Goal: Task Accomplishment & Management: Manage account settings

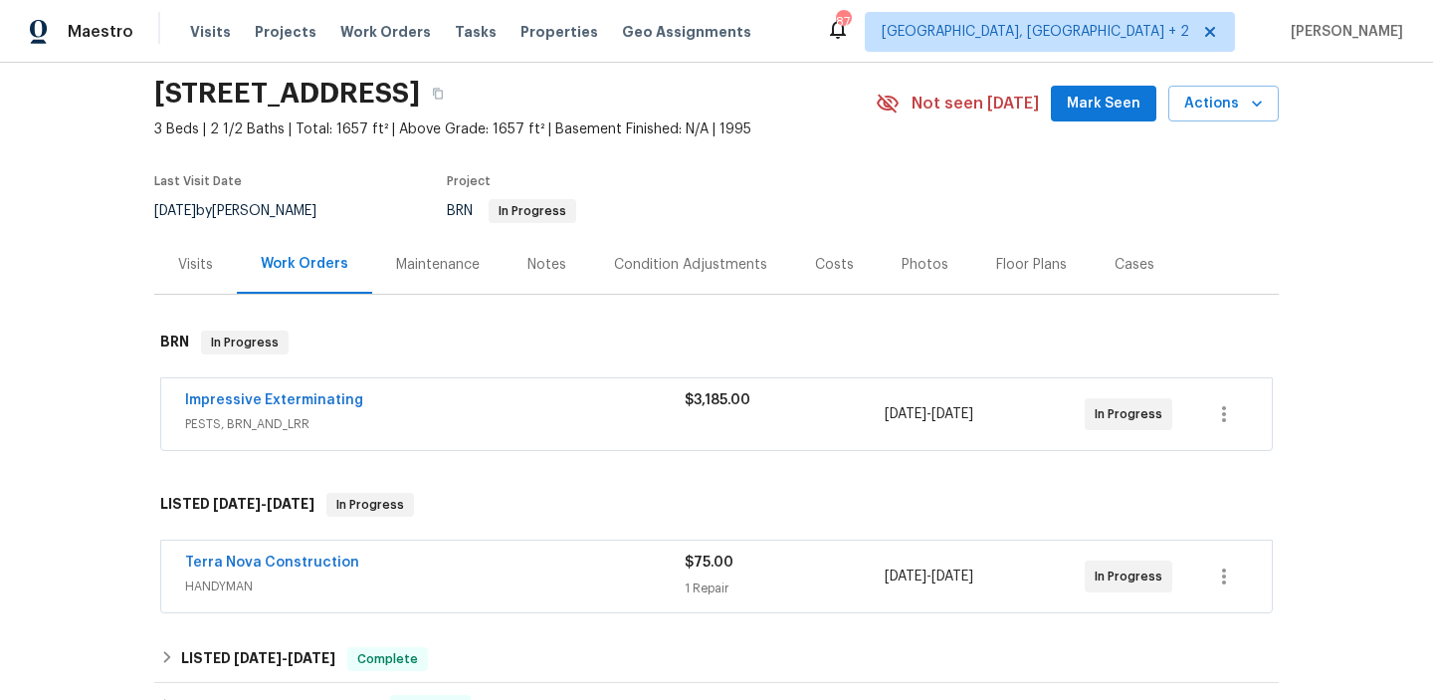
scroll to position [102, 0]
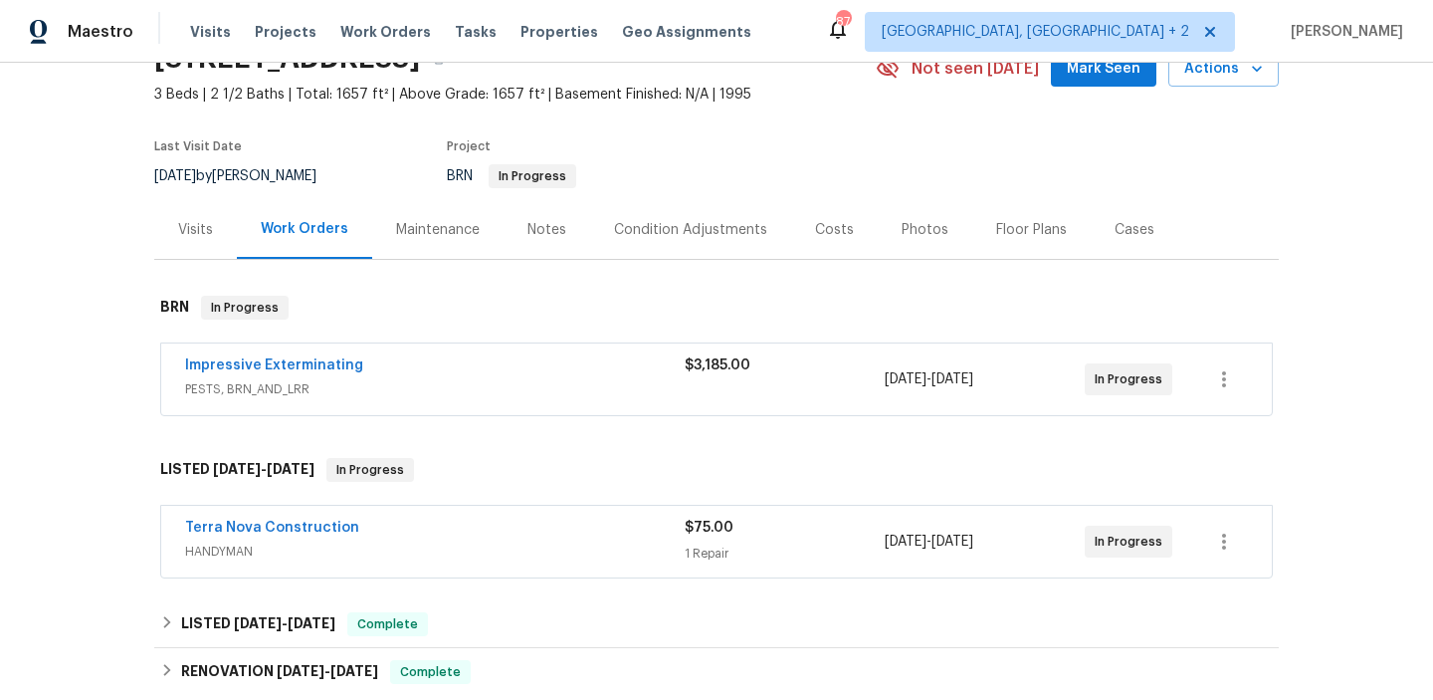
click at [312, 355] on span "Impressive Exterminating" at bounding box center [274, 365] width 178 height 20
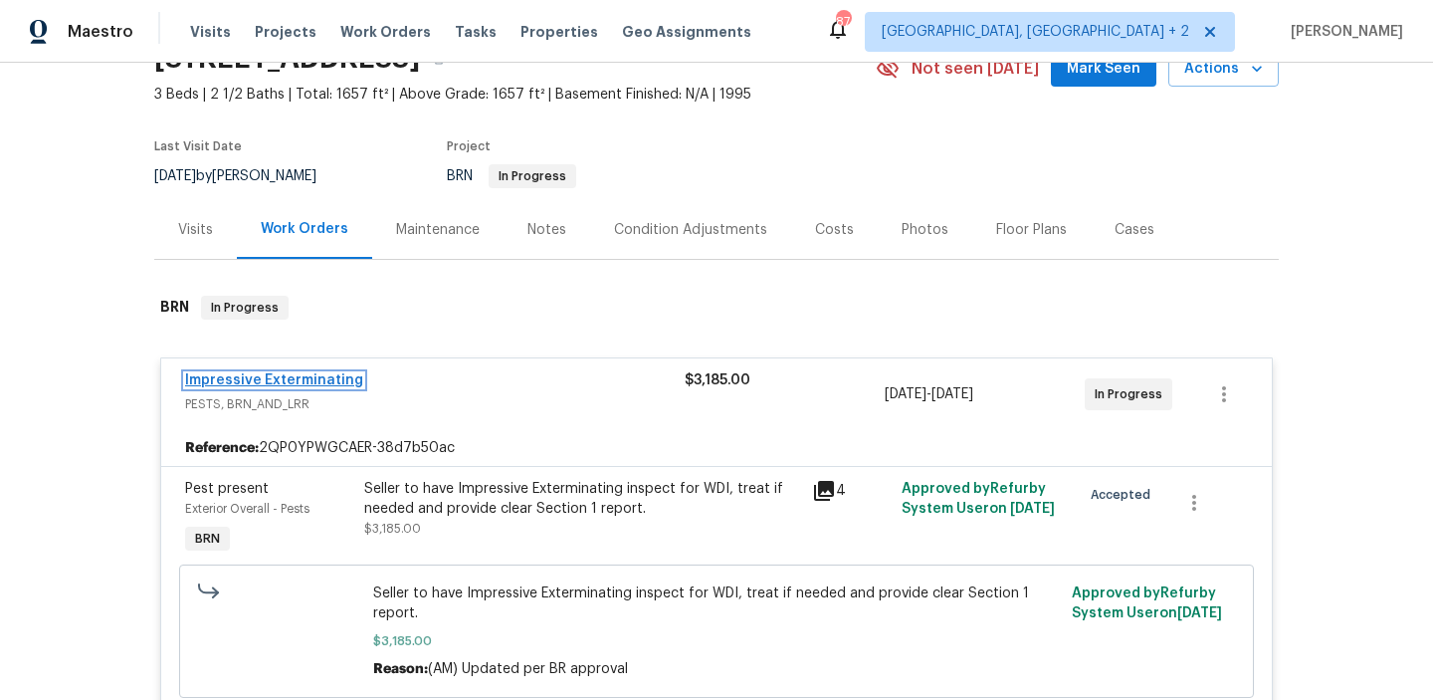
click at [292, 381] on link "Impressive Exterminating" at bounding box center [274, 380] width 178 height 14
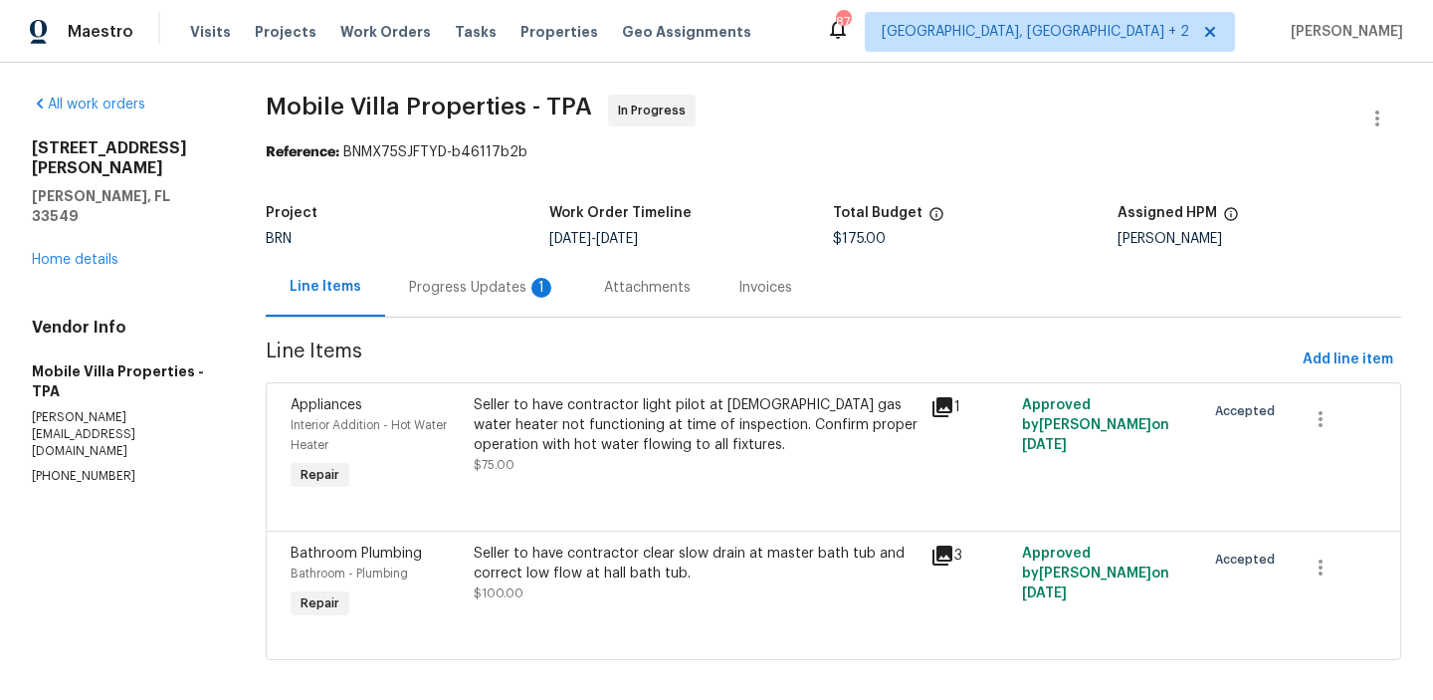
scroll to position [4, 0]
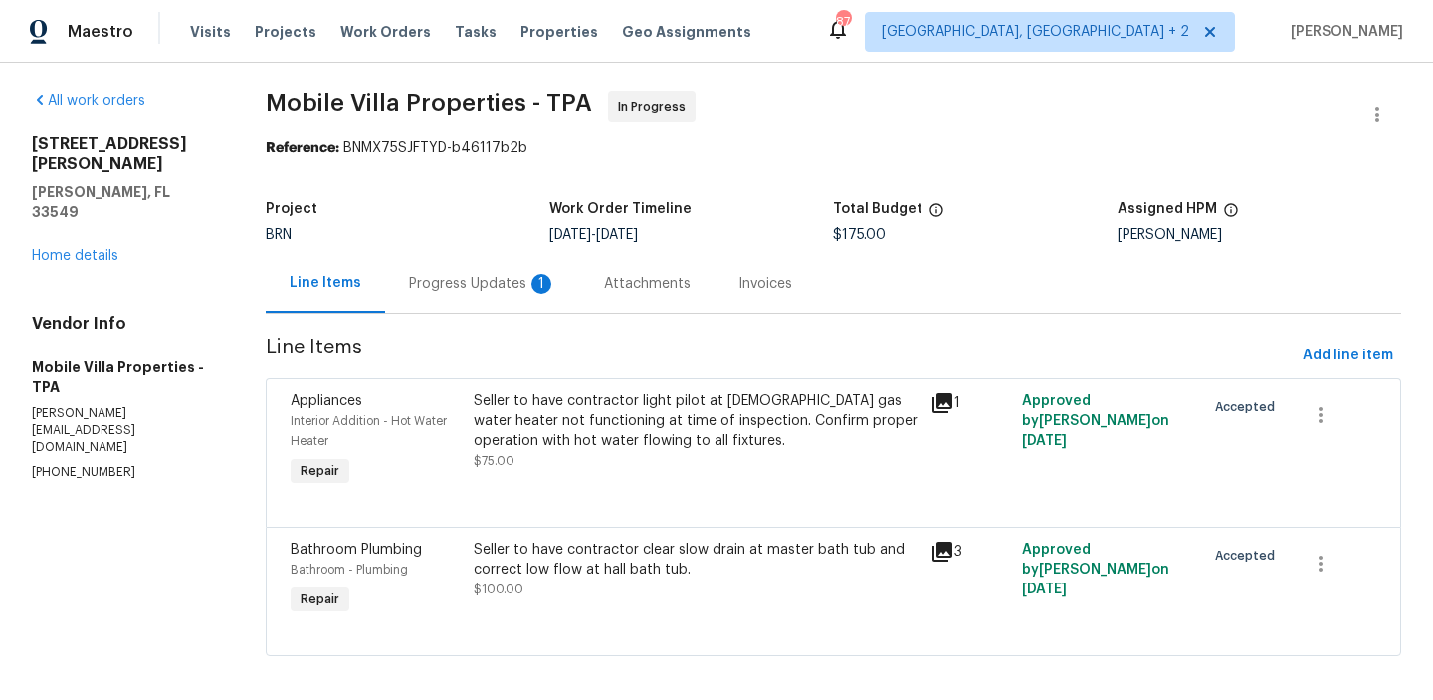
click at [463, 284] on div "Progress Updates 1" at bounding box center [482, 284] width 147 height 20
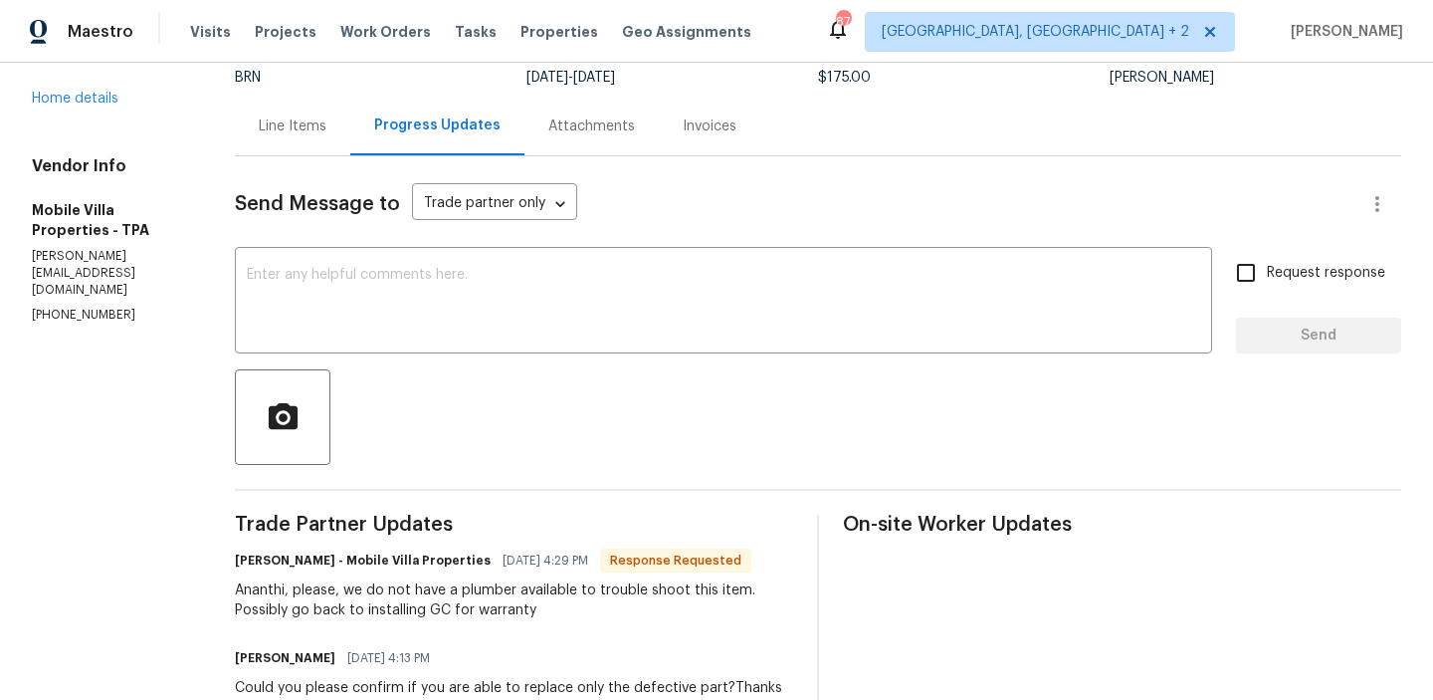
scroll to position [170, 0]
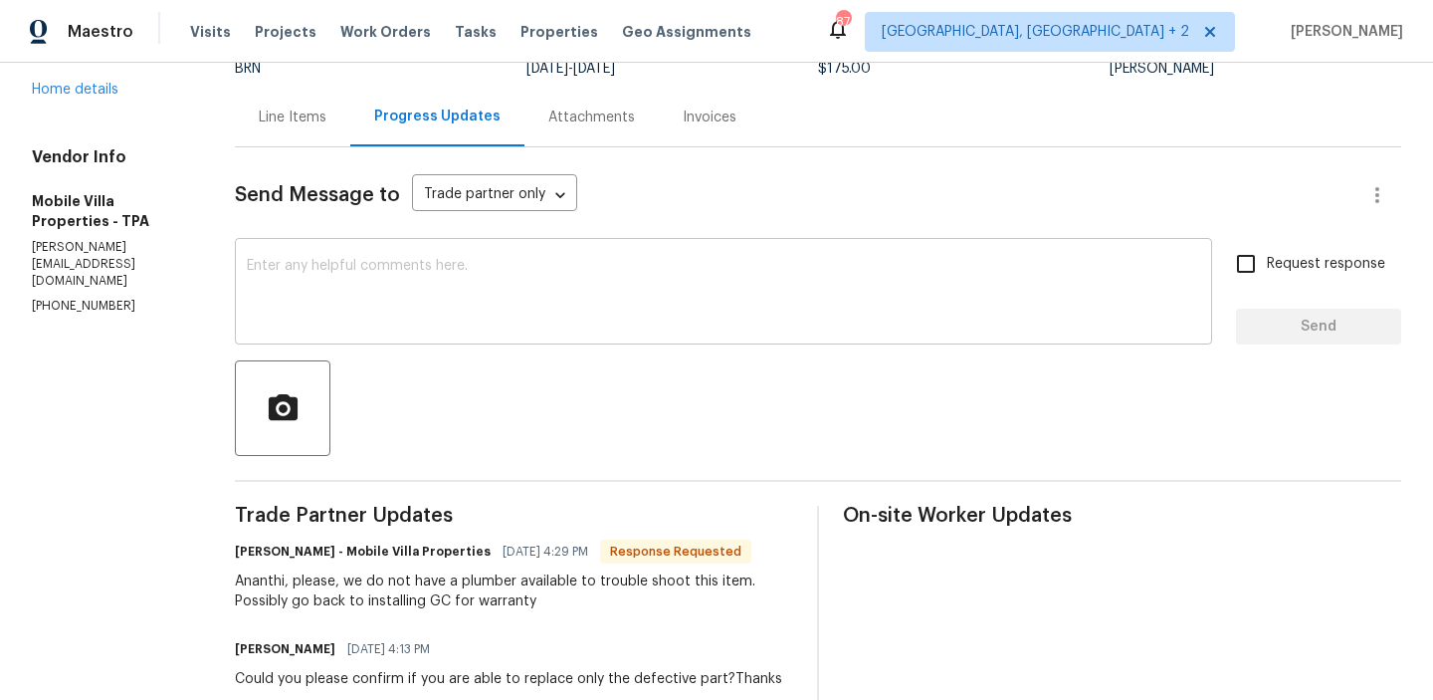
click at [359, 243] on div "x ​" at bounding box center [723, 294] width 977 height 102
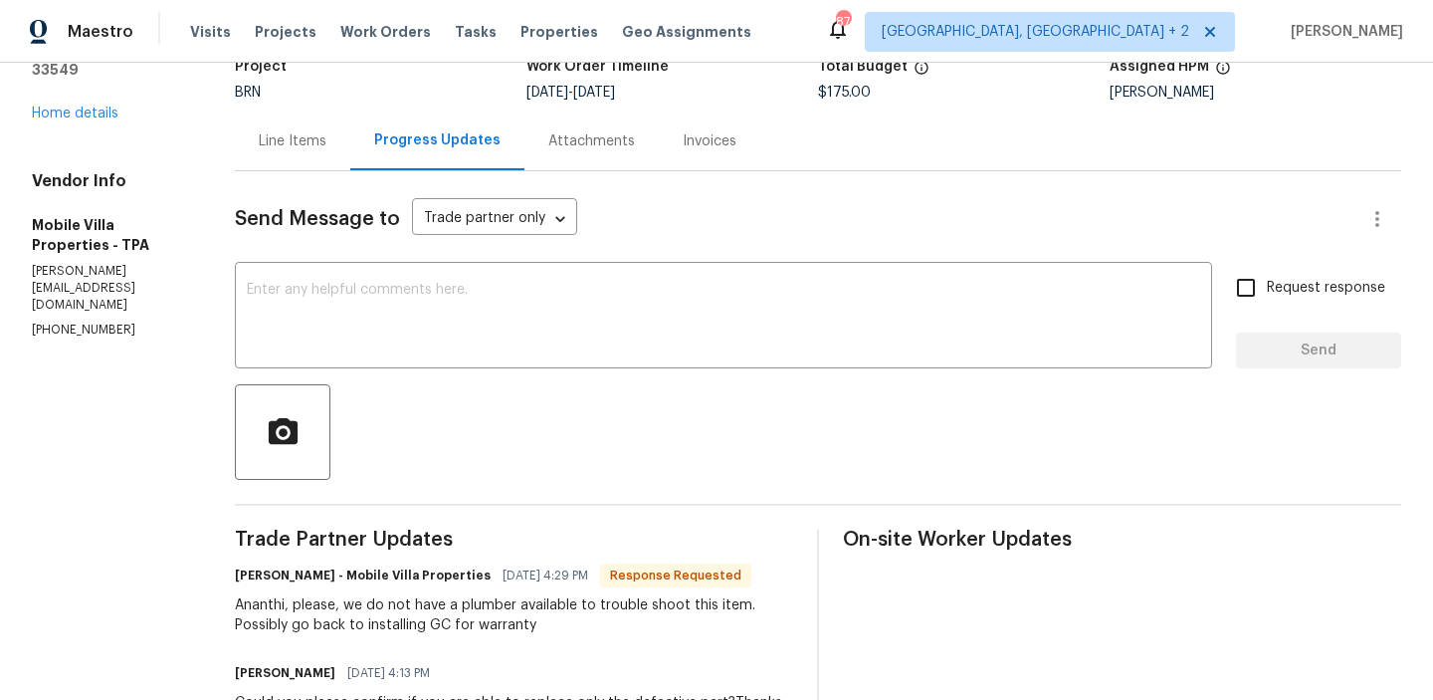
scroll to position [0, 0]
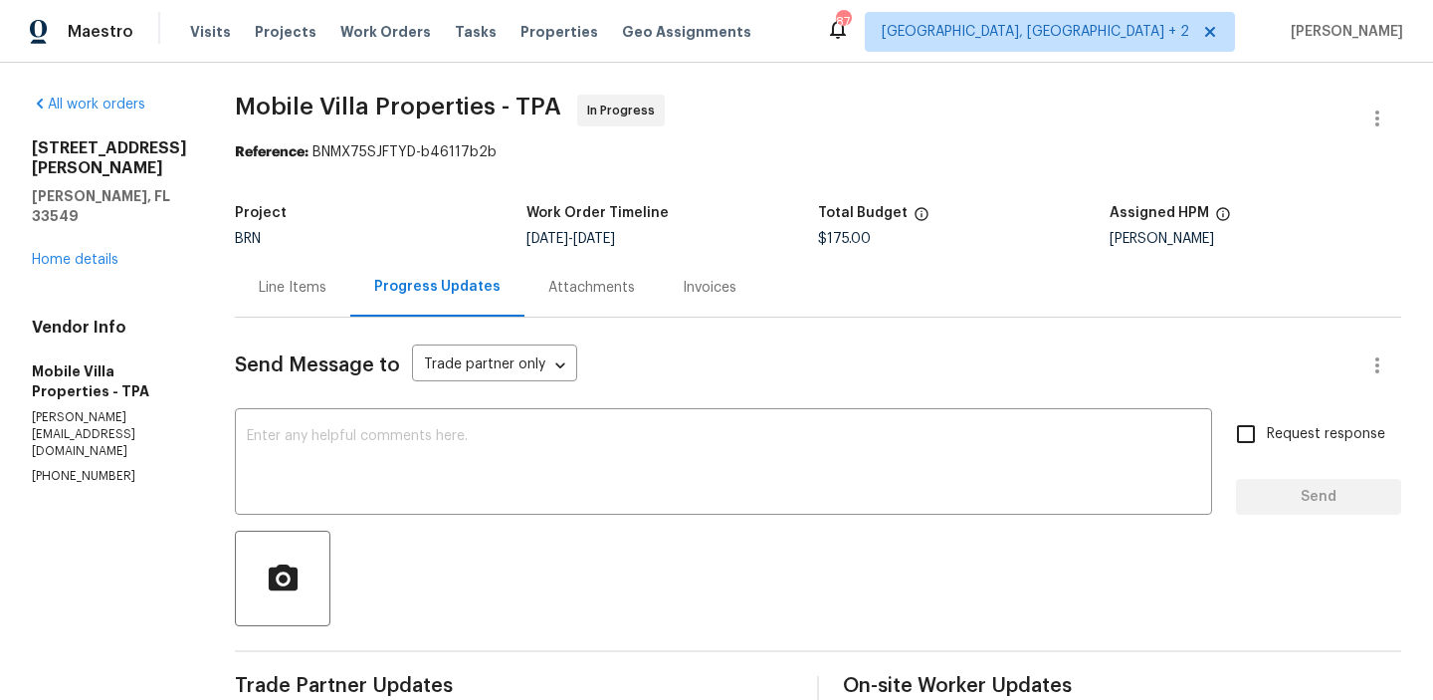
click at [275, 278] on div "Line Items" at bounding box center [293, 288] width 68 height 20
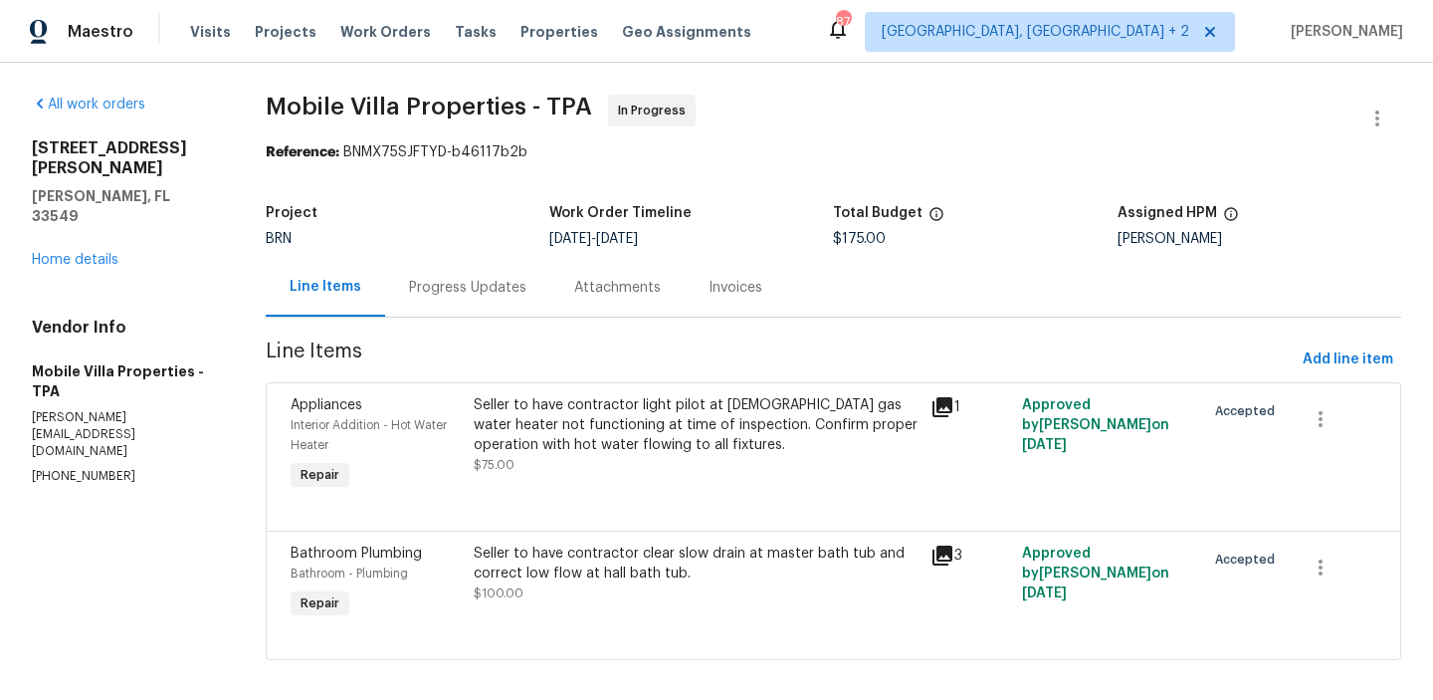
click at [468, 538] on div "Bathroom Plumbing Bathroom - Plumbing Repair" at bounding box center [376, 583] width 183 height 92
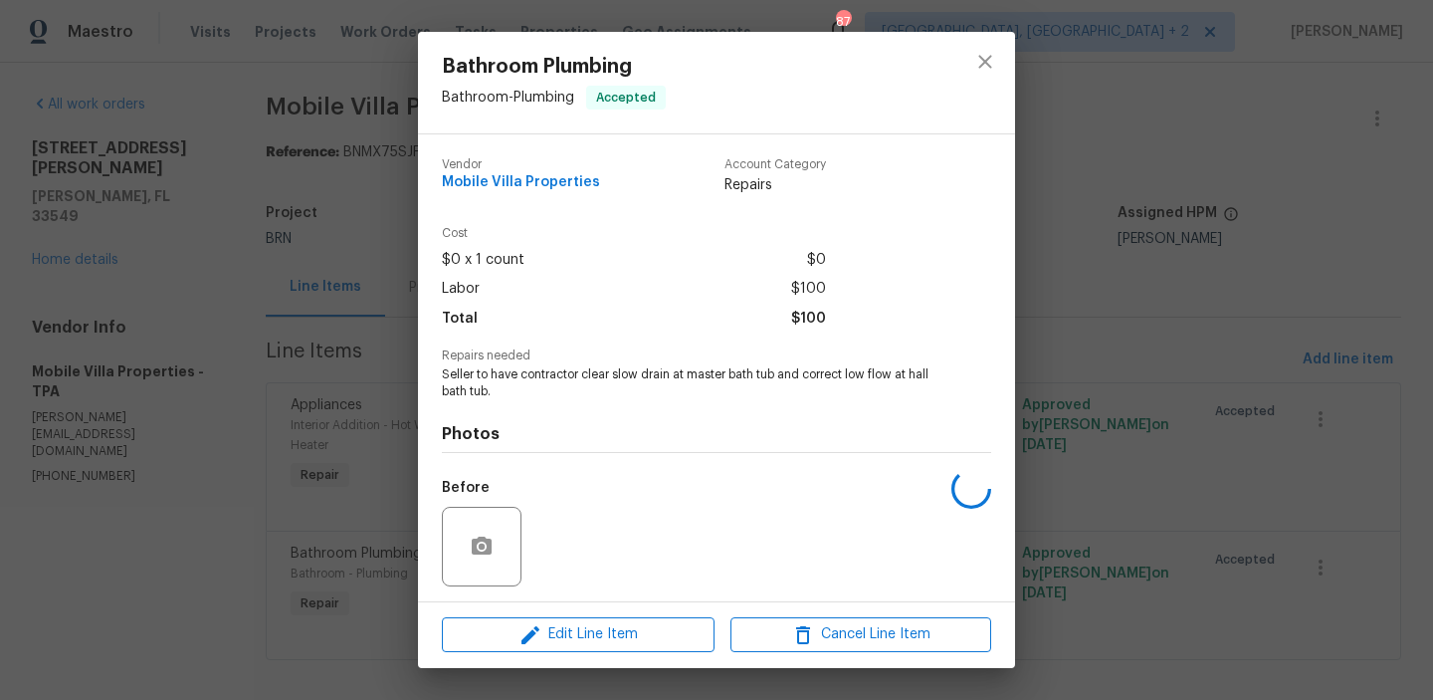
click at [507, 563] on div at bounding box center [482, 547] width 80 height 80
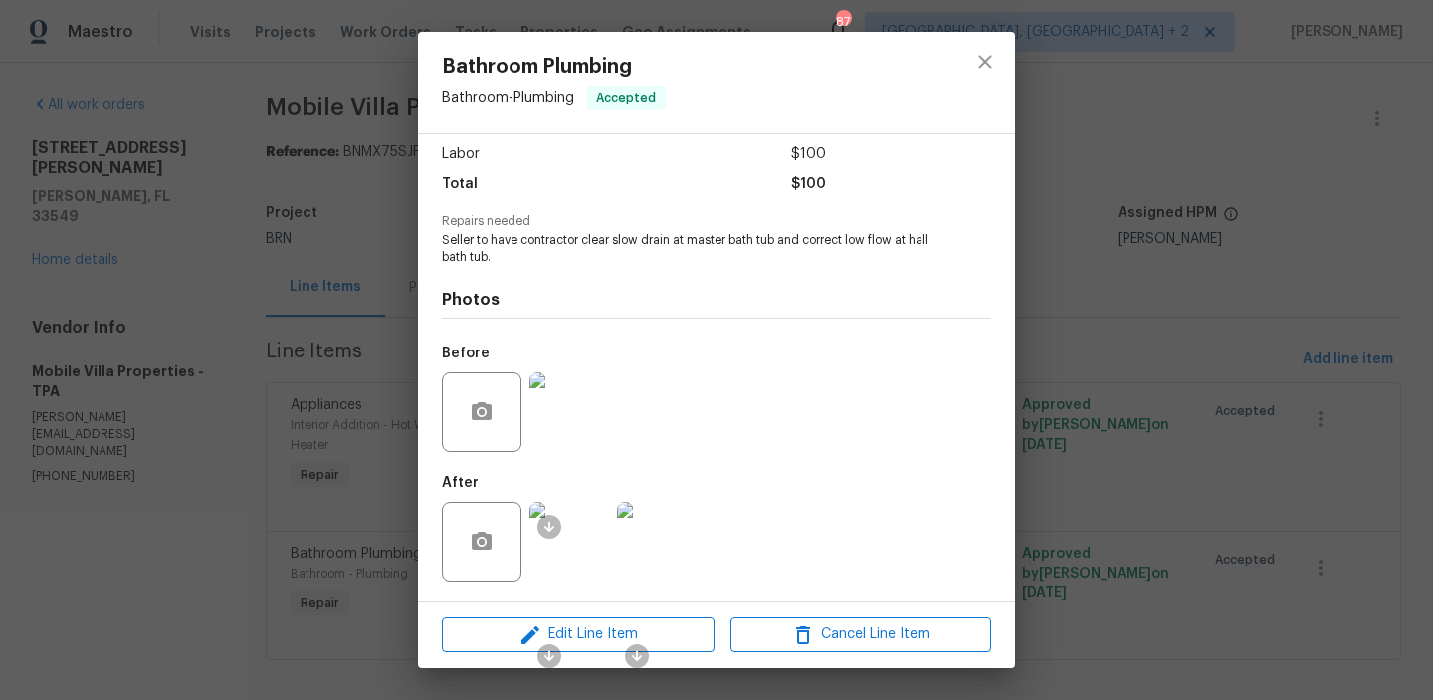
click at [586, 543] on img at bounding box center [569, 542] width 80 height 80
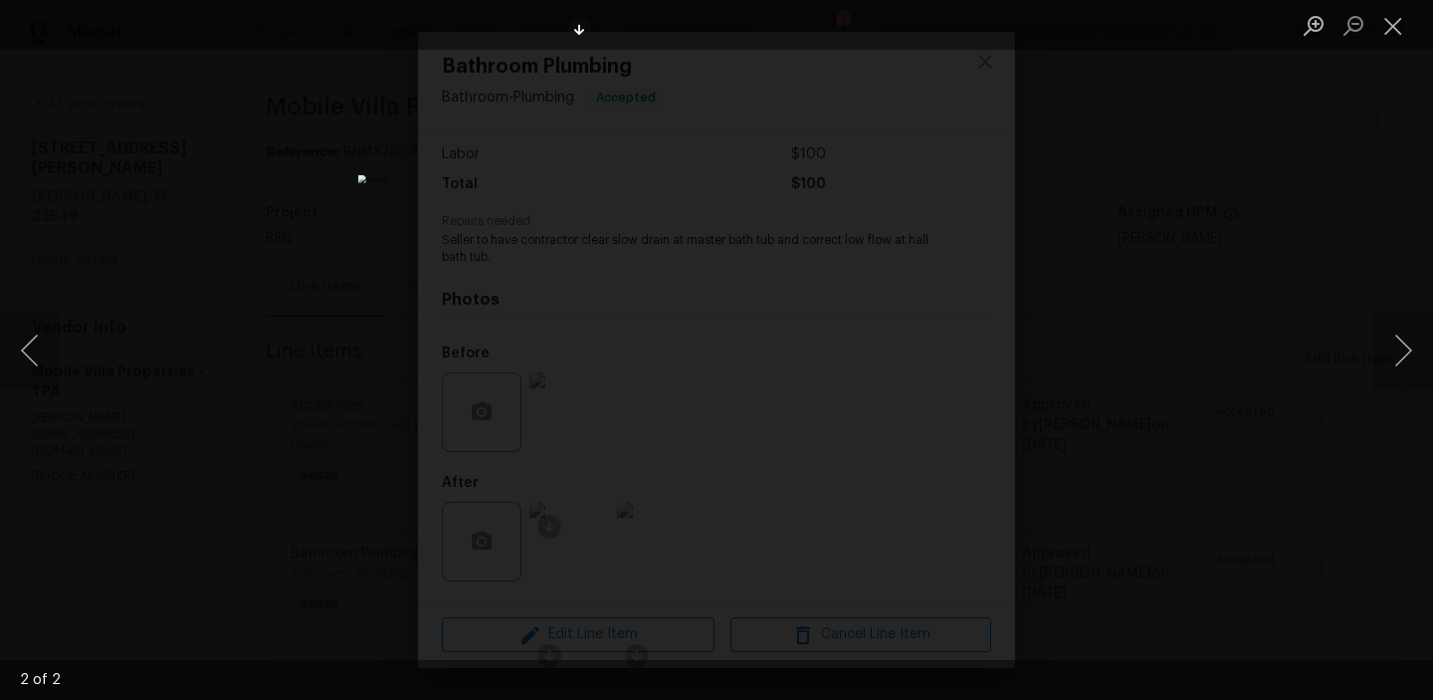
click at [320, 301] on div "Lightbox" at bounding box center [716, 350] width 1433 height 700
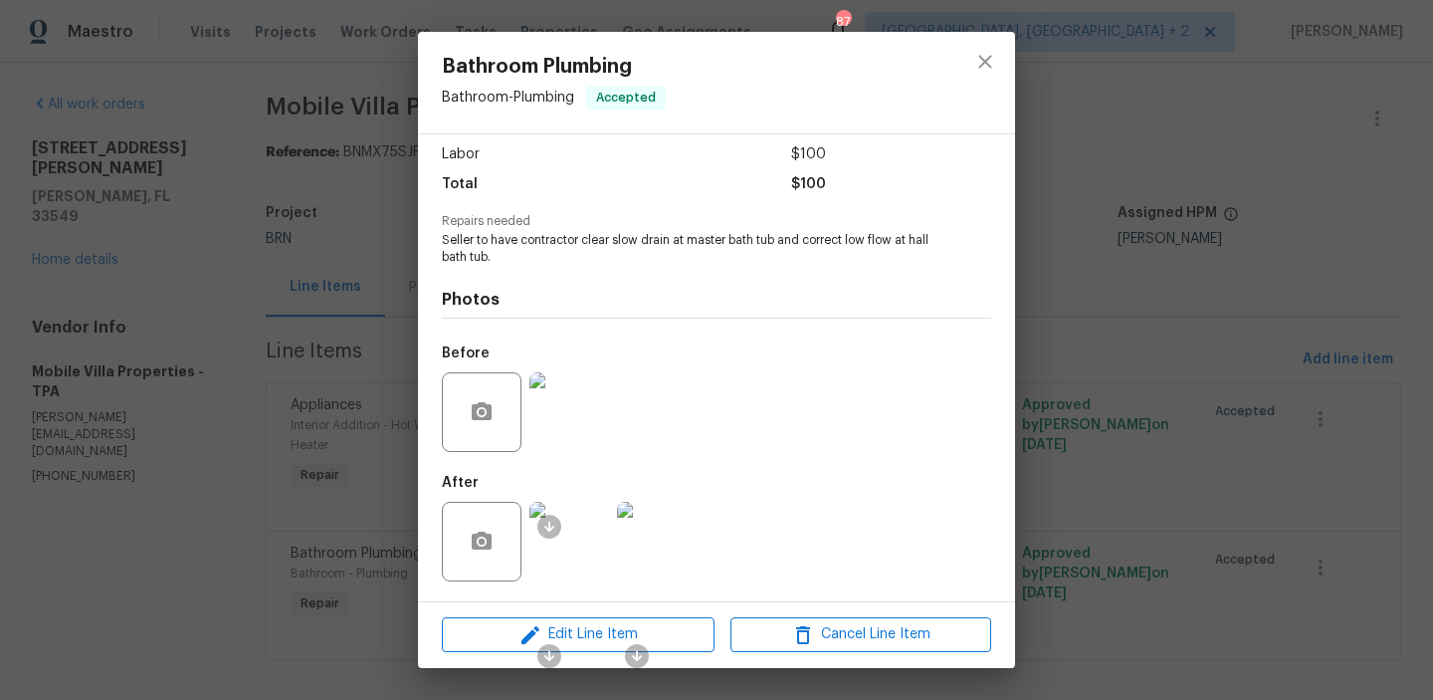
click at [282, 269] on div "Bathroom Plumbing Bathroom - Plumbing Accepted Vendor Mobile Villa Properties A…" at bounding box center [716, 350] width 1433 height 700
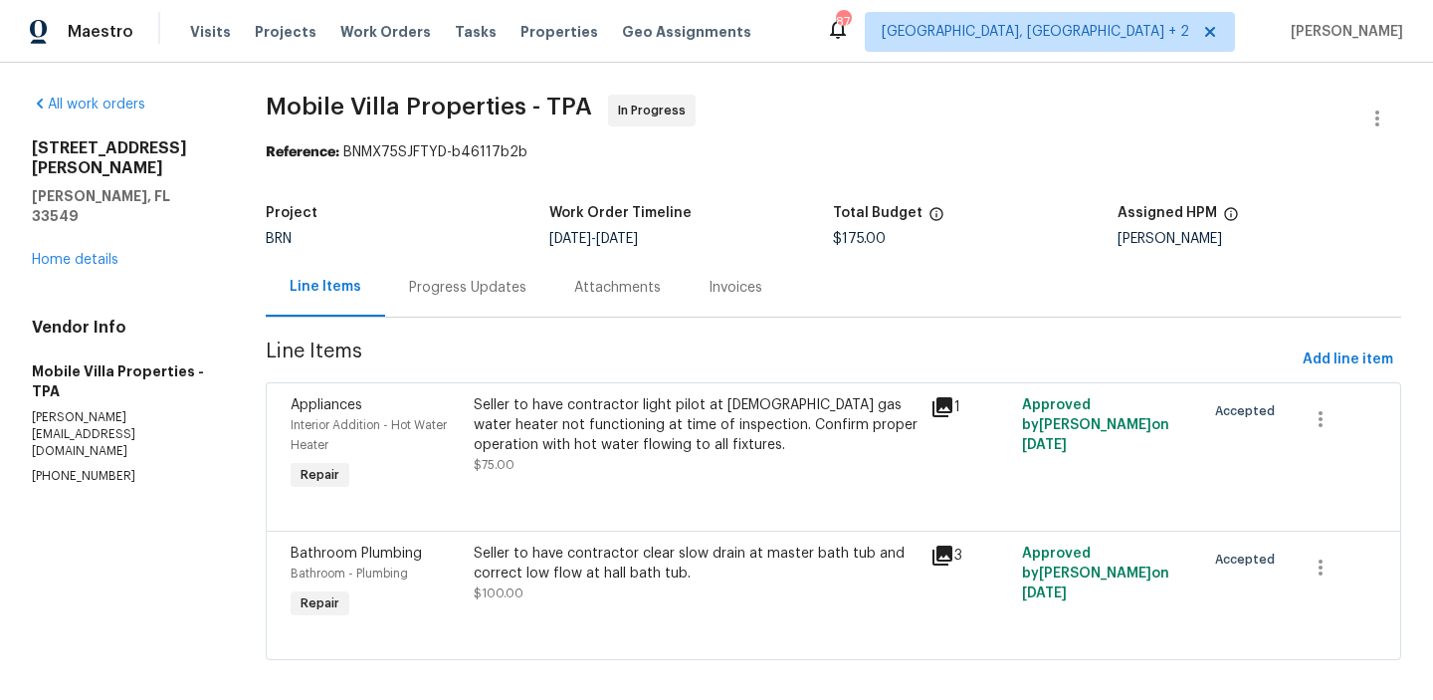
click at [470, 293] on div "Progress Updates" at bounding box center [467, 288] width 117 height 20
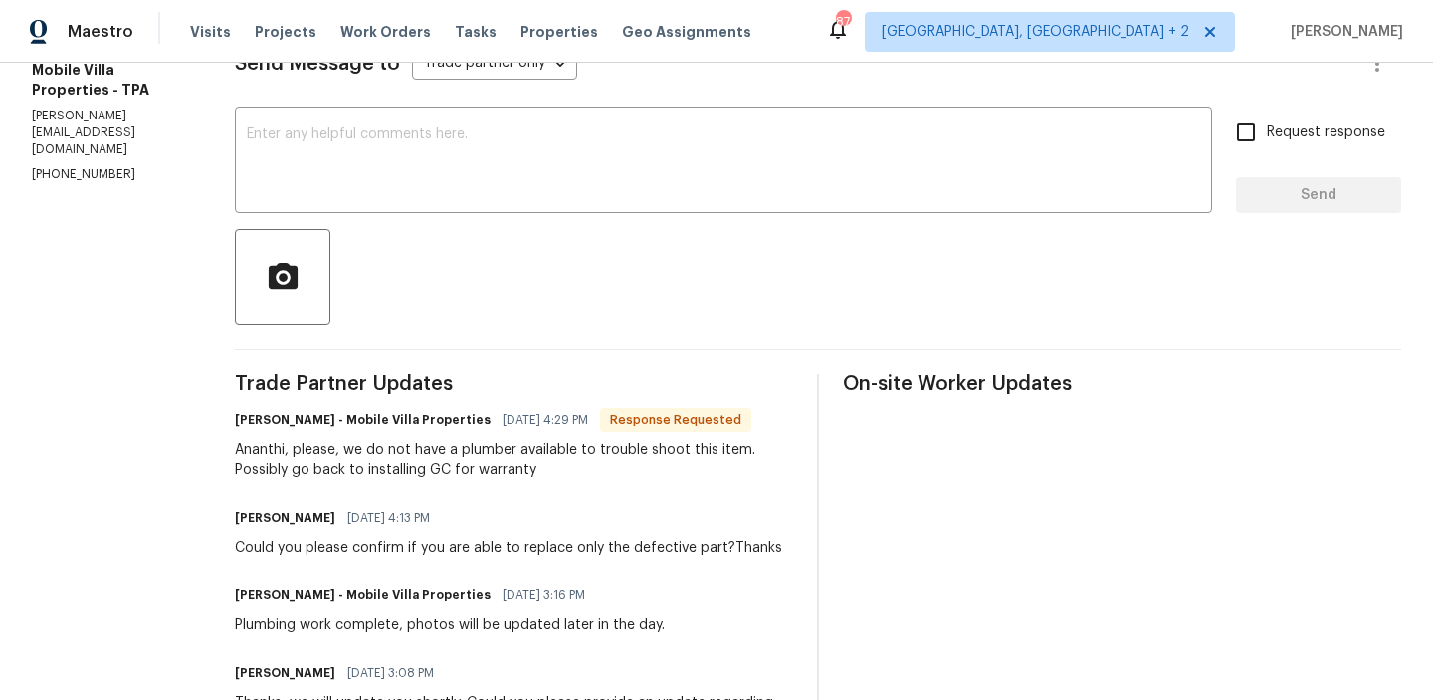
scroll to position [303, 0]
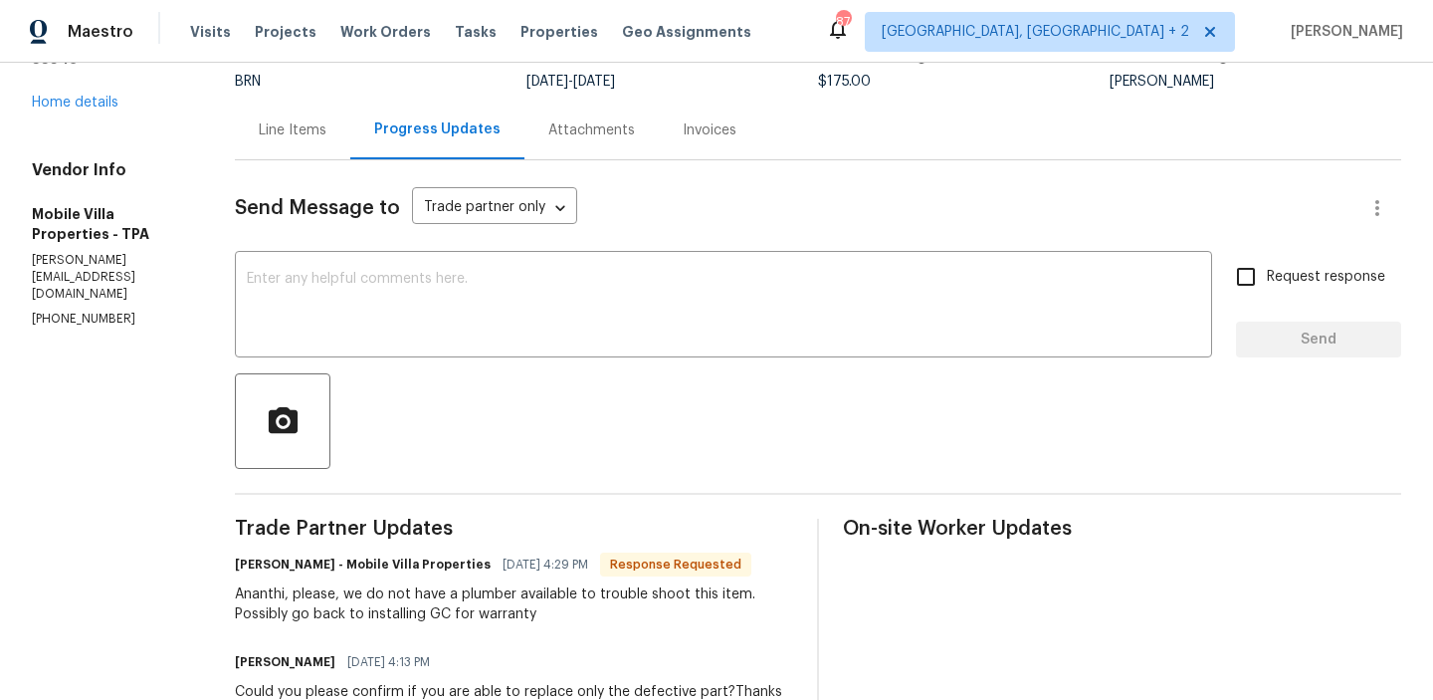
click at [288, 122] on div "Line Items" at bounding box center [293, 130] width 68 height 20
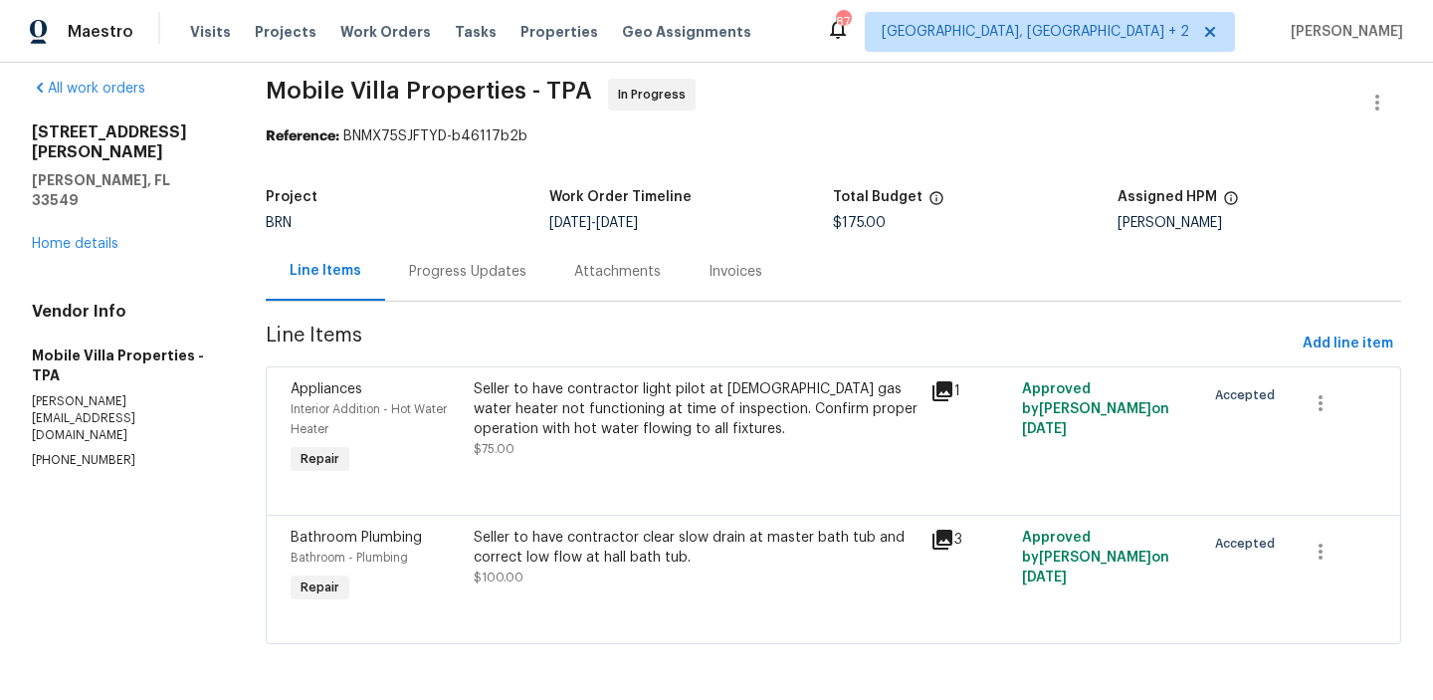
click at [459, 272] on div "Progress Updates" at bounding box center [467, 272] width 117 height 20
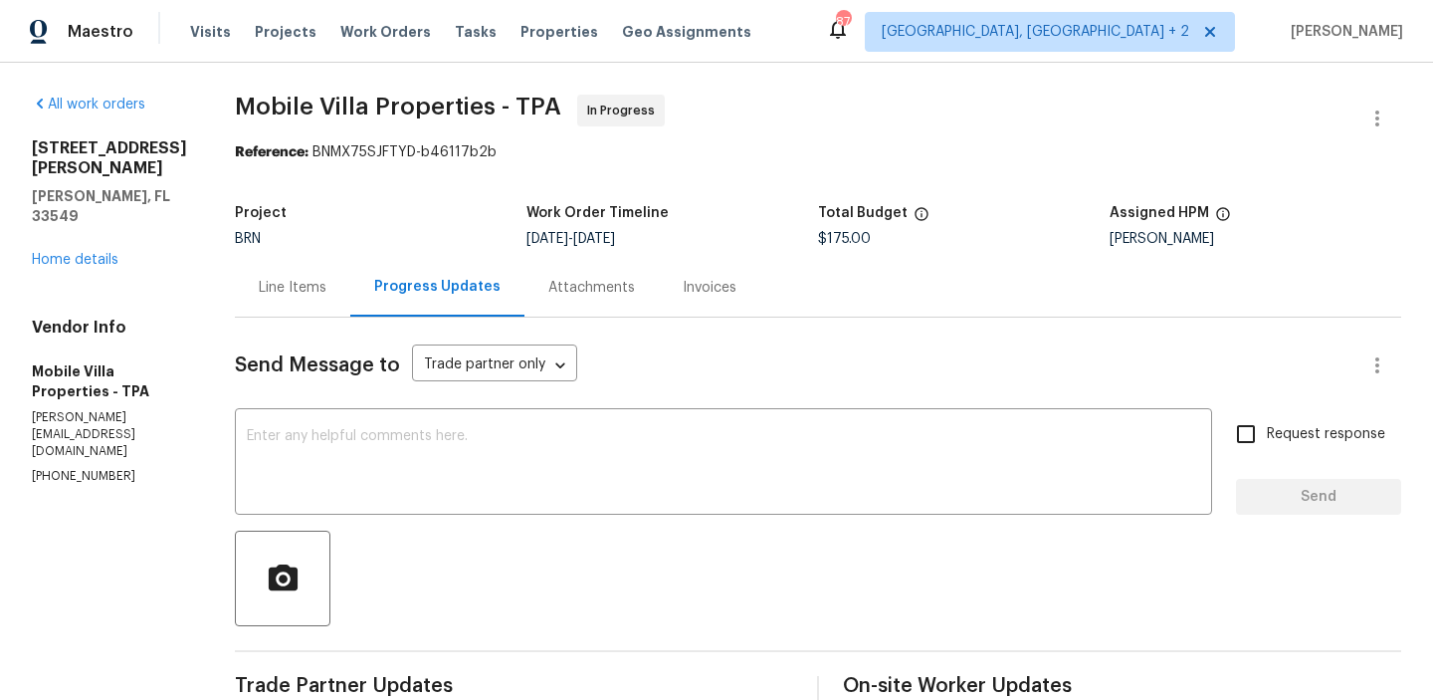
copy p "[PHONE_NUMBER]"
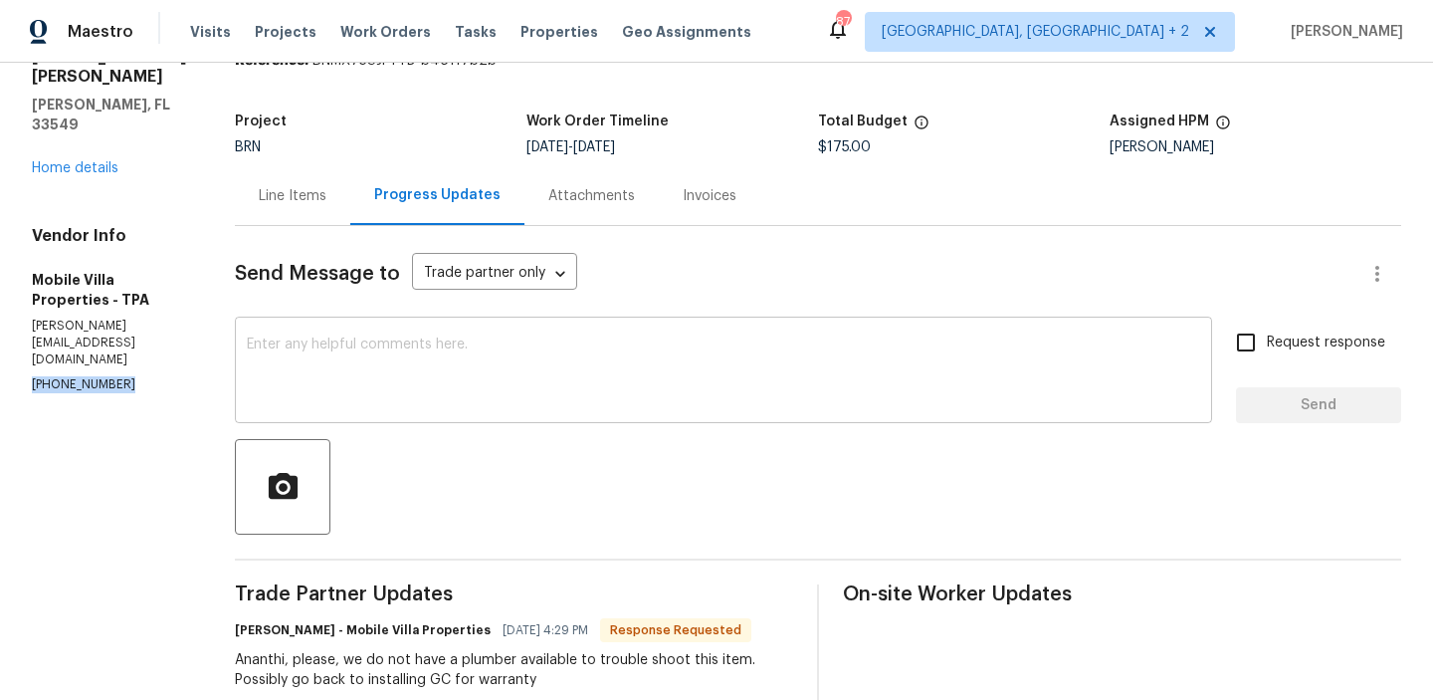
click at [279, 404] on textarea at bounding box center [723, 372] width 953 height 70
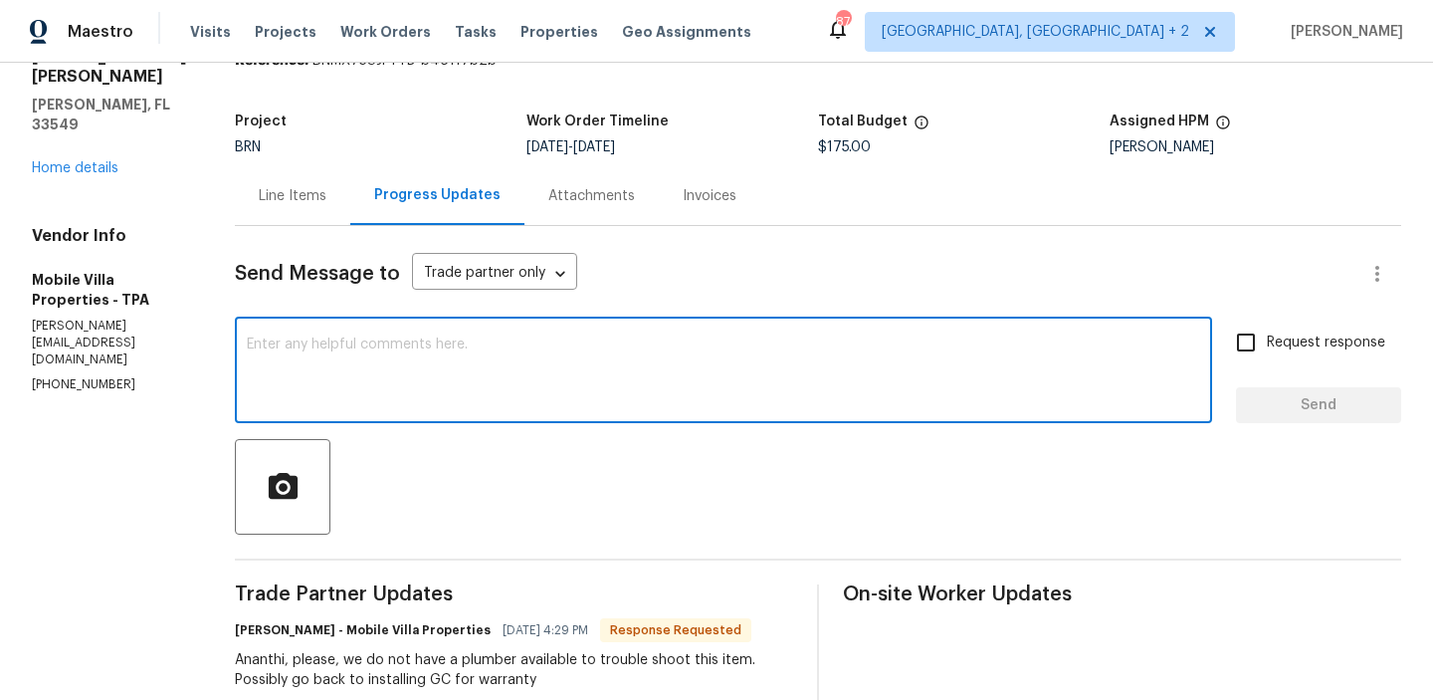
click at [279, 401] on textarea at bounding box center [723, 372] width 953 height 70
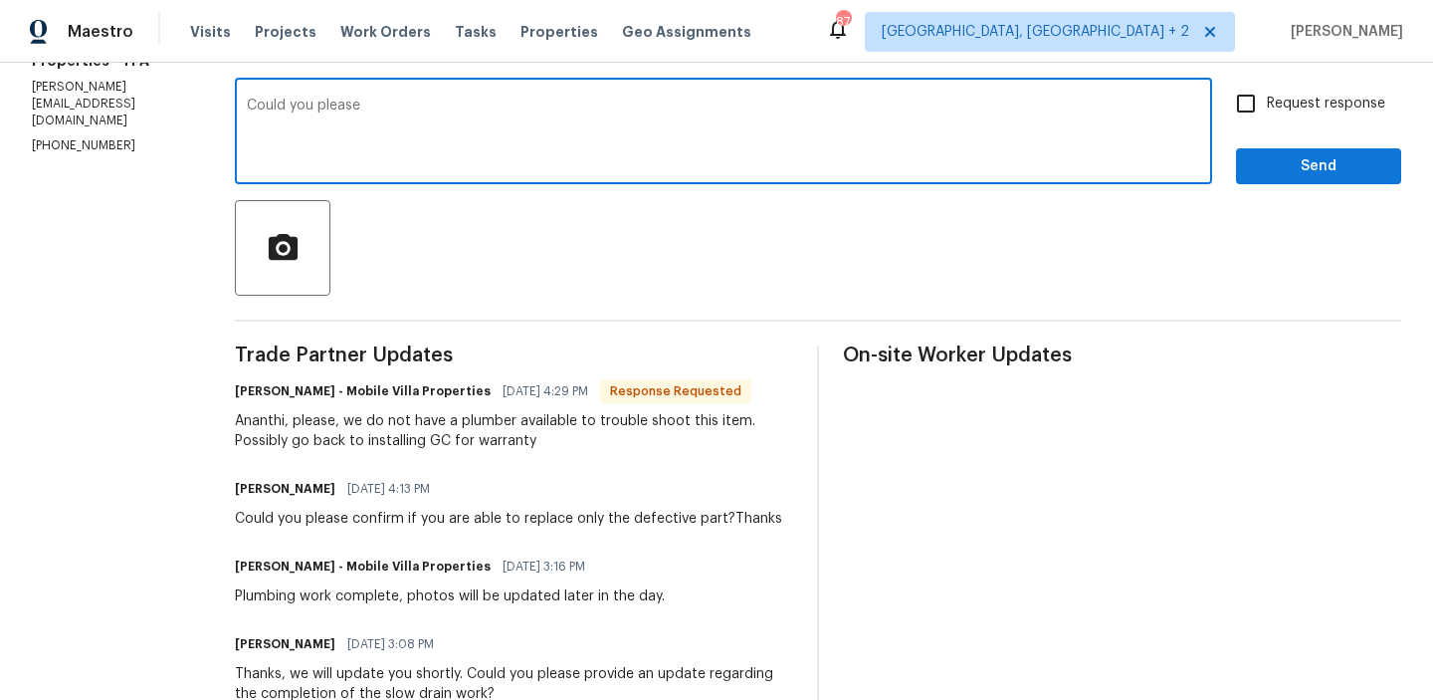
scroll to position [336, 0]
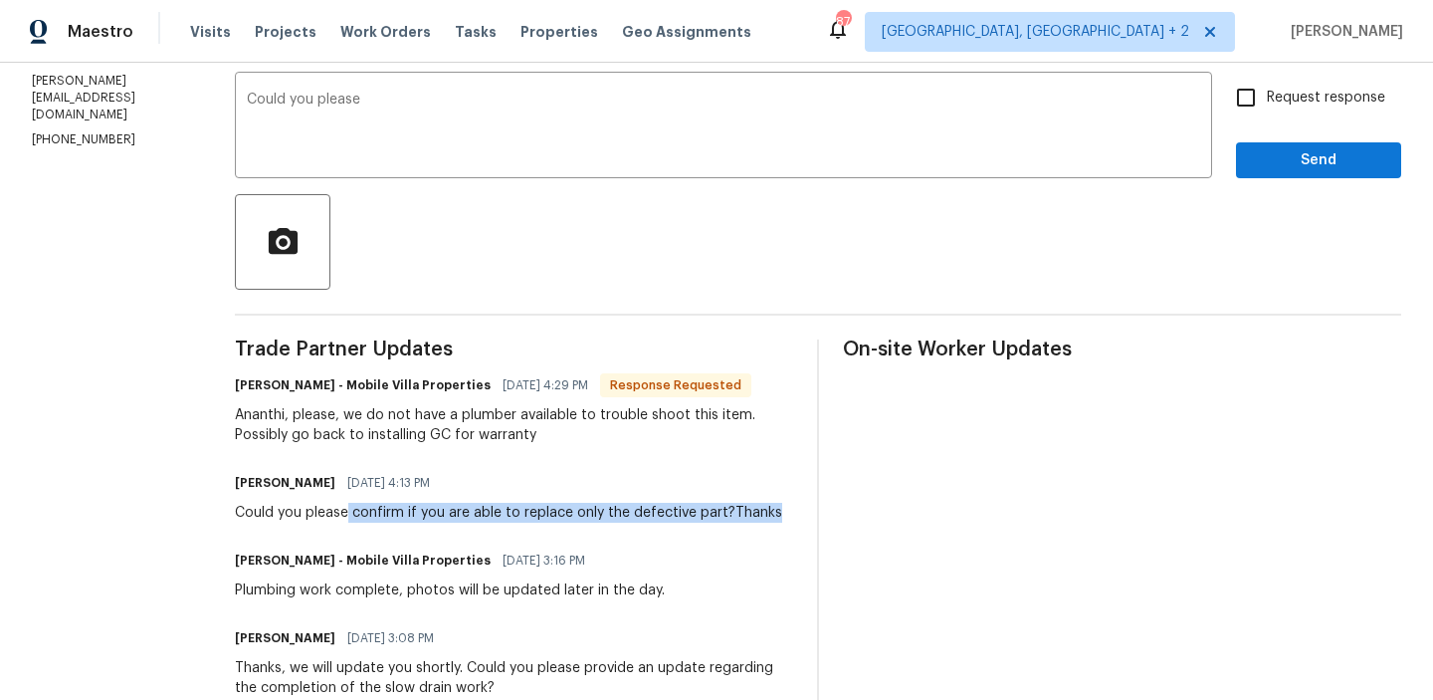
drag, startPoint x: 337, startPoint y: 515, endPoint x: 763, endPoint y: 514, distance: 425.9
click at [764, 514] on div "Ananthi Mahendran 09/24/2025 4:13 PM Could you please confirm if you are able t…" at bounding box center [514, 496] width 558 height 54
copy div "confirm if you are able to replace only the defective part?Thanks"
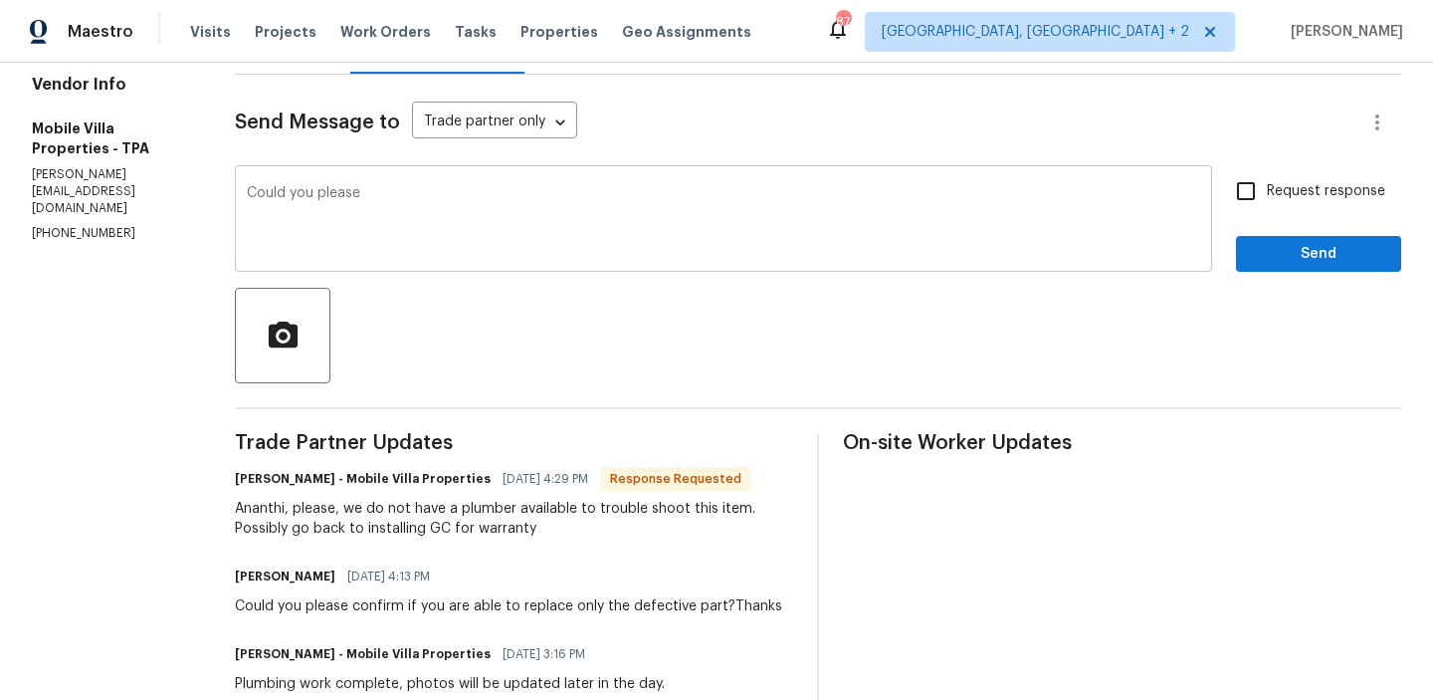
click at [413, 223] on textarea "Could you please" at bounding box center [723, 221] width 953 height 70
paste textarea "confirm if you are able to replace only the defective part?Thanks"
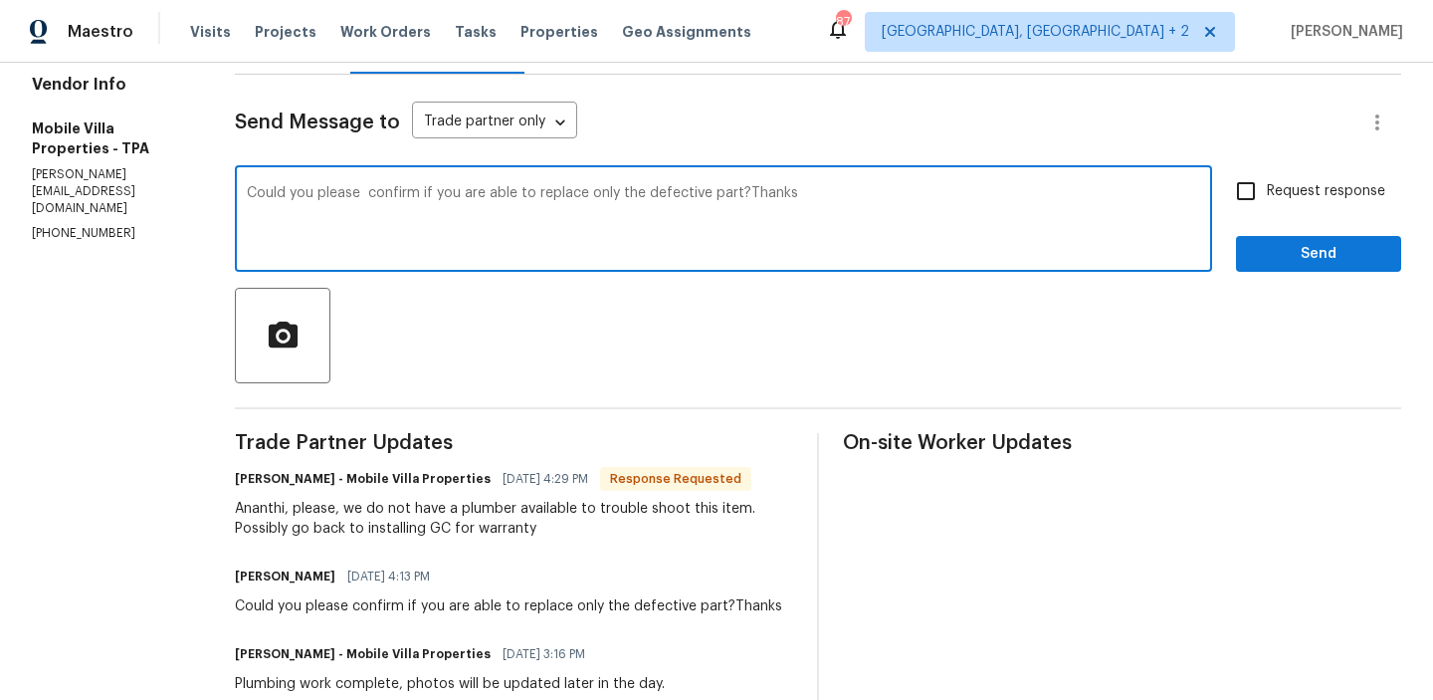
click at [357, 198] on textarea "Could you please confirm if you are able to replace only the defective part?Tha…" at bounding box center [723, 221] width 953 height 70
click at [439, 195] on textarea "Could you please confirm if you are able to replace only the defective part?Tha…" at bounding box center [723, 221] width 953 height 70
click at [490, 194] on textarea "Could you please confirm if it is possibile to are able to replace only the def…" at bounding box center [723, 221] width 953 height 70
drag, startPoint x: 520, startPoint y: 196, endPoint x: 591, endPoint y: 196, distance: 70.7
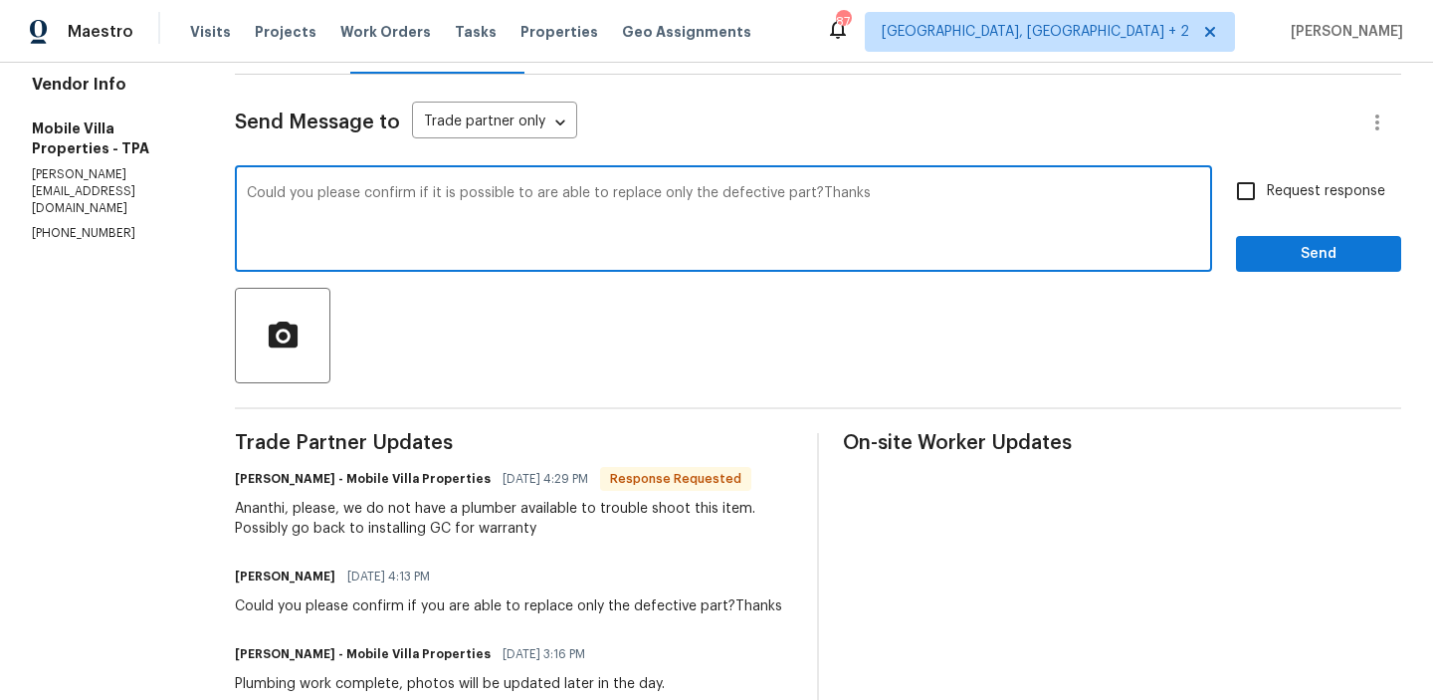
click at [591, 196] on textarea "Could you please confirm if it is possible to are able to replace only the defe…" at bounding box center [723, 221] width 953 height 70
drag, startPoint x: 724, startPoint y: 193, endPoint x: 962, endPoint y: 205, distance: 239.1
click at [961, 206] on textarea "Could you please confirm if it is possible to replace only the defective part?T…" at bounding box center [723, 221] width 953 height 70
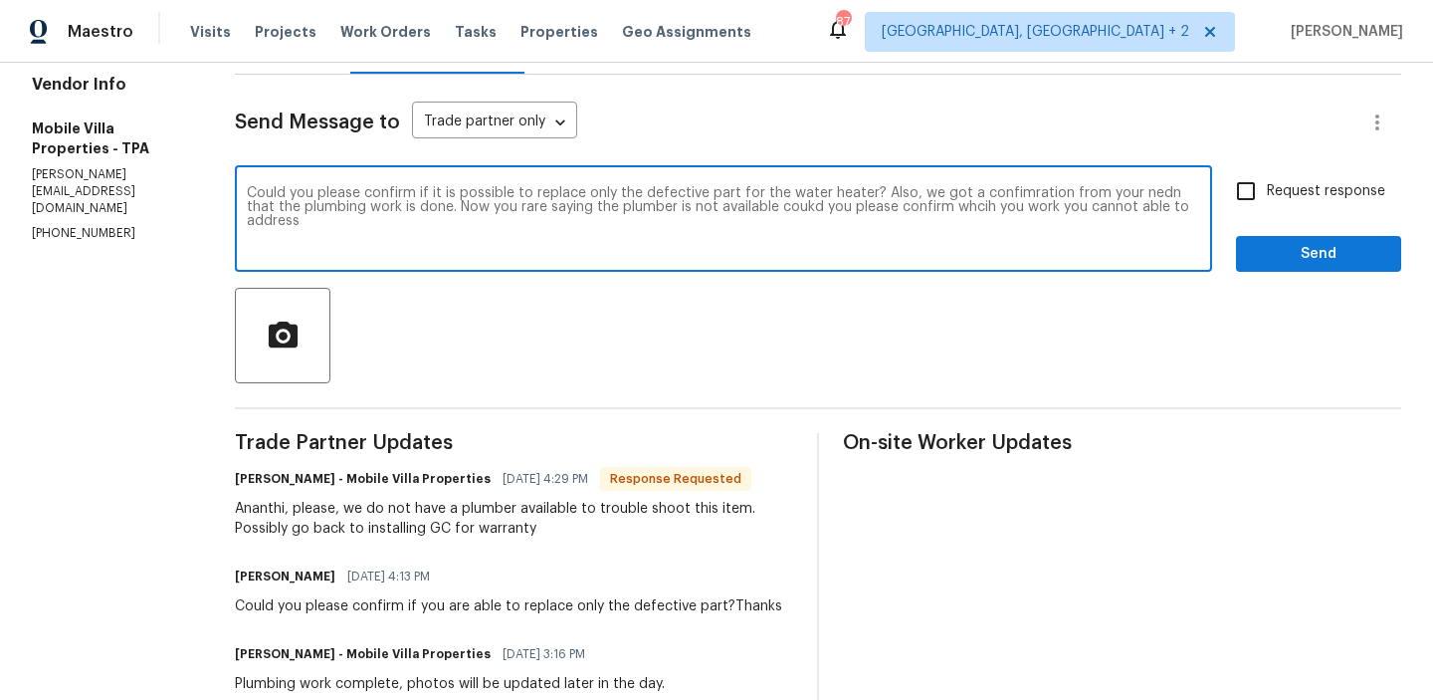
click at [788, 205] on textarea "Could you please confirm if it is possible to replace only the defective part f…" at bounding box center [723, 221] width 953 height 70
paste textarea "’s possible to replace only the defective part of the water heater? We also rec…"
type textarea "Could you please confirm if it’s possible to replace only the defective part of…"
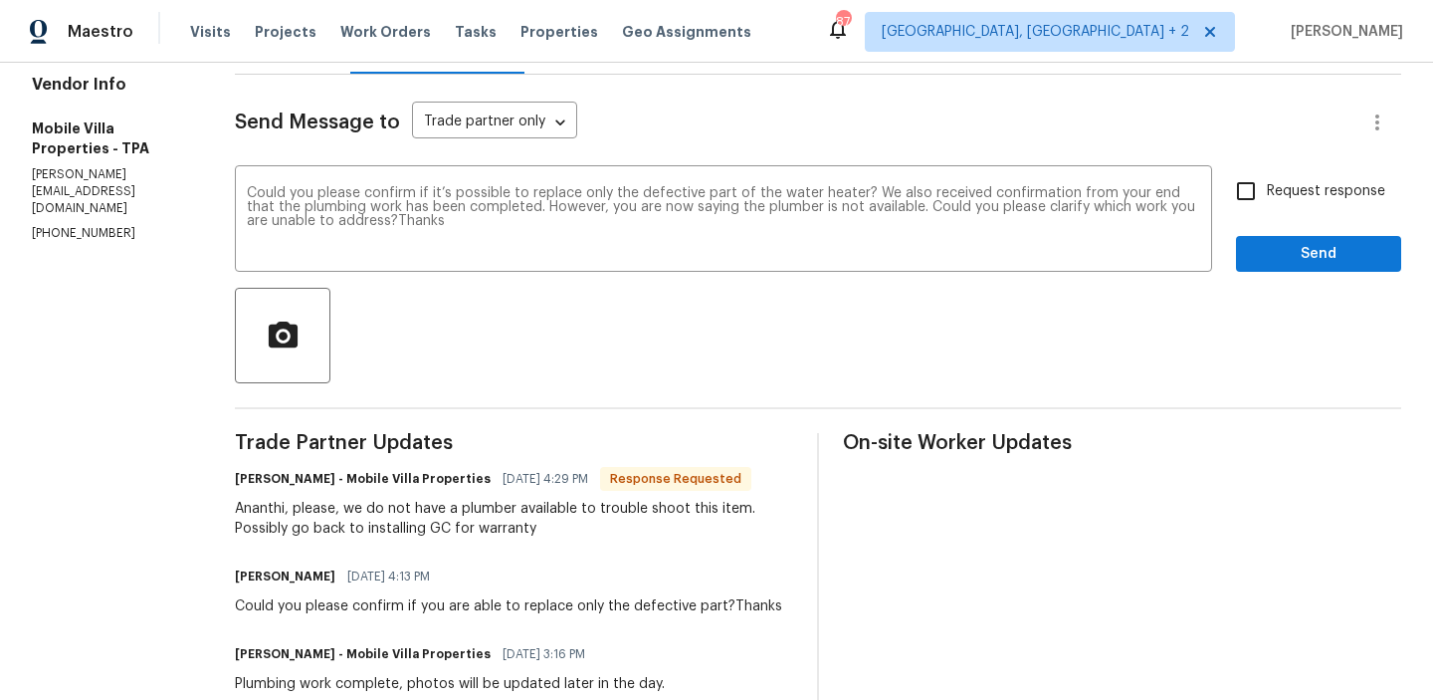
click at [1221, 188] on div "Could you please confirm if it’s possible to replace only the defective part of…" at bounding box center [818, 221] width 1166 height 102
click at [1252, 198] on input "Request response" at bounding box center [1246, 191] width 42 height 42
checkbox input "true"
click at [1264, 260] on span "Send" at bounding box center [1318, 254] width 133 height 25
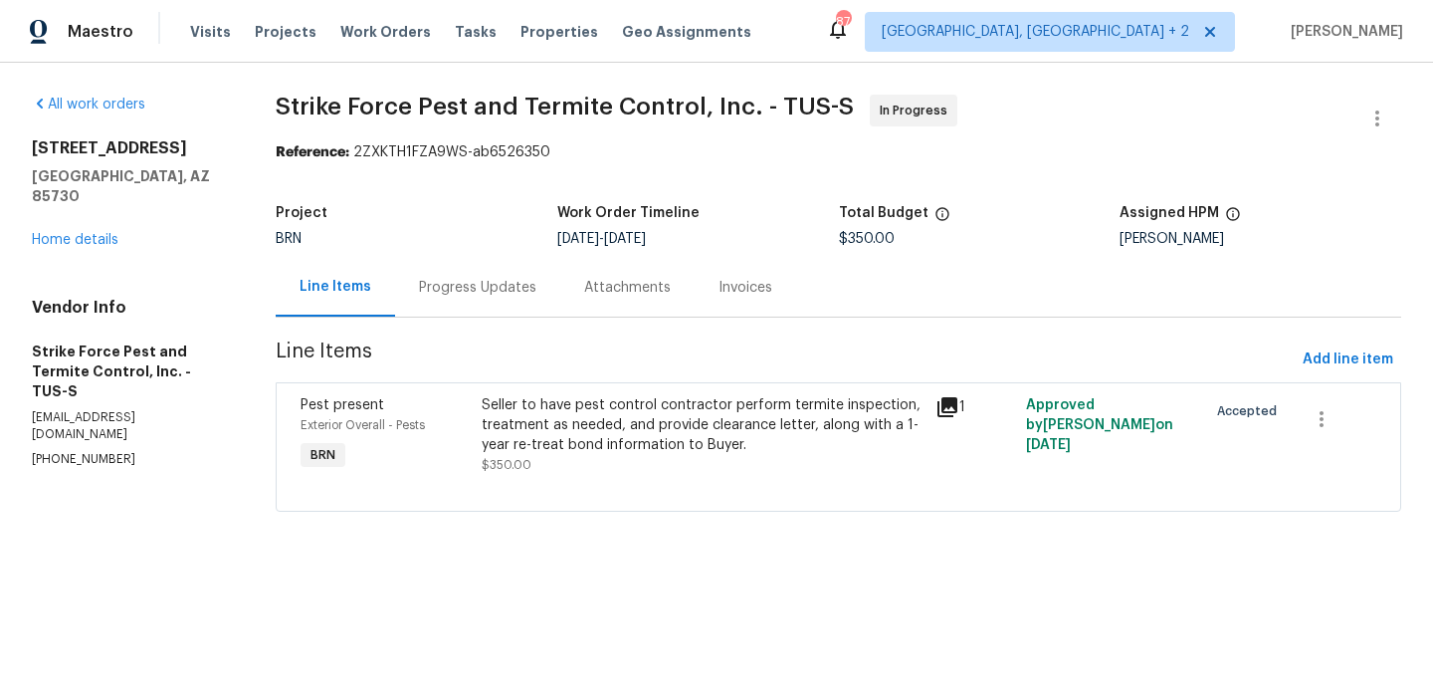
click at [447, 286] on div "Progress Updates" at bounding box center [477, 288] width 117 height 20
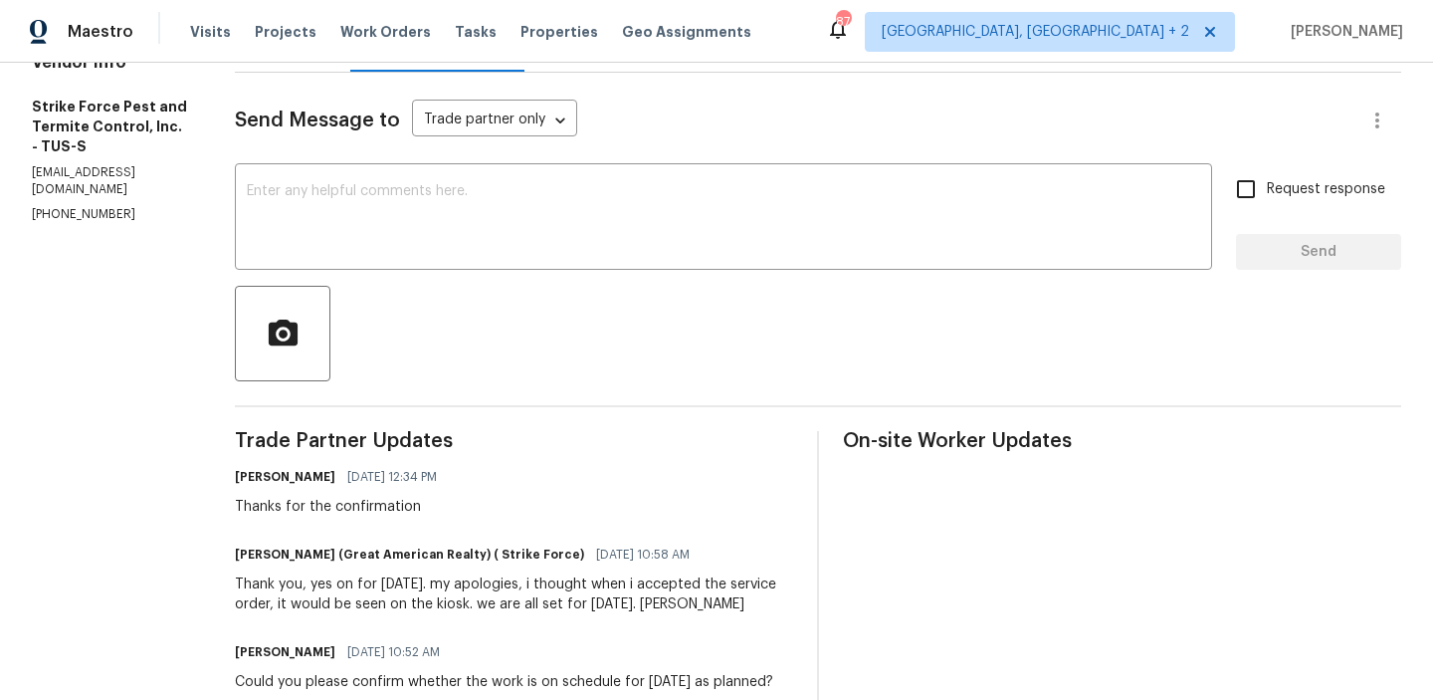
scroll to position [253, 0]
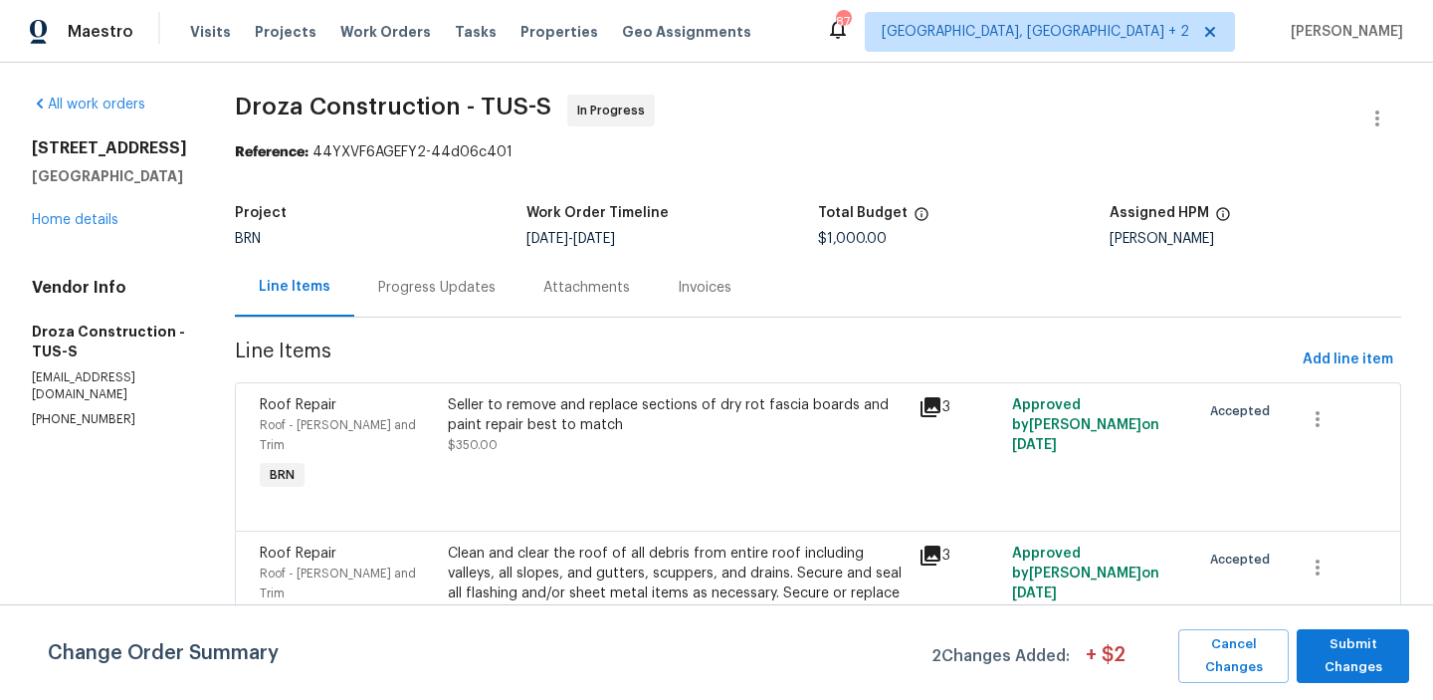
click at [467, 284] on div "Progress Updates" at bounding box center [436, 288] width 117 height 20
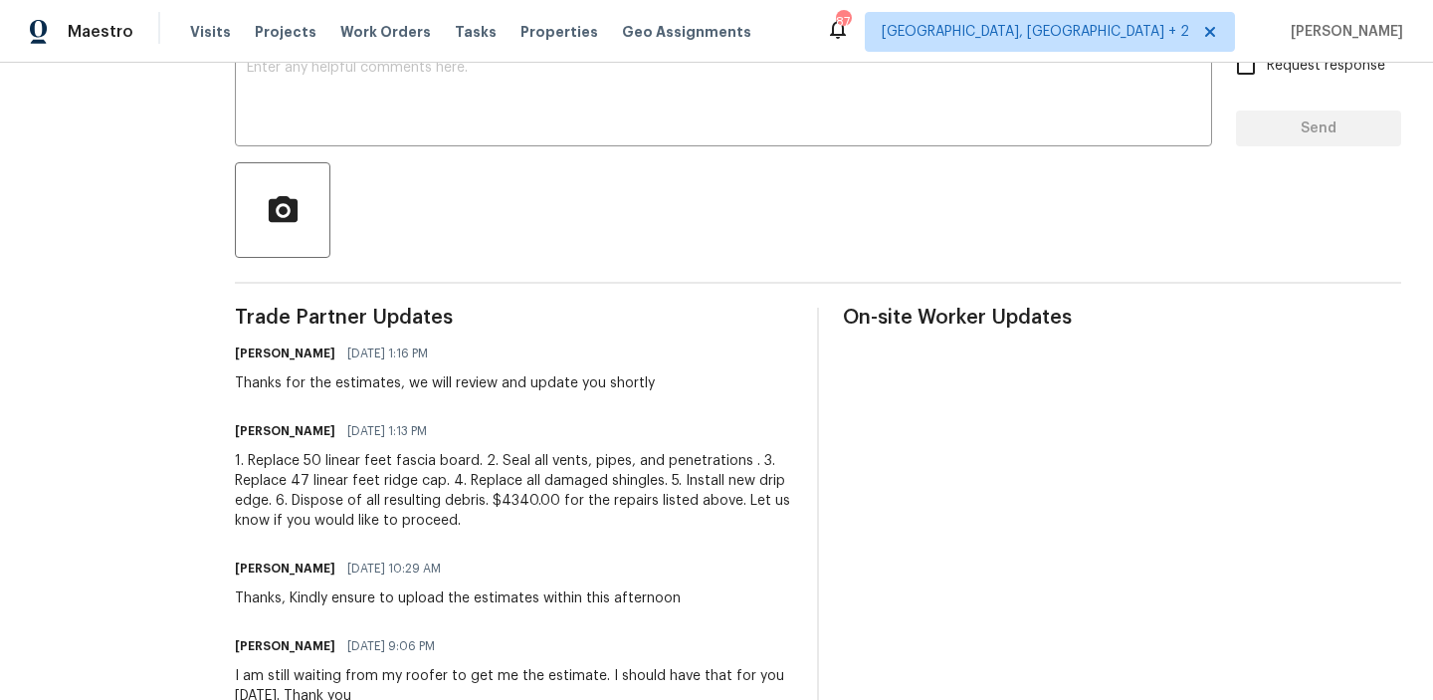
scroll to position [384, 0]
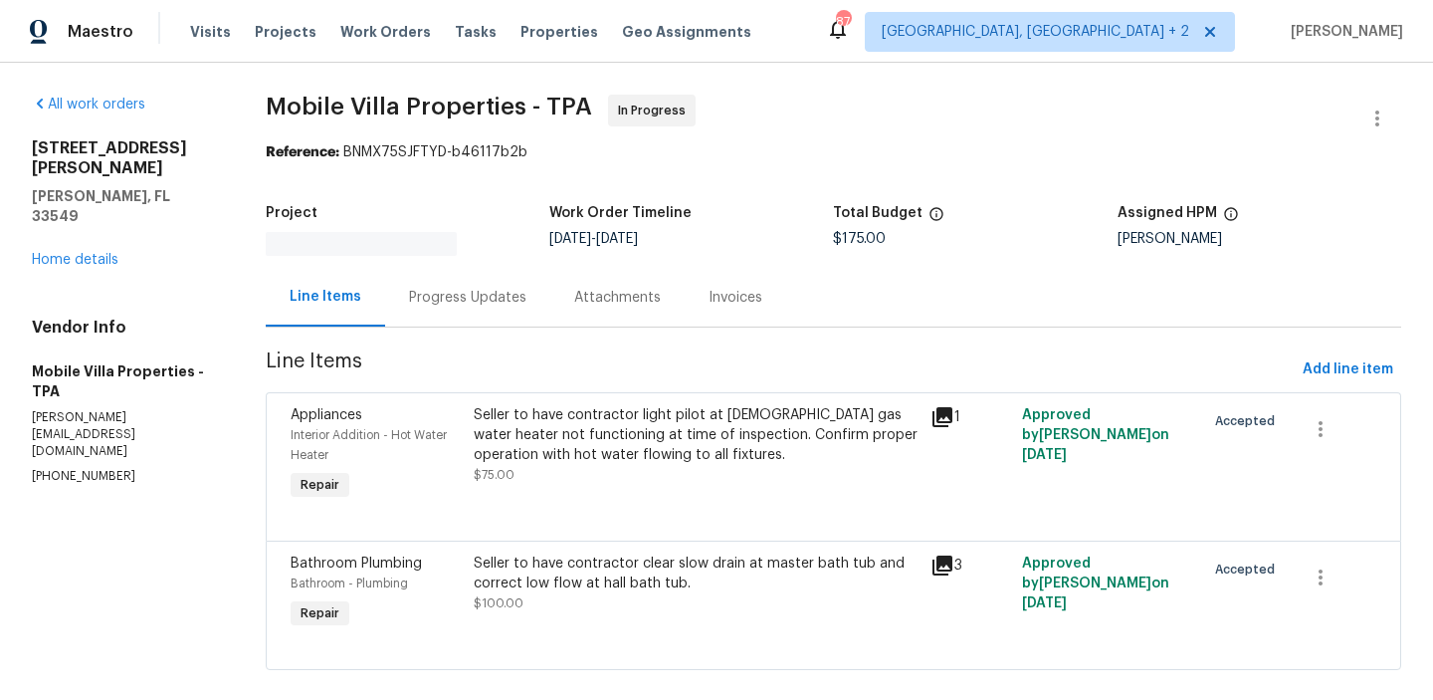
click at [748, 289] on div "Invoices" at bounding box center [736, 298] width 54 height 20
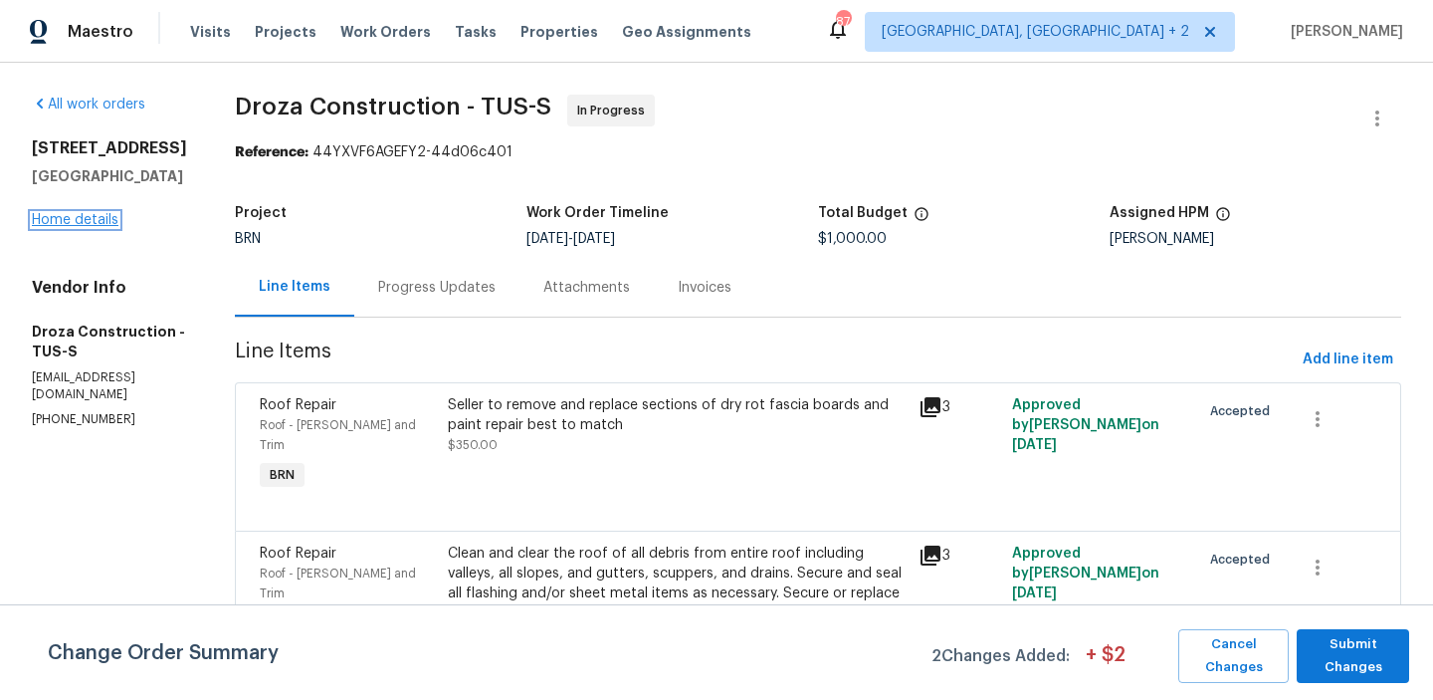
click at [87, 218] on link "Home details" at bounding box center [75, 220] width 87 height 14
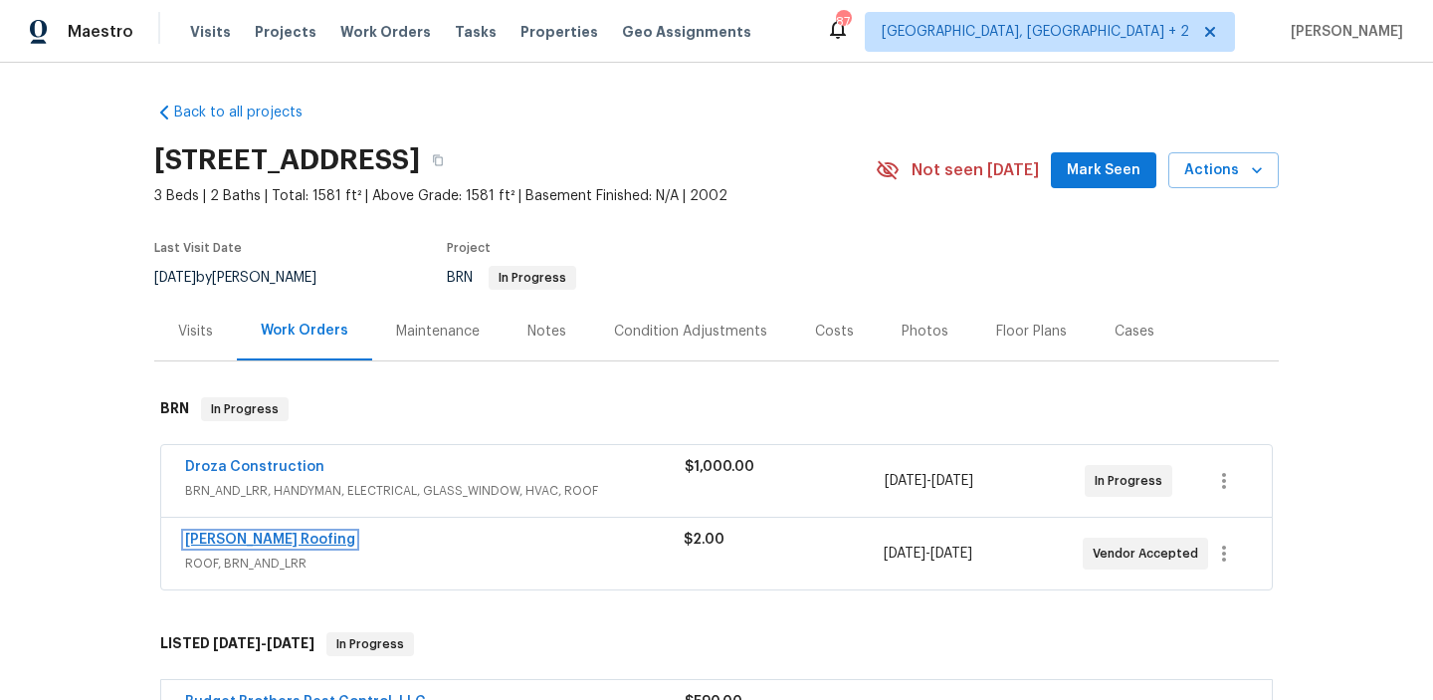
click at [204, 539] on link "Stout Roofing" at bounding box center [270, 539] width 170 height 14
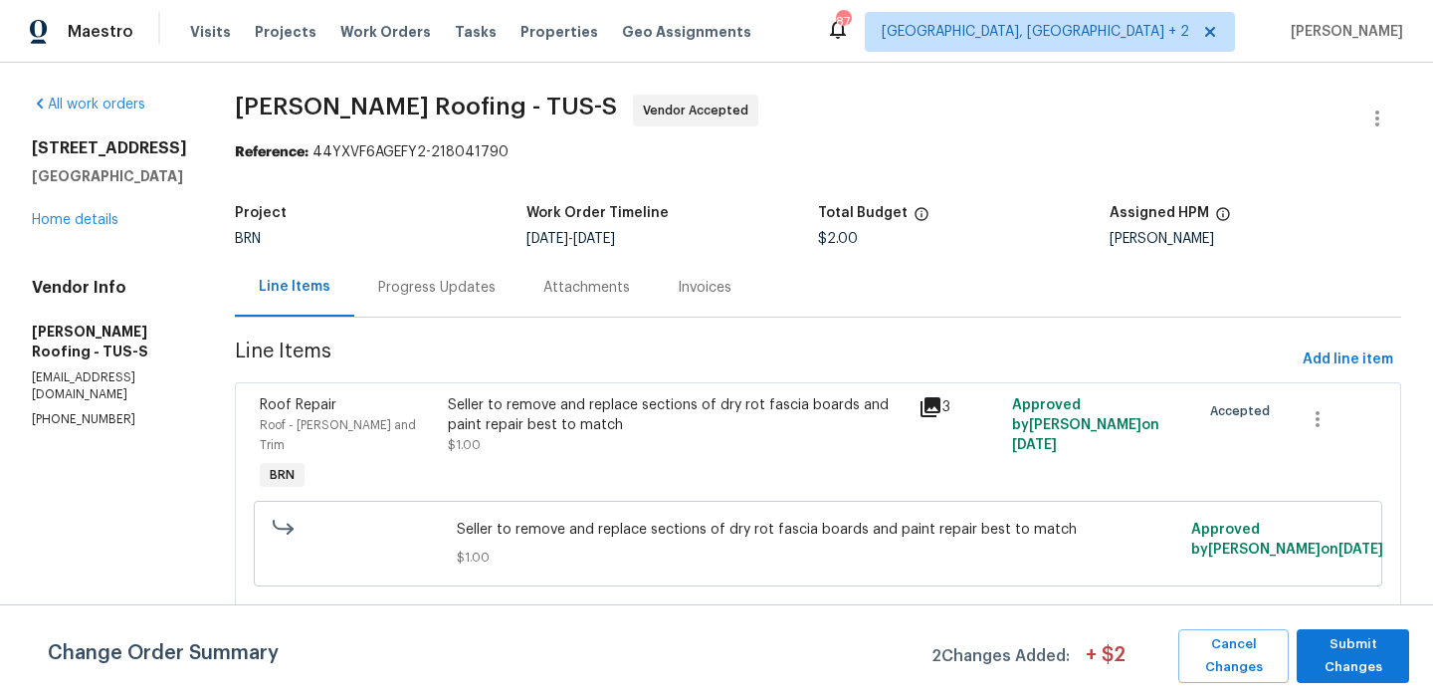
click at [433, 296] on div "Progress Updates" at bounding box center [436, 288] width 117 height 20
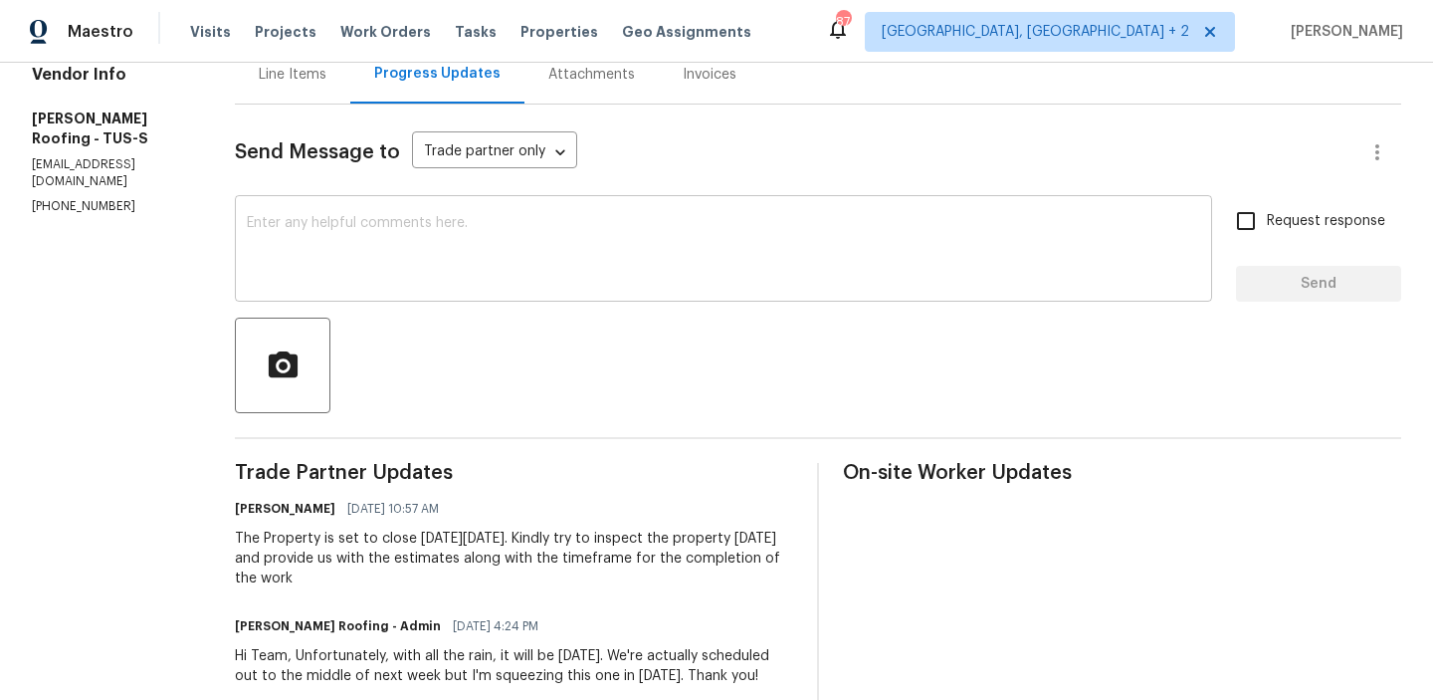
scroll to position [232, 0]
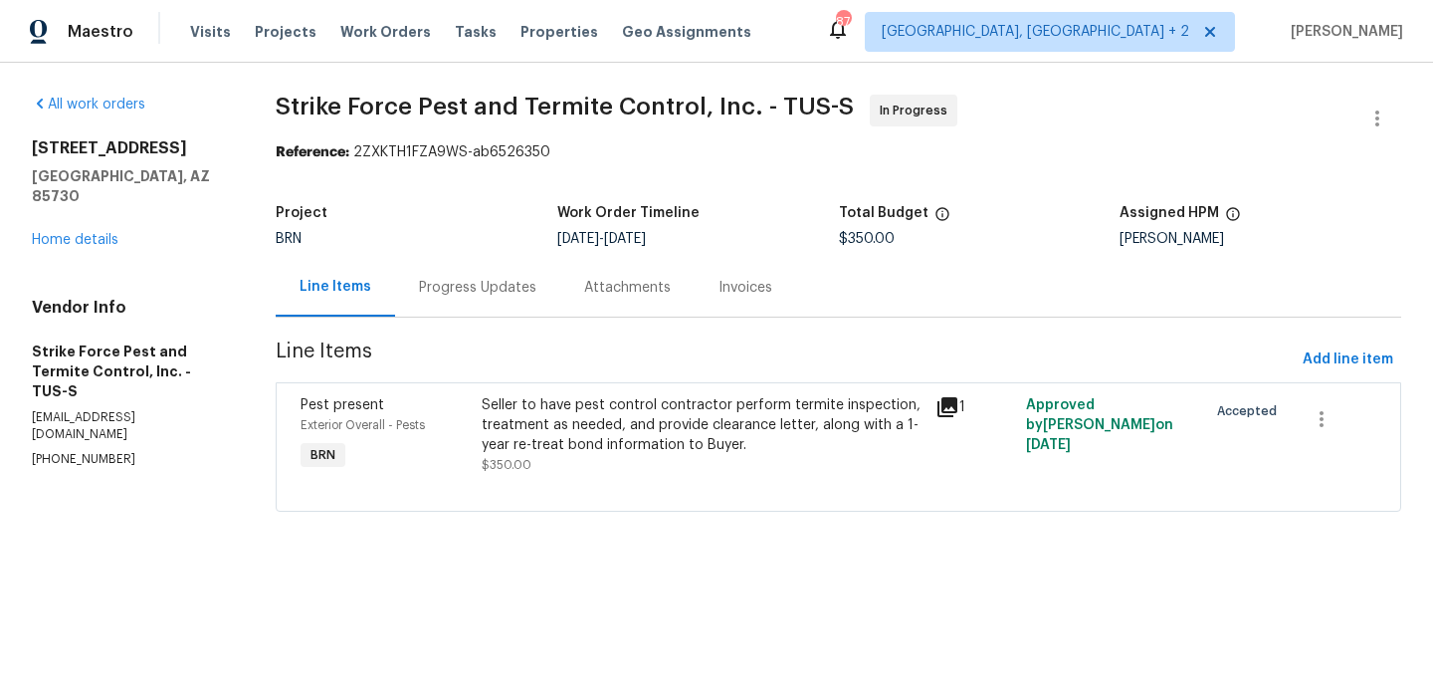
click at [488, 284] on div "Progress Updates" at bounding box center [477, 288] width 117 height 20
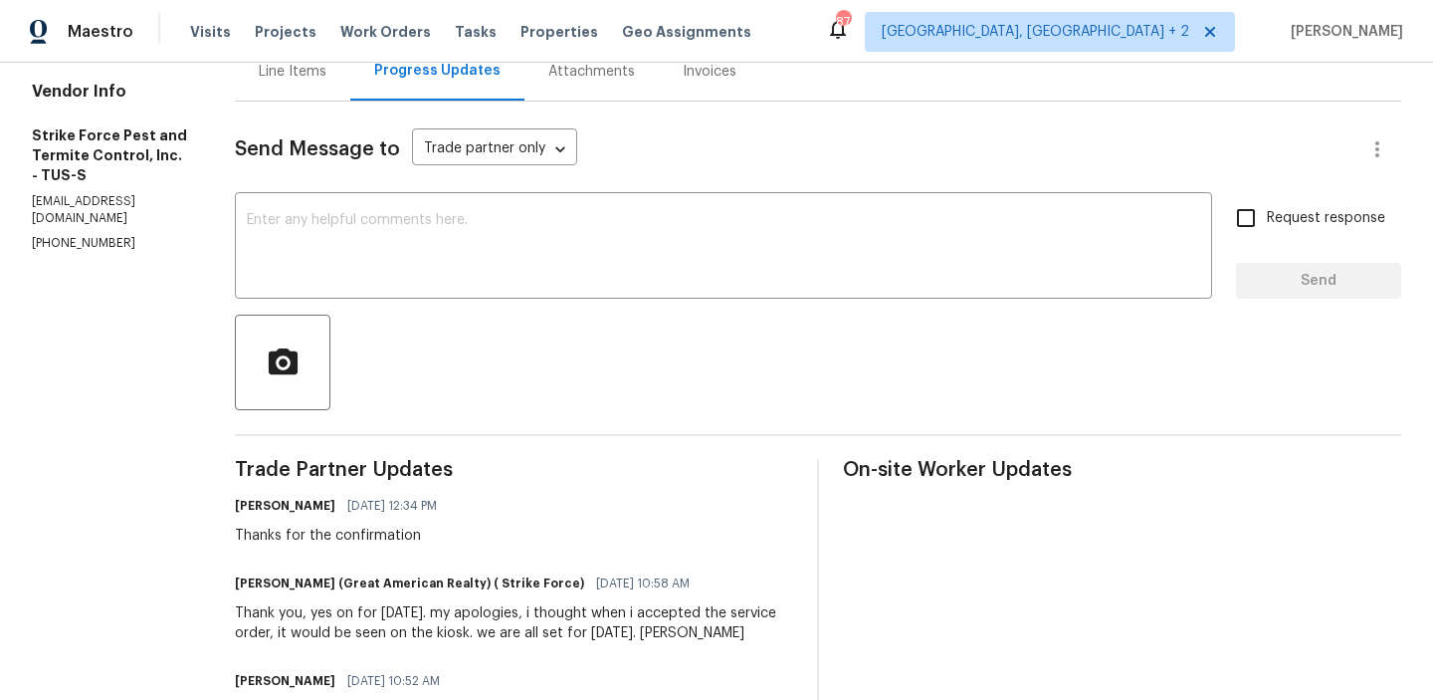
scroll to position [221, 0]
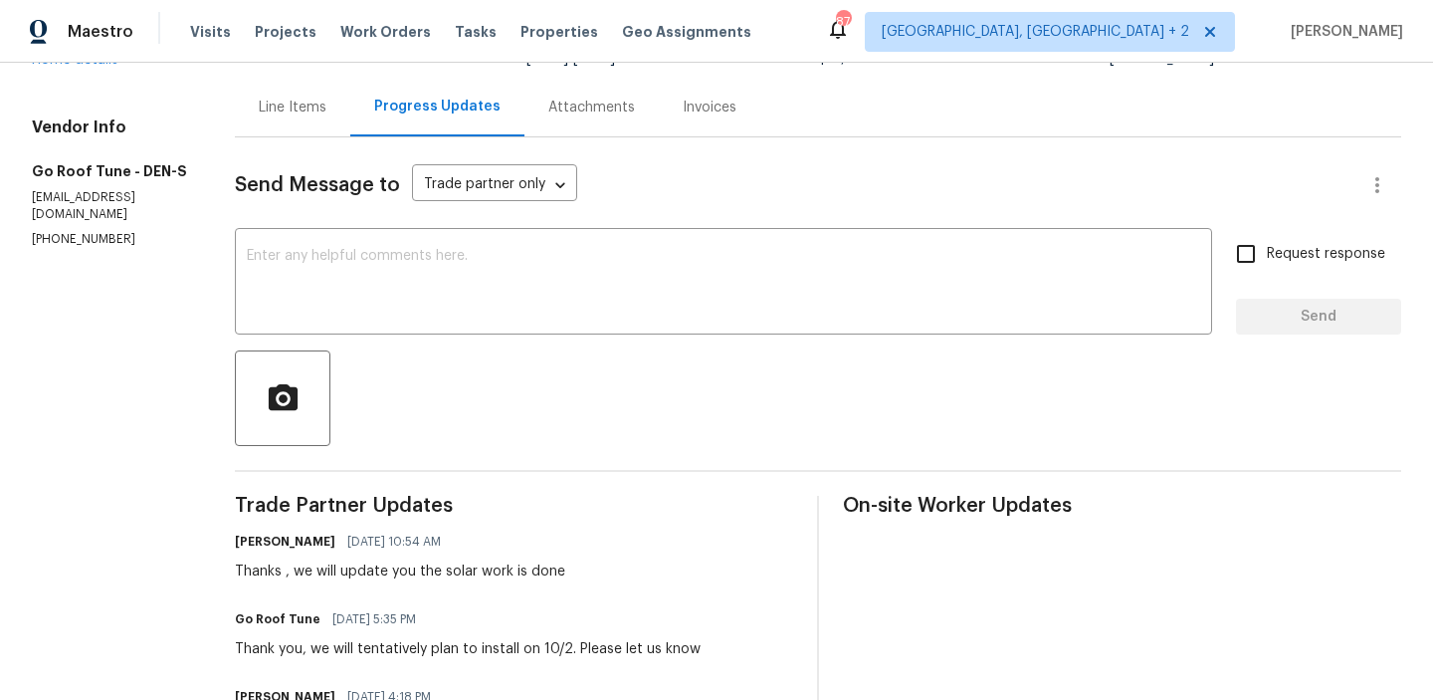
scroll to position [182, 0]
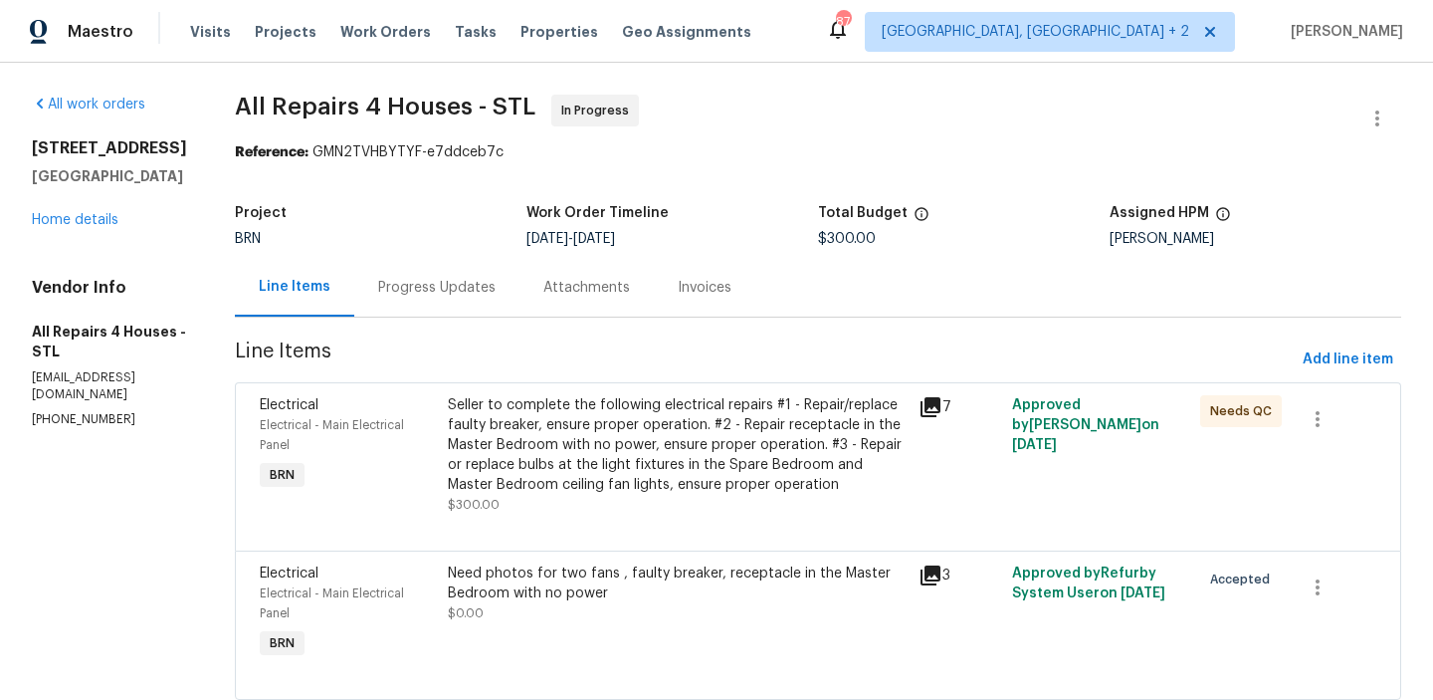
click at [473, 292] on div "Progress Updates" at bounding box center [436, 288] width 117 height 20
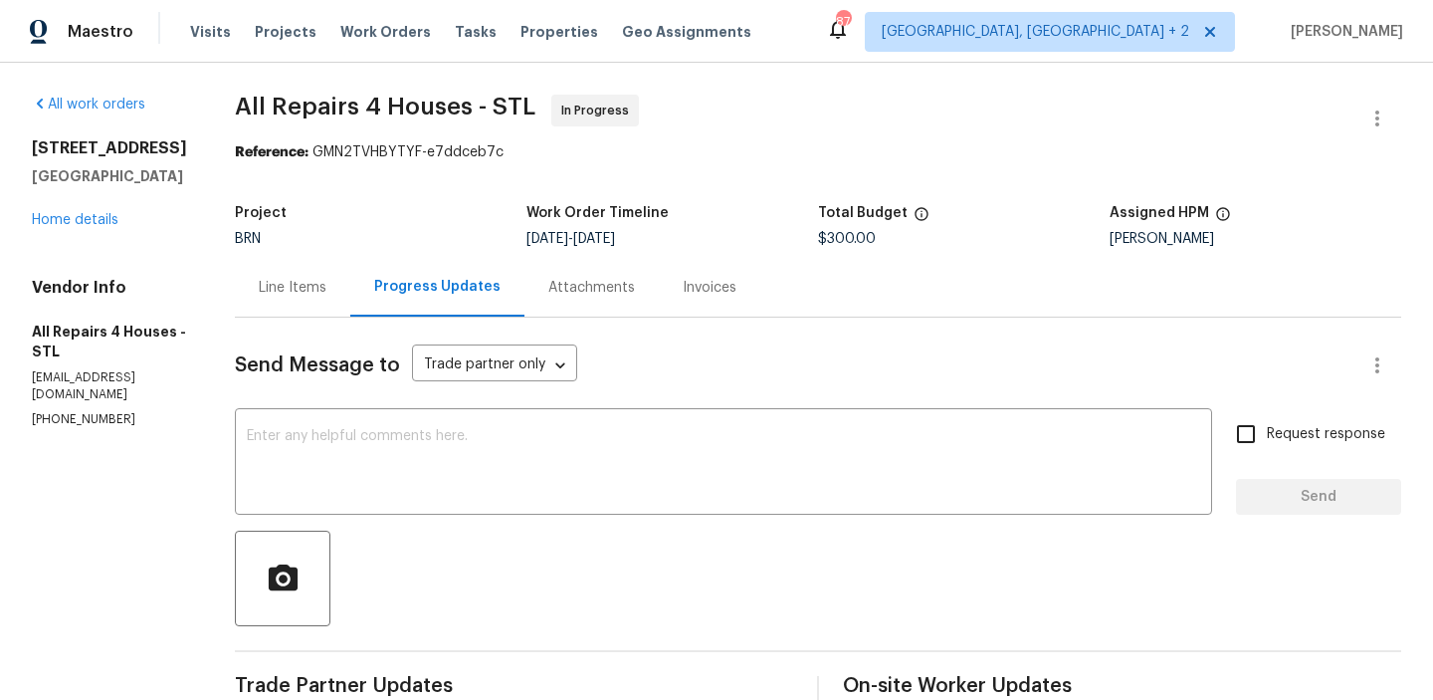
scroll to position [117, 0]
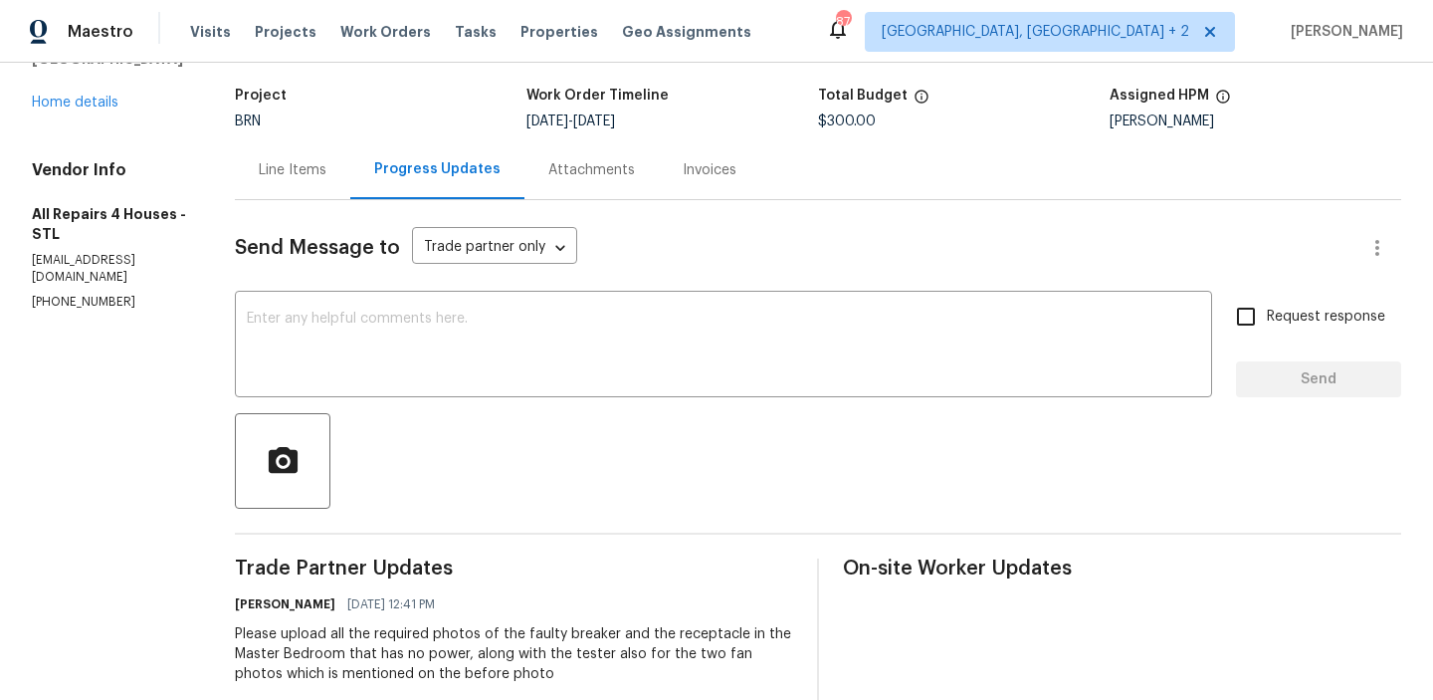
click at [64, 259] on p "allrepair4houses@gmail.com" at bounding box center [109, 269] width 155 height 34
click at [38, 294] on p "(314) 282-1398" at bounding box center [109, 302] width 155 height 17
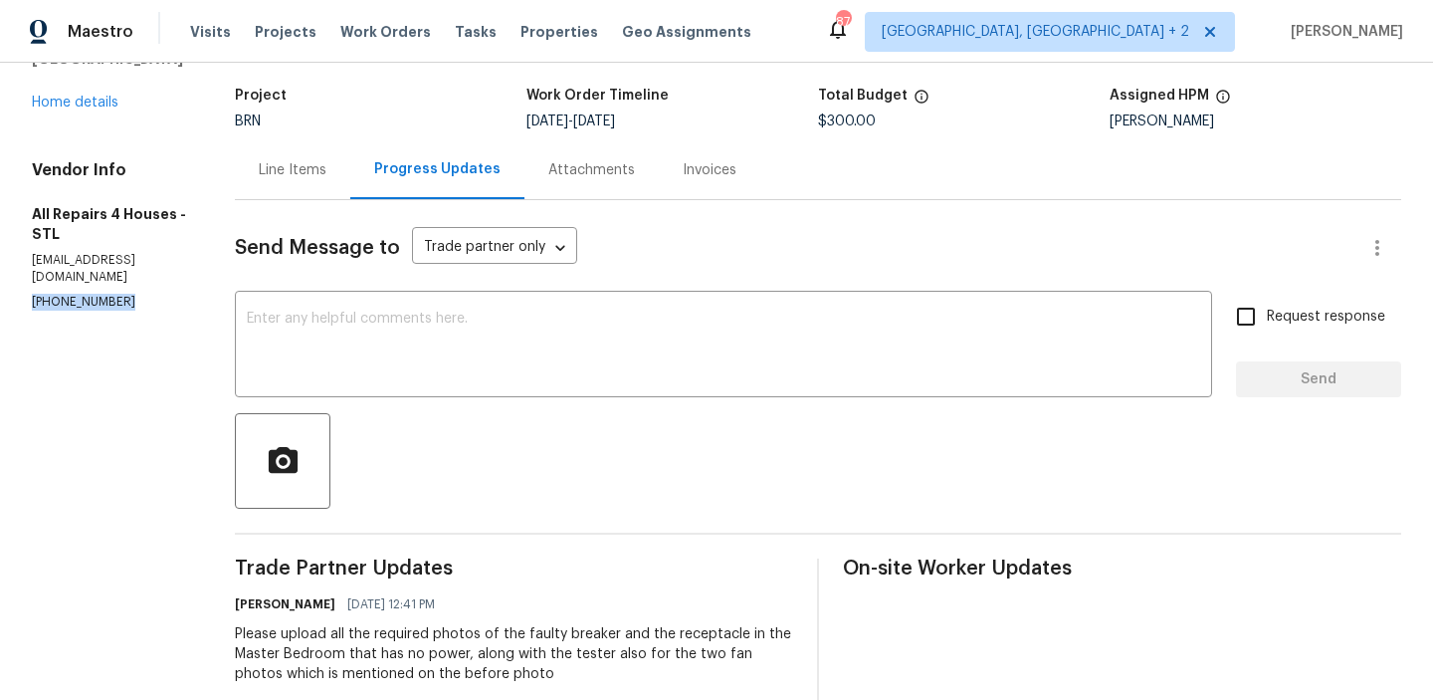
copy p "(314) 282-1398"
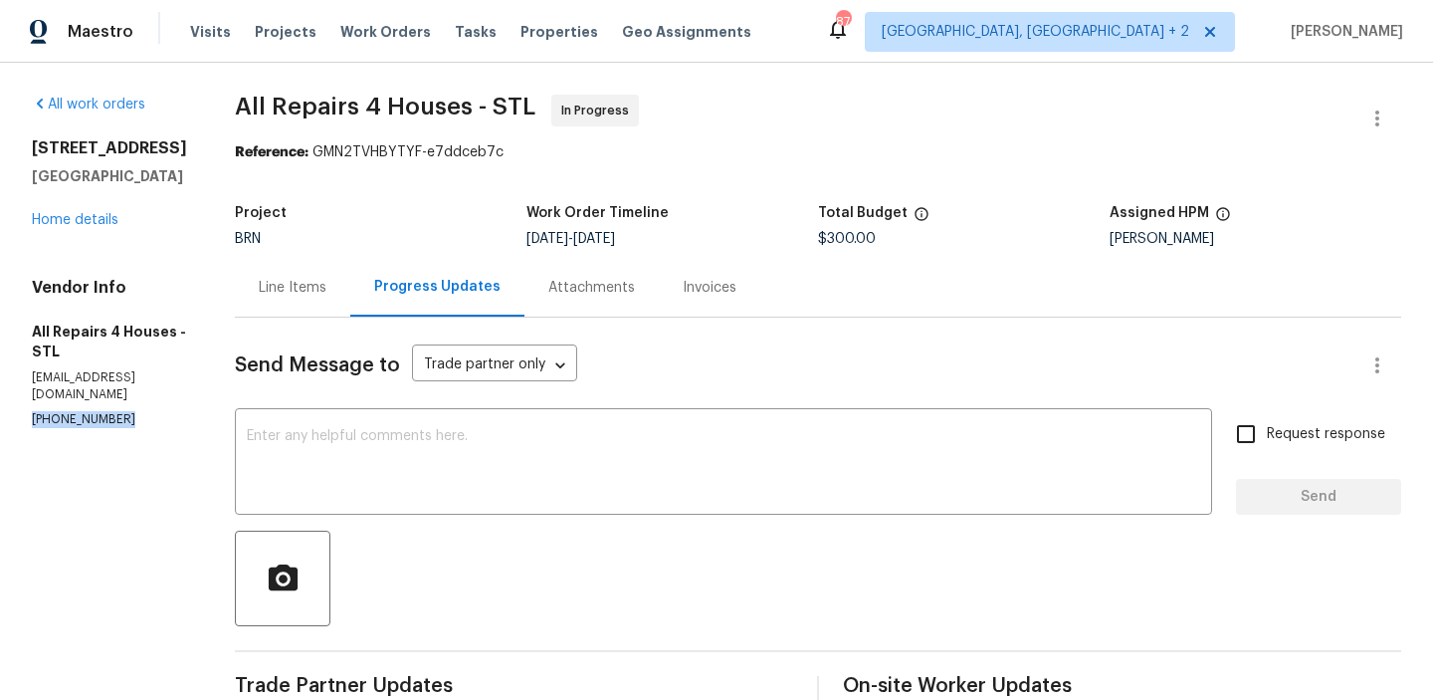
scroll to position [148, 0]
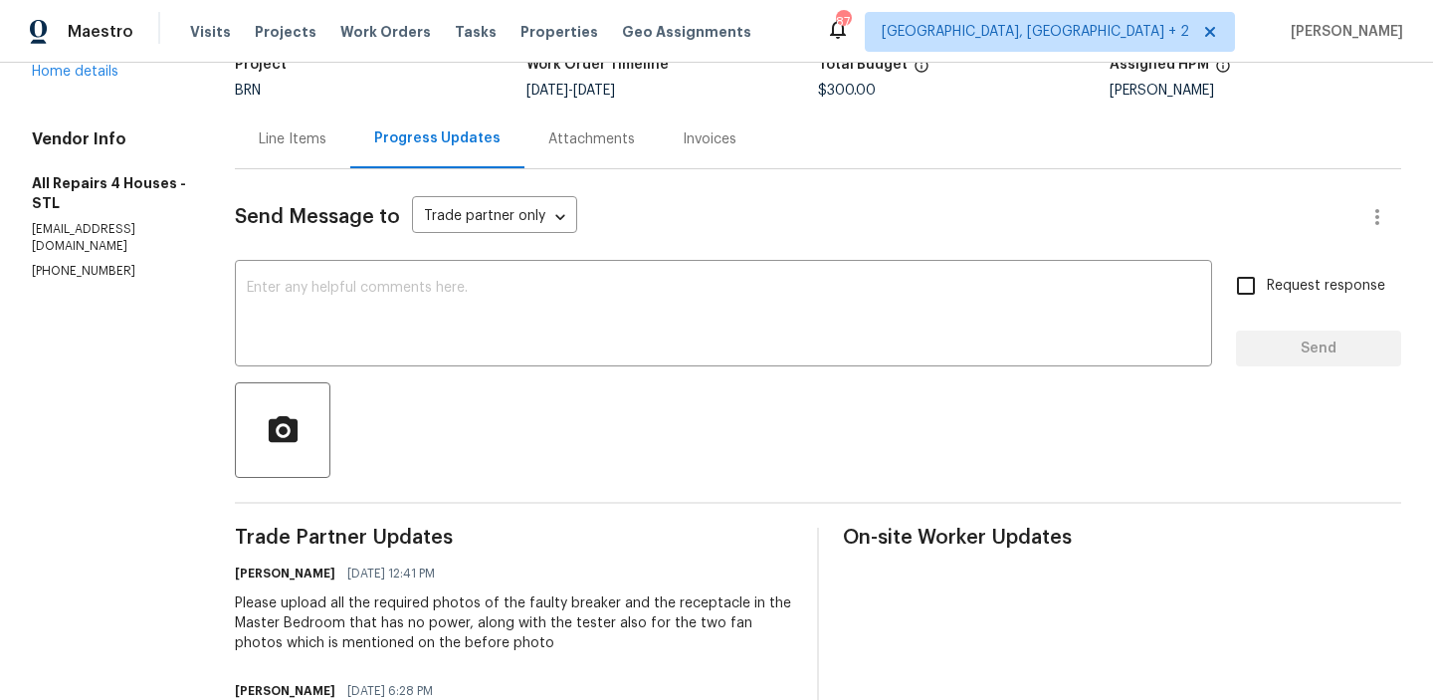
click at [273, 634] on div "Please upload all the required photos of the faulty breaker and the receptacle …" at bounding box center [514, 623] width 558 height 60
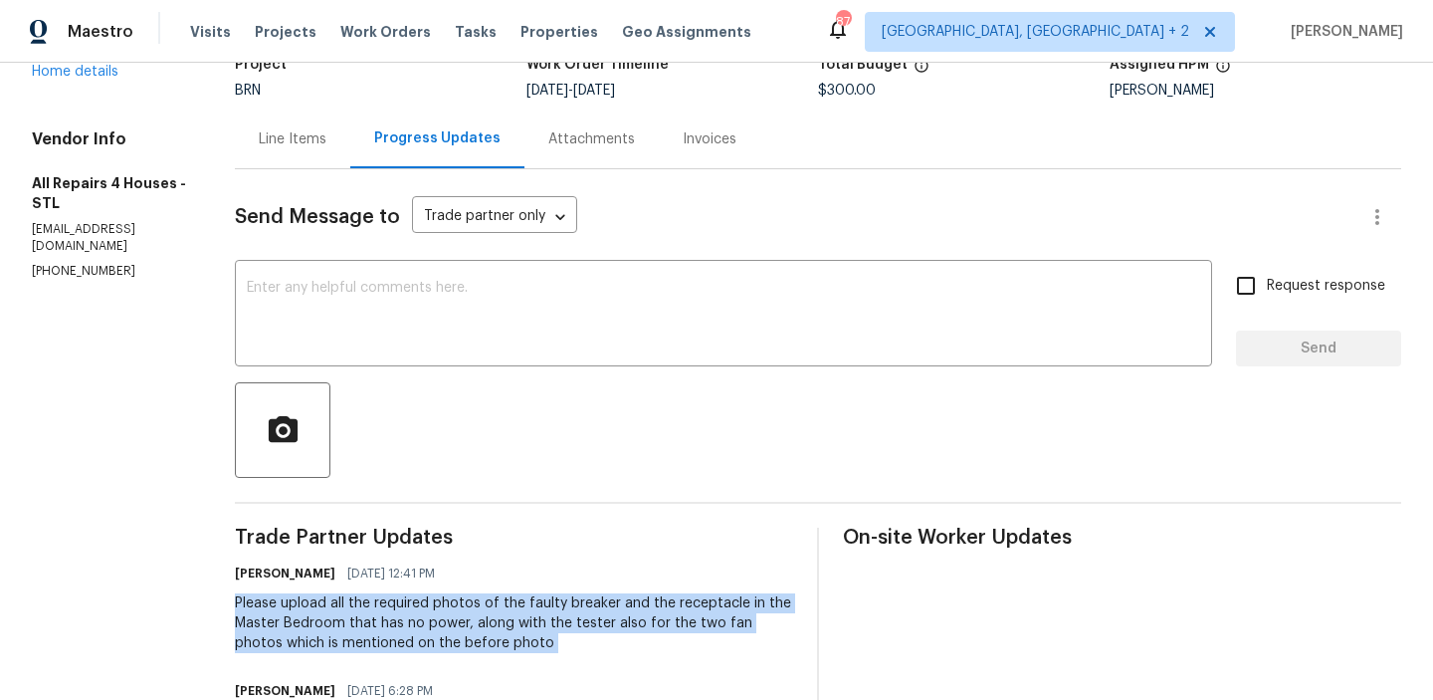
click at [273, 634] on div "Please upload all the required photos of the faulty breaker and the receptacle …" at bounding box center [514, 623] width 558 height 60
copy div "Please upload all the required photos of the faulty breaker and the receptacle …"
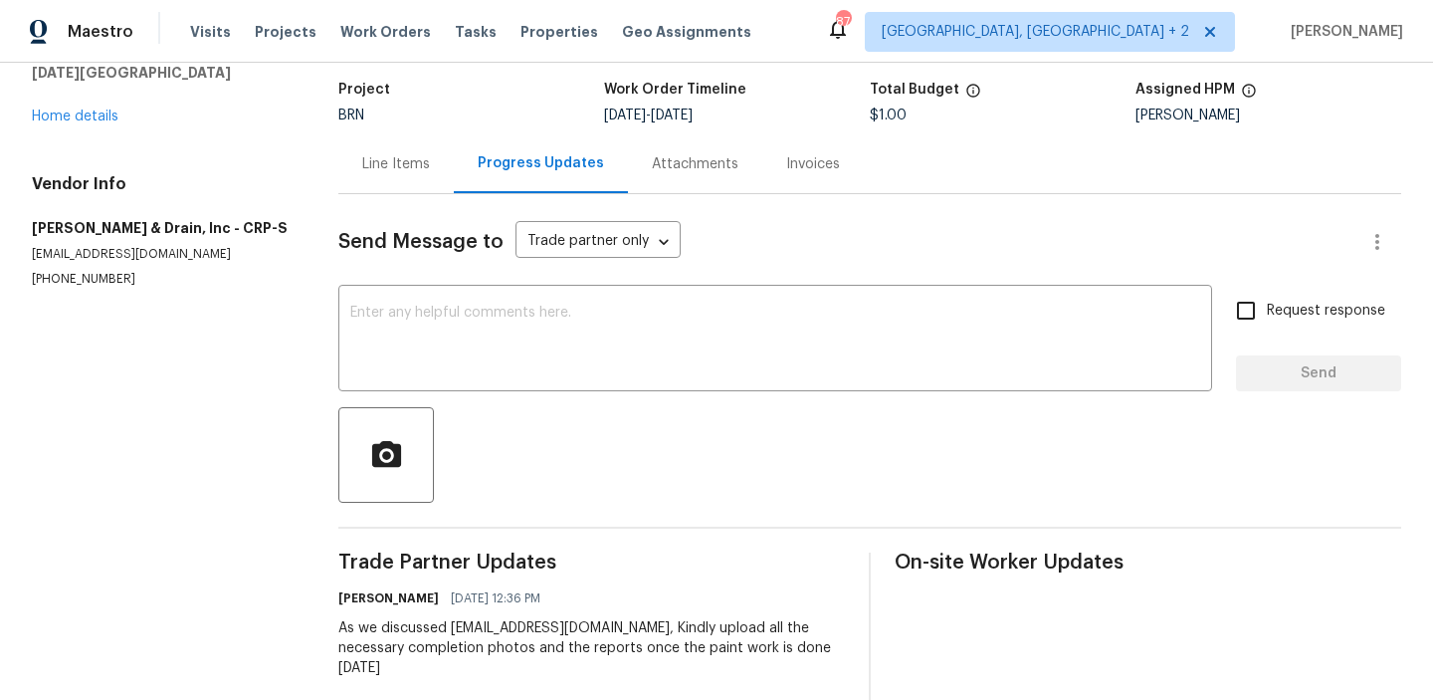
scroll to position [153, 0]
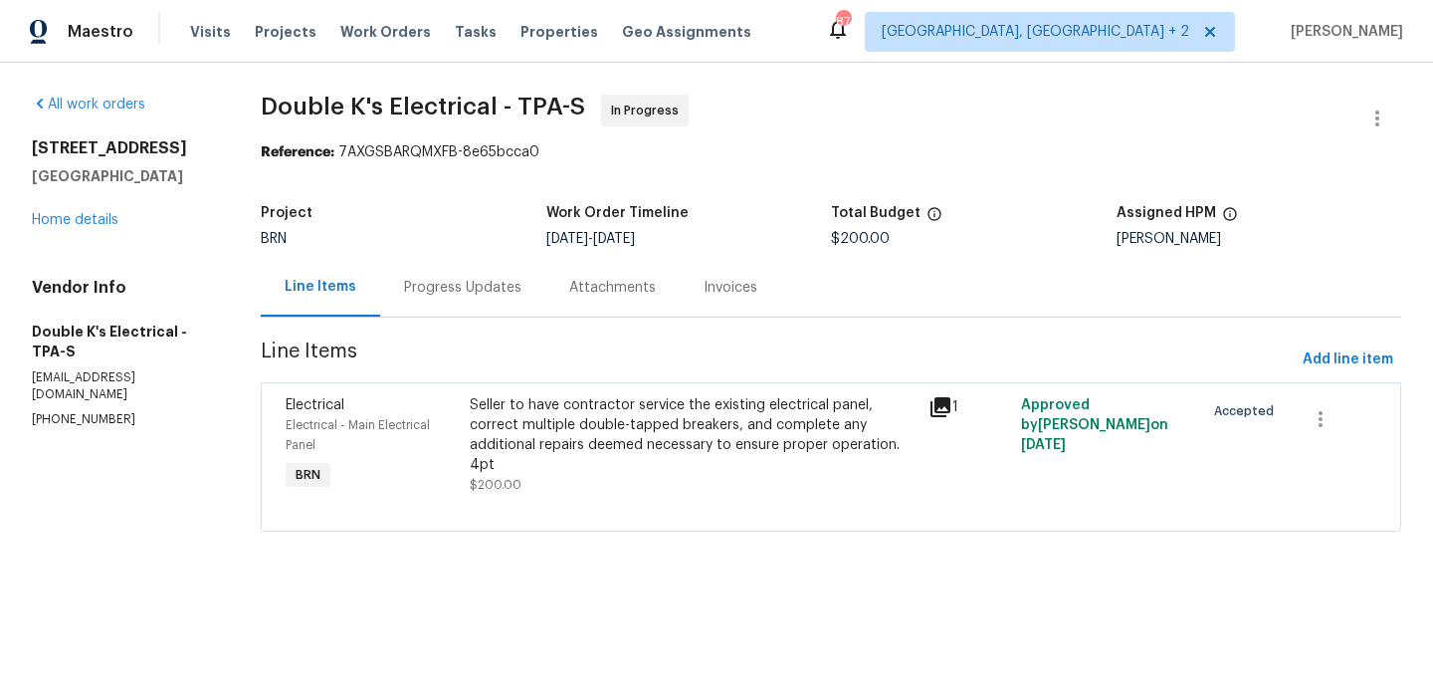
click at [443, 317] on section "Double K's Electrical - TPA-S In Progress Reference: 7AXGSBARQMXFB-8e65bcca0 Pr…" at bounding box center [831, 325] width 1140 height 461
click at [443, 286] on div "Progress Updates" at bounding box center [462, 288] width 117 height 20
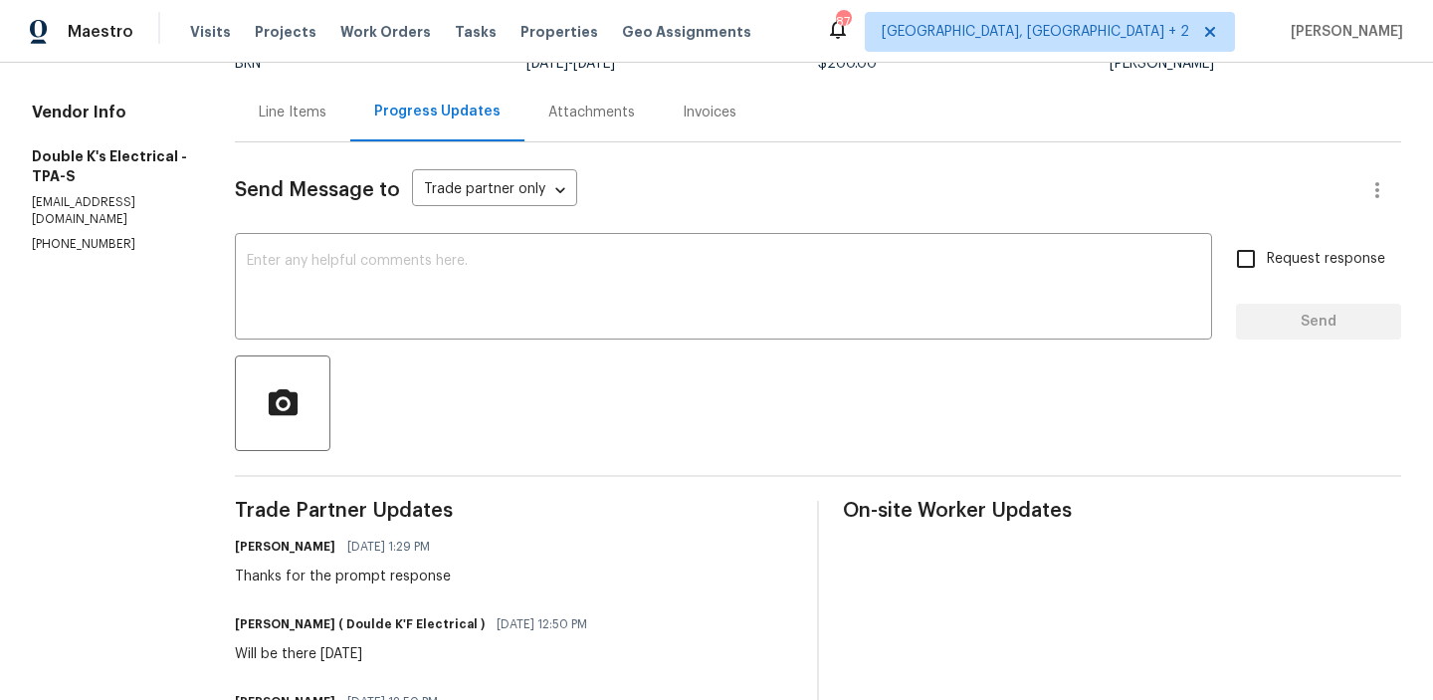
scroll to position [177, 0]
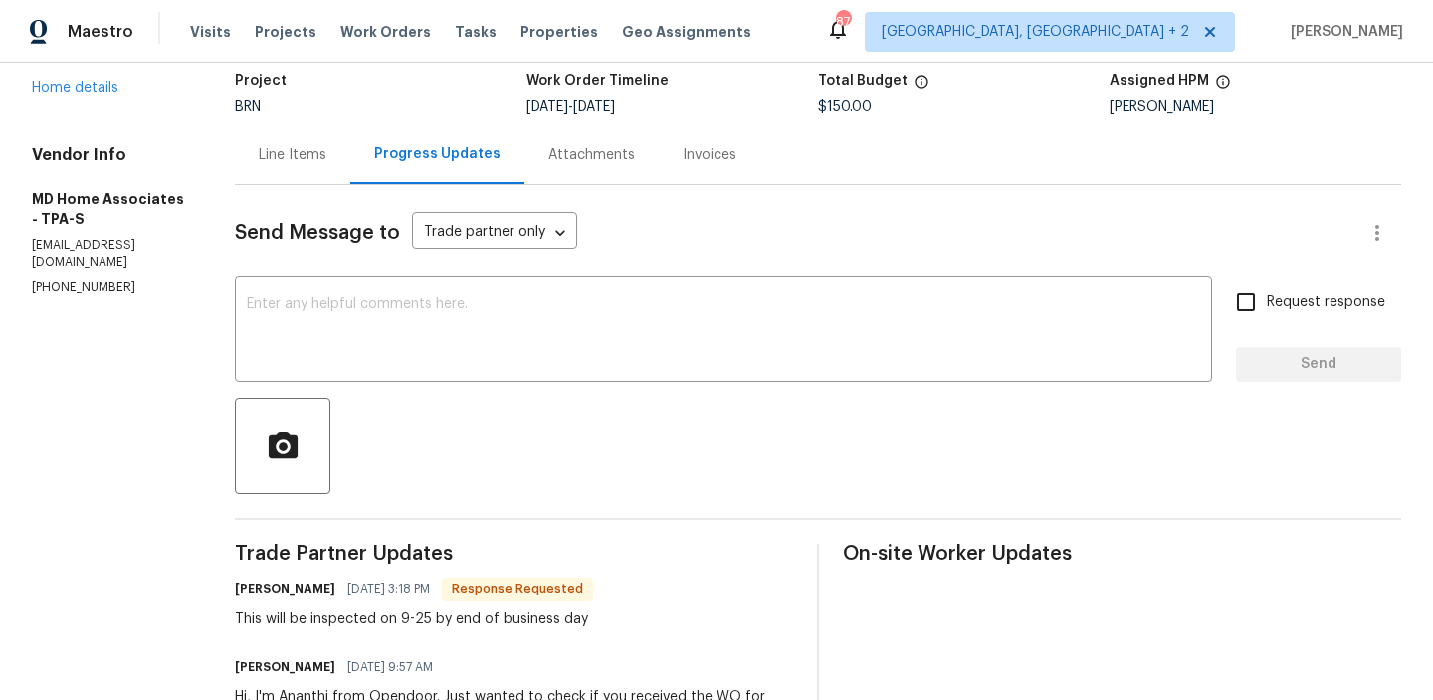
scroll to position [196, 0]
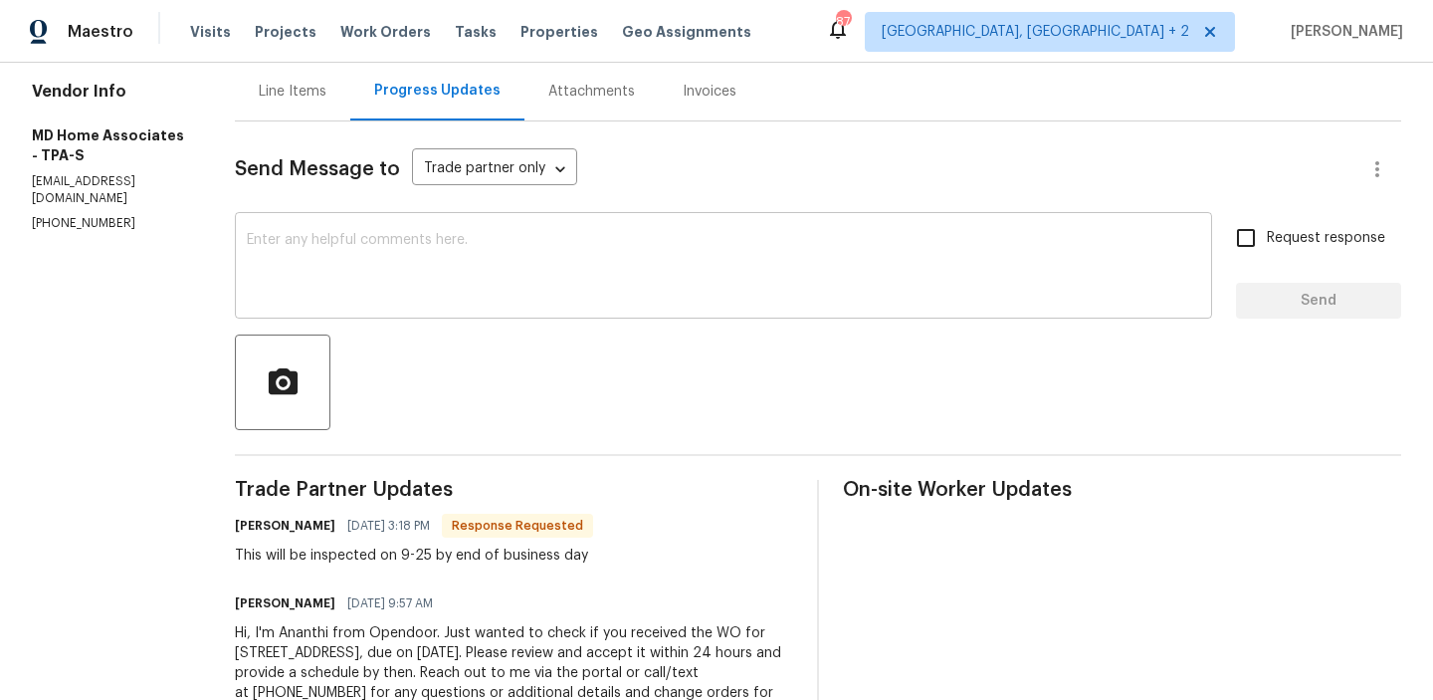
click at [385, 255] on textarea at bounding box center [723, 268] width 953 height 70
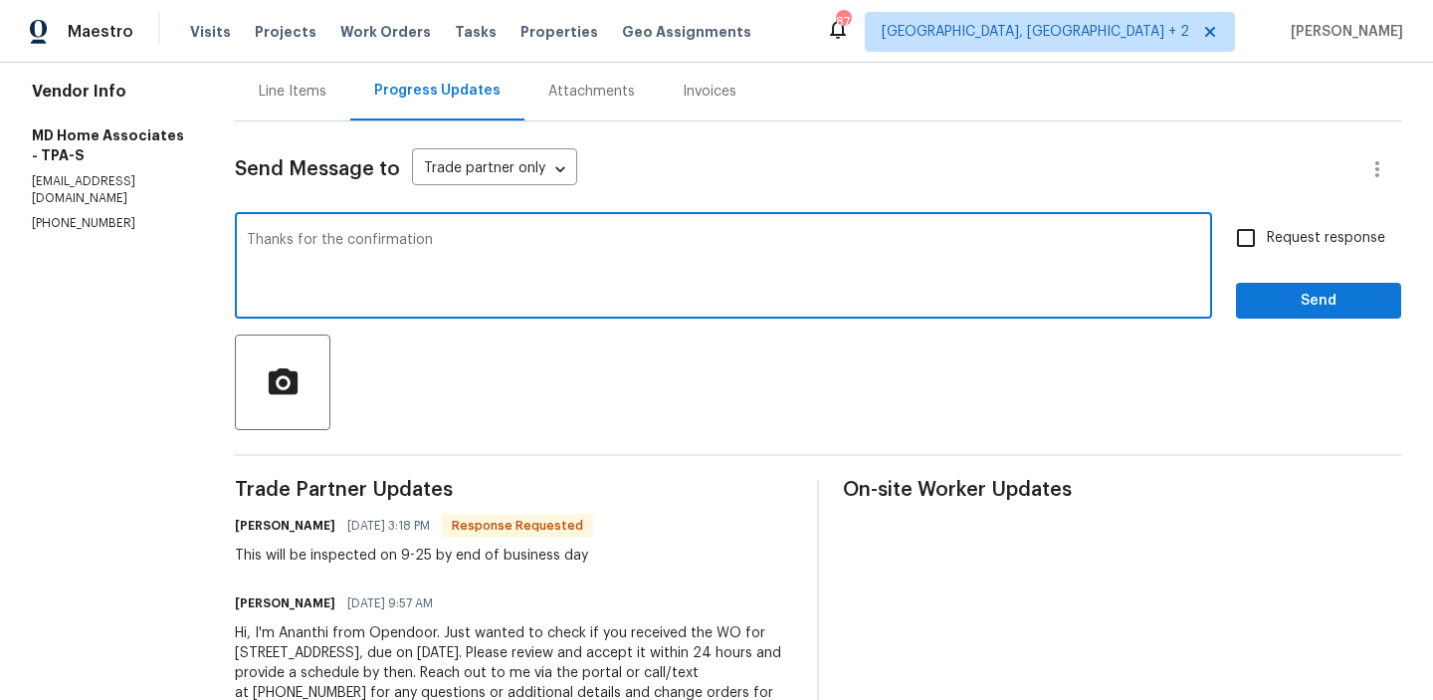
type textarea "Thanks for the confirmation"
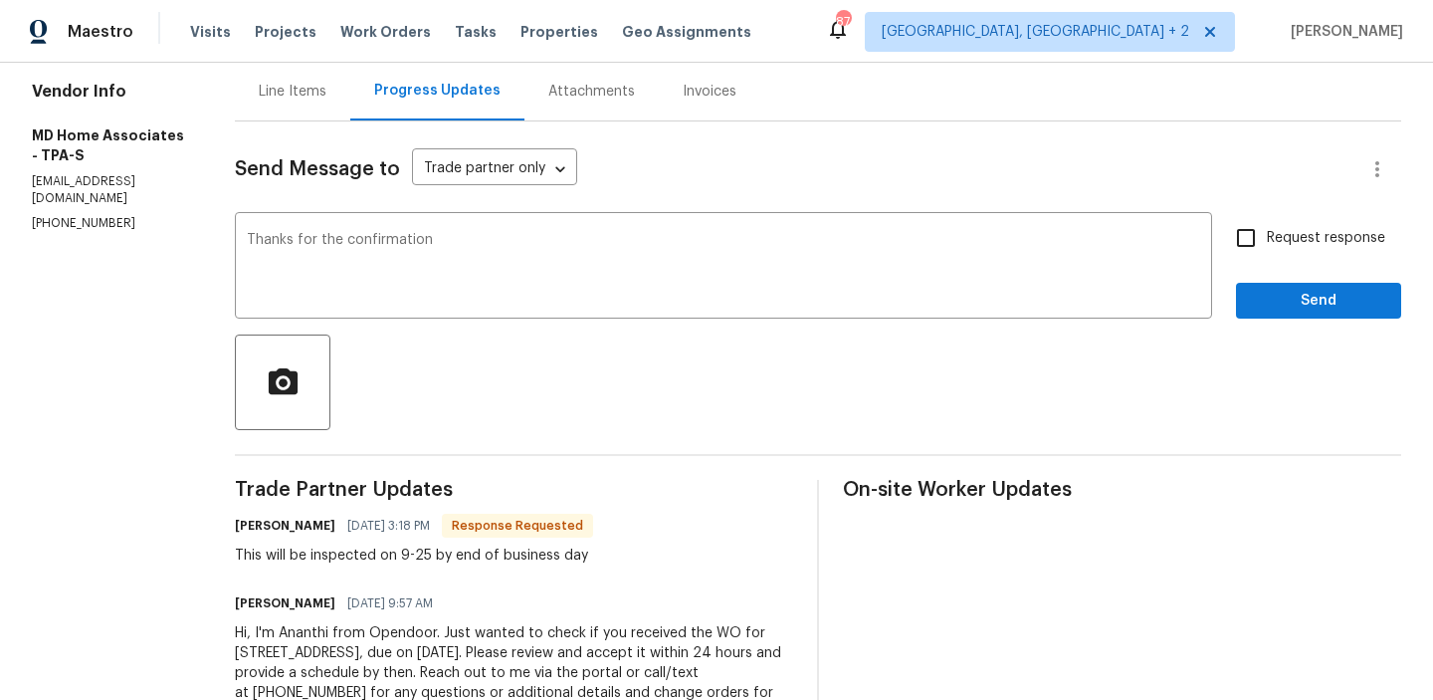
click at [1285, 249] on label "Request response" at bounding box center [1305, 238] width 160 height 42
click at [1267, 249] on input "Request response" at bounding box center [1246, 238] width 42 height 42
checkbox input "true"
click at [1266, 298] on span "Send" at bounding box center [1318, 301] width 133 height 25
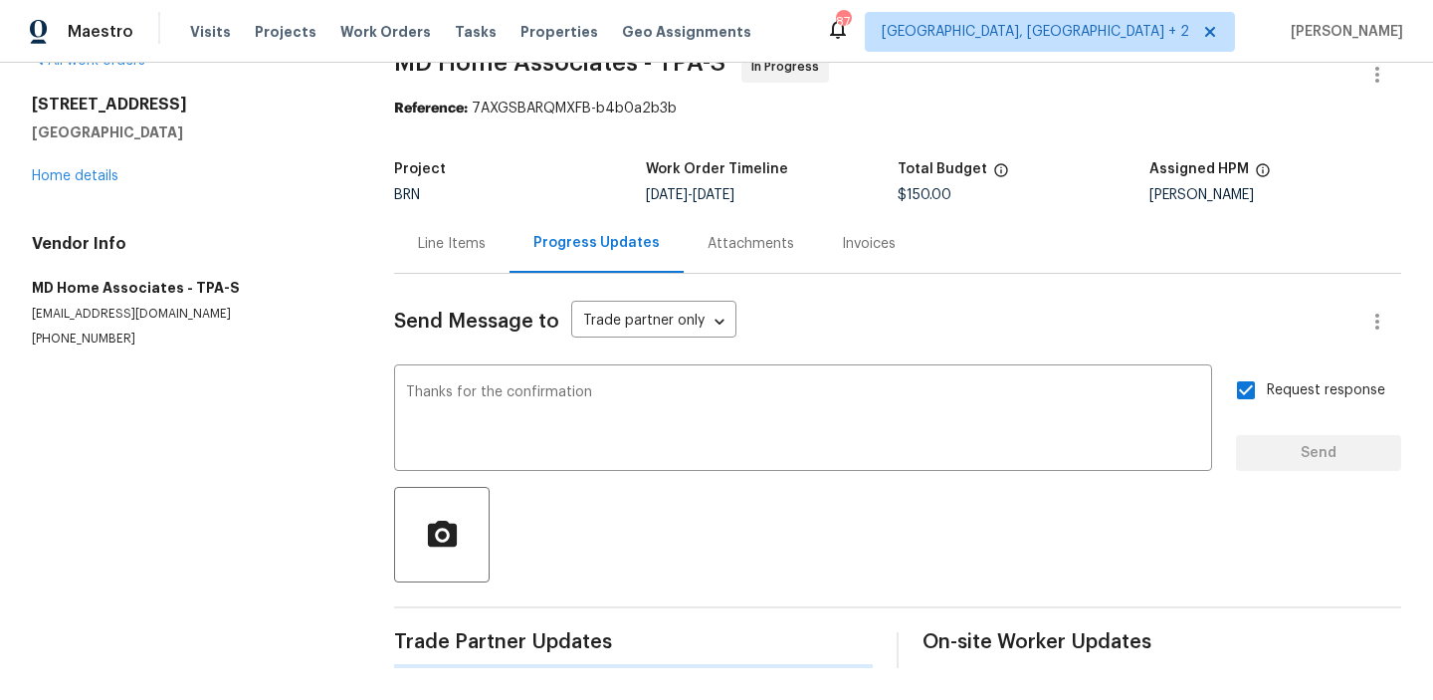
scroll to position [0, 0]
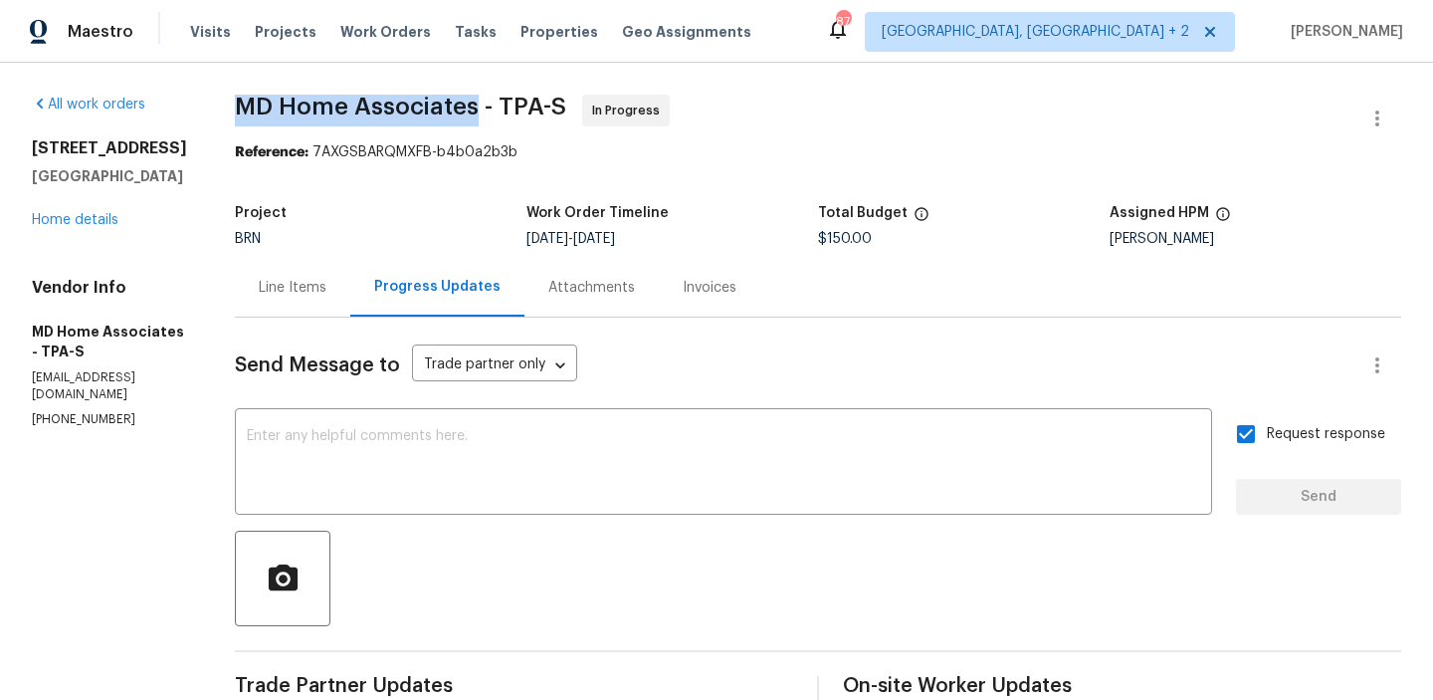
drag, startPoint x: 252, startPoint y: 112, endPoint x: 502, endPoint y: 108, distance: 249.8
click at [502, 108] on div "All work orders 3119 78th Ave E Sarasota, FL 34243 Home details Vendor Info MD …" at bounding box center [716, 557] width 1433 height 989
copy span "MD Home Associates"
click at [299, 248] on div "Project BRN Work Order Timeline 9/24/2025 - 9/26/2025 Total Budget $150.00 Assi…" at bounding box center [818, 226] width 1166 height 64
click at [314, 294] on div "Line Items" at bounding box center [293, 288] width 68 height 20
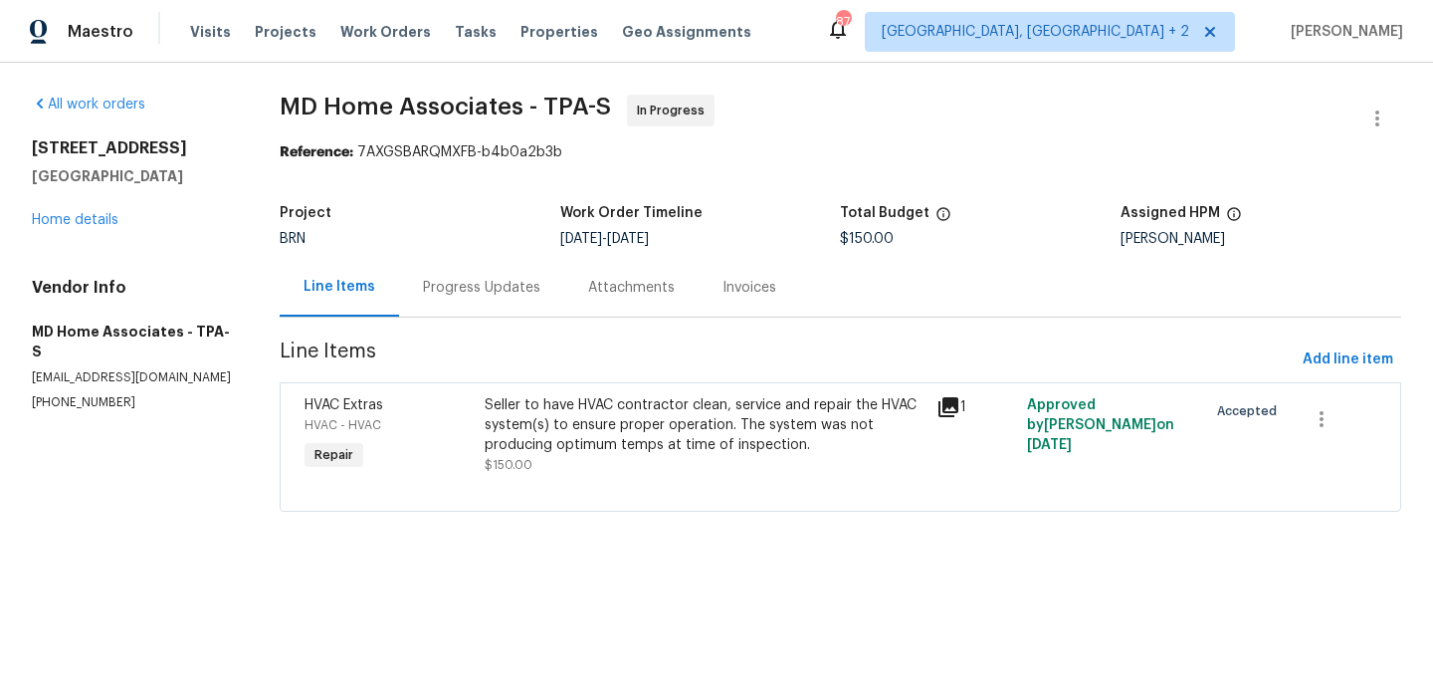
click at [447, 305] on div "Progress Updates" at bounding box center [481, 287] width 165 height 59
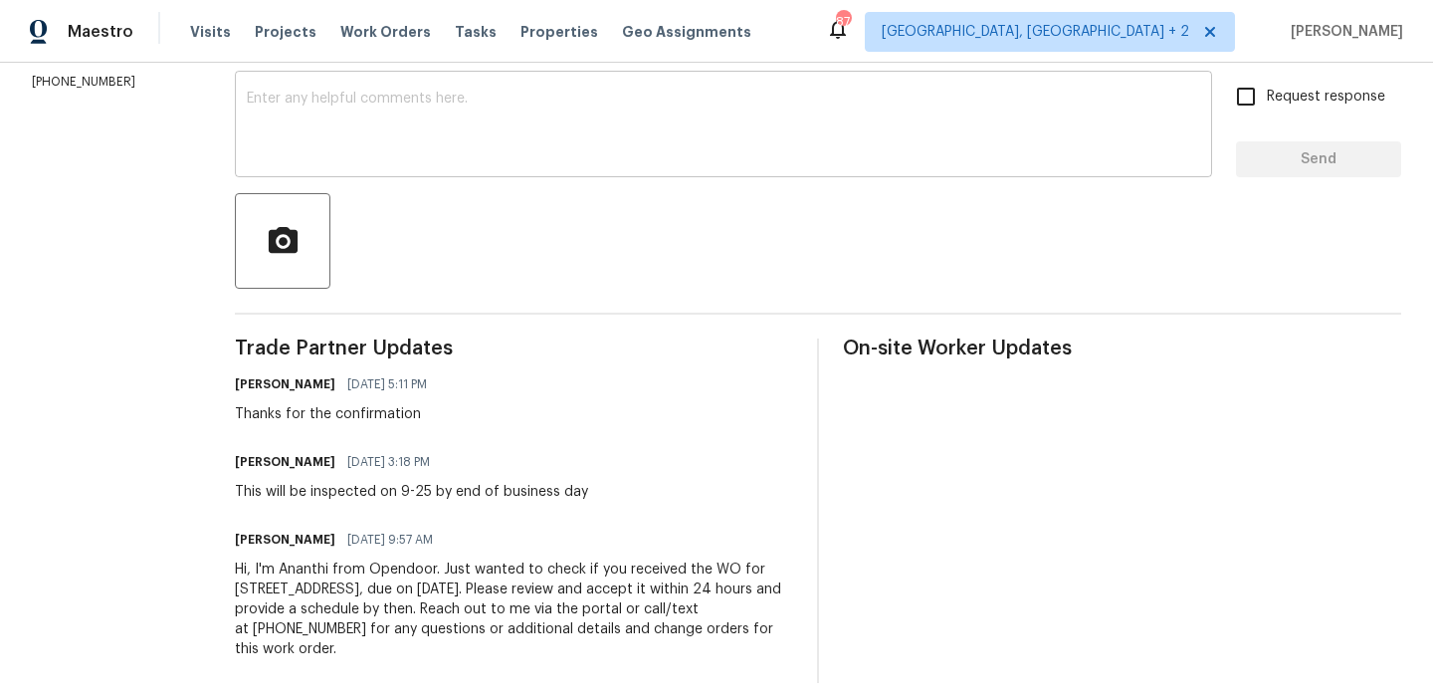
scroll to position [133, 0]
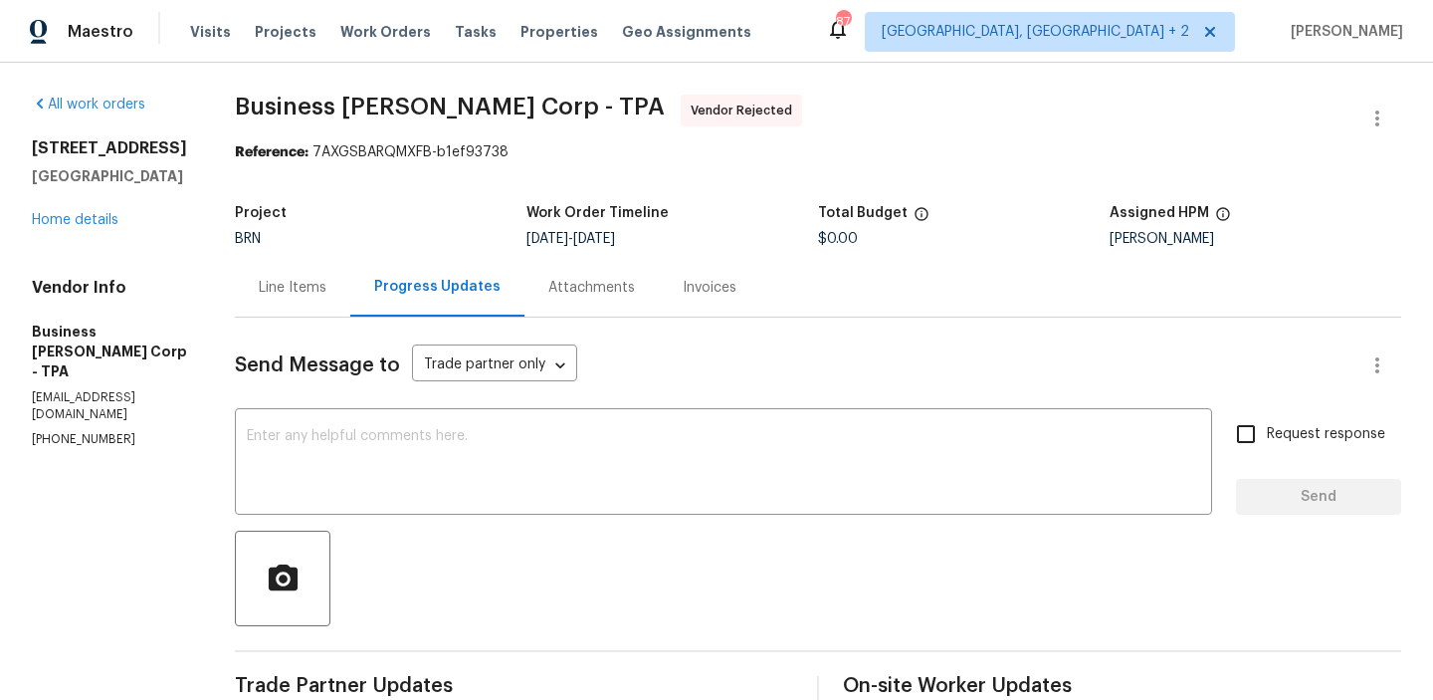
click at [305, 300] on div "Line Items" at bounding box center [292, 287] width 115 height 59
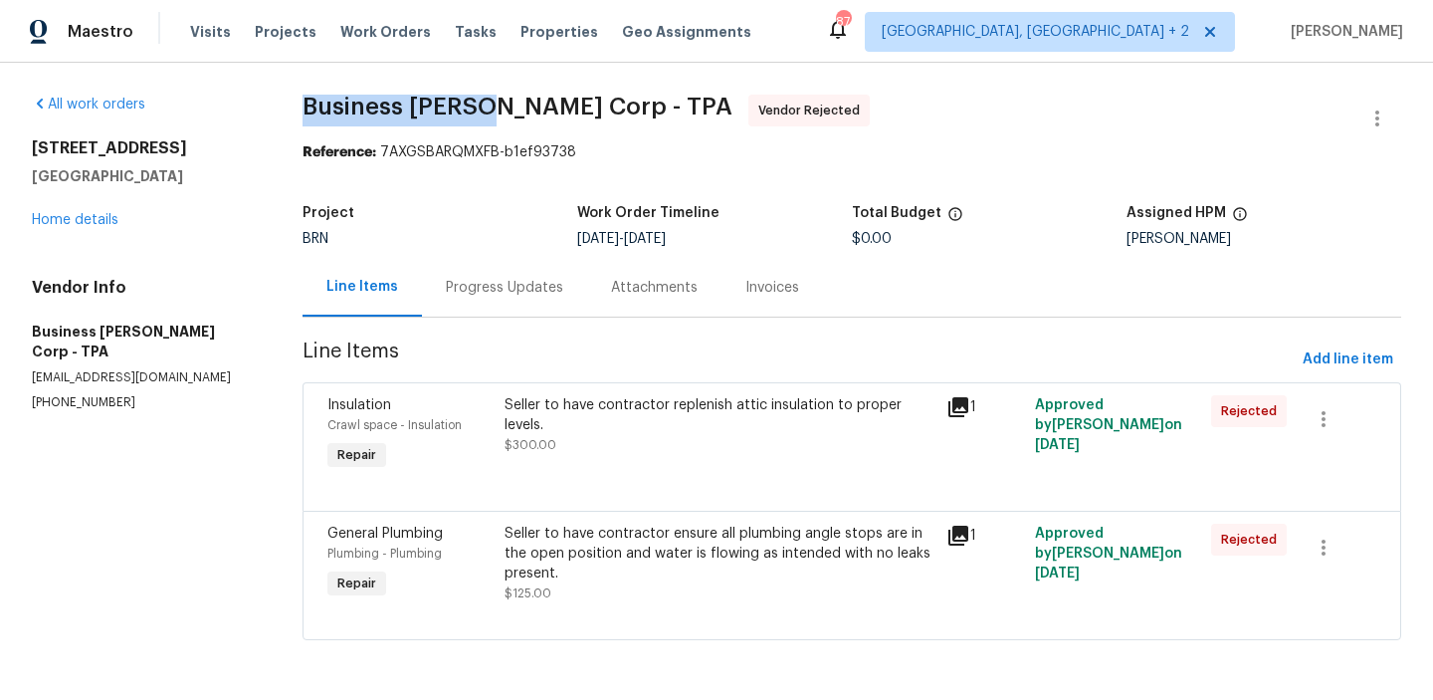
drag, startPoint x: 287, startPoint y: 113, endPoint x: 478, endPoint y: 111, distance: 191.1
click at [478, 111] on div "All work orders [STREET_ADDRESS] Home details Vendor Info Business [PERSON_NAME…" at bounding box center [716, 379] width 1433 height 633
copy span "Business [PERSON_NAME]"
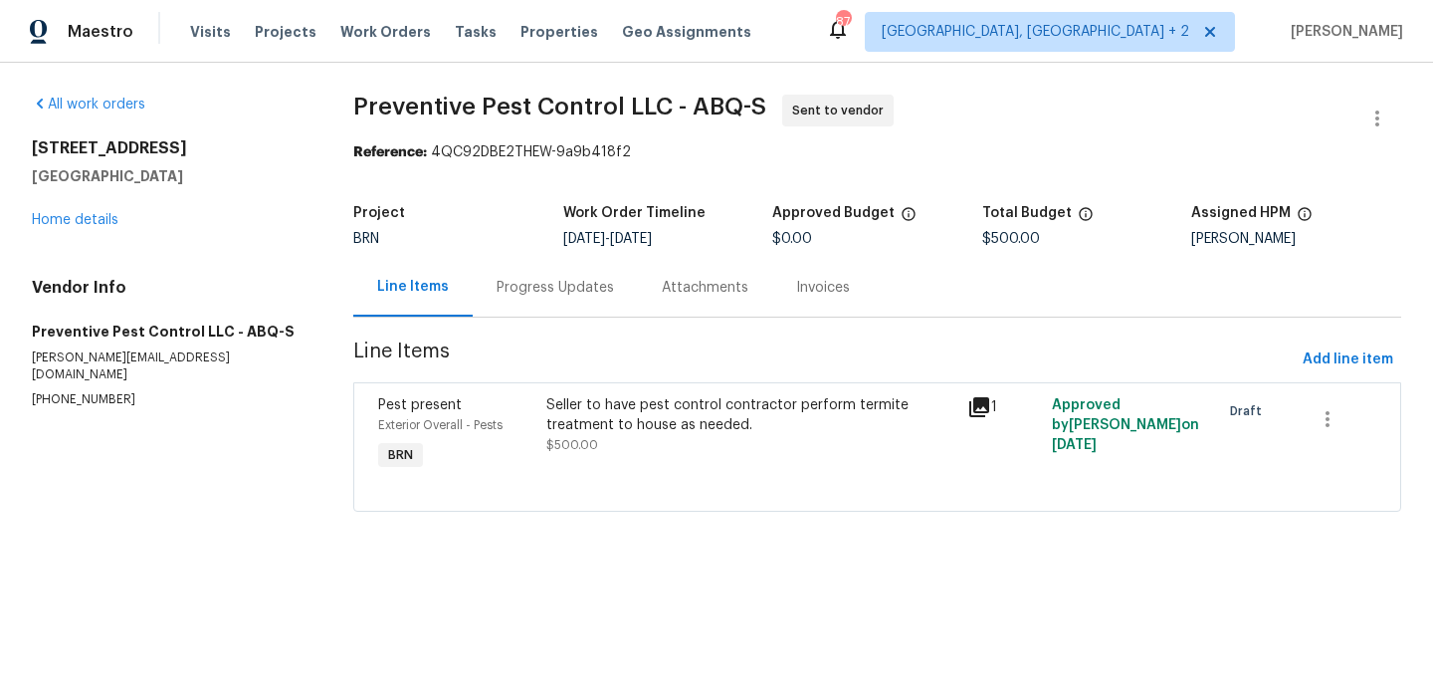
click at [465, 315] on div "Line Items Progress Updates Attachments Invoices" at bounding box center [877, 288] width 1048 height 60
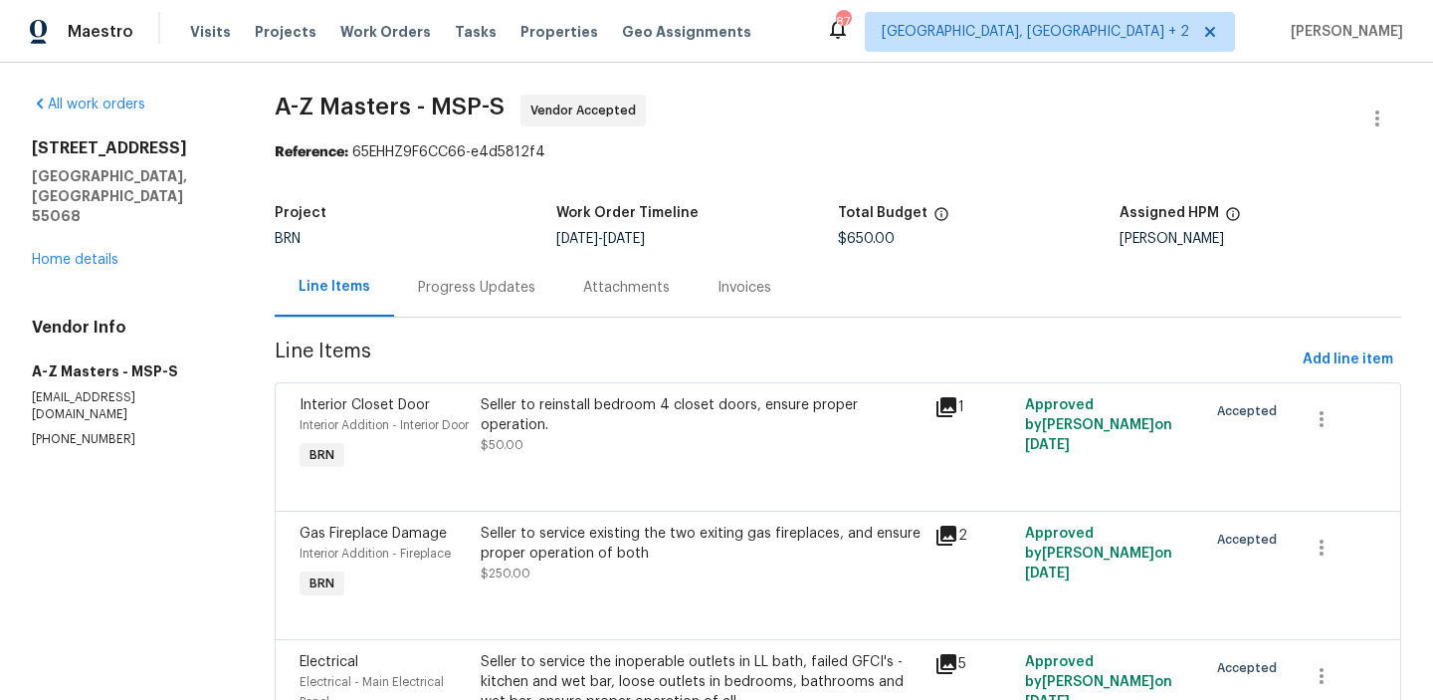
click at [490, 283] on div "Progress Updates" at bounding box center [476, 288] width 117 height 20
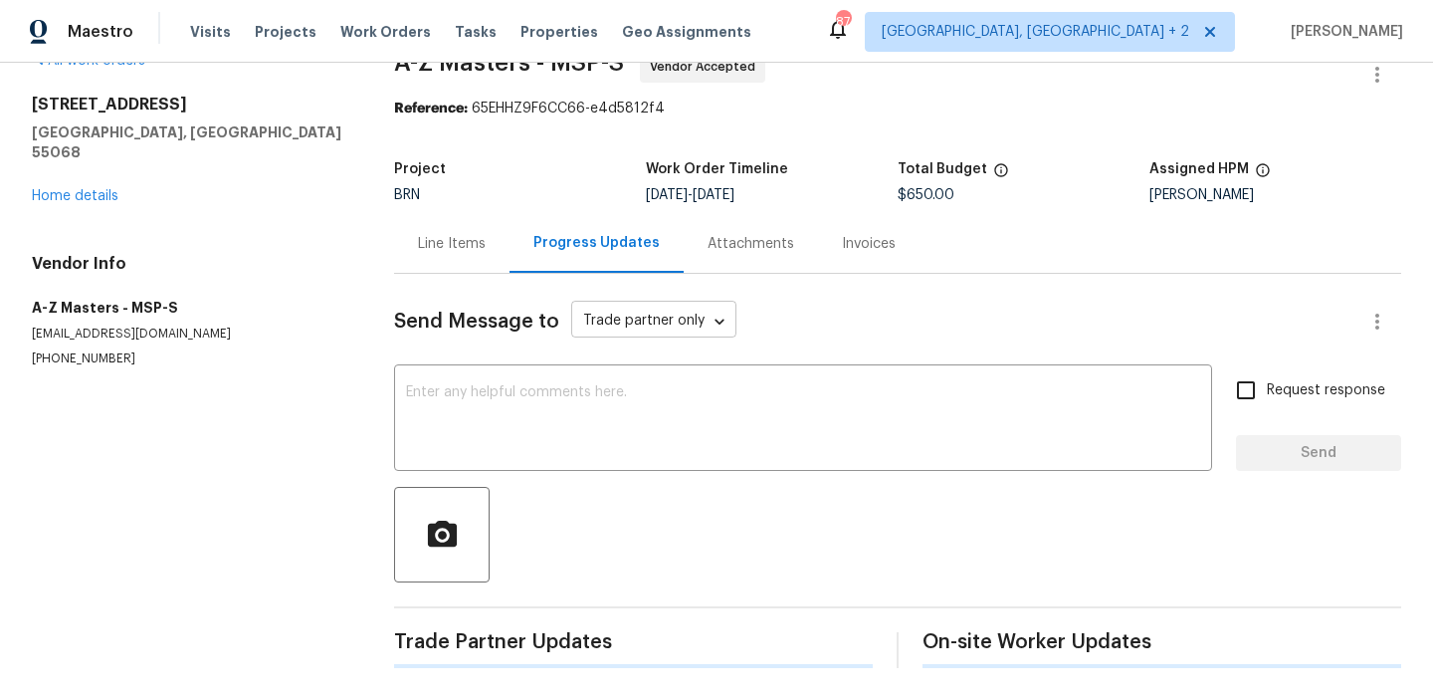
scroll to position [95, 0]
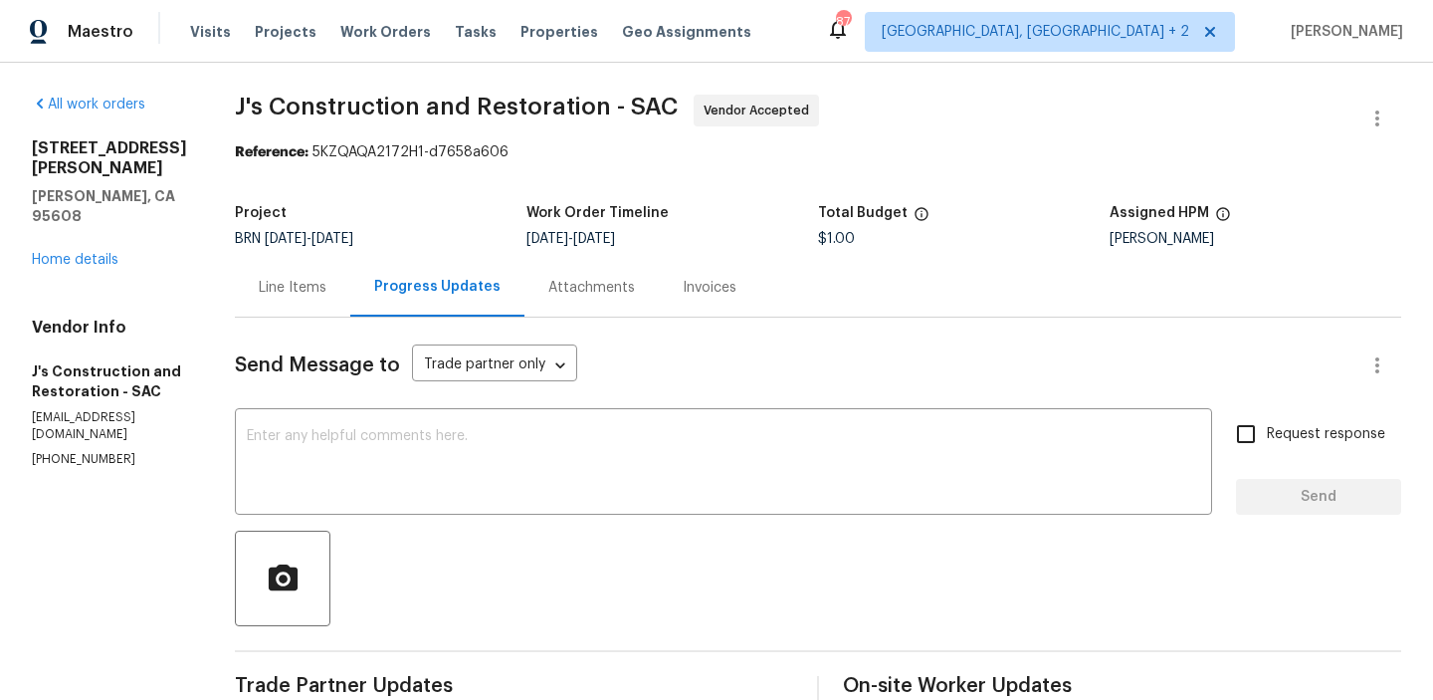
scroll to position [82, 0]
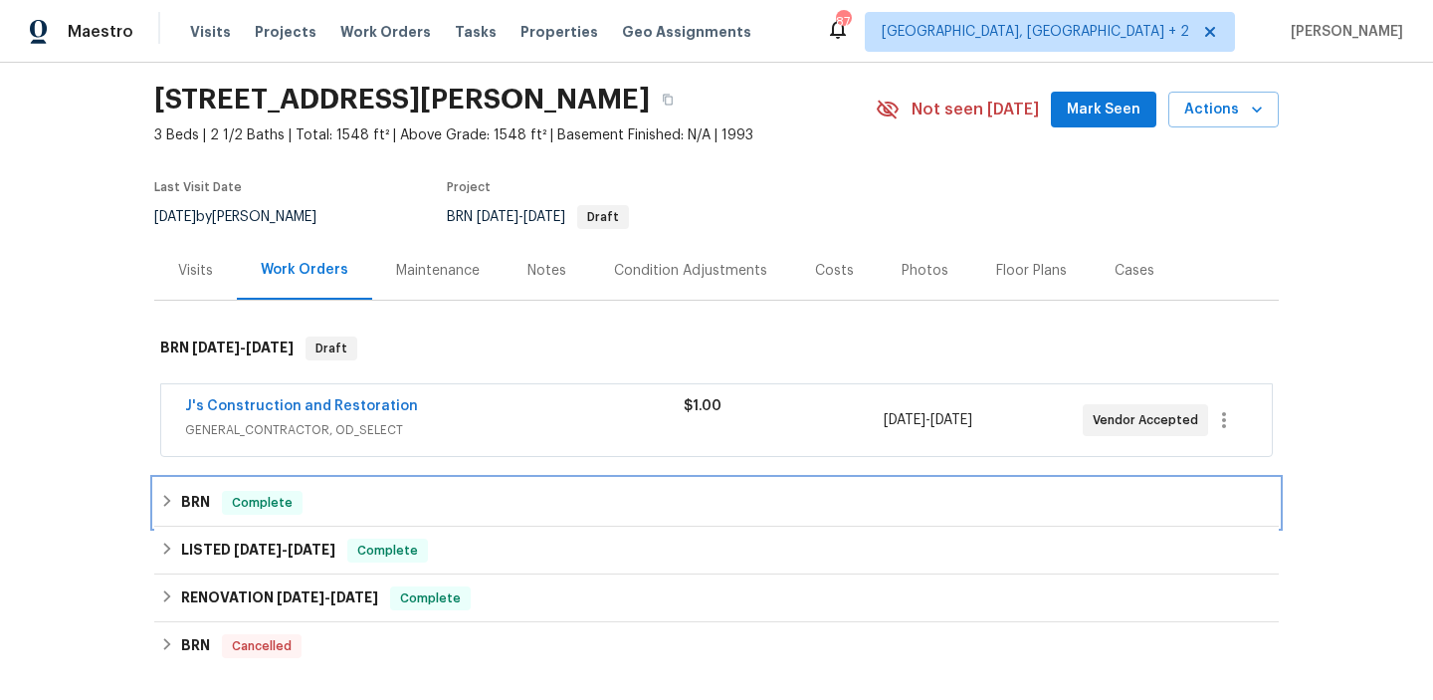
click at [222, 511] on div "Complete" at bounding box center [262, 503] width 81 height 24
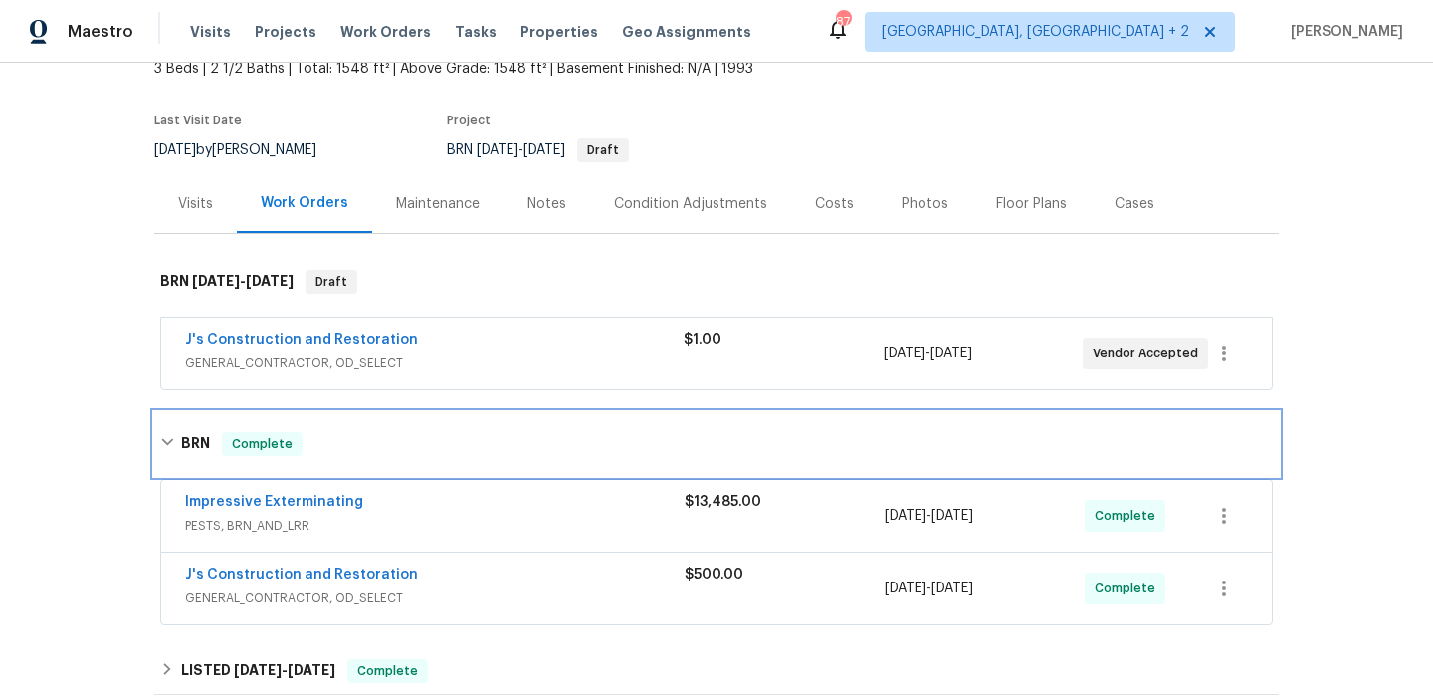
scroll to position [211, 0]
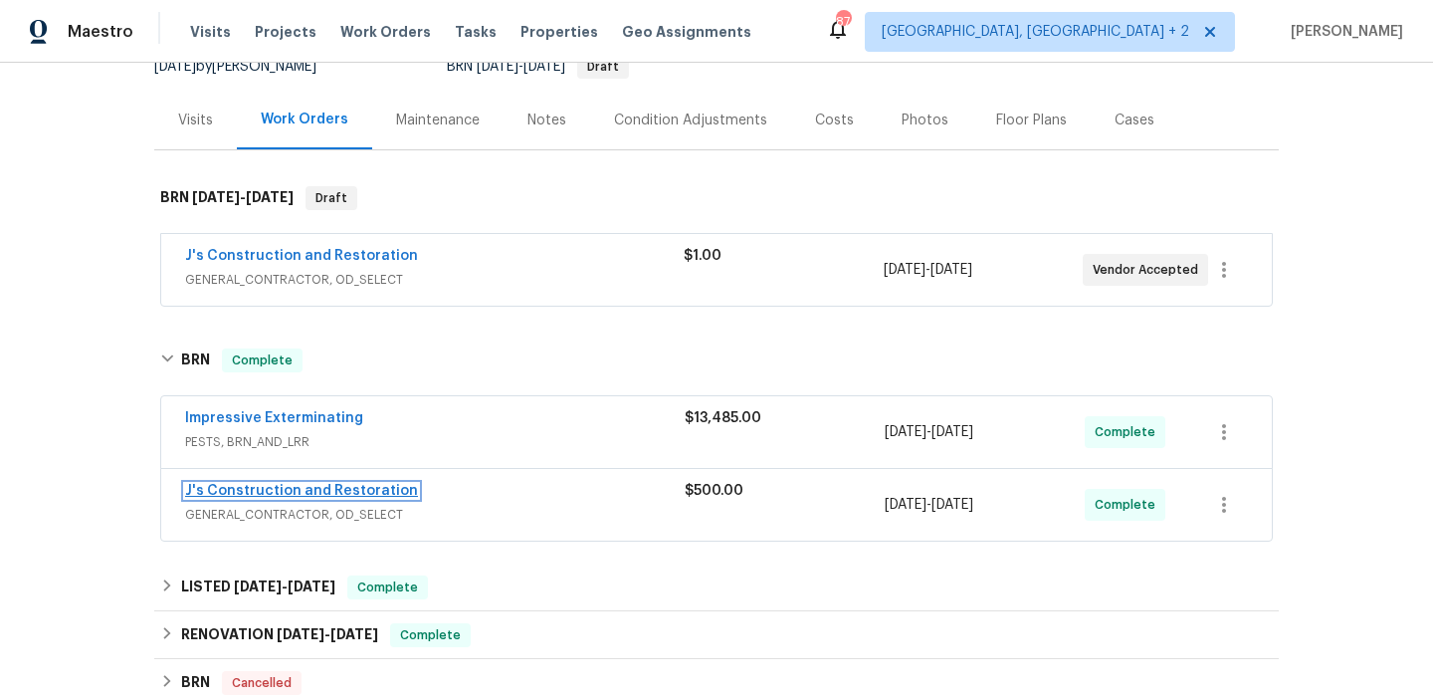
click at [237, 494] on link "J's Construction and Restoration" at bounding box center [301, 491] width 233 height 14
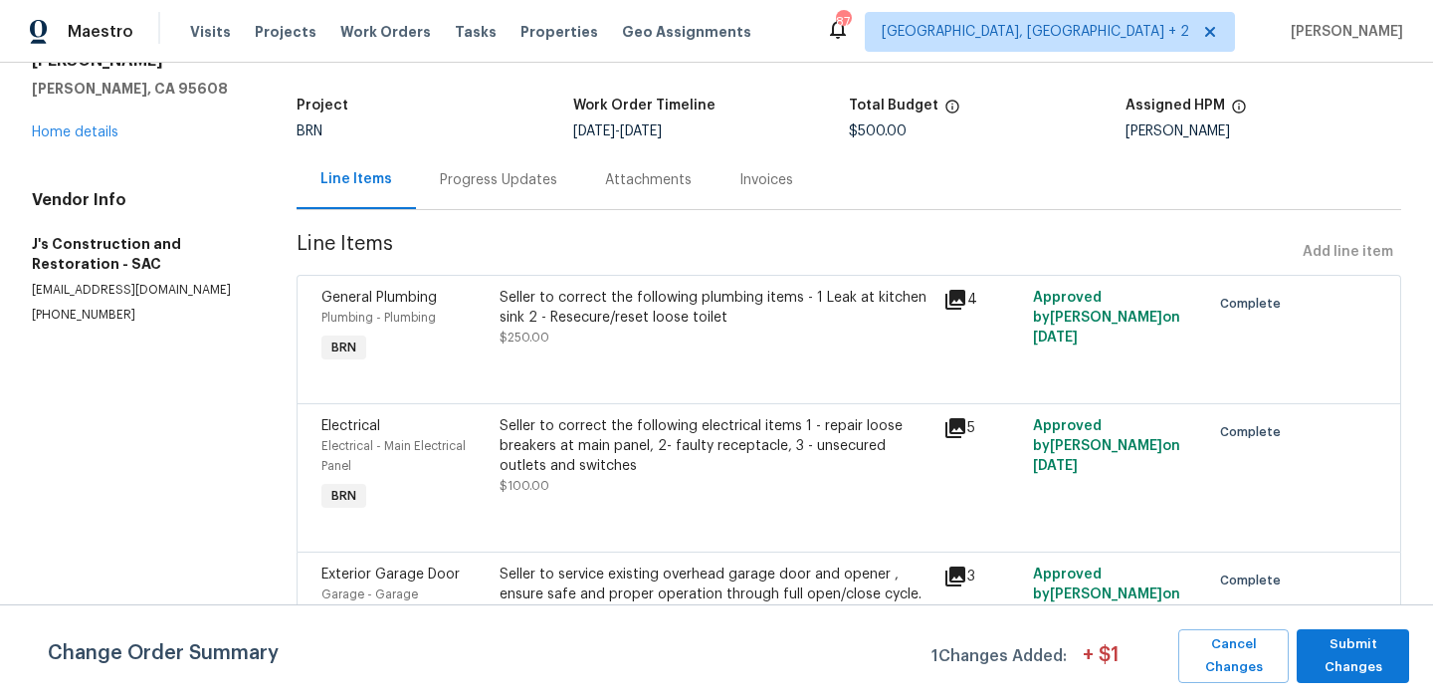
scroll to position [146, 0]
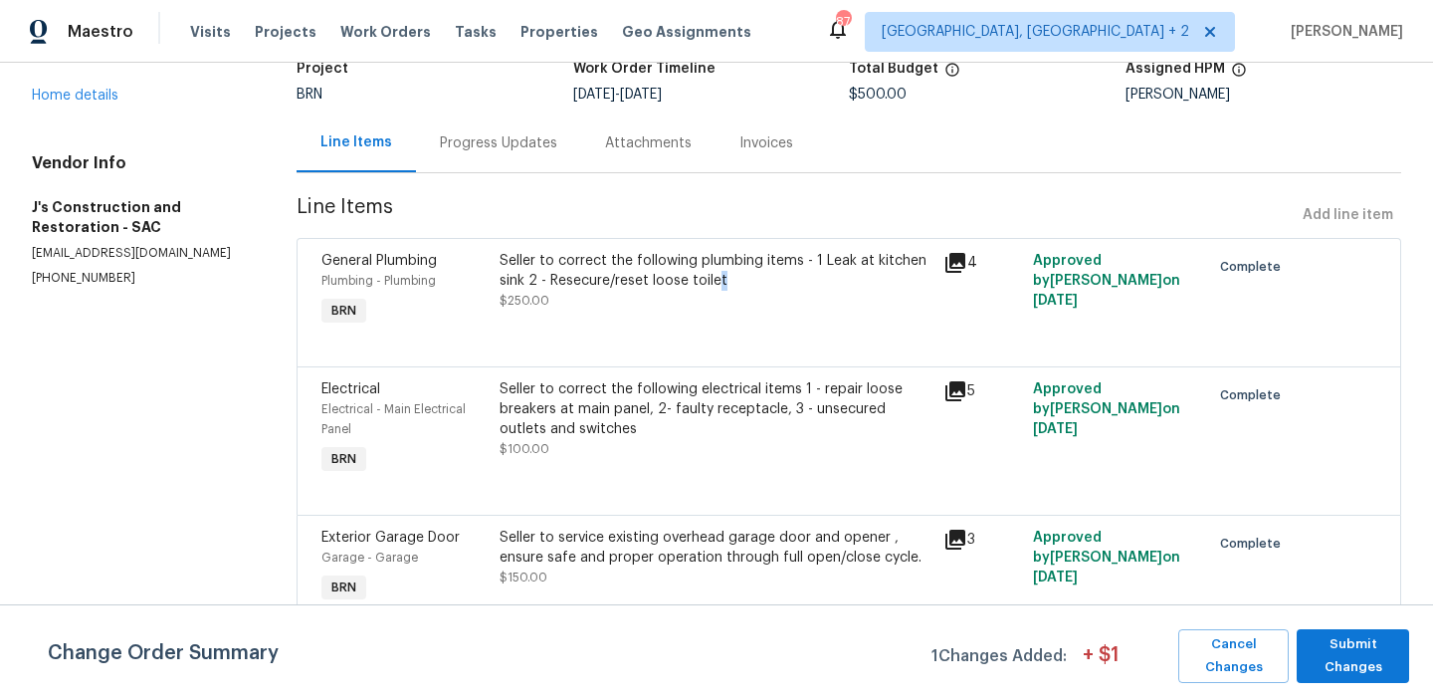
click at [718, 279] on div "Seller to correct the following plumbing items - 1 Leak at kitchen sink 2 - Res…" at bounding box center [716, 271] width 433 height 40
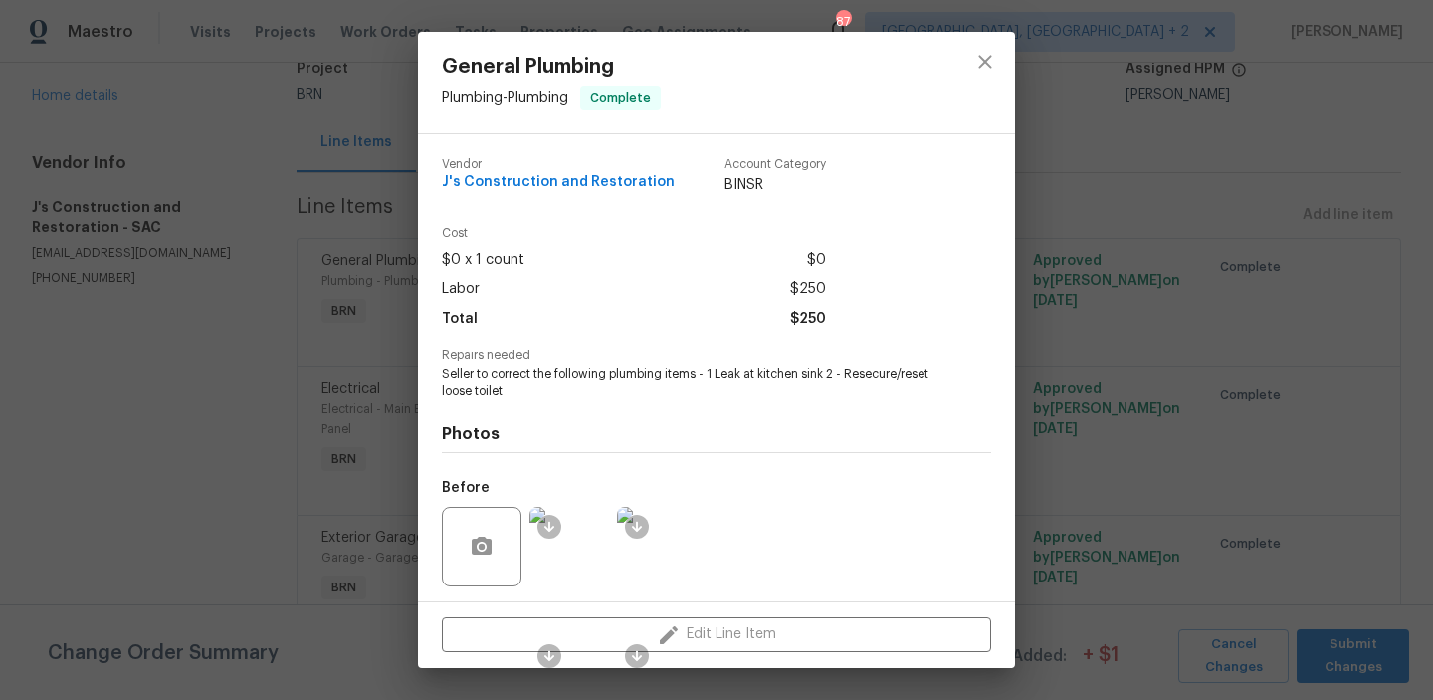
click at [636, 375] on span "Seller to correct the following plumbing items - 1 Leak at kitchen sink 2 - Res…" at bounding box center [689, 383] width 495 height 34
copy span "plumbing"
drag, startPoint x: 759, startPoint y: 378, endPoint x: 832, endPoint y: 377, distance: 72.7
click at [832, 377] on span "Seller to correct the following plumbing items - 1 Leak at kitchen sink 2 - Res…" at bounding box center [689, 383] width 495 height 34
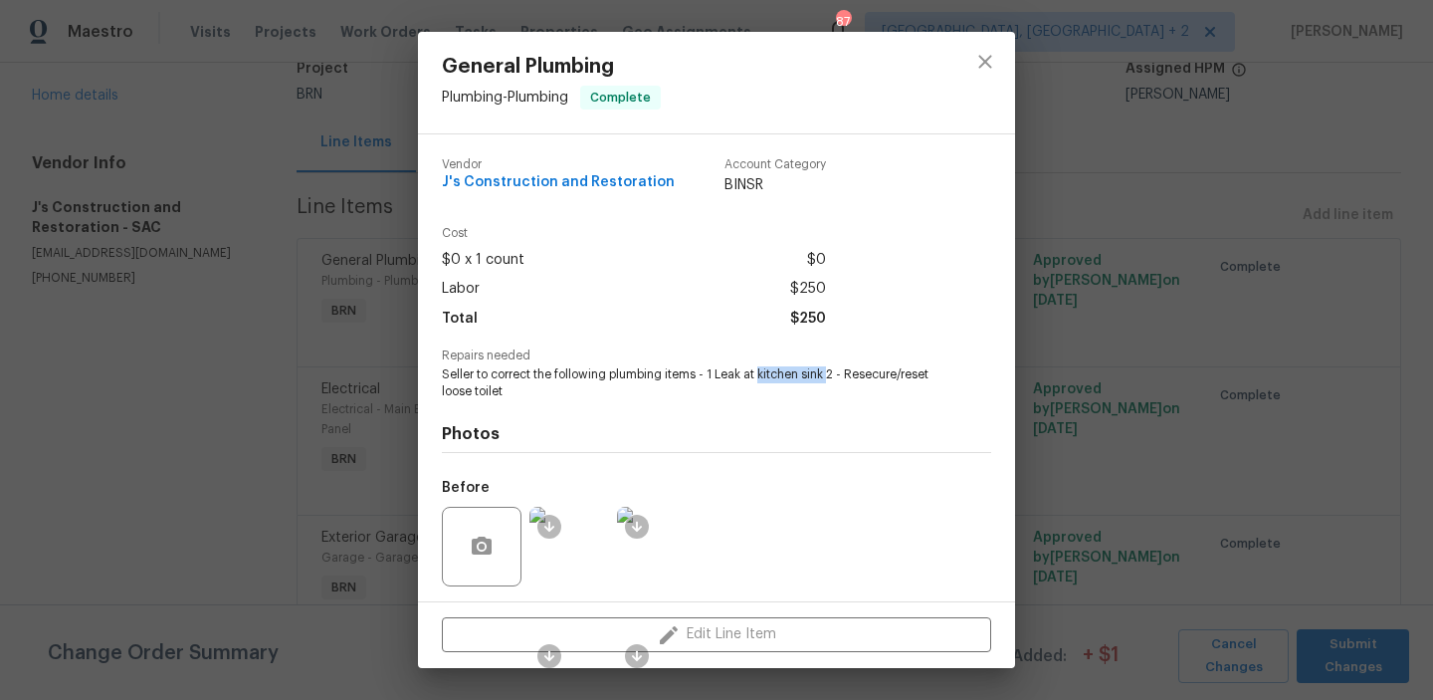
copy span "kitchen sink"
click at [229, 258] on div "General Plumbing Plumbing - Plumbing Complete Vendor J's Construction and Resto…" at bounding box center [716, 350] width 1433 height 700
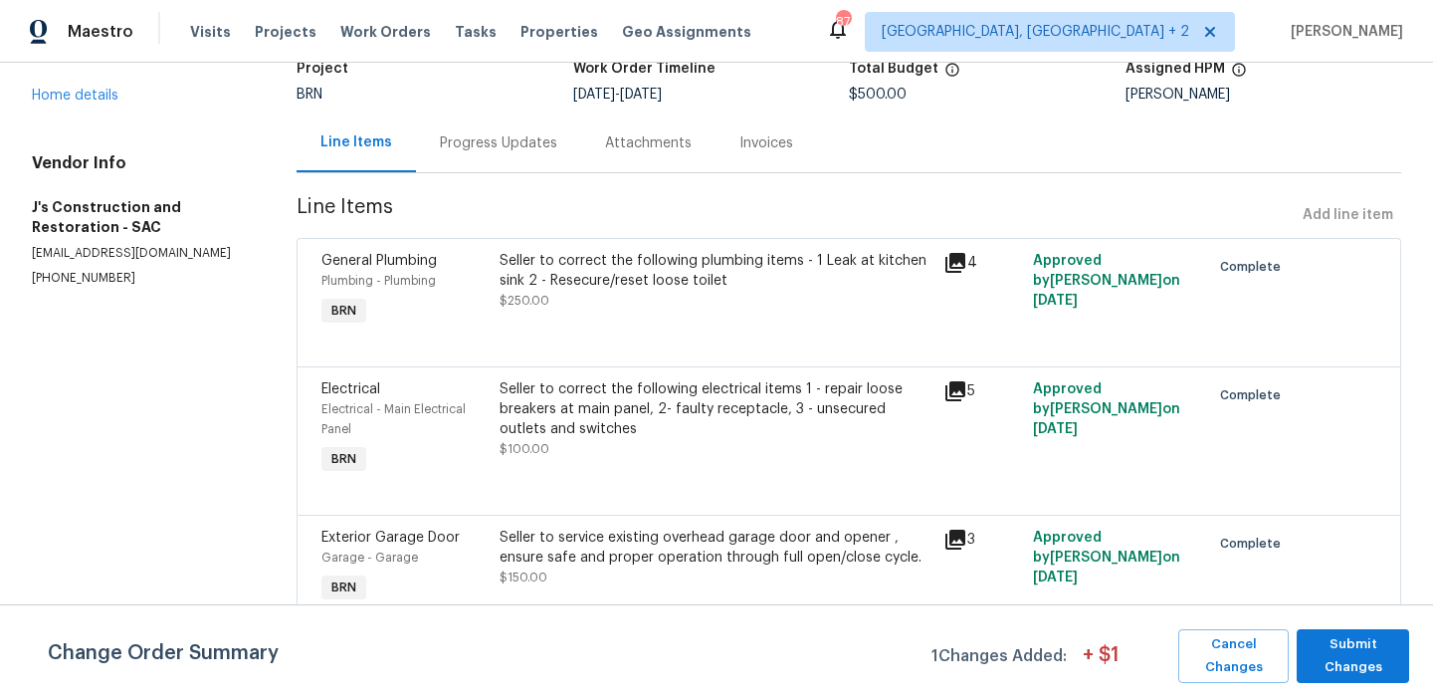
scroll to position [0, 0]
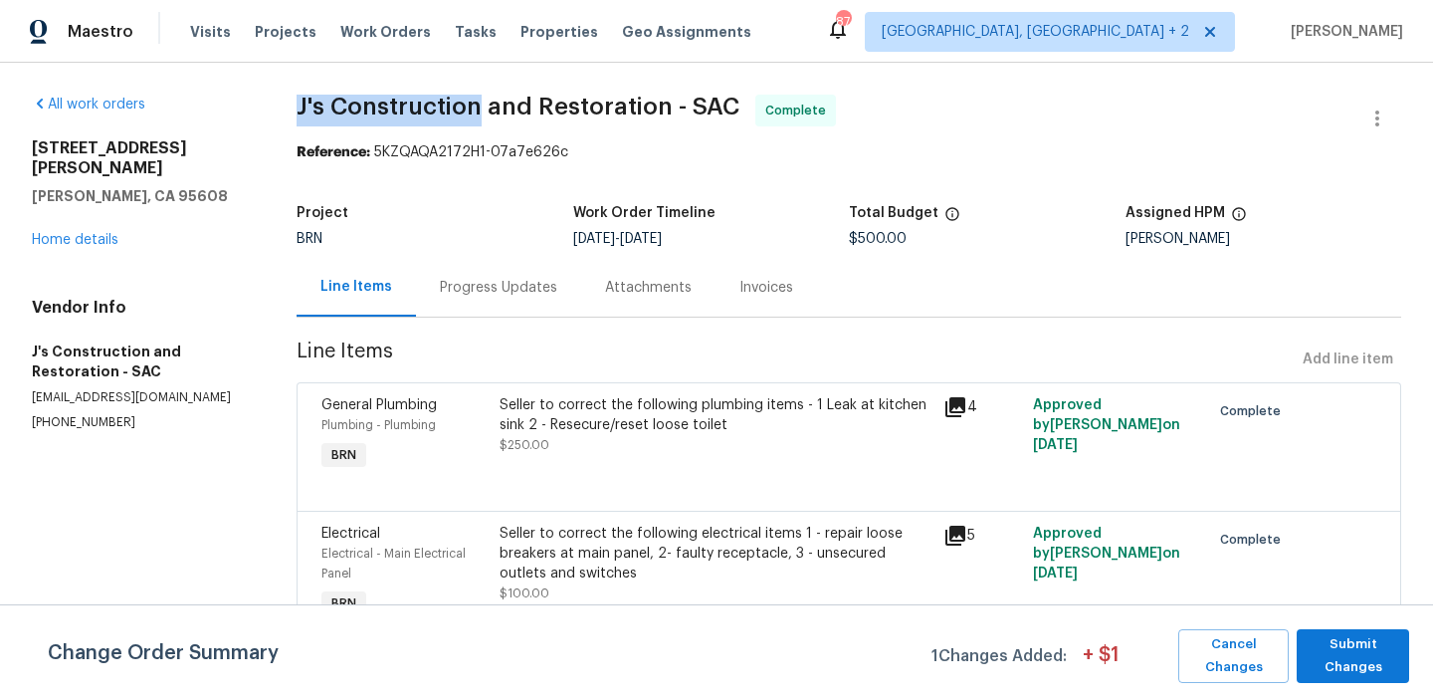
drag, startPoint x: 280, startPoint y: 113, endPoint x: 474, endPoint y: 110, distance: 194.1
click at [474, 110] on div "All work orders 2747 Compton Parc Ln Carmichael, CA 95608 Home details Vendor I…" at bounding box center [716, 453] width 1433 height 781
copy span "J's Construction"
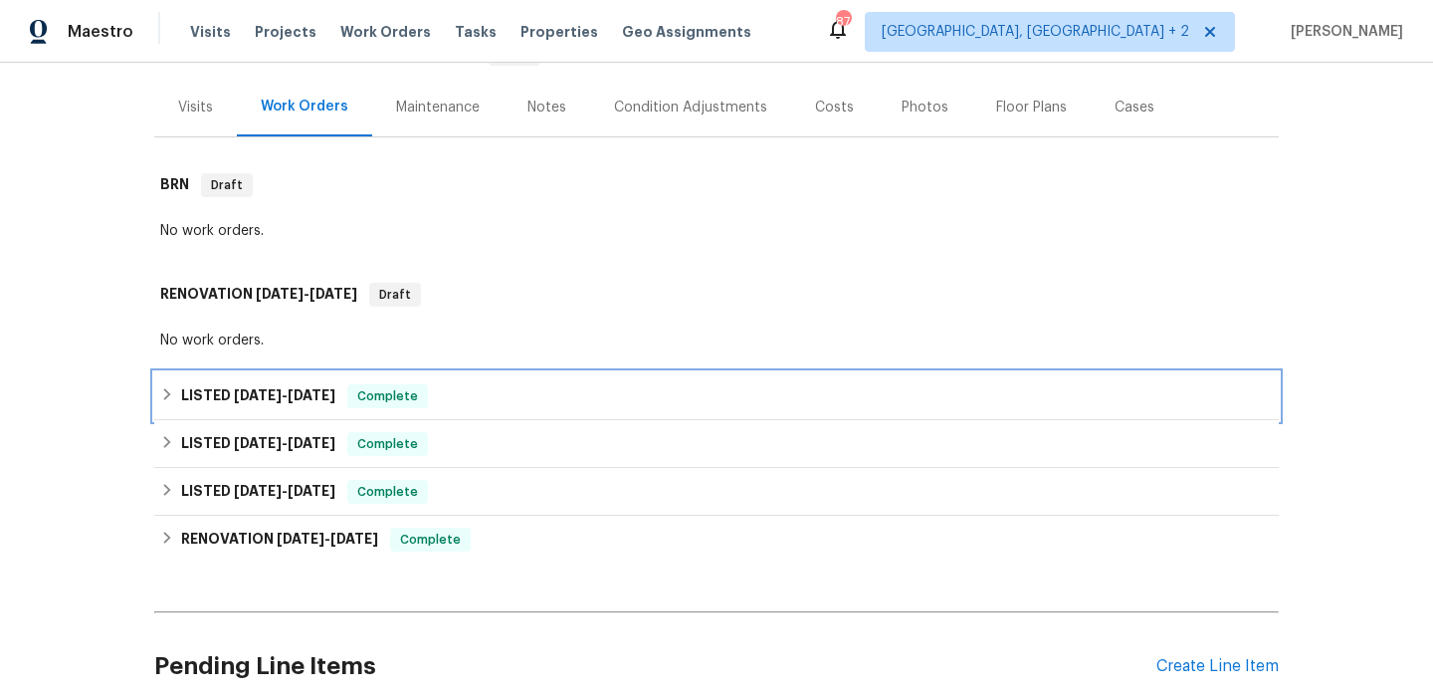
click at [251, 396] on span "8/19/25" at bounding box center [258, 395] width 48 height 14
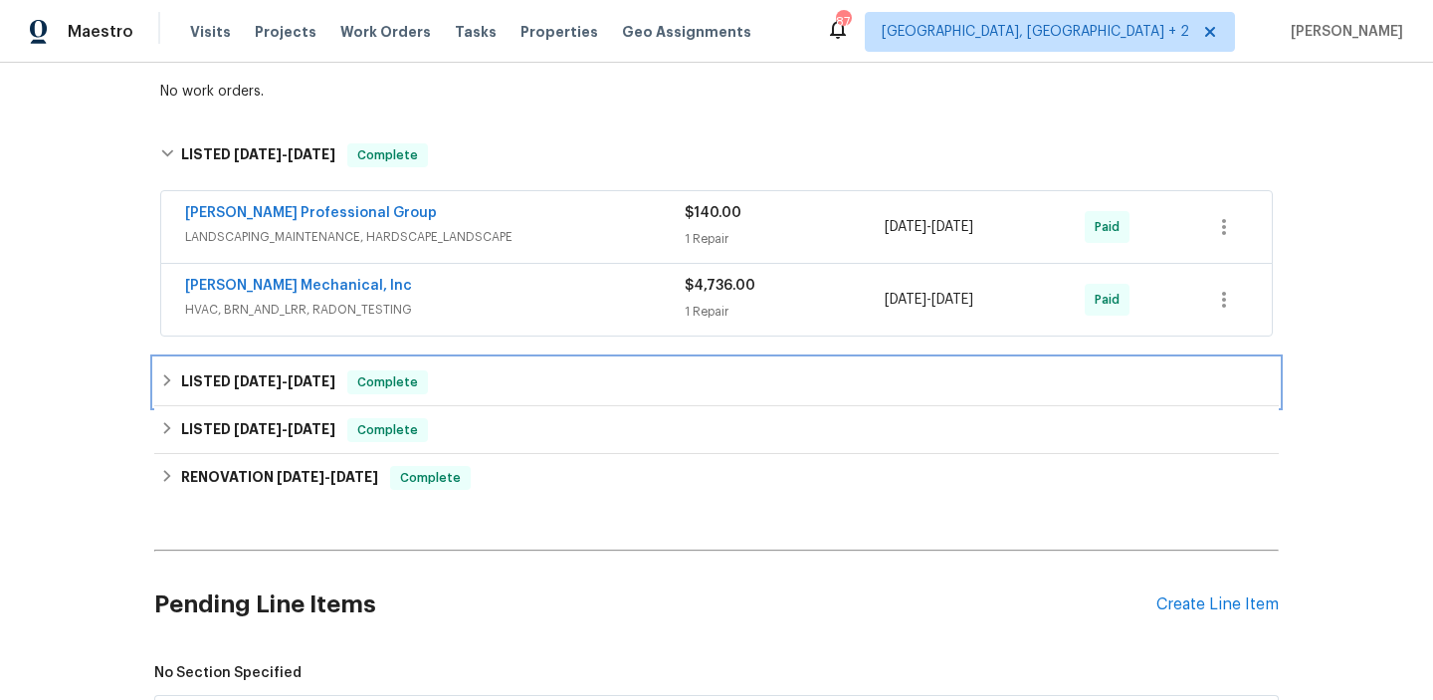
click at [261, 367] on div "LISTED 7/22/25 - 8/14/25 Complete" at bounding box center [716, 382] width 1125 height 48
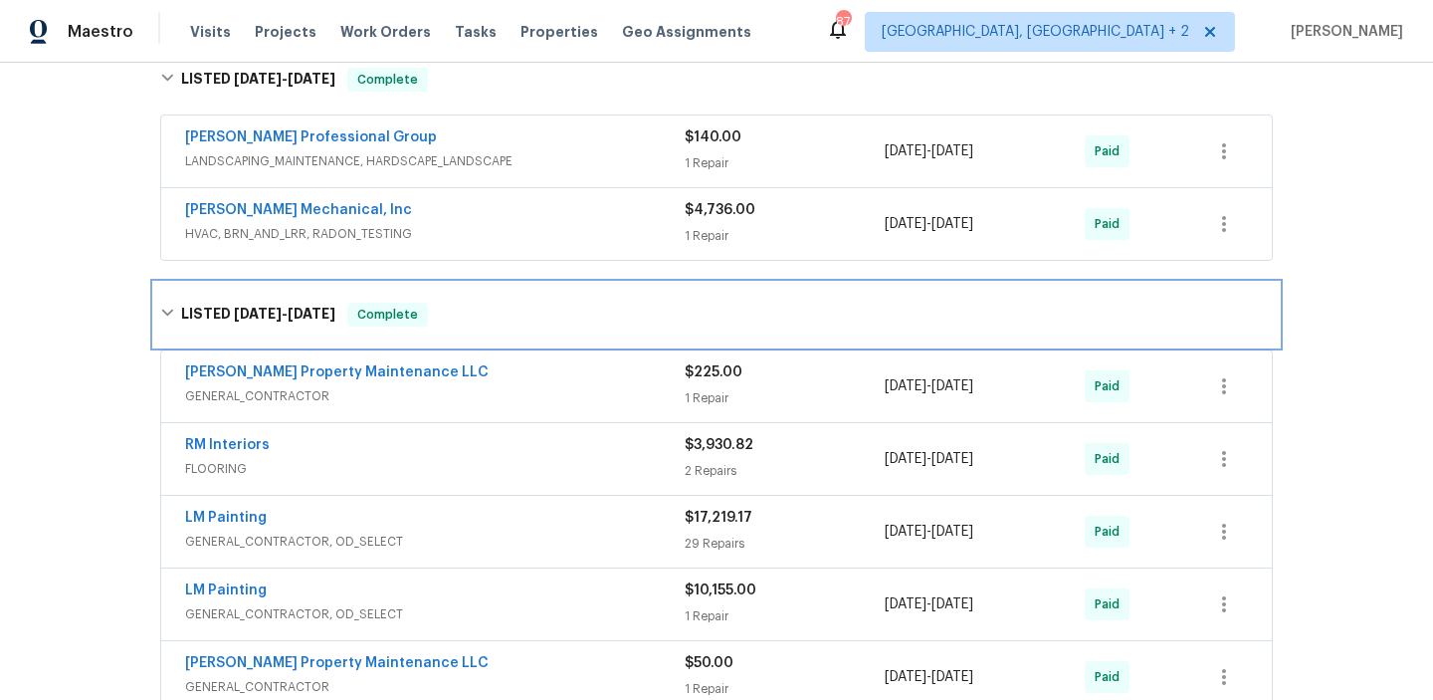
scroll to position [625, 0]
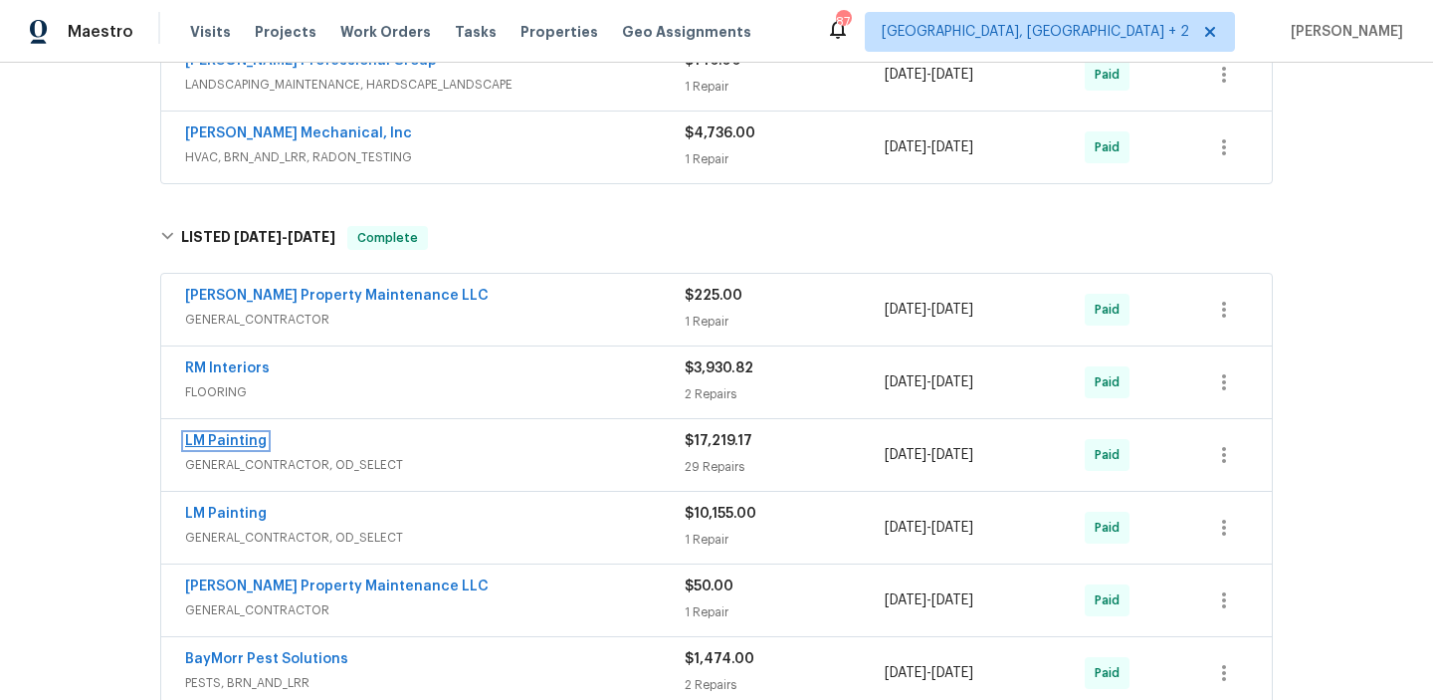
click at [260, 436] on link "LM Painting" at bounding box center [226, 441] width 82 height 14
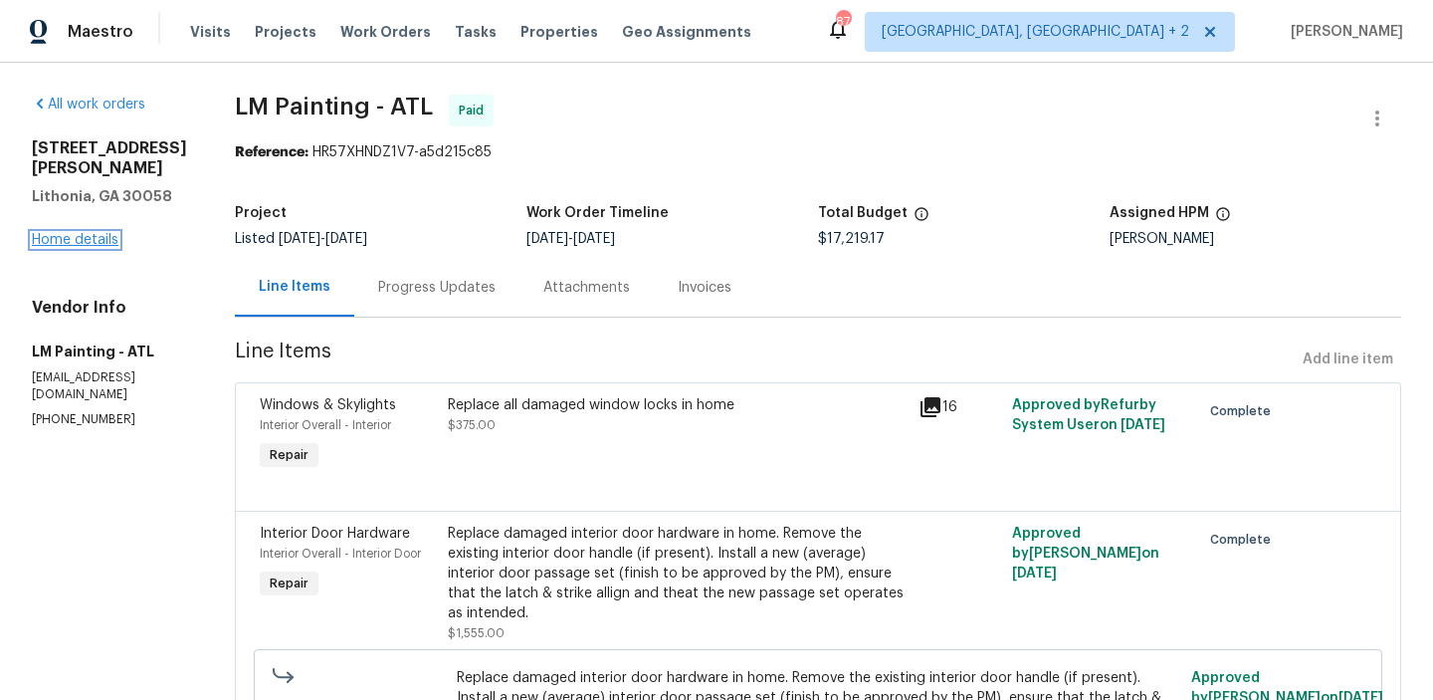
click at [73, 233] on link "Home details" at bounding box center [75, 240] width 87 height 14
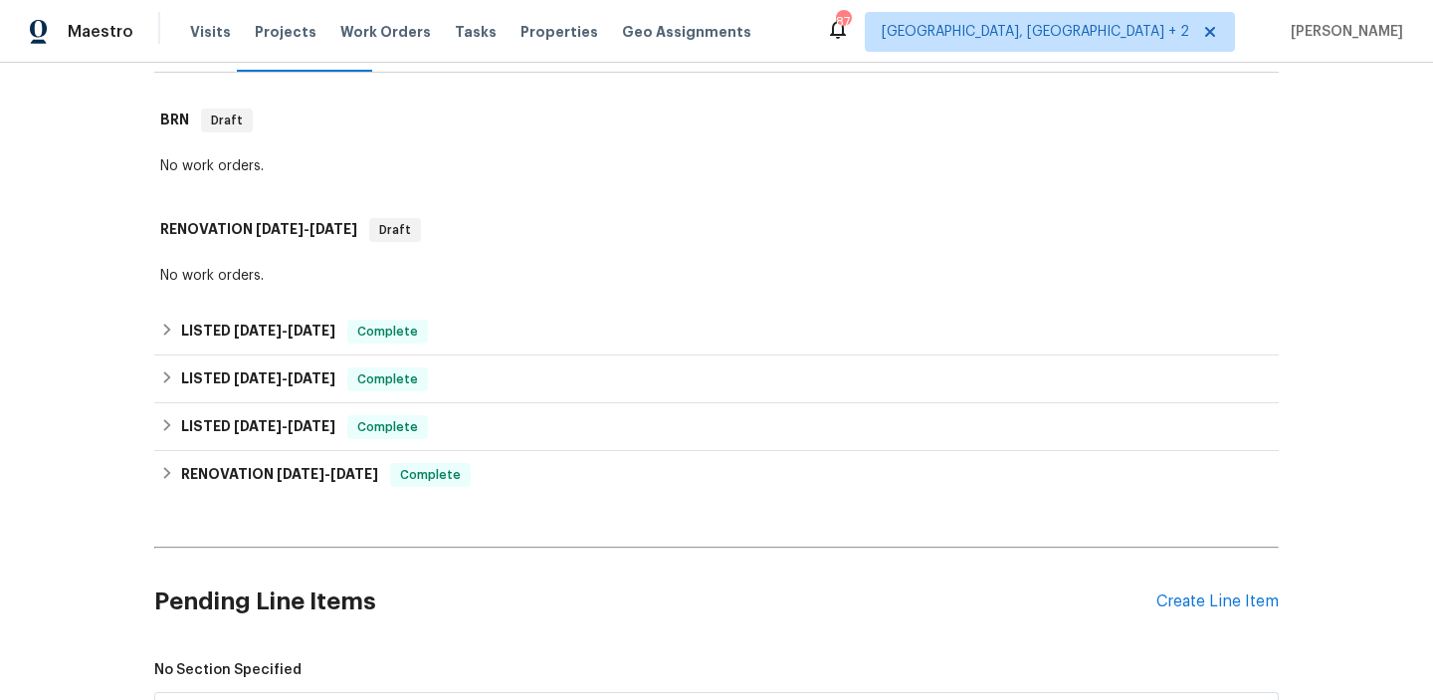
scroll to position [371, 0]
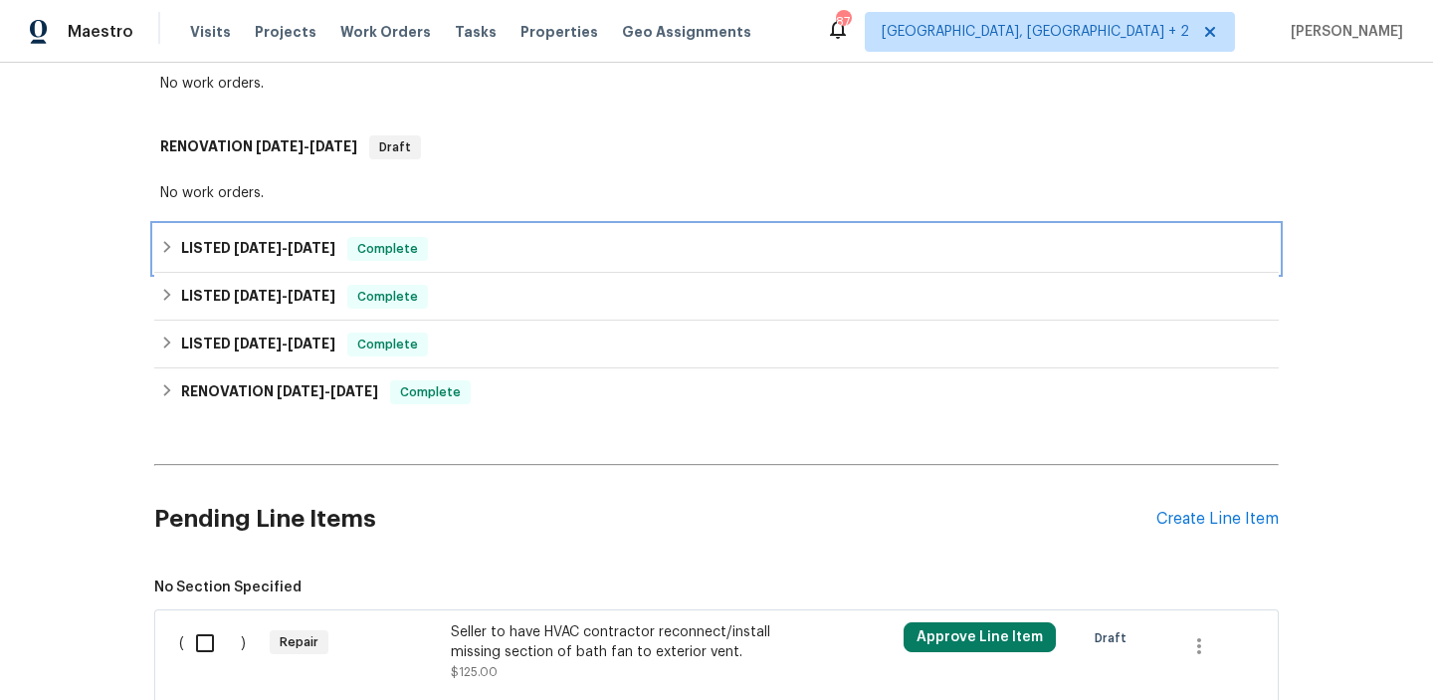
click at [424, 247] on span "Complete" at bounding box center [387, 249] width 77 height 20
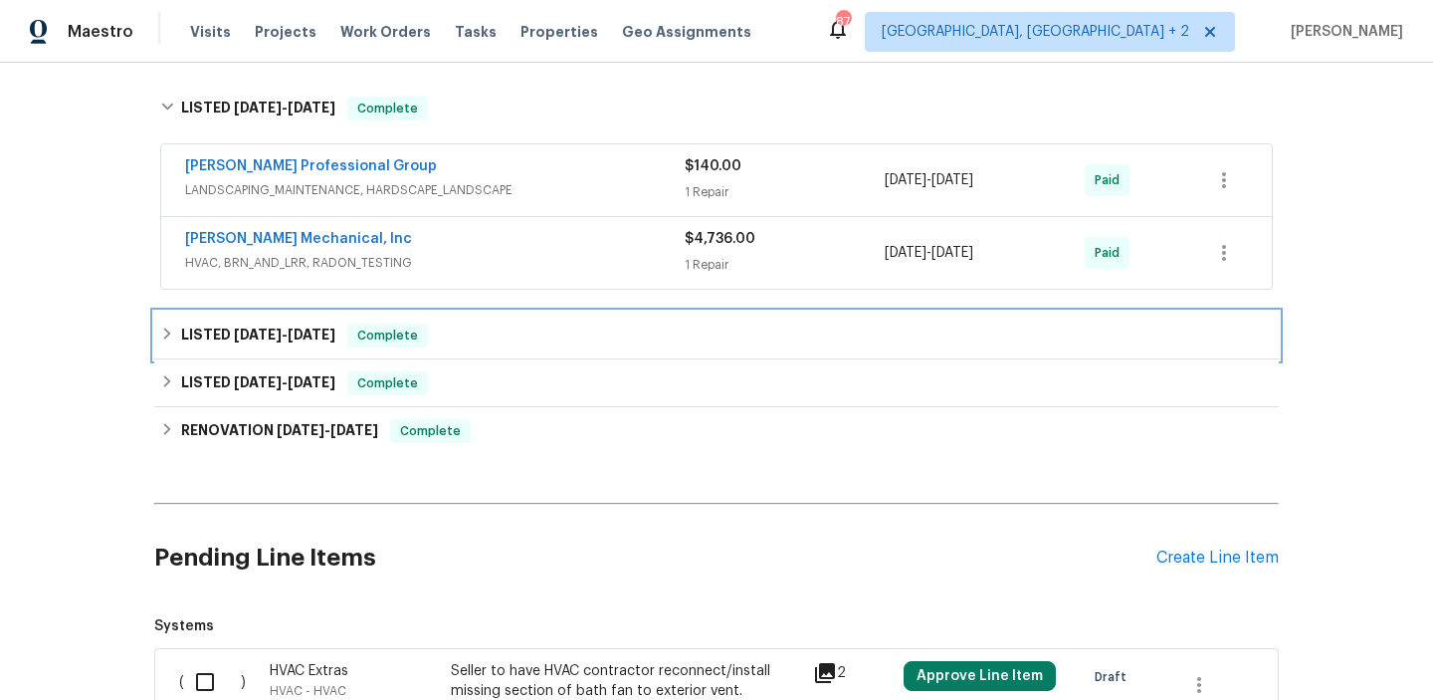
click at [426, 335] on span "Complete" at bounding box center [387, 335] width 77 height 20
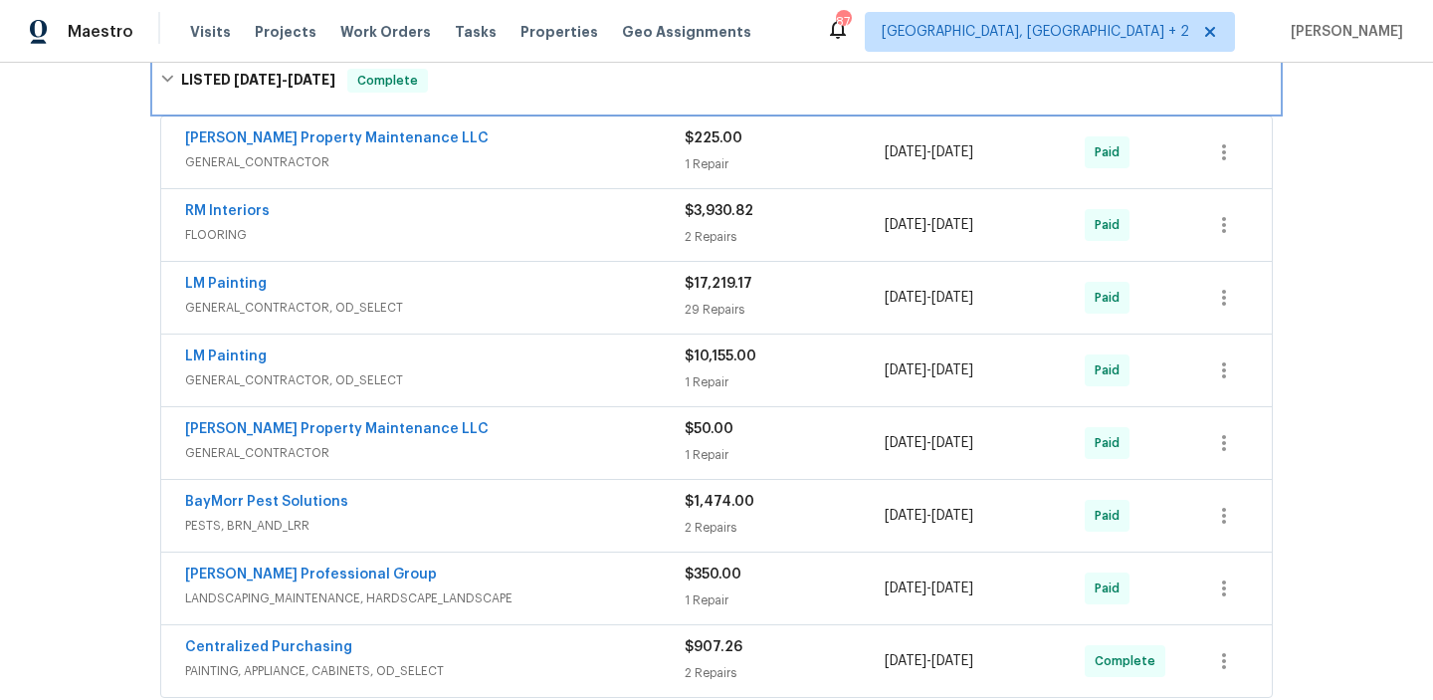
scroll to position [821, 0]
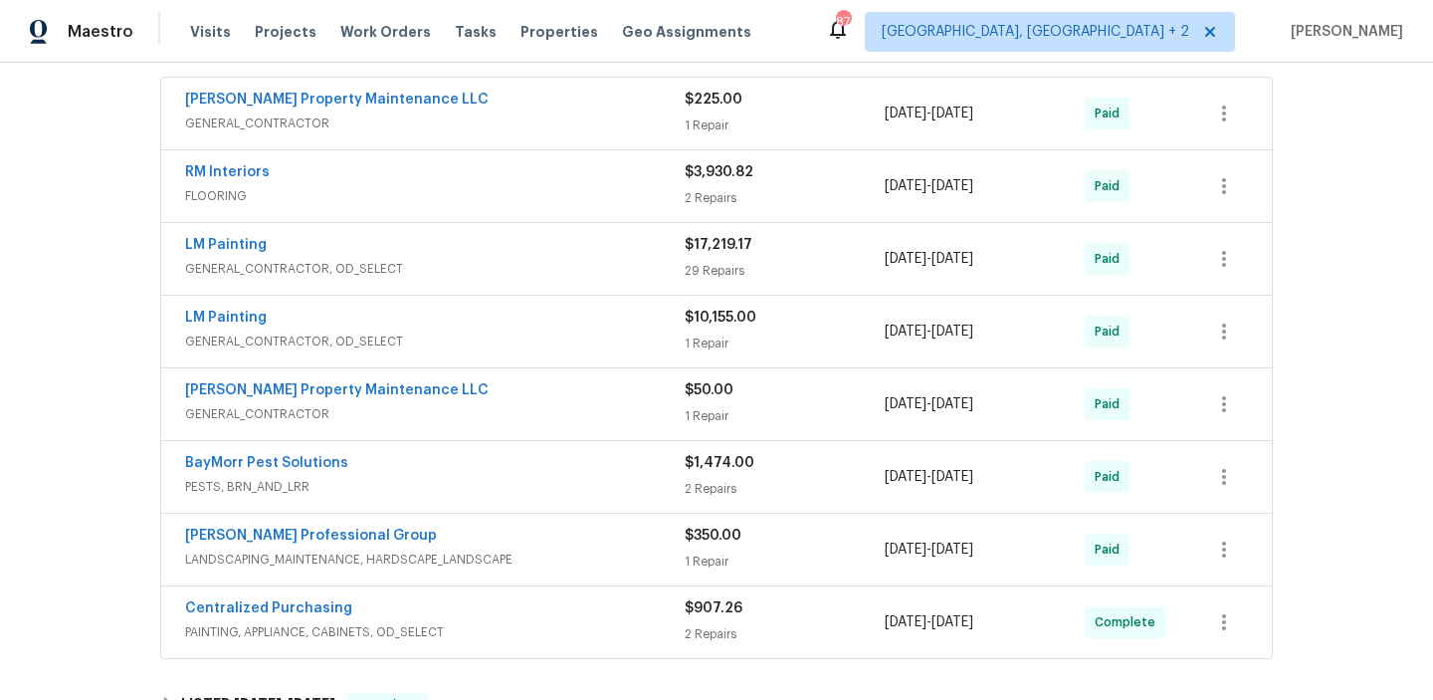
click at [501, 238] on div "LM Painting" at bounding box center [435, 247] width 500 height 24
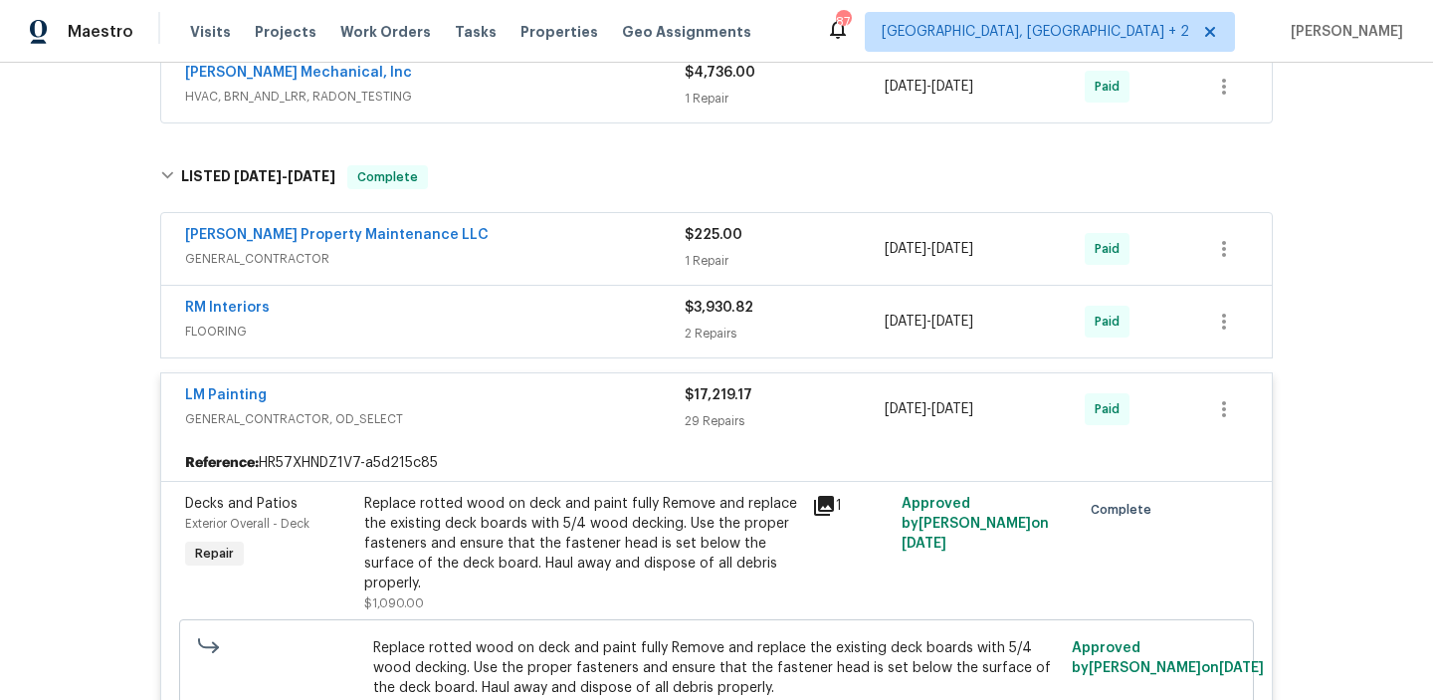
scroll to position [722, 0]
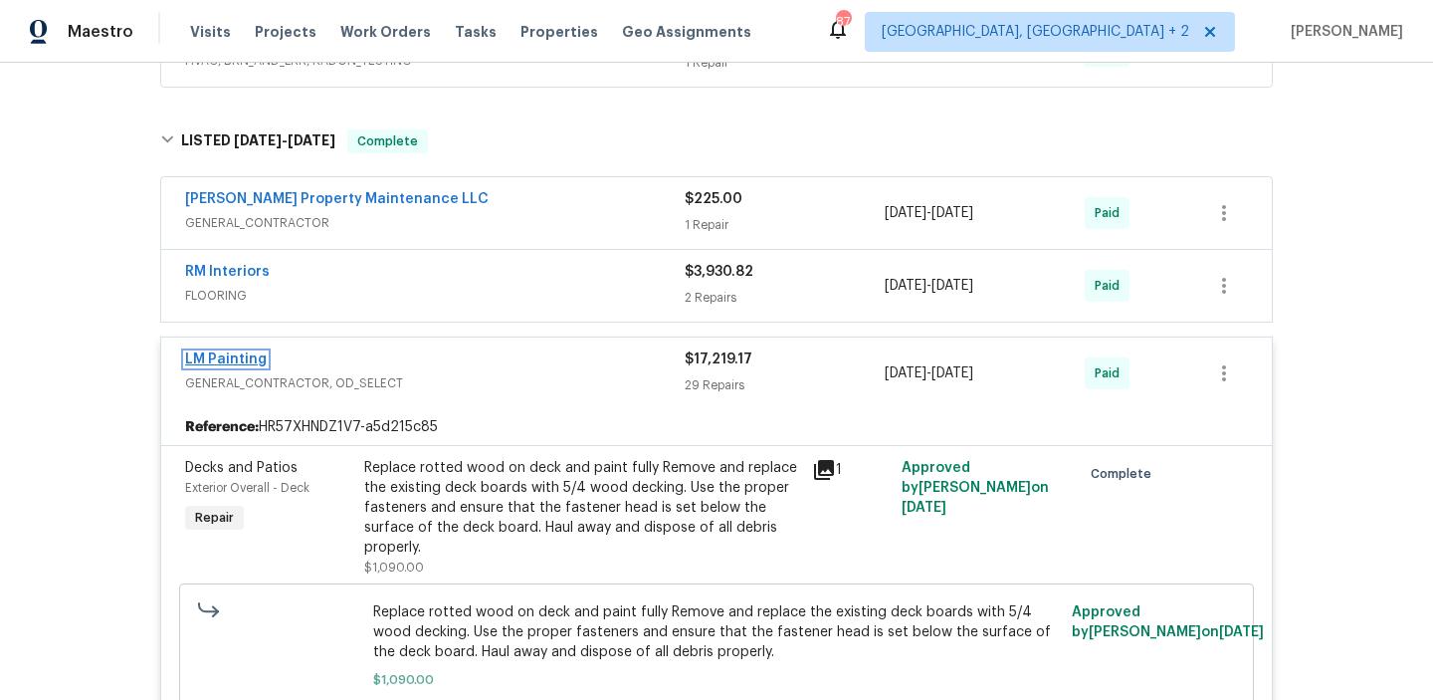
click at [229, 361] on link "LM Painting" at bounding box center [226, 359] width 82 height 14
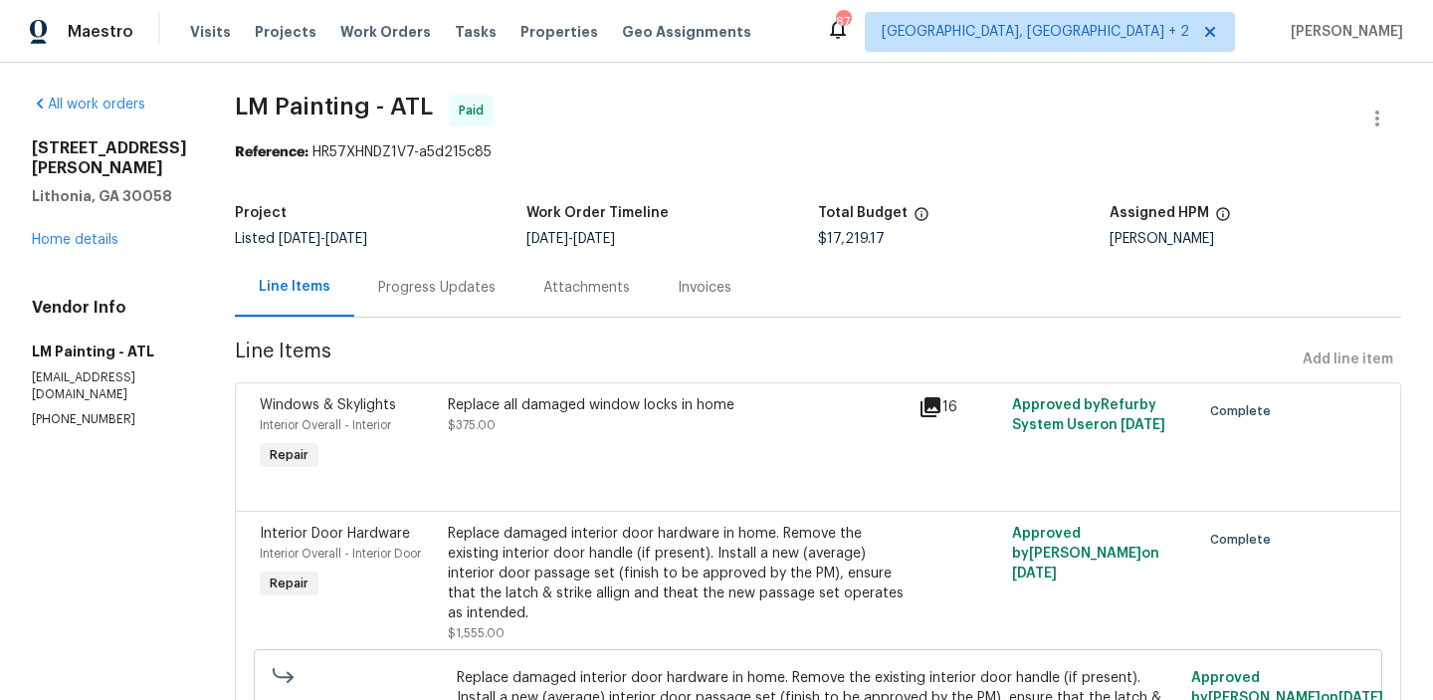
drag, startPoint x: 654, startPoint y: 237, endPoint x: 751, endPoint y: 237, distance: 97.5
click at [751, 237] on div "7/22/2025 - 8/1/2025" at bounding box center [672, 239] width 292 height 14
copy span "[DATE]"
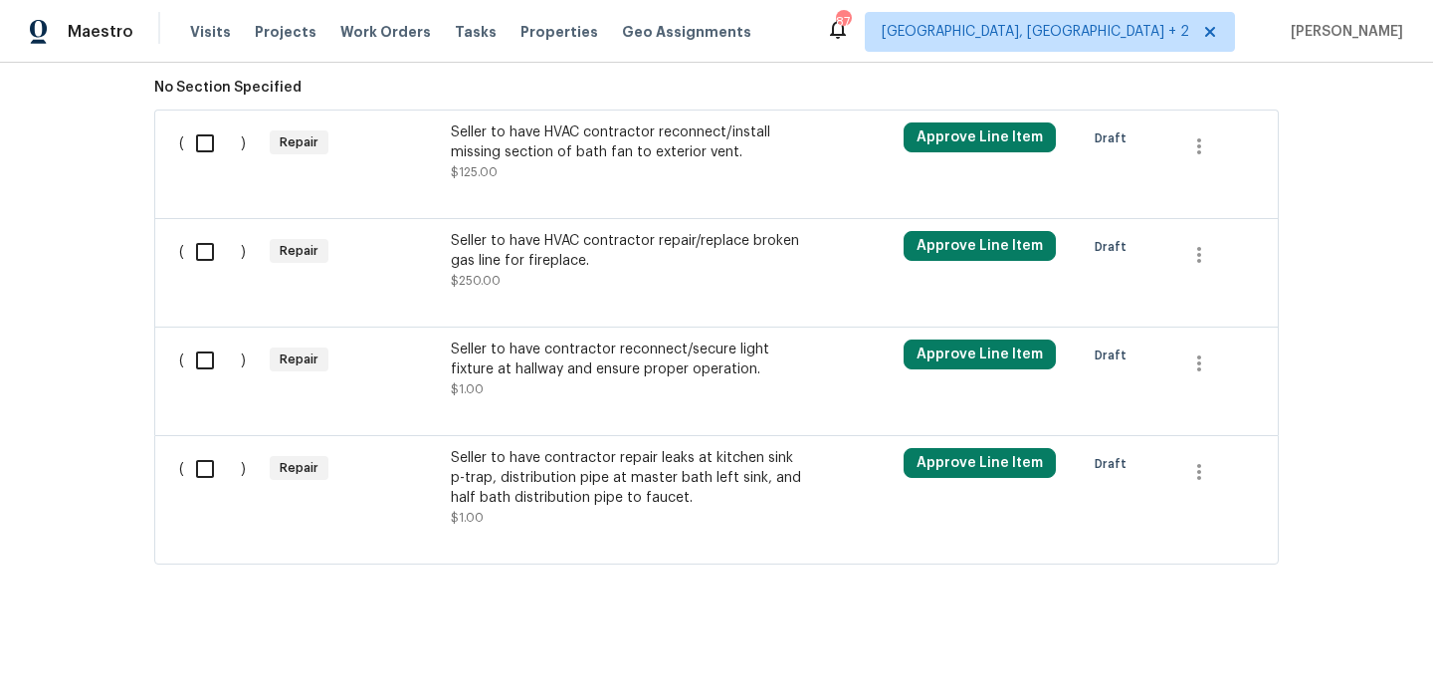
scroll to position [712, 0]
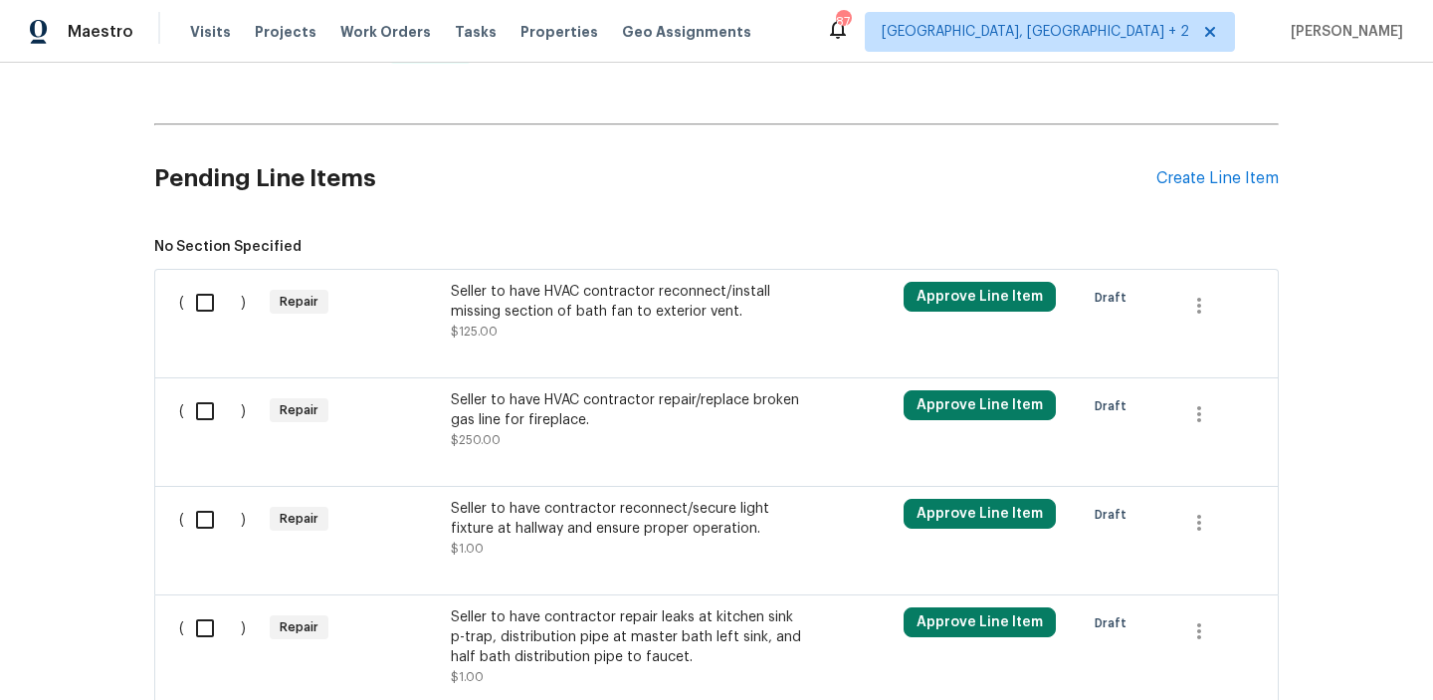
click at [535, 319] on div "Seller to have HVAC contractor reconnect/install missing section of bath fan to…" at bounding box center [626, 302] width 350 height 40
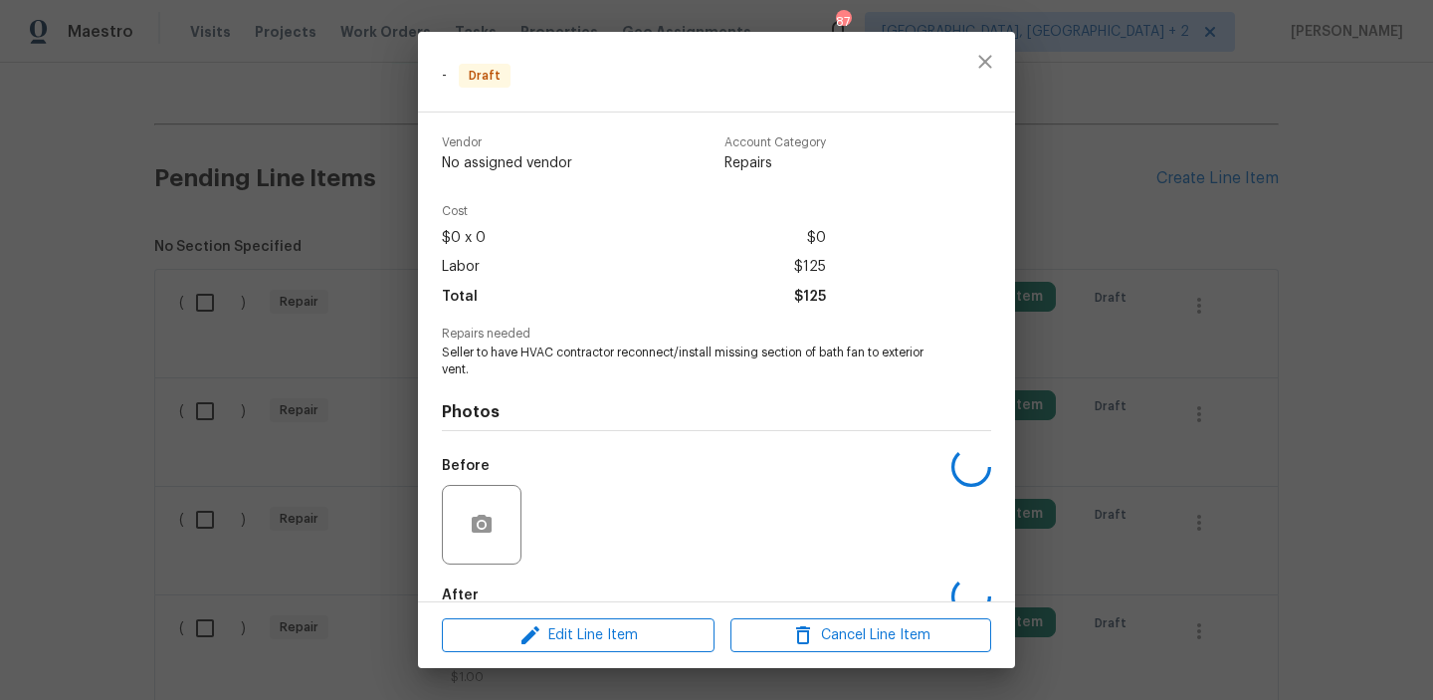
scroll to position [112, 0]
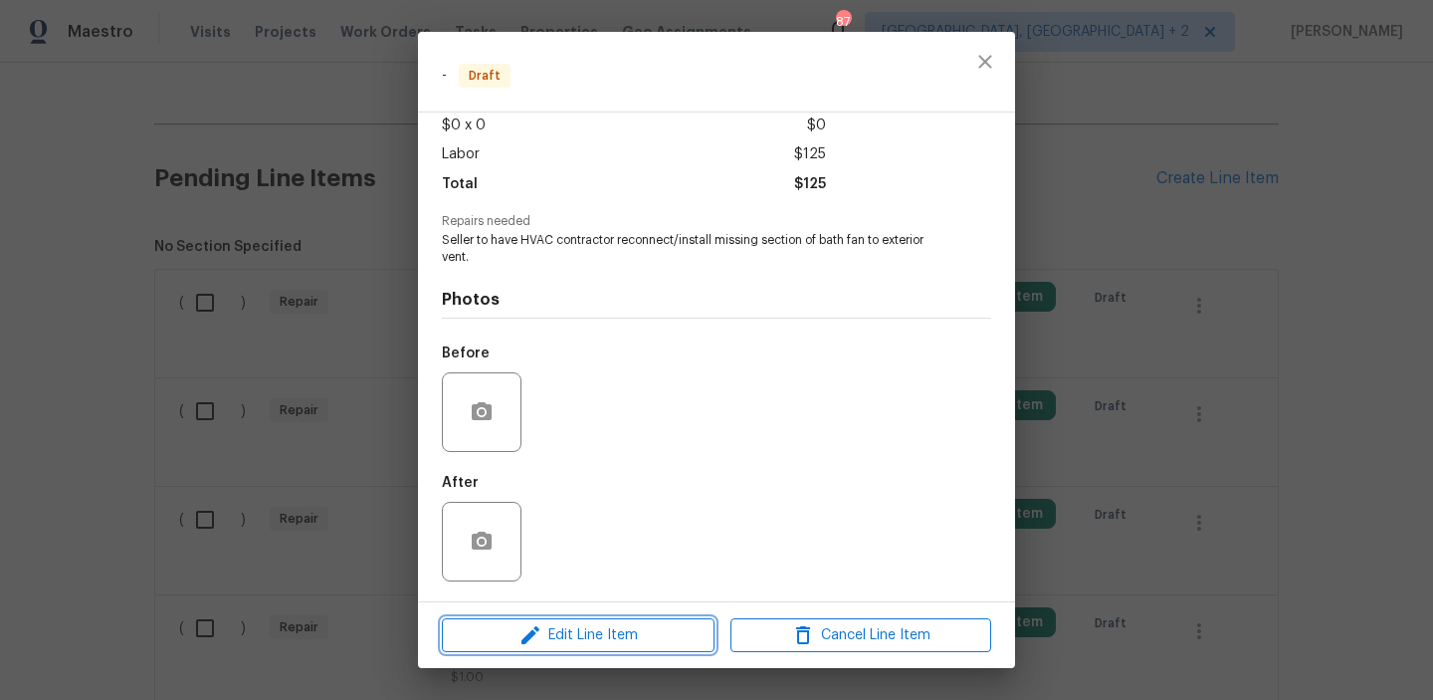
click at [559, 638] on span "Edit Line Item" at bounding box center [578, 635] width 261 height 25
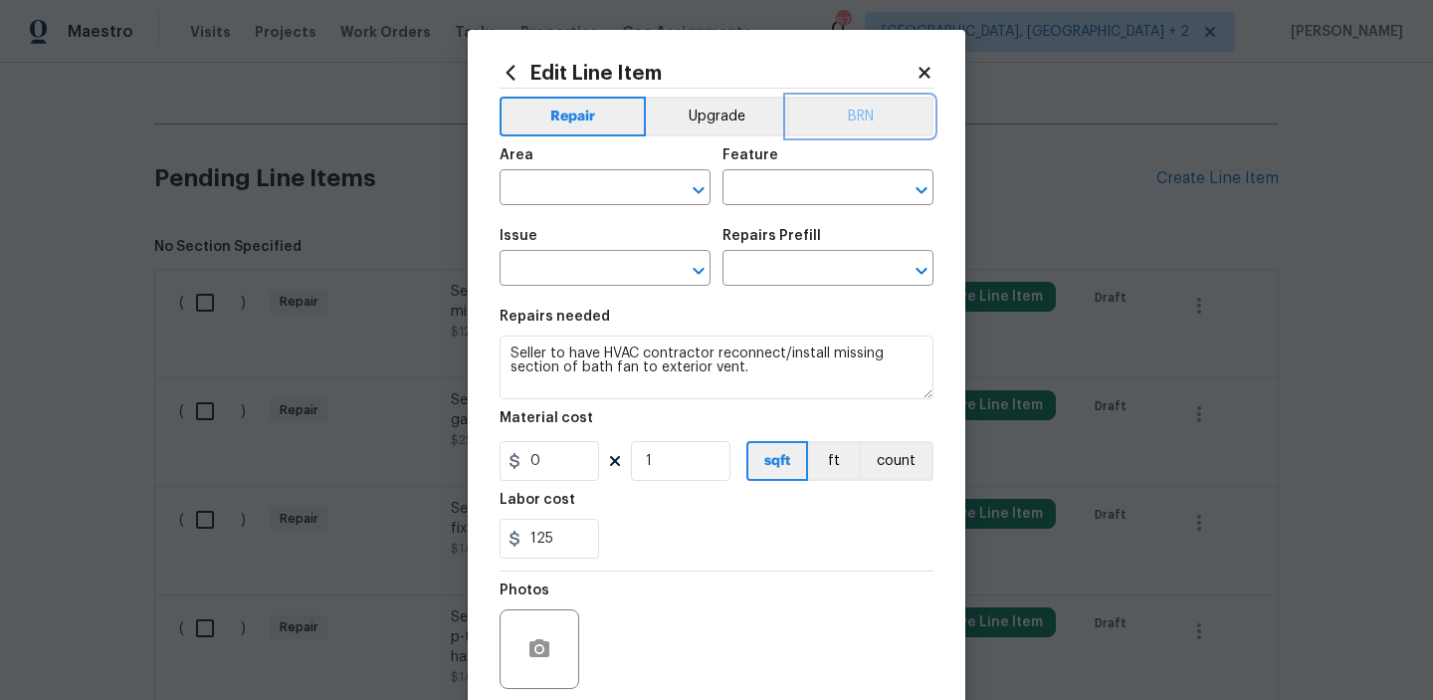
click at [839, 127] on button "BRN" at bounding box center [860, 117] width 146 height 40
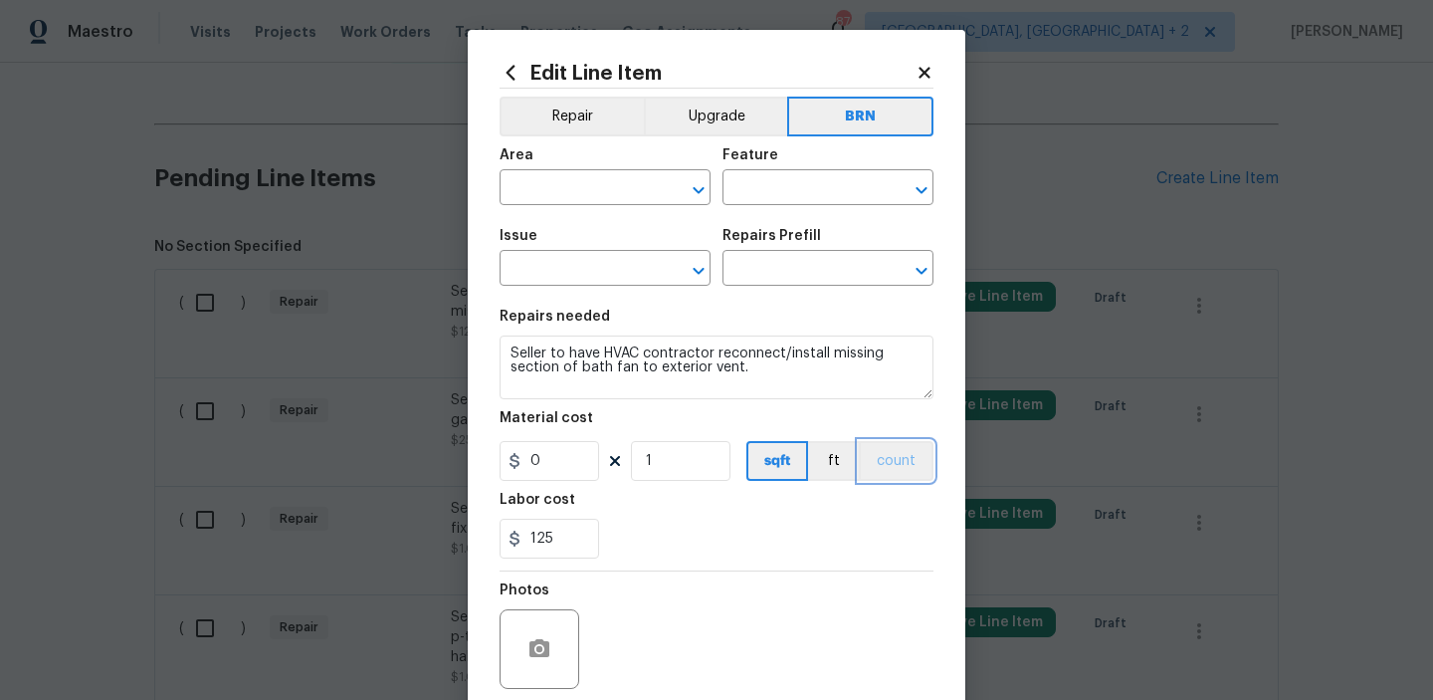
click at [900, 466] on button "count" at bounding box center [896, 461] width 75 height 40
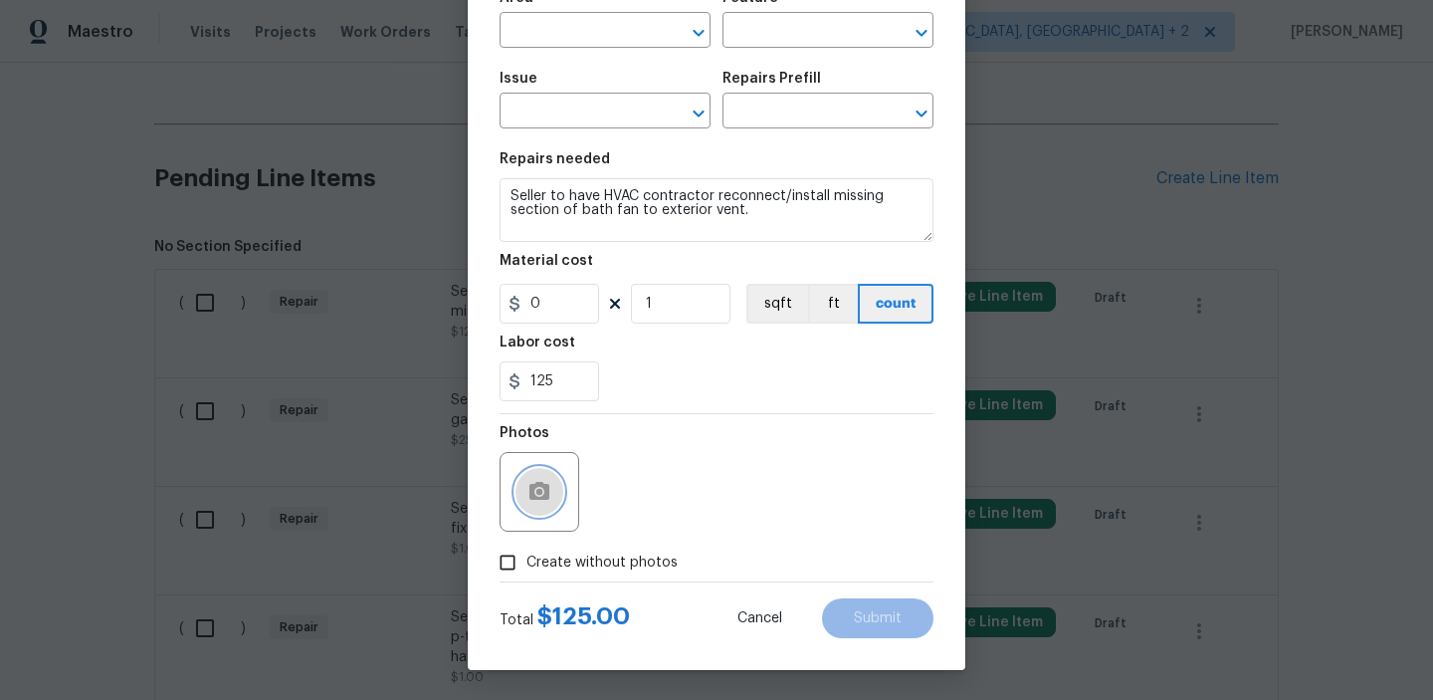
click at [552, 485] on button "button" at bounding box center [540, 492] width 48 height 48
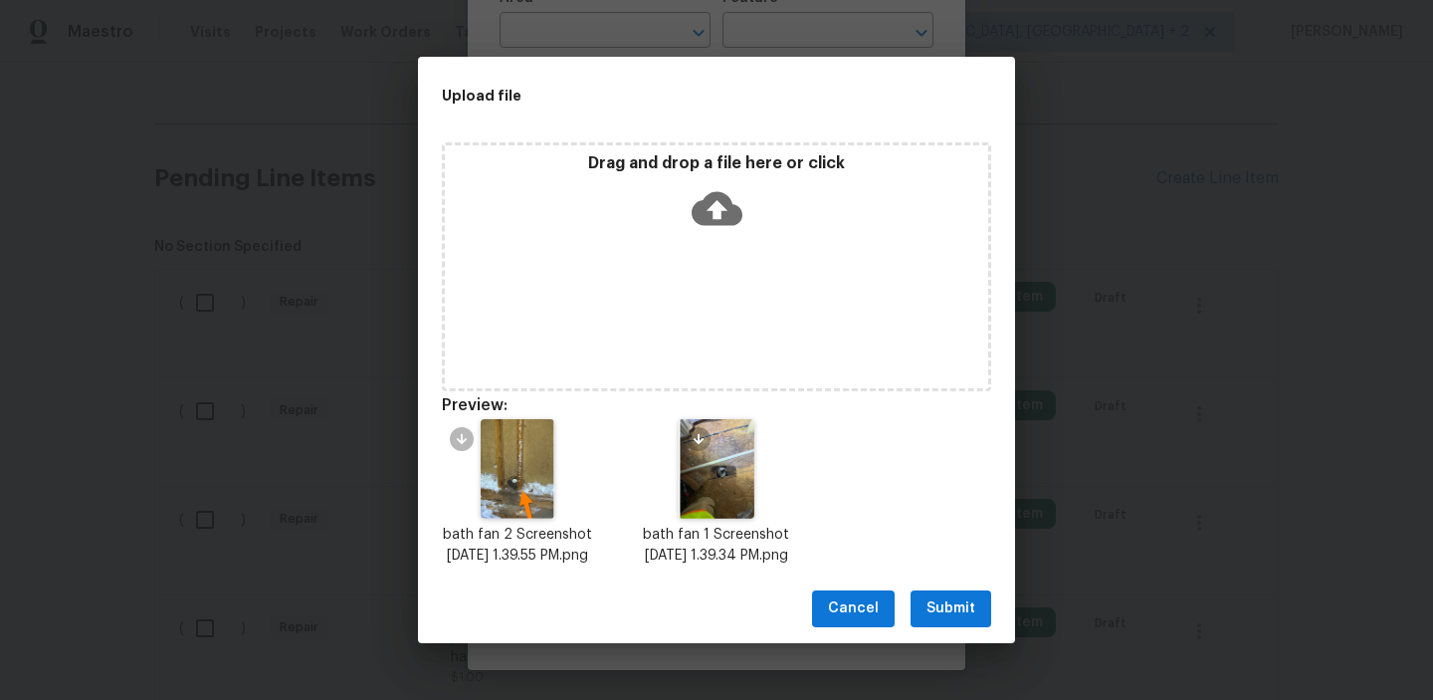
click at [945, 616] on span "Submit" at bounding box center [951, 608] width 49 height 25
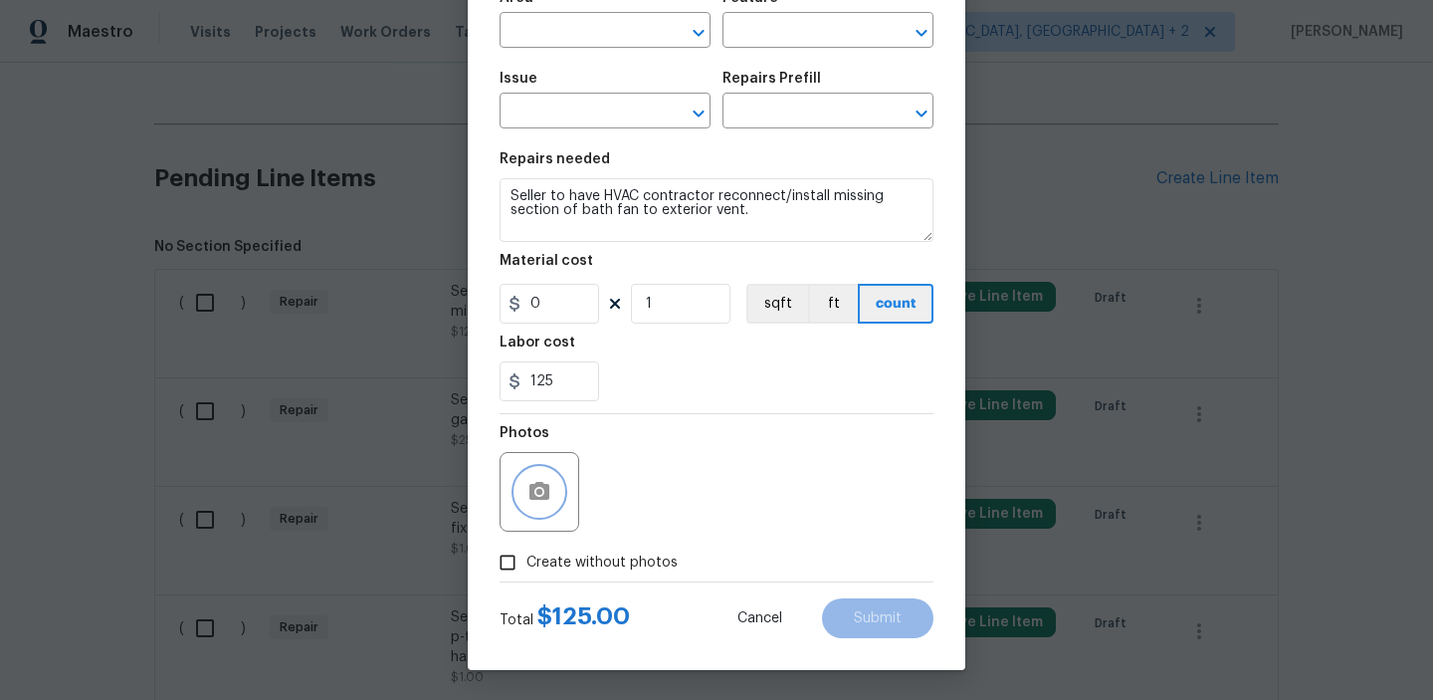
scroll to position [0, 0]
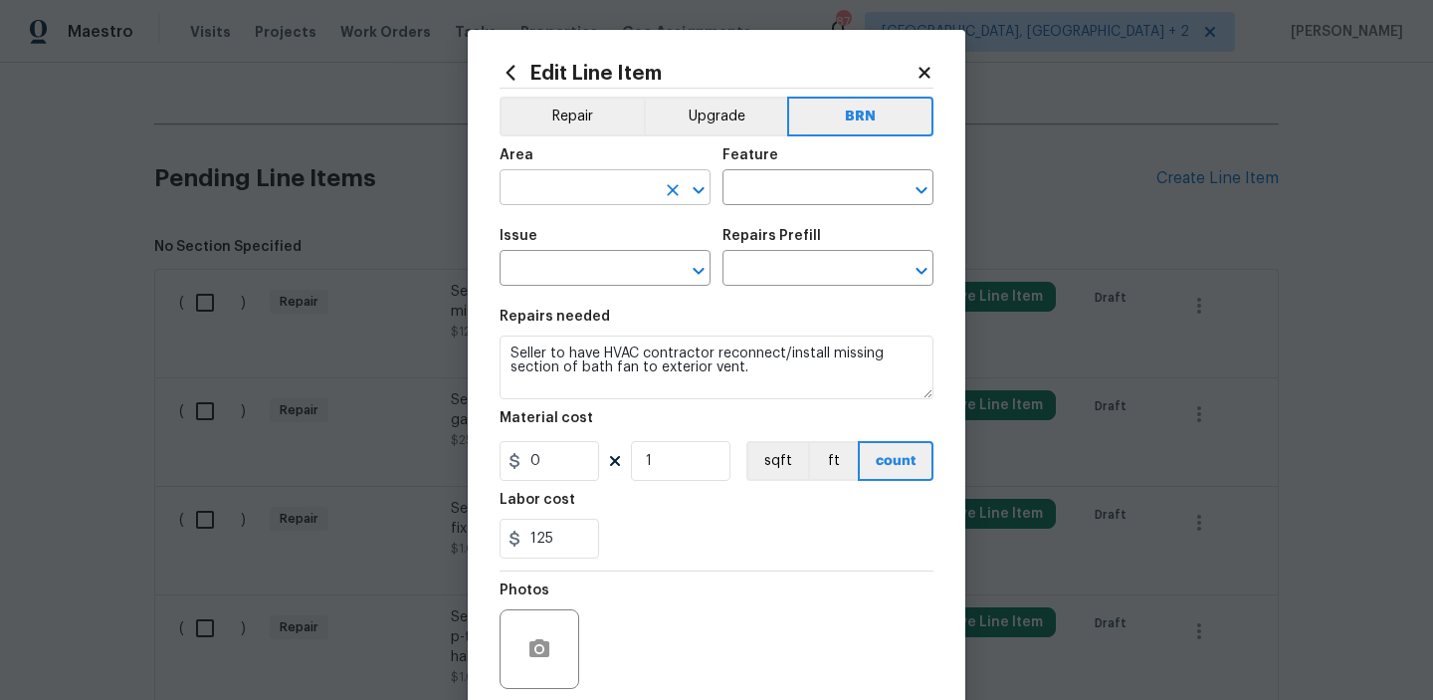
click at [554, 188] on input "text" at bounding box center [577, 189] width 155 height 31
click at [595, 250] on li "HVAC" at bounding box center [605, 234] width 211 height 33
type input "HVAC"
click at [763, 180] on input "text" at bounding box center [800, 189] width 155 height 31
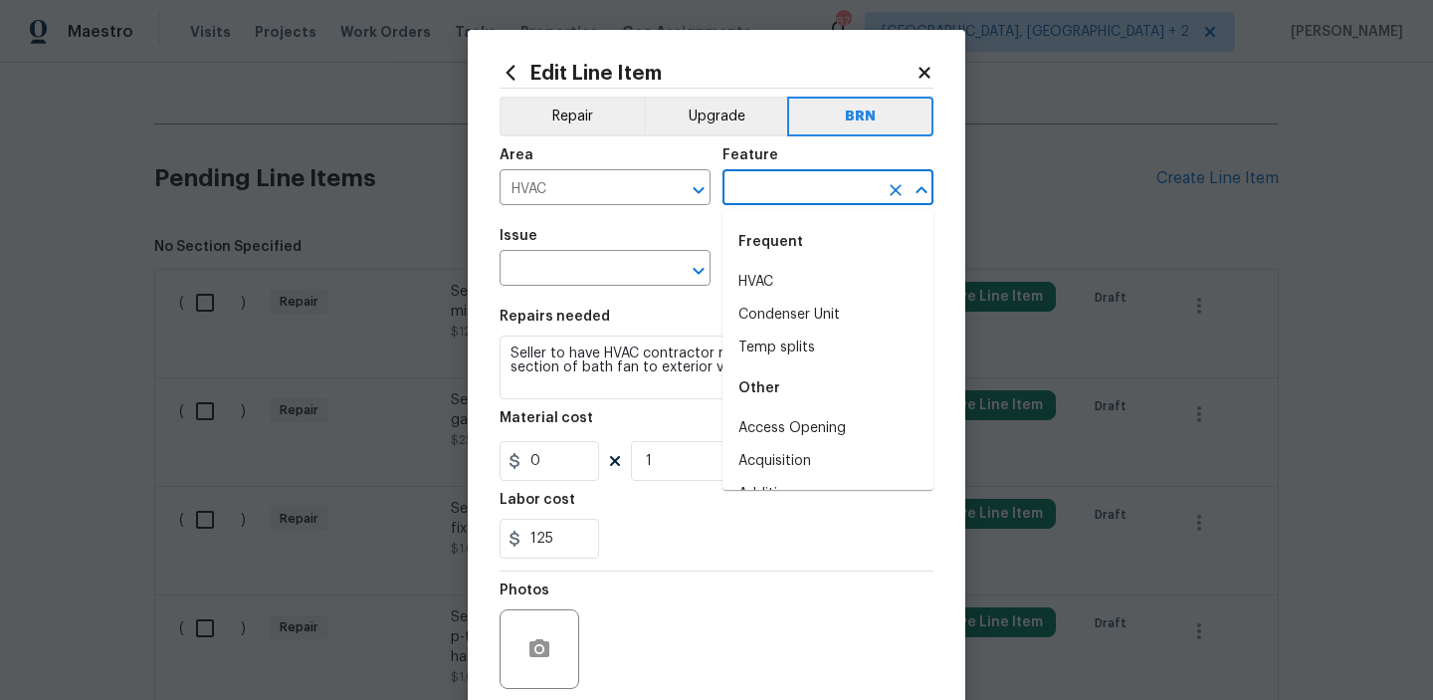
type input "h"
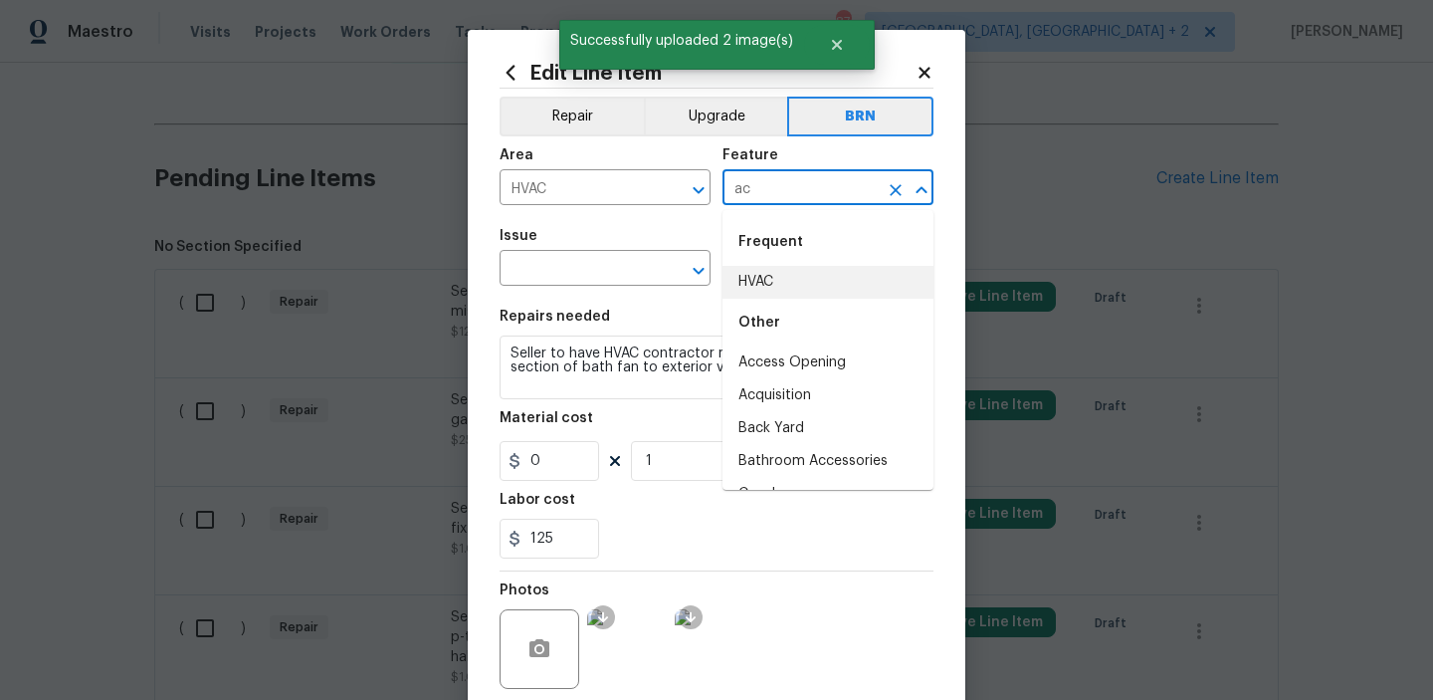
click at [759, 284] on li "HVAC" at bounding box center [828, 282] width 211 height 33
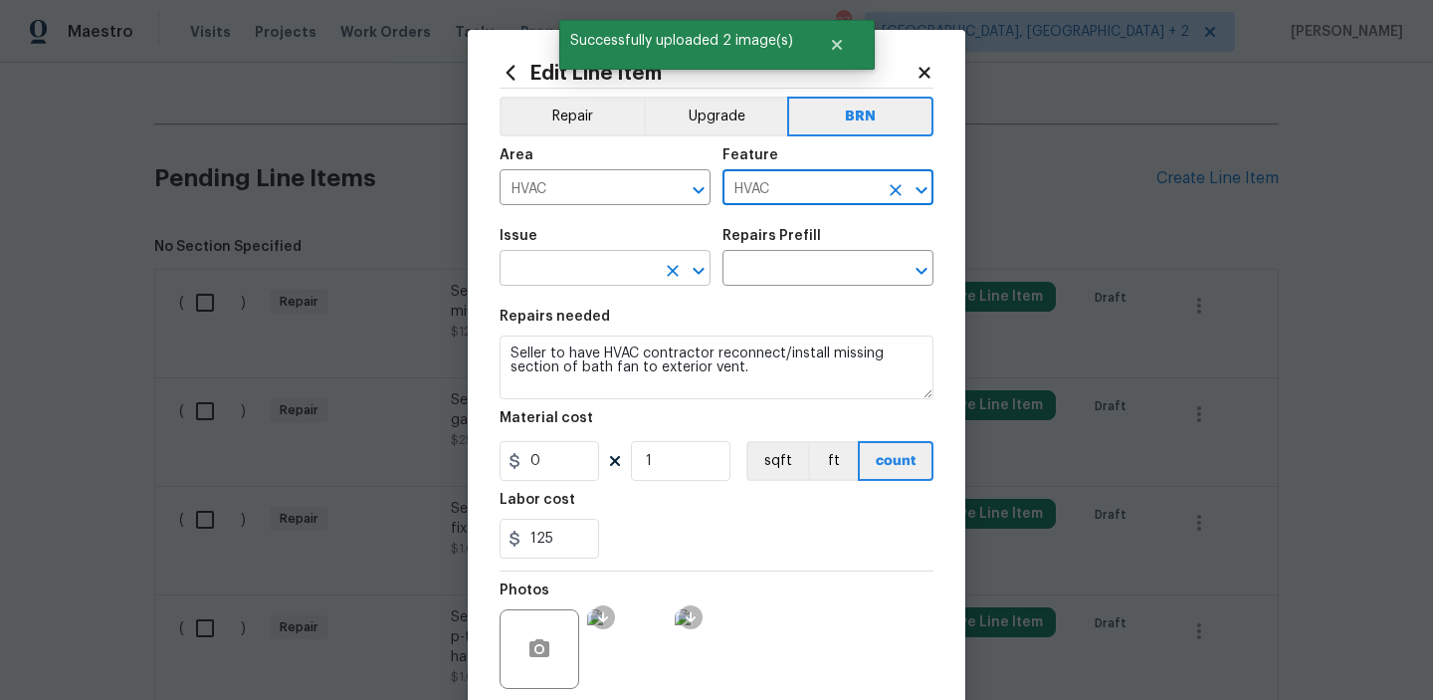
type input "HVAC"
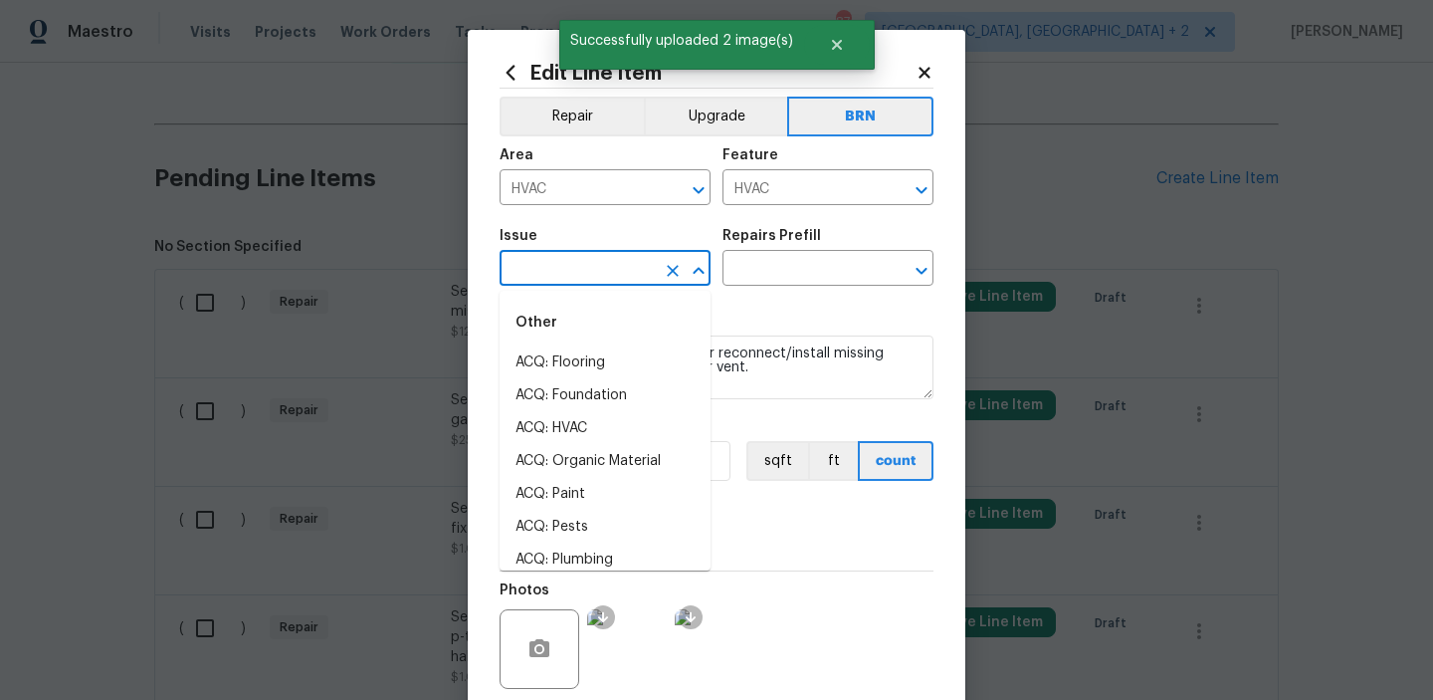
click at [603, 279] on input "text" at bounding box center [577, 270] width 155 height 31
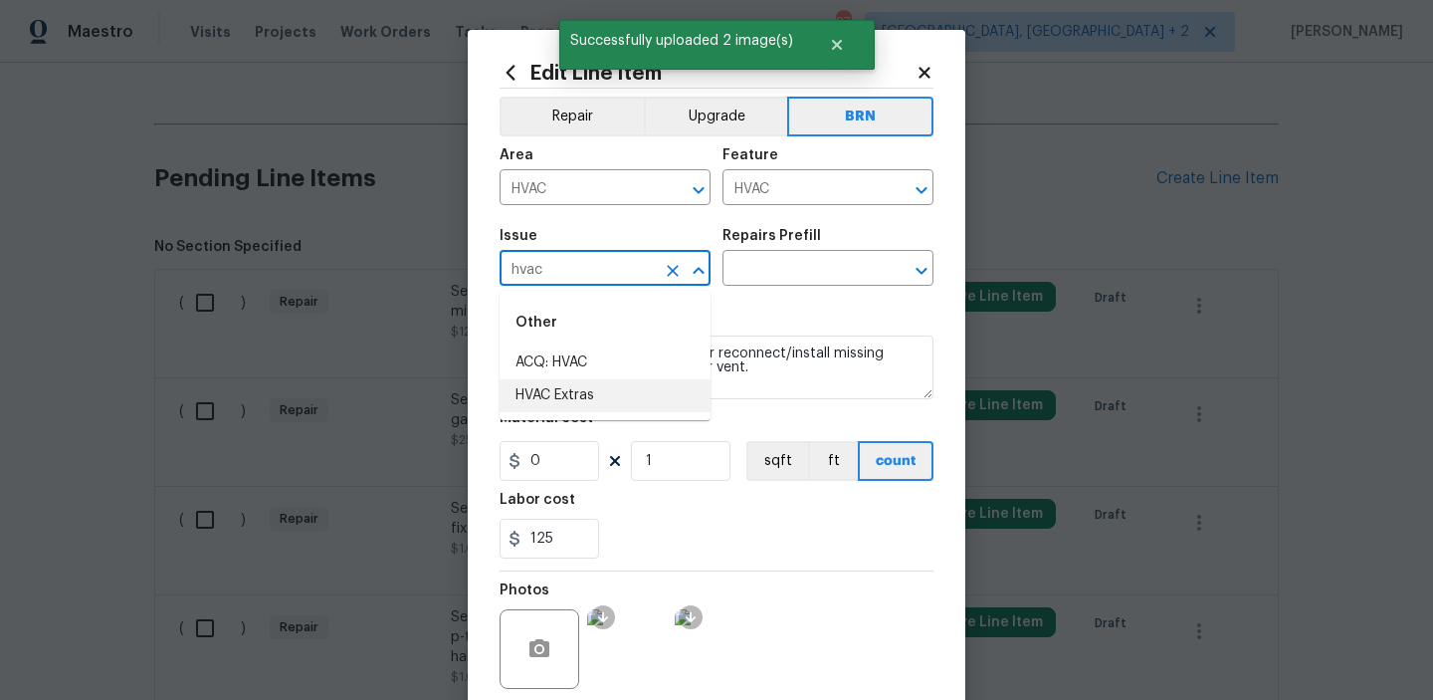
click at [572, 402] on li "HVAC Extras" at bounding box center [605, 395] width 211 height 33
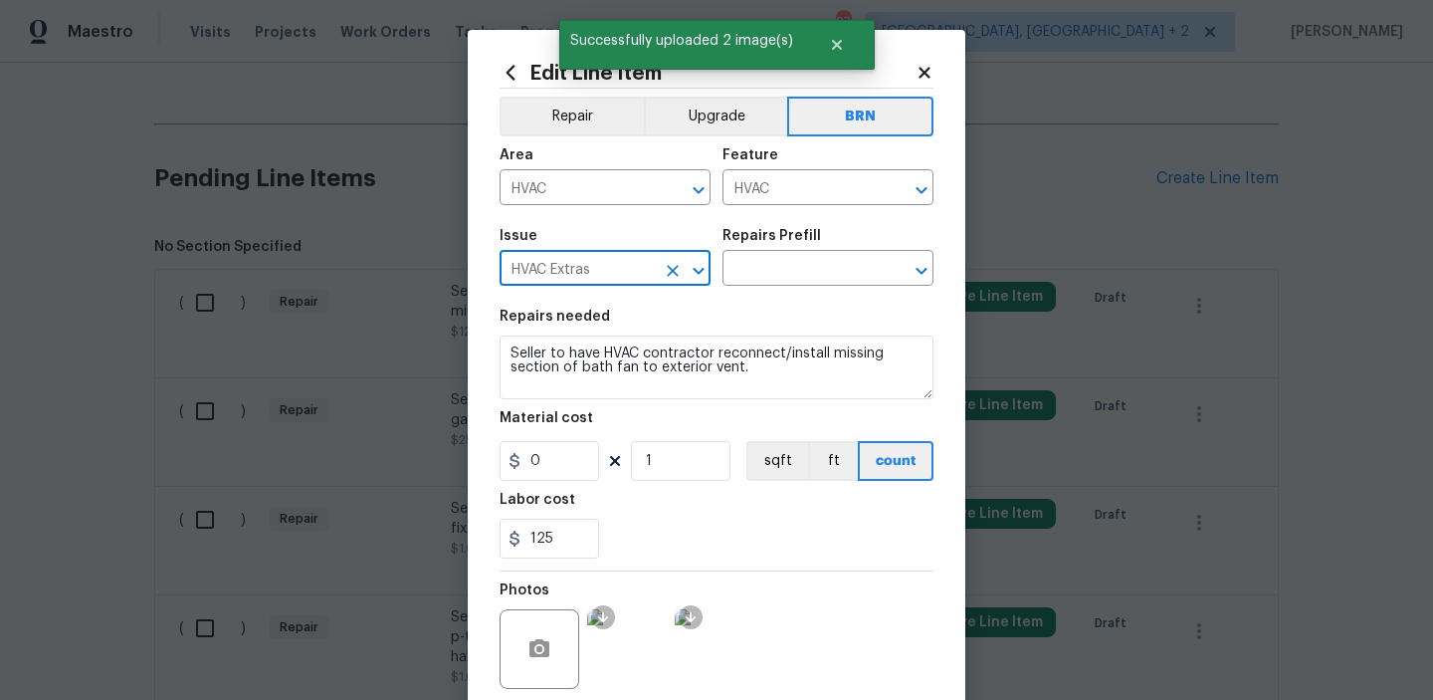
type input "HVAC Extras"
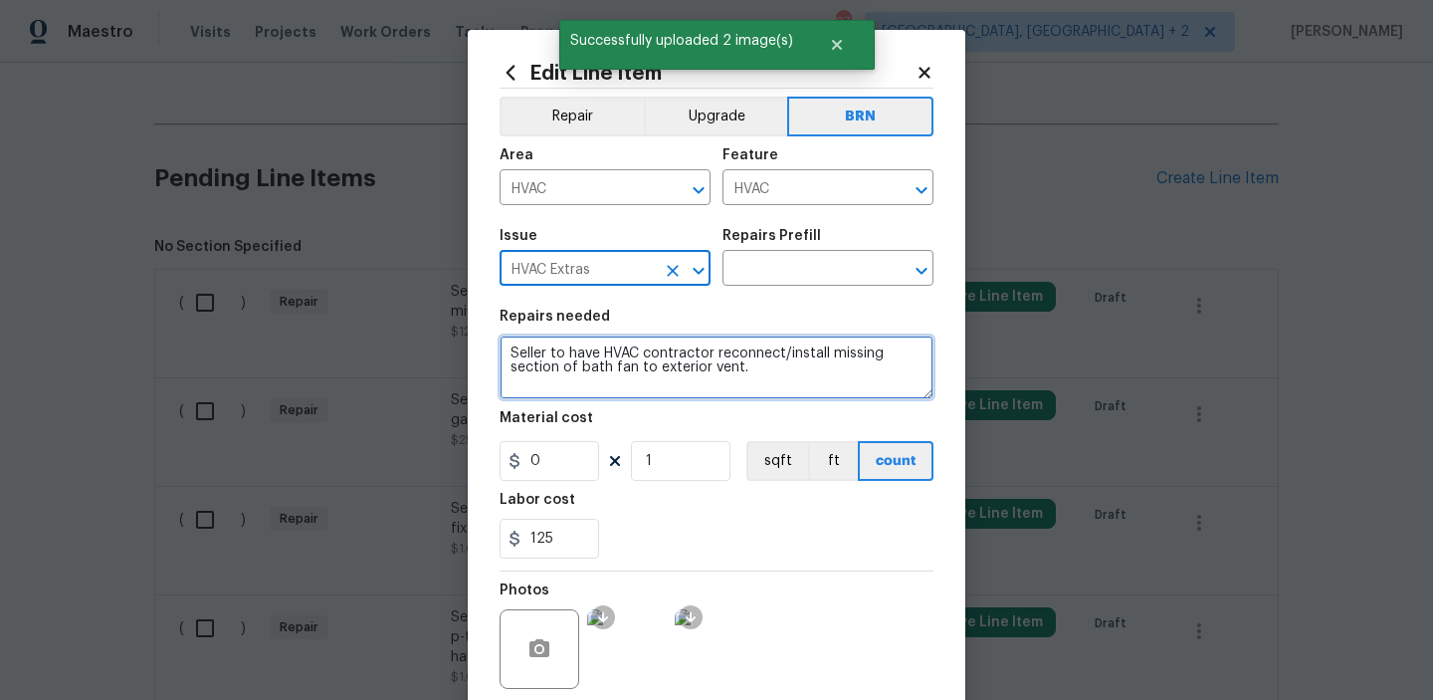
click at [570, 370] on textarea "Seller to have HVAC contractor reconnect/install missing section of bath fan to…" at bounding box center [717, 367] width 434 height 64
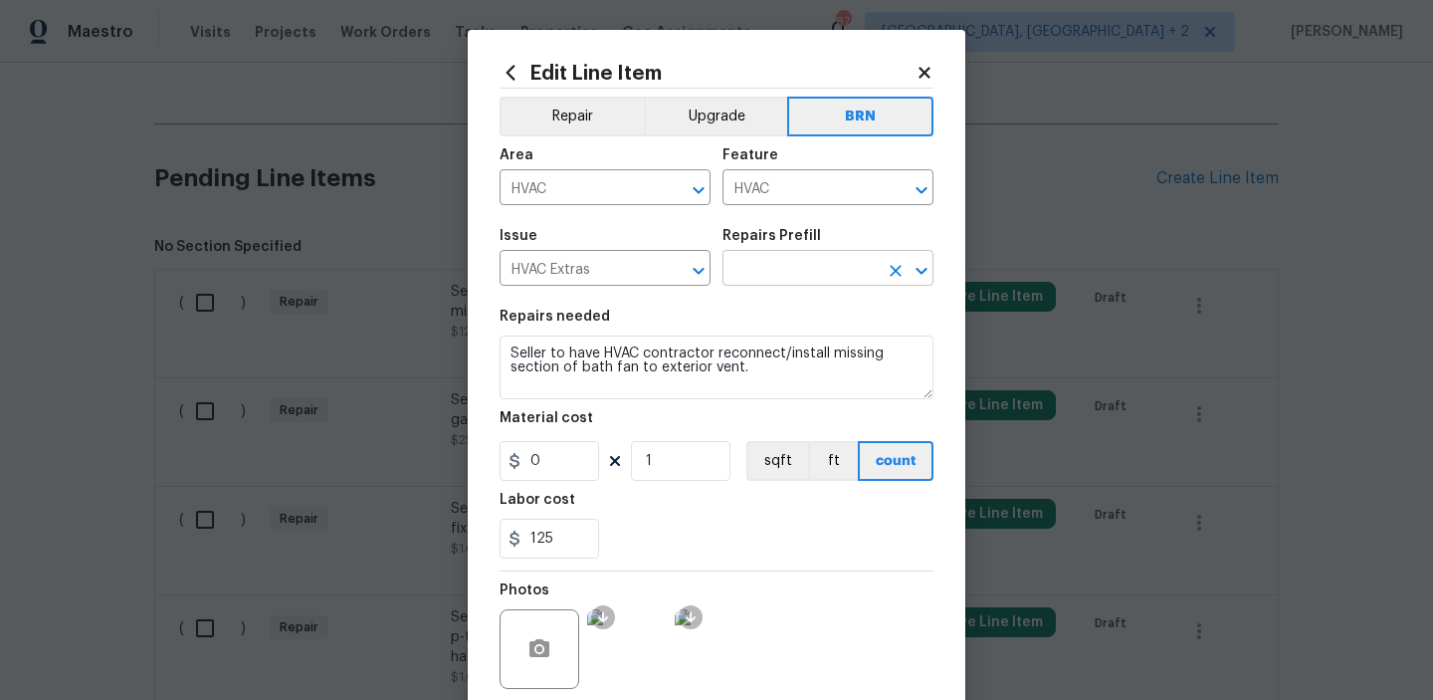
click at [746, 266] on input "text" at bounding box center [800, 270] width 155 height 31
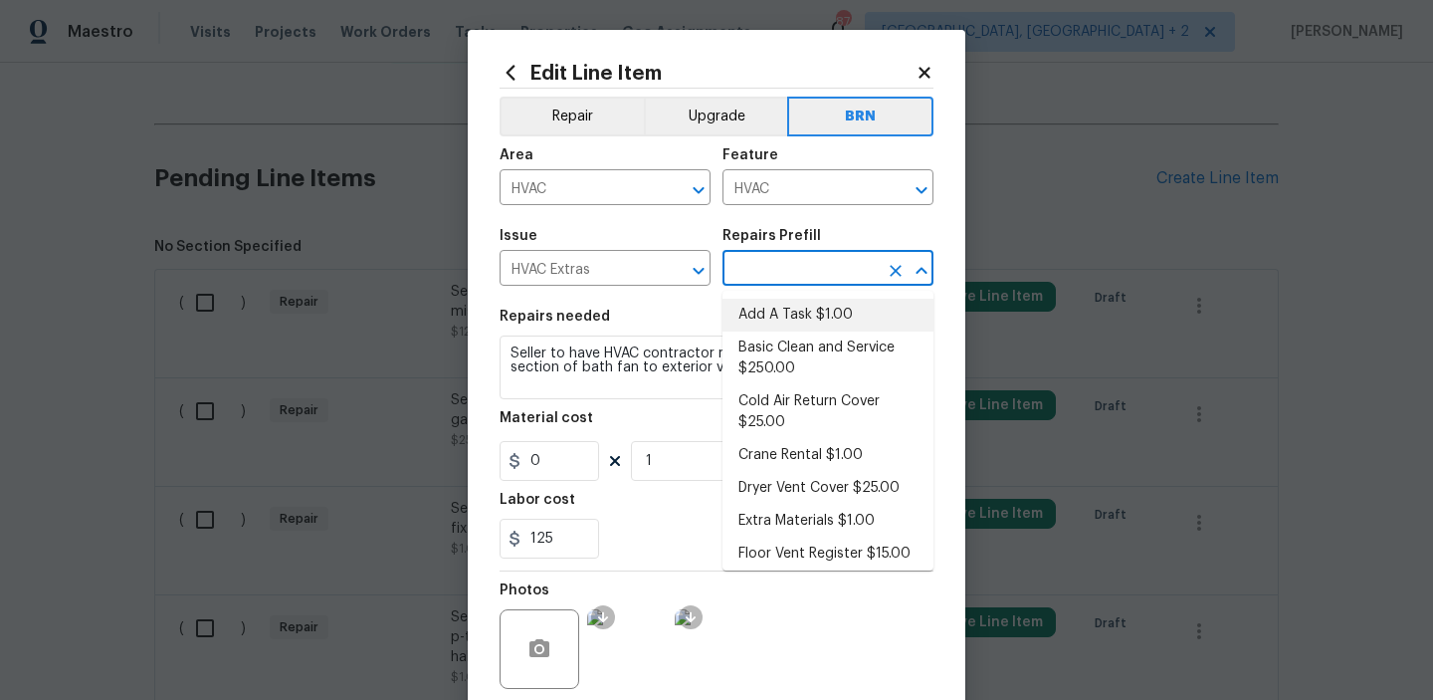
click at [764, 308] on li "Add A Task $1.00" at bounding box center [828, 315] width 211 height 33
type input "Add A Task $1.00"
type textarea "HPM to detail"
type input "1"
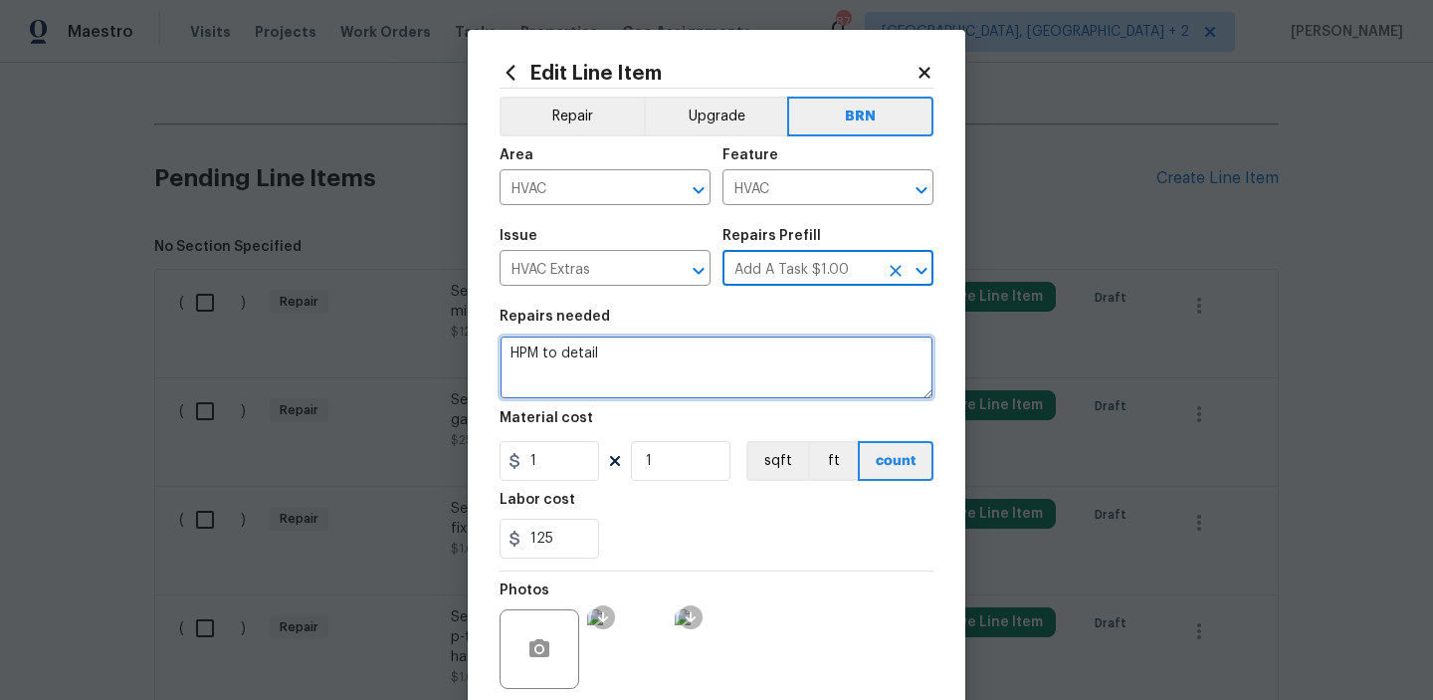
click at [650, 361] on textarea "HPM to detail" at bounding box center [717, 367] width 434 height 64
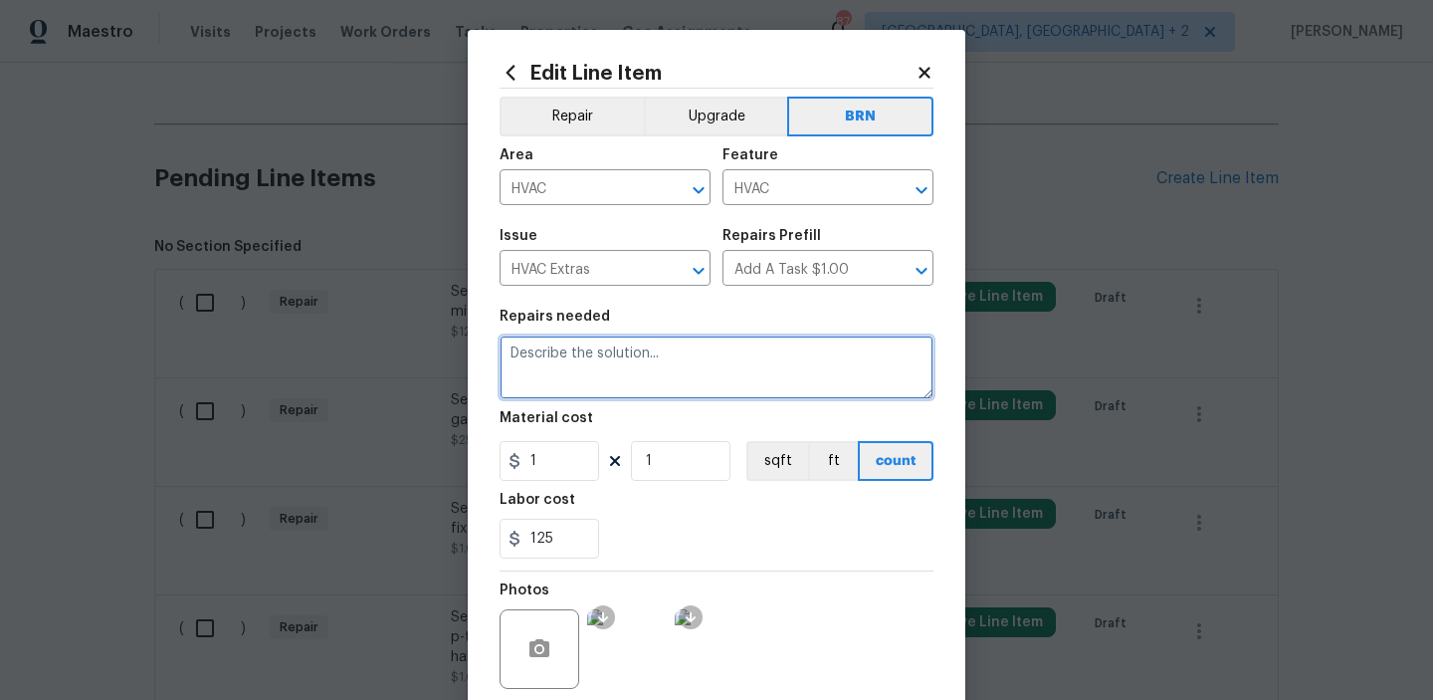
paste textarea "Seller to have HVAC contractor reconnect/install missing section of bath fan to…"
type textarea "Seller to have HVAC contractor reconnect/install missing section of bath fan to…"
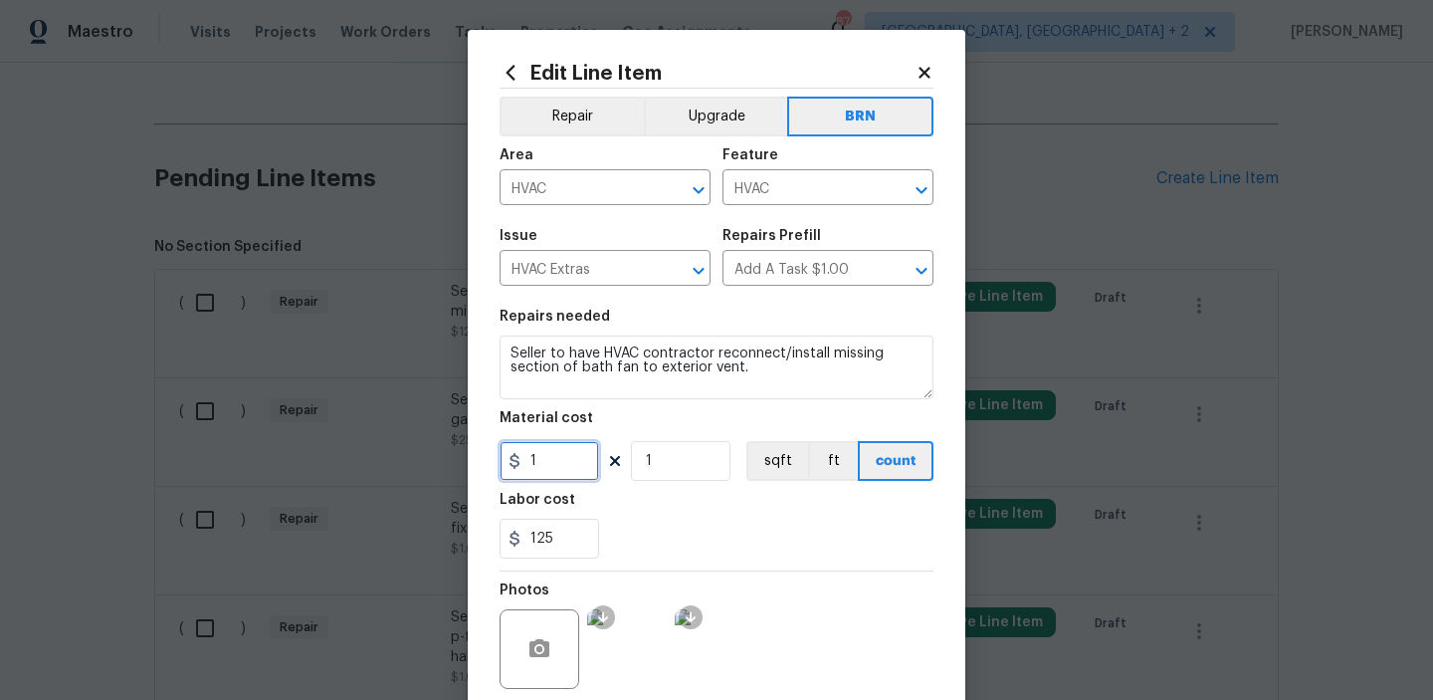
click at [566, 472] on input "1" at bounding box center [550, 461] width 100 height 40
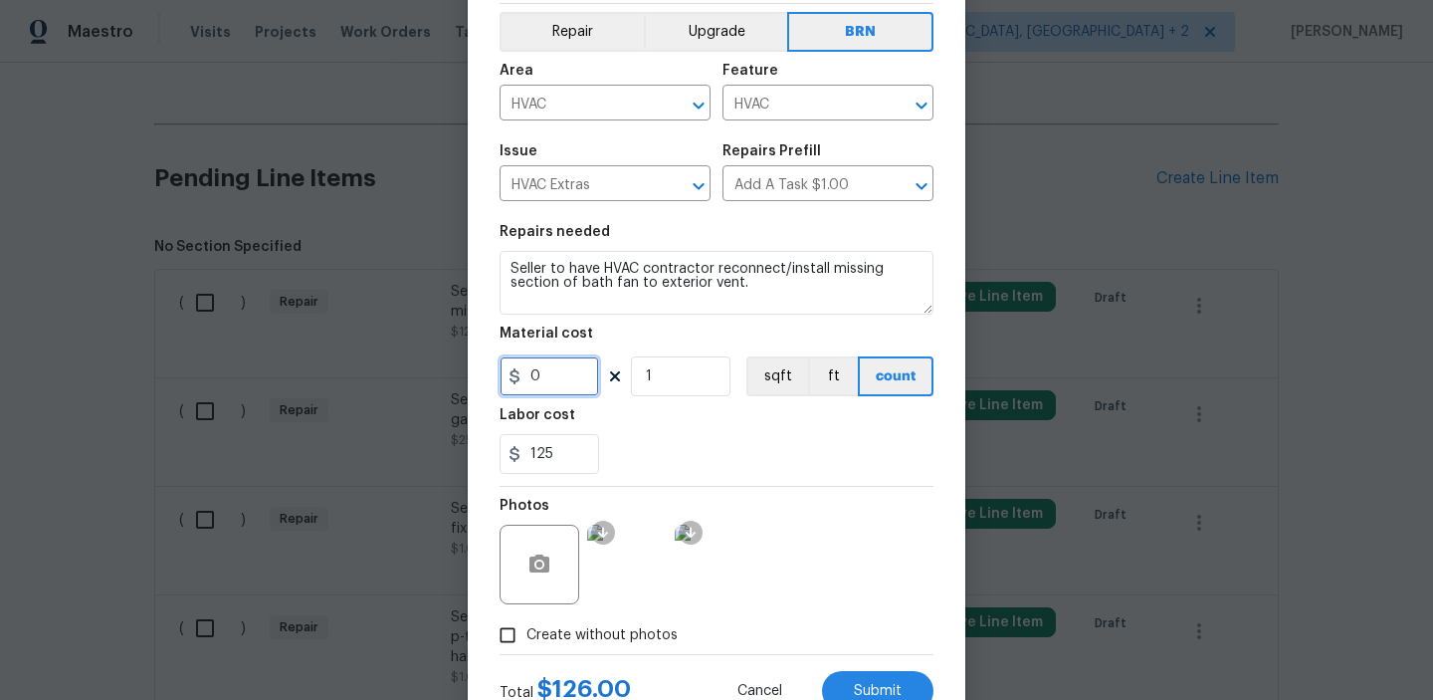
scroll to position [158, 0]
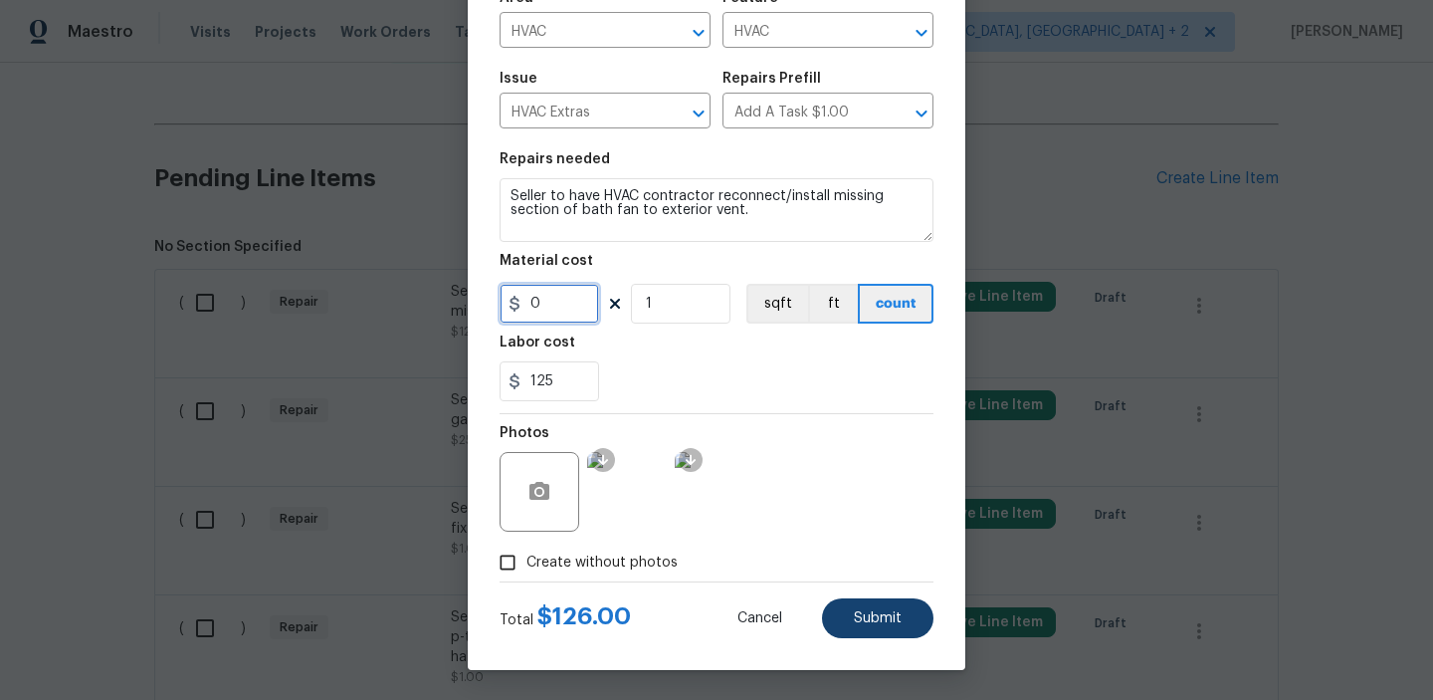
type input "0"
click at [859, 619] on span "Submit" at bounding box center [878, 618] width 48 height 15
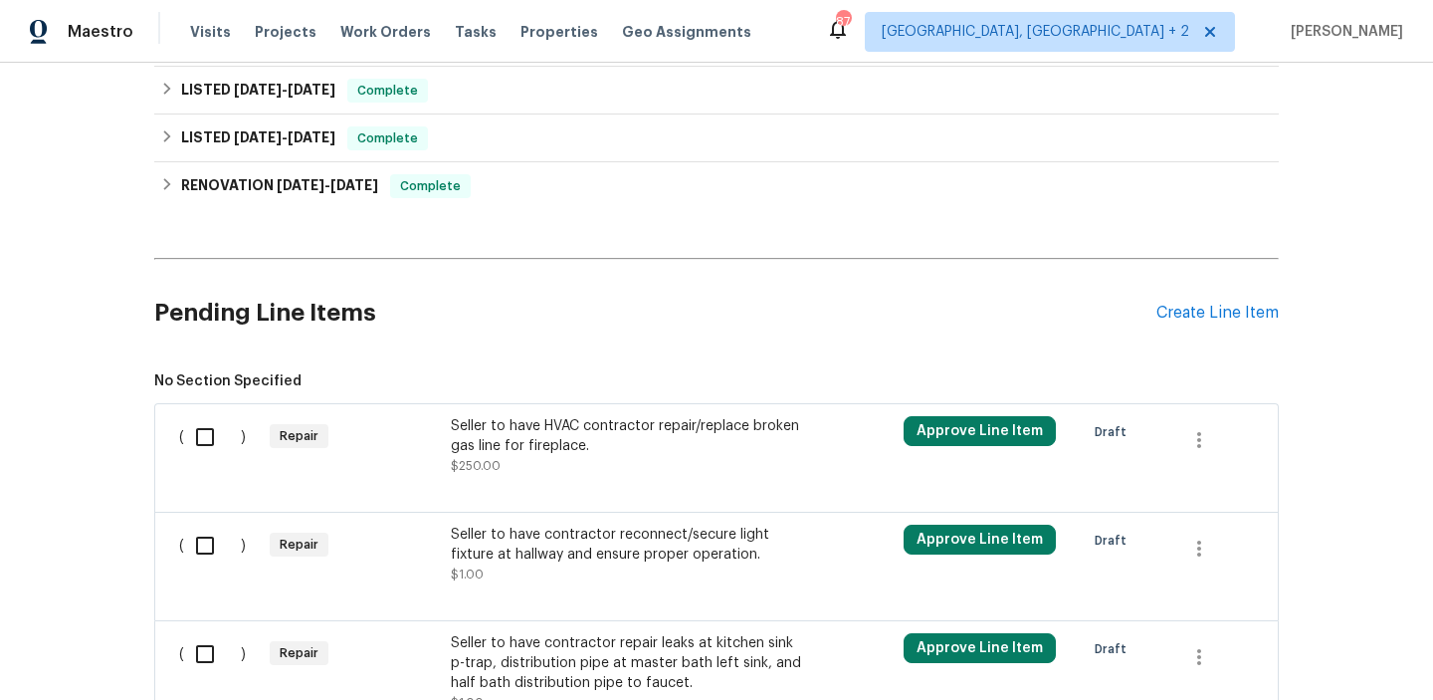
scroll to position [712, 0]
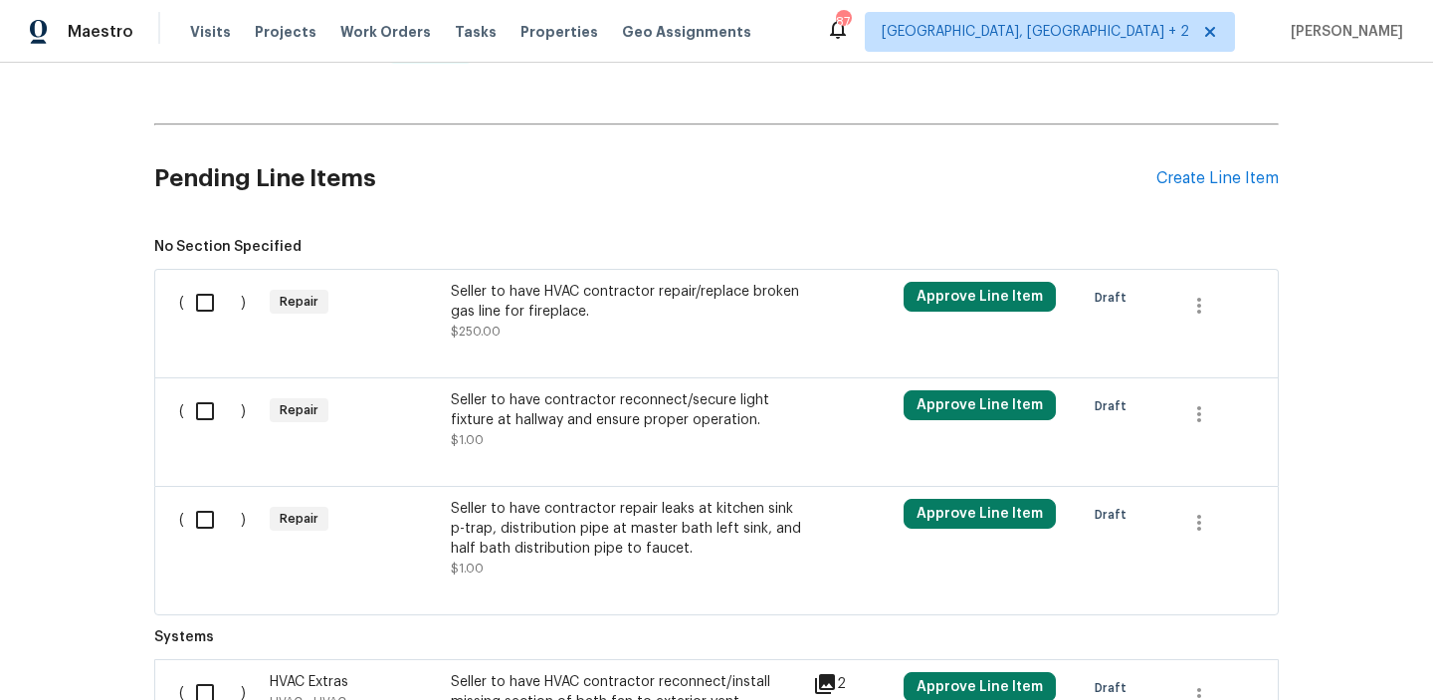
click at [540, 311] on div "Seller to have HVAC contractor repair/replace broken gas line for fireplace." at bounding box center [626, 302] width 350 height 40
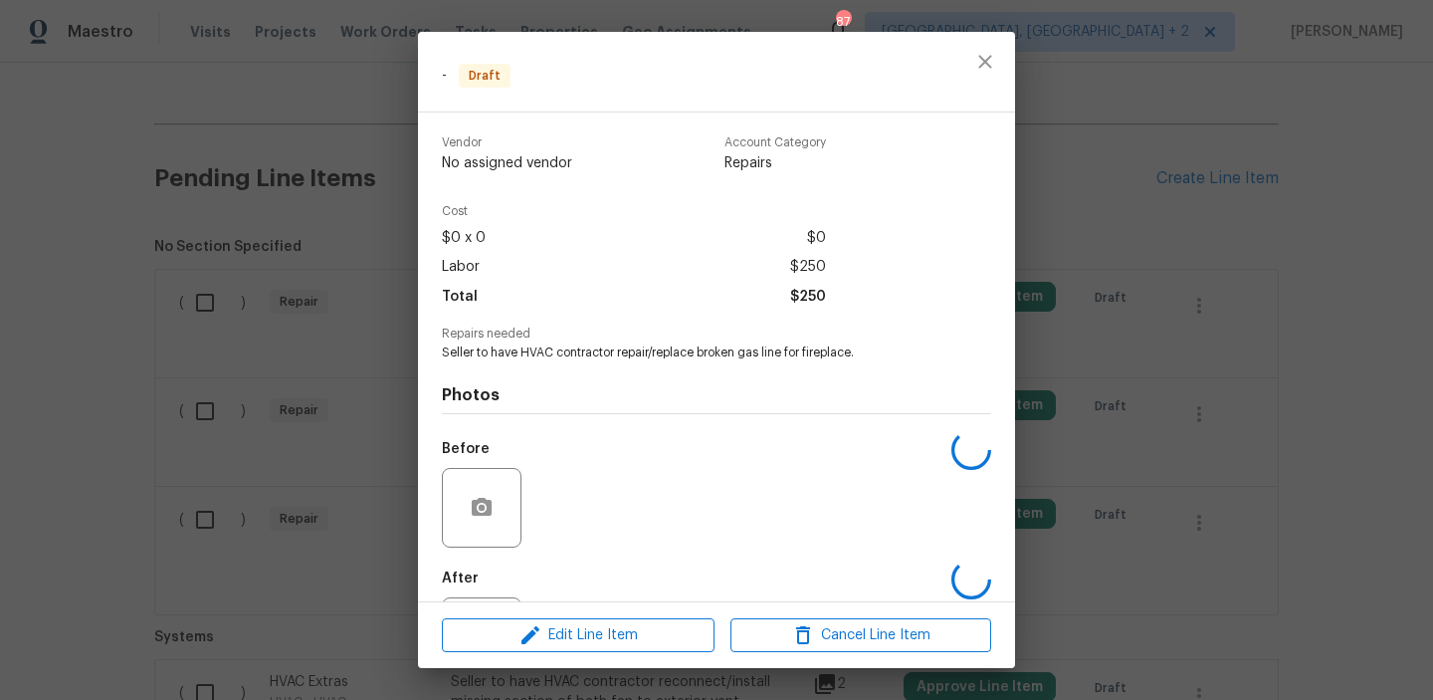
scroll to position [96, 0]
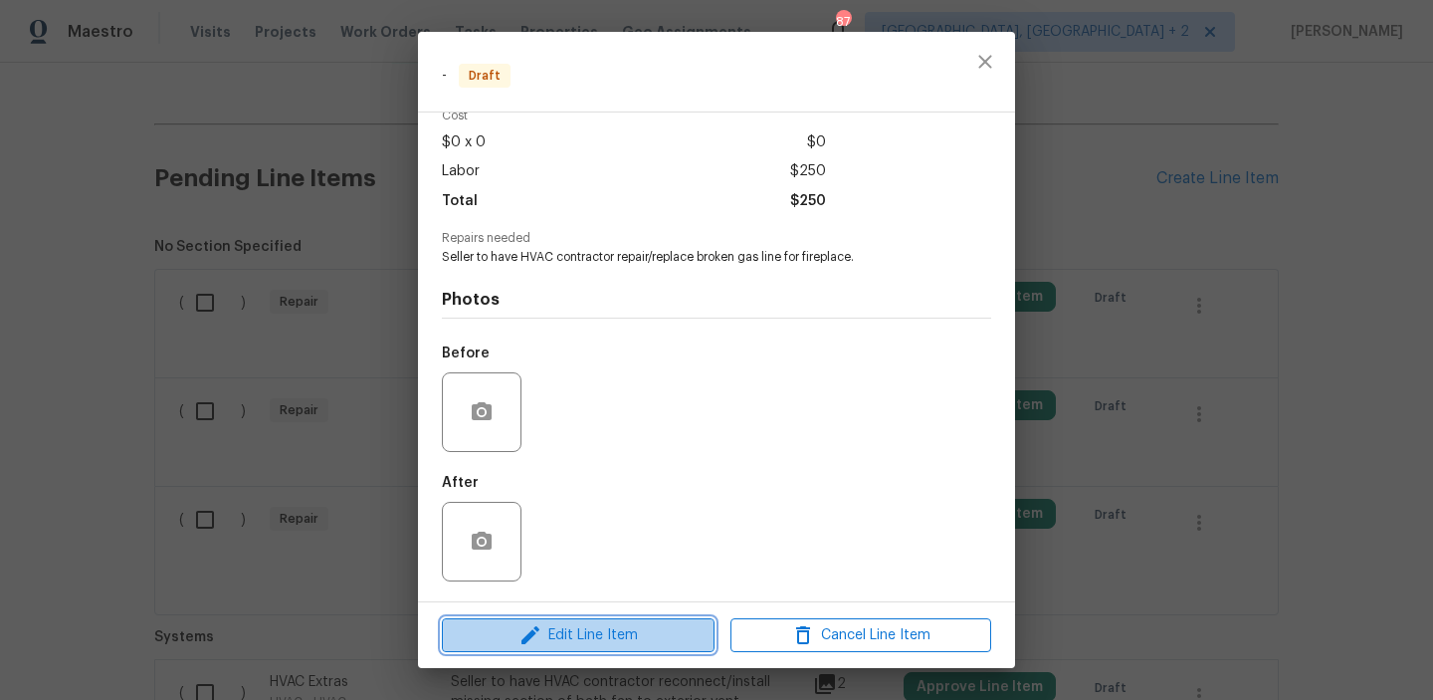
click at [576, 620] on button "Edit Line Item" at bounding box center [578, 635] width 273 height 35
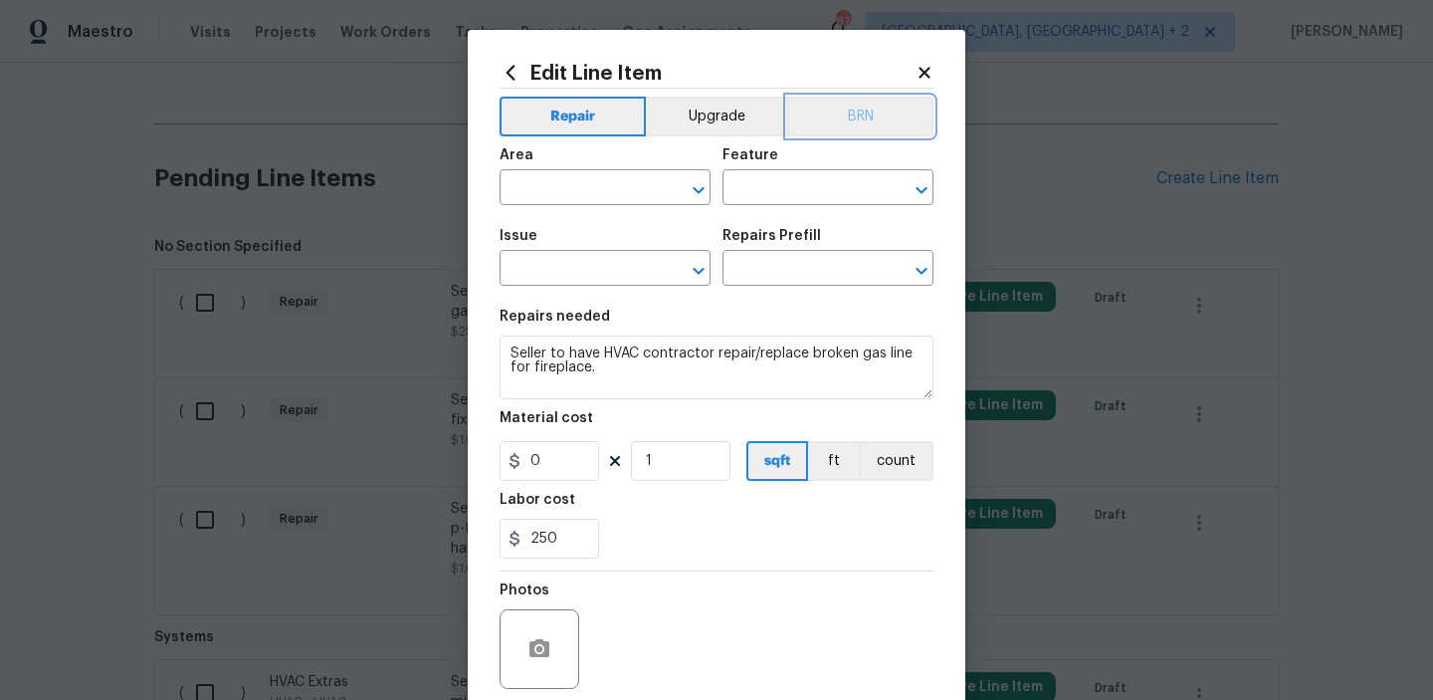
click at [853, 130] on button "BRN" at bounding box center [860, 117] width 146 height 40
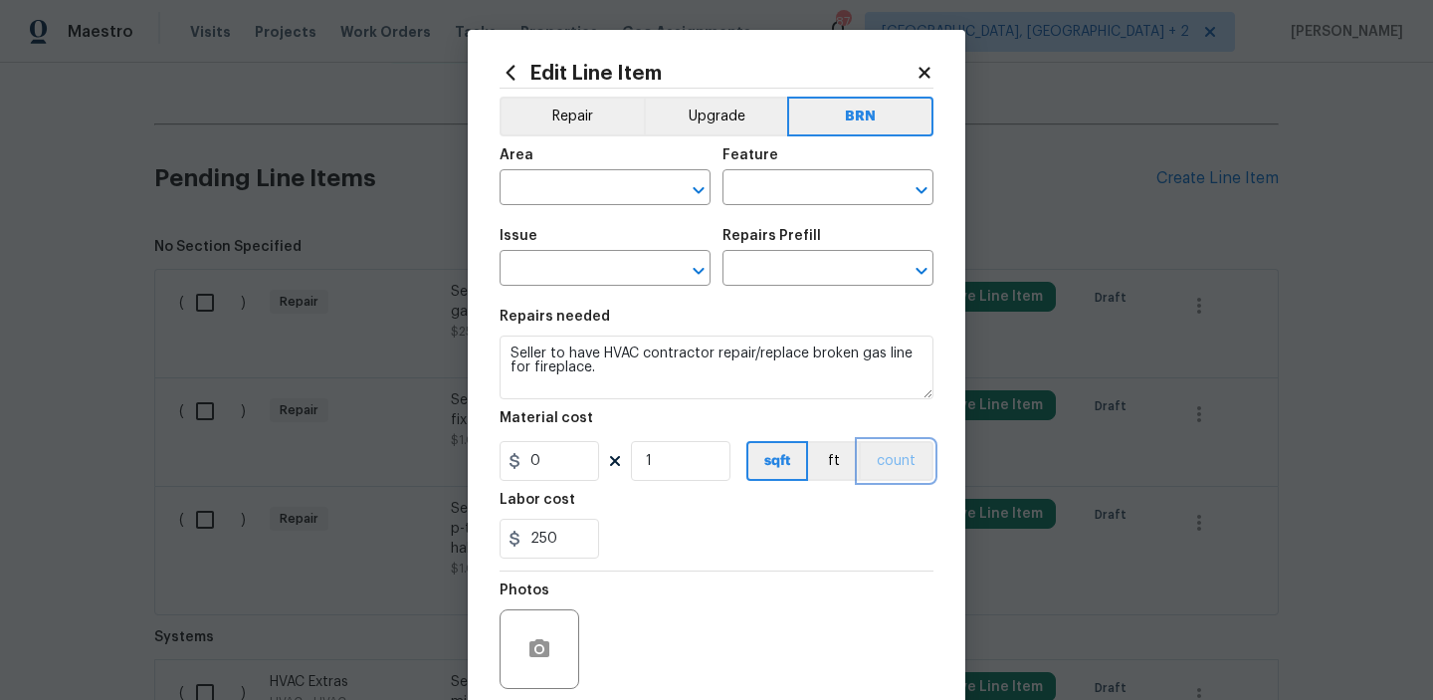
click at [891, 447] on button "count" at bounding box center [896, 461] width 75 height 40
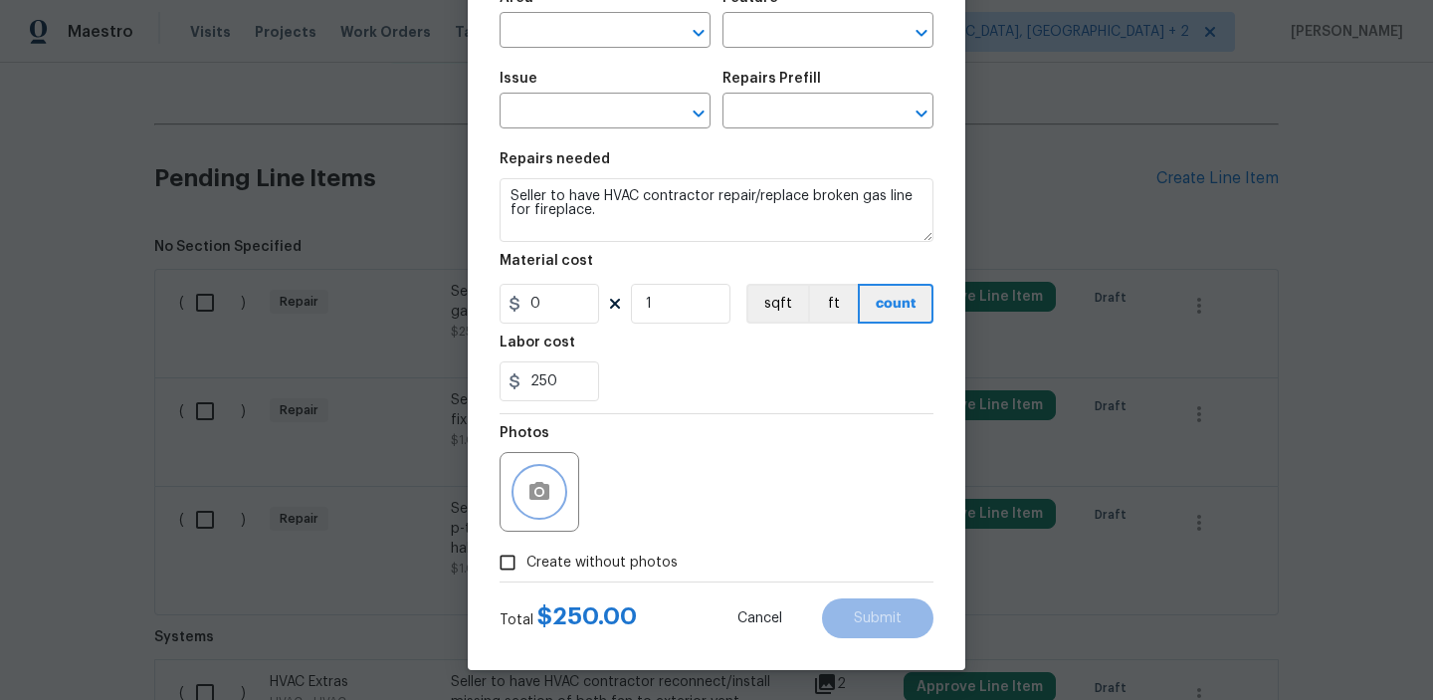
click at [541, 494] on circle "button" at bounding box center [539, 492] width 6 height 6
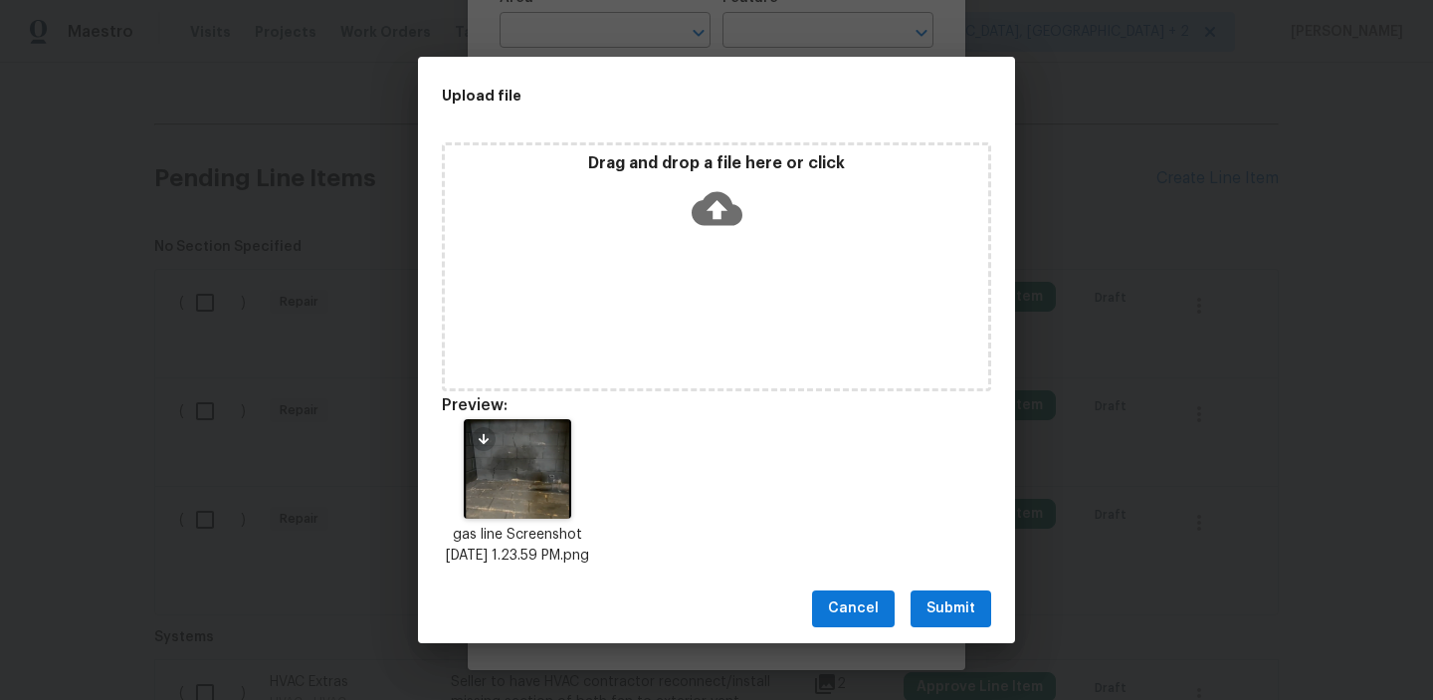
click at [933, 621] on span "Submit" at bounding box center [951, 608] width 49 height 25
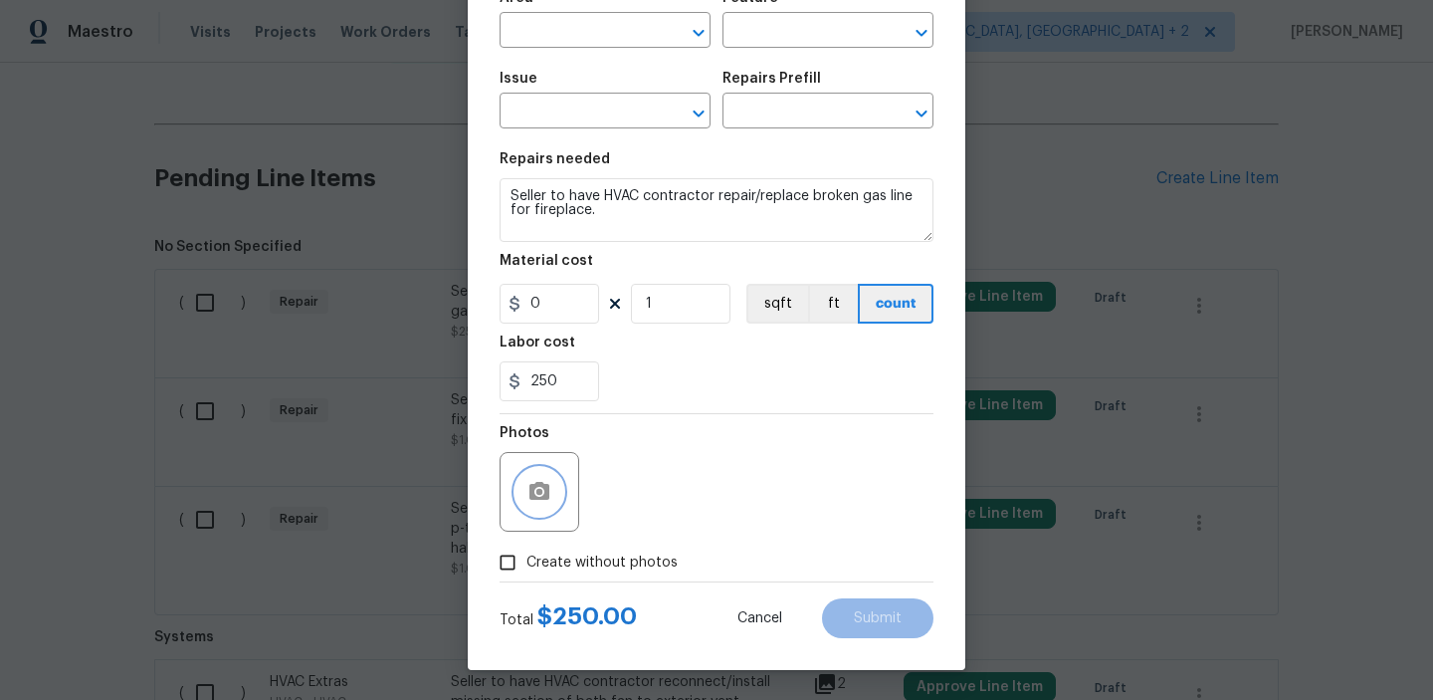
scroll to position [0, 0]
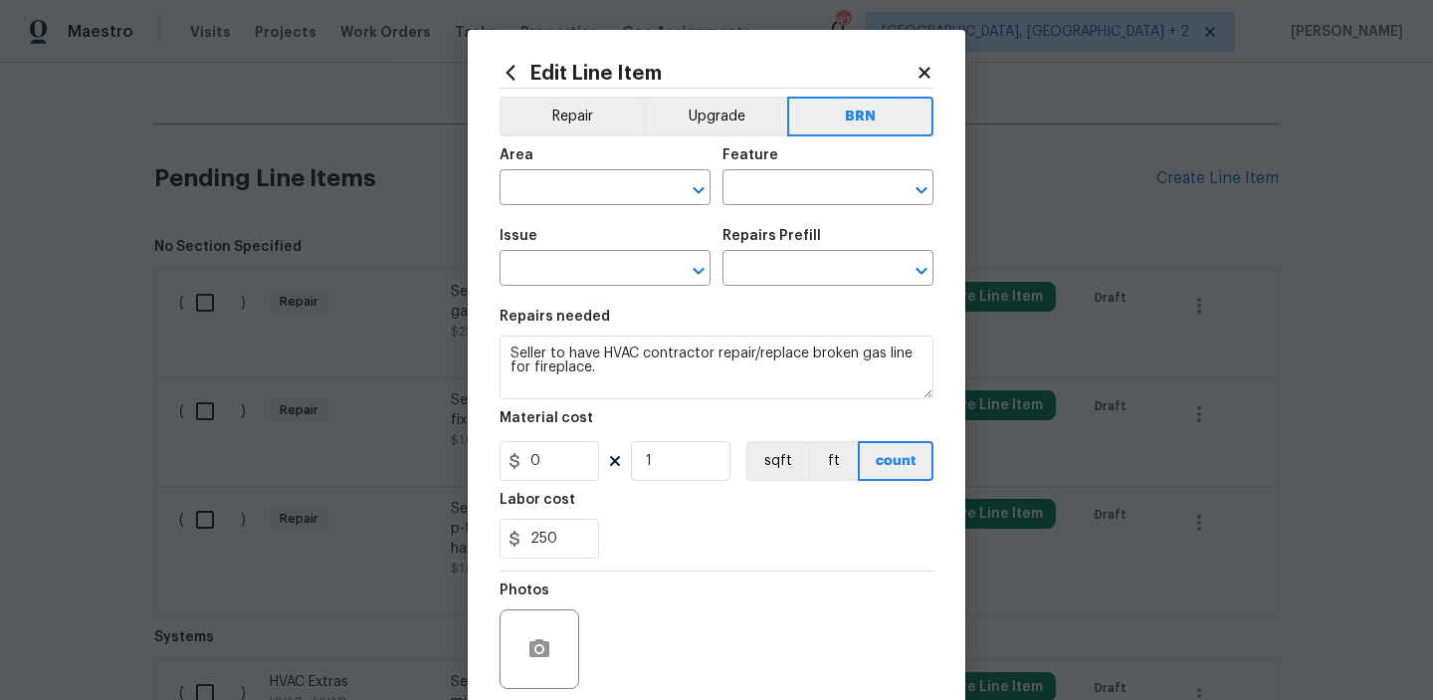
click at [571, 173] on figure "Area ​" at bounding box center [605, 176] width 211 height 57
click at [554, 237] on li "HVAC" at bounding box center [605, 234] width 211 height 33
type input "HVAC"
click at [781, 182] on input "text" at bounding box center [800, 189] width 155 height 31
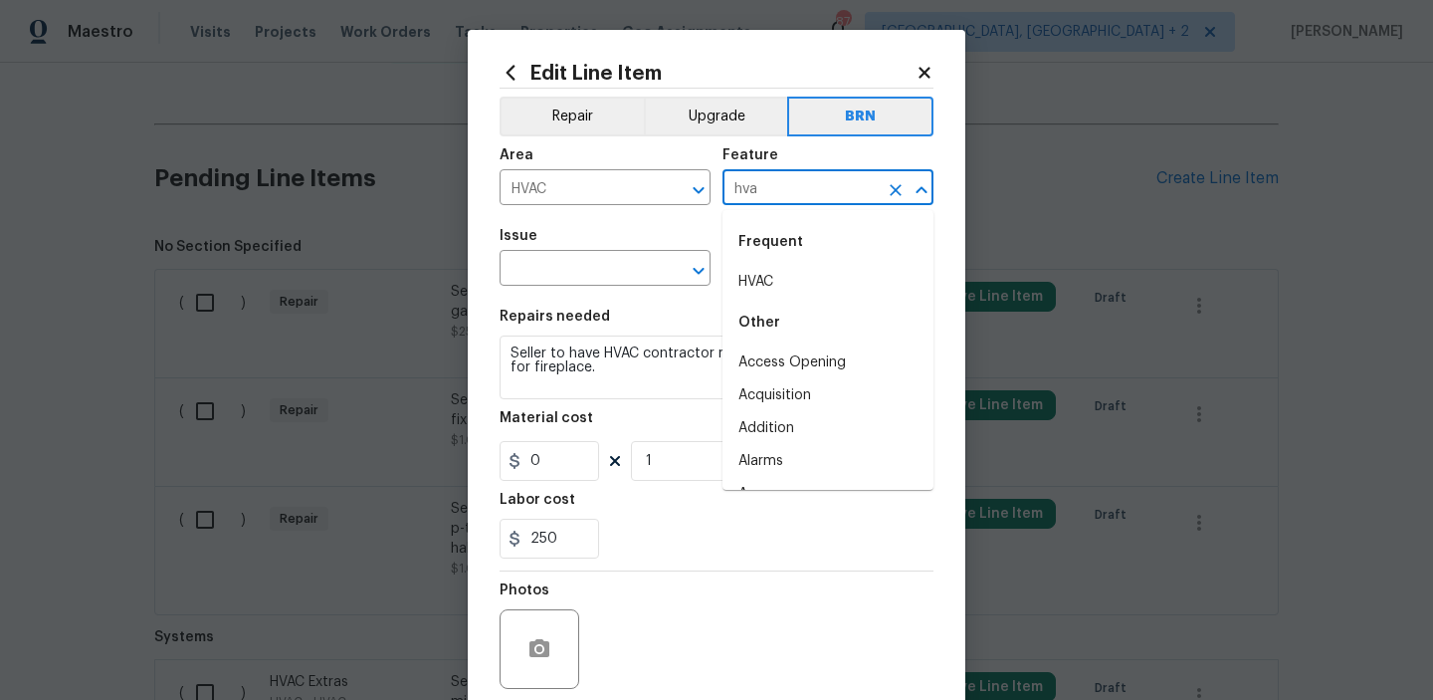
type input "hvac"
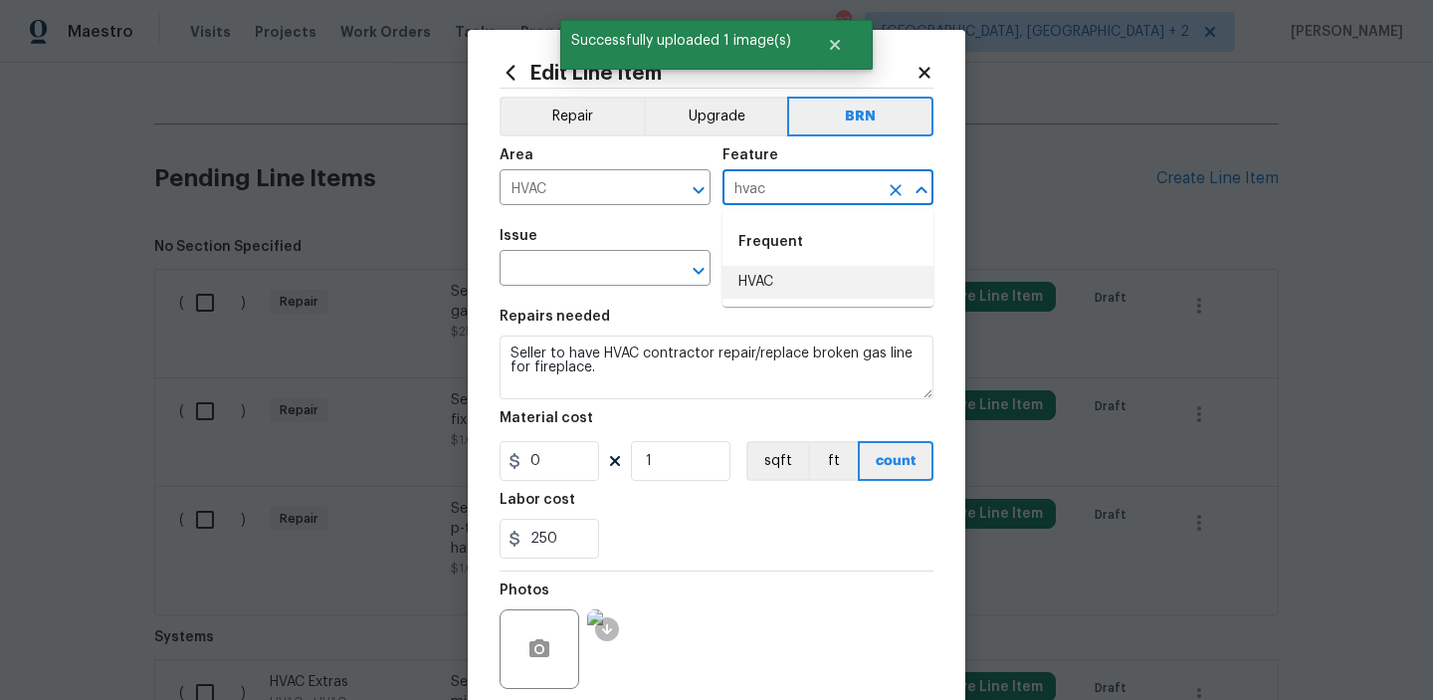
click at [746, 283] on li "HVAC" at bounding box center [828, 282] width 211 height 33
type input "HVAC"
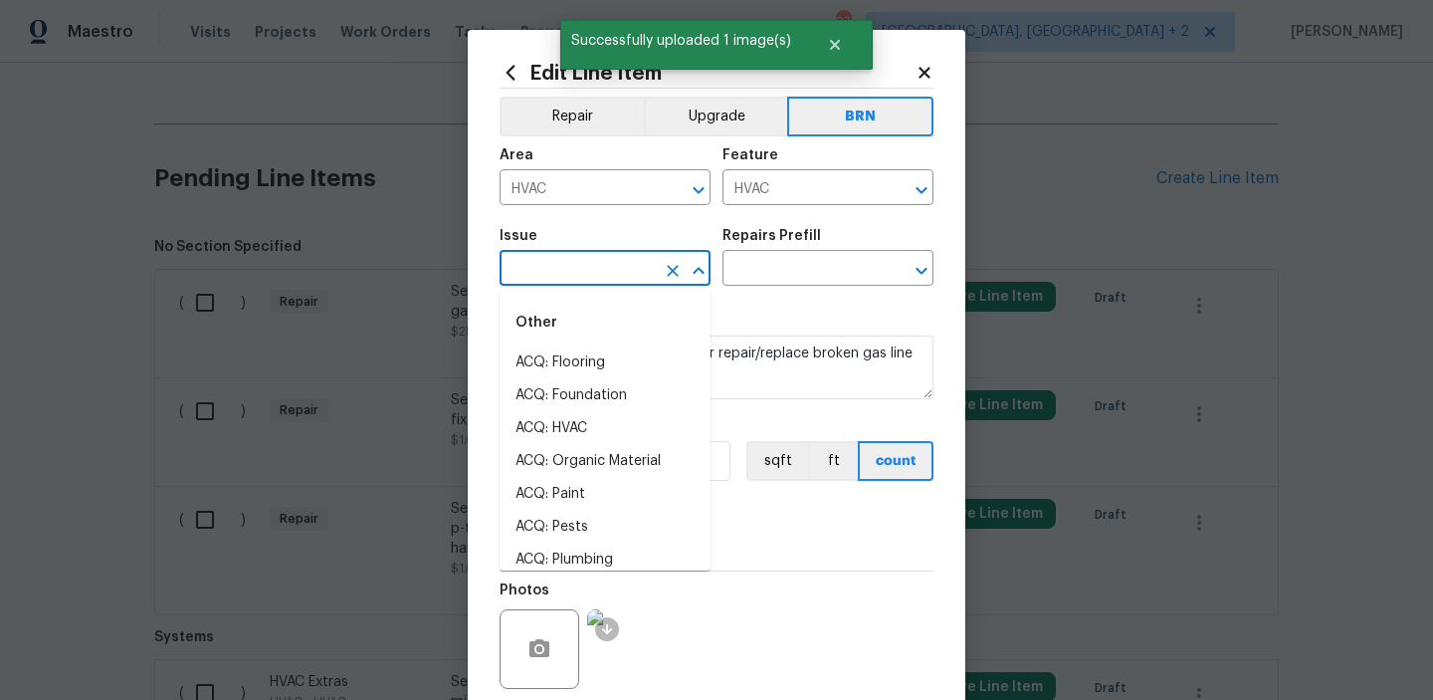
click at [585, 277] on input "text" at bounding box center [577, 270] width 155 height 31
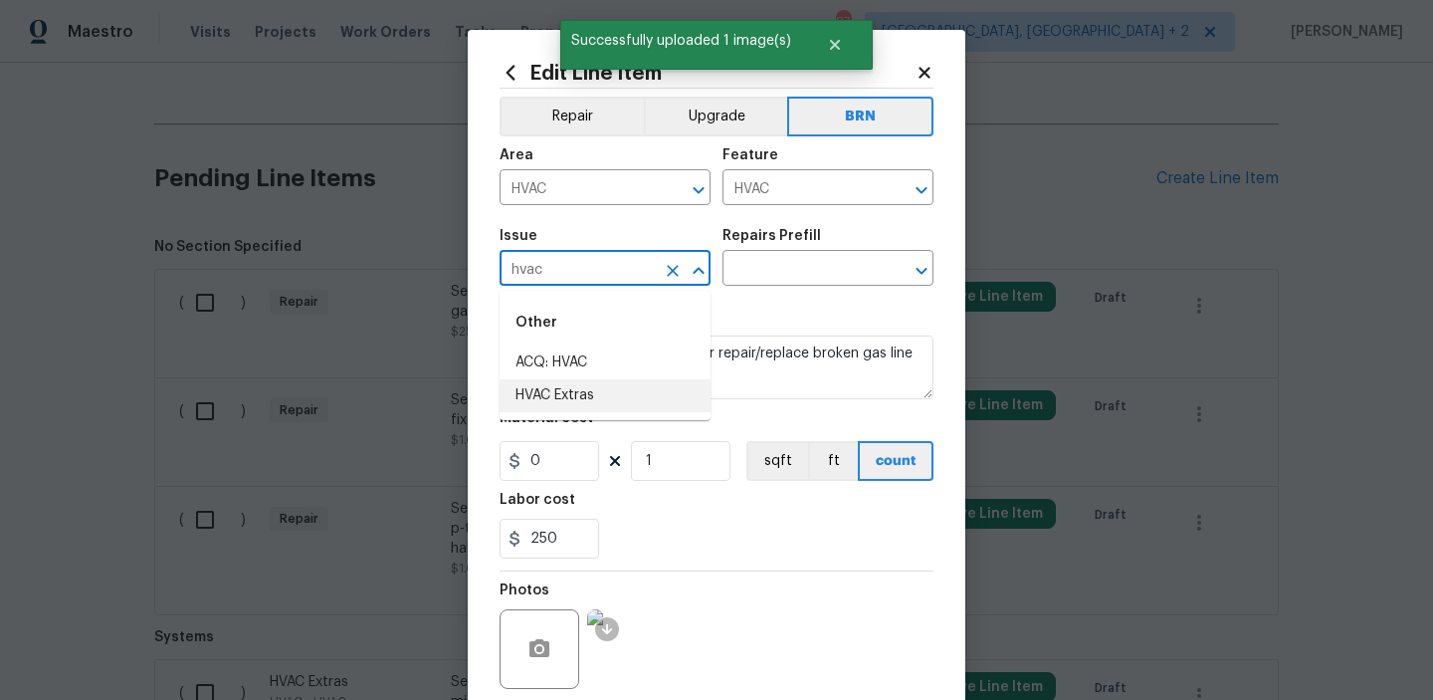
click at [574, 390] on li "HVAC Extras" at bounding box center [605, 395] width 211 height 33
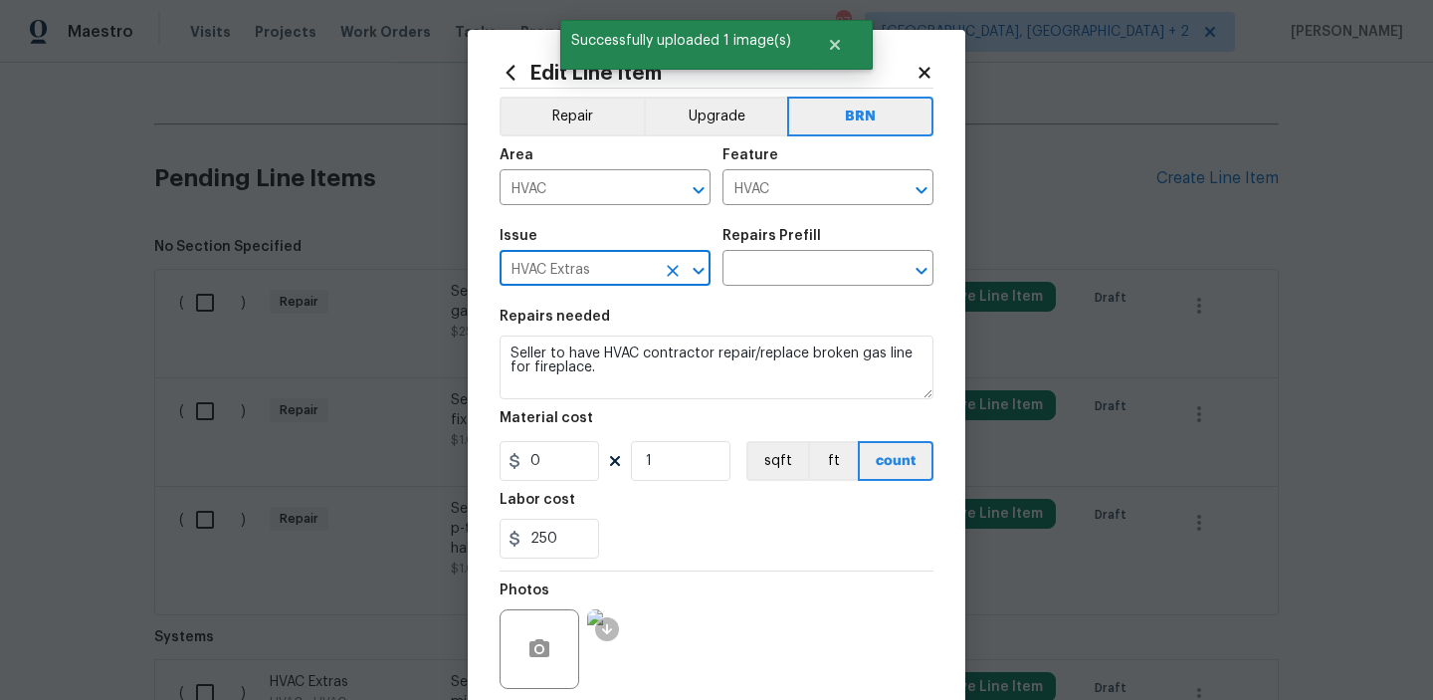
type input "HVAC Extras"
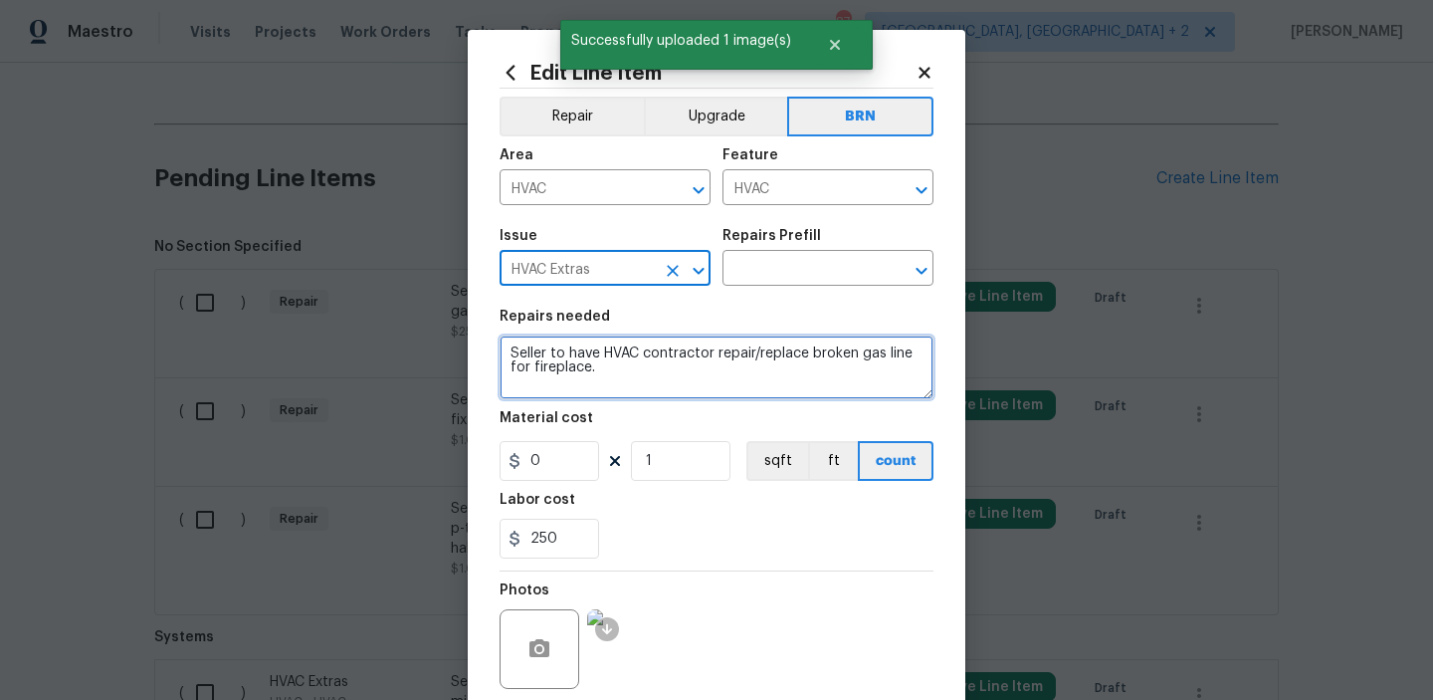
click at [574, 353] on textarea "Seller to have HVAC contractor repair/replace broken gas line for fireplace." at bounding box center [717, 367] width 434 height 64
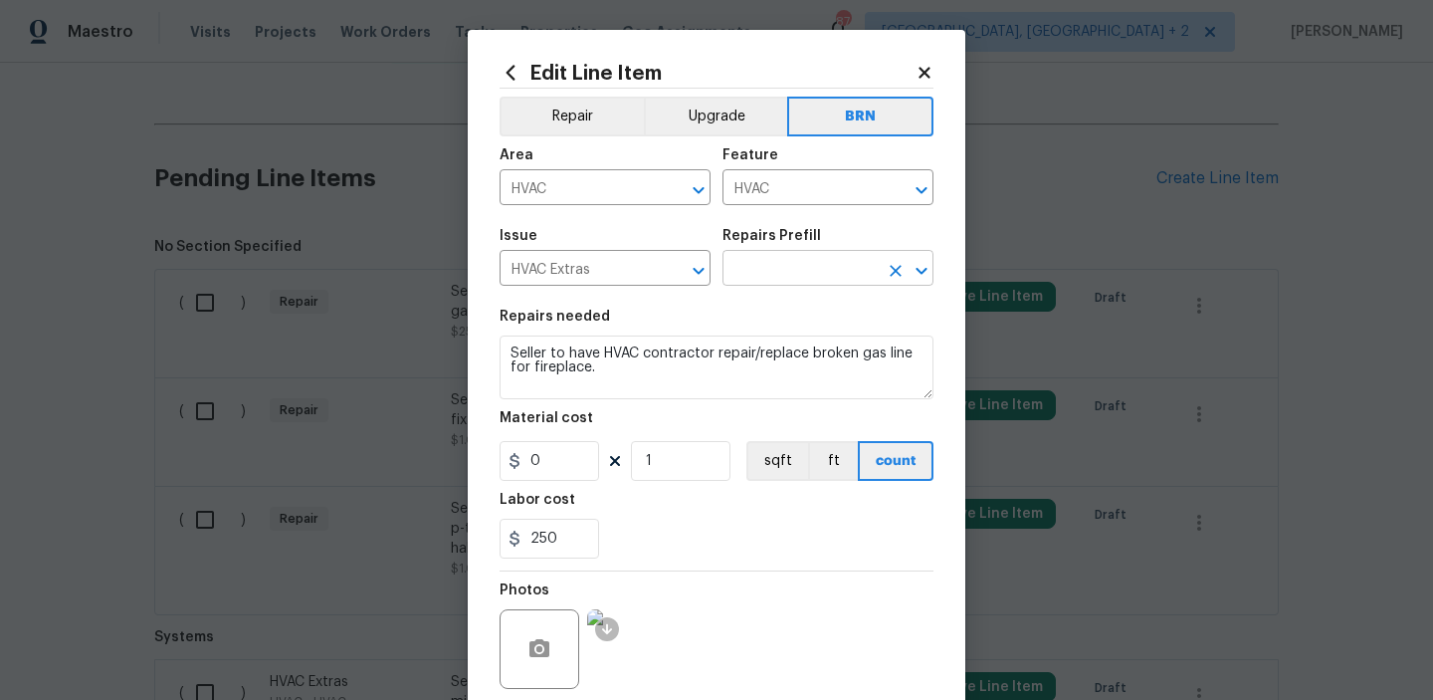
click at [759, 273] on input "text" at bounding box center [800, 270] width 155 height 31
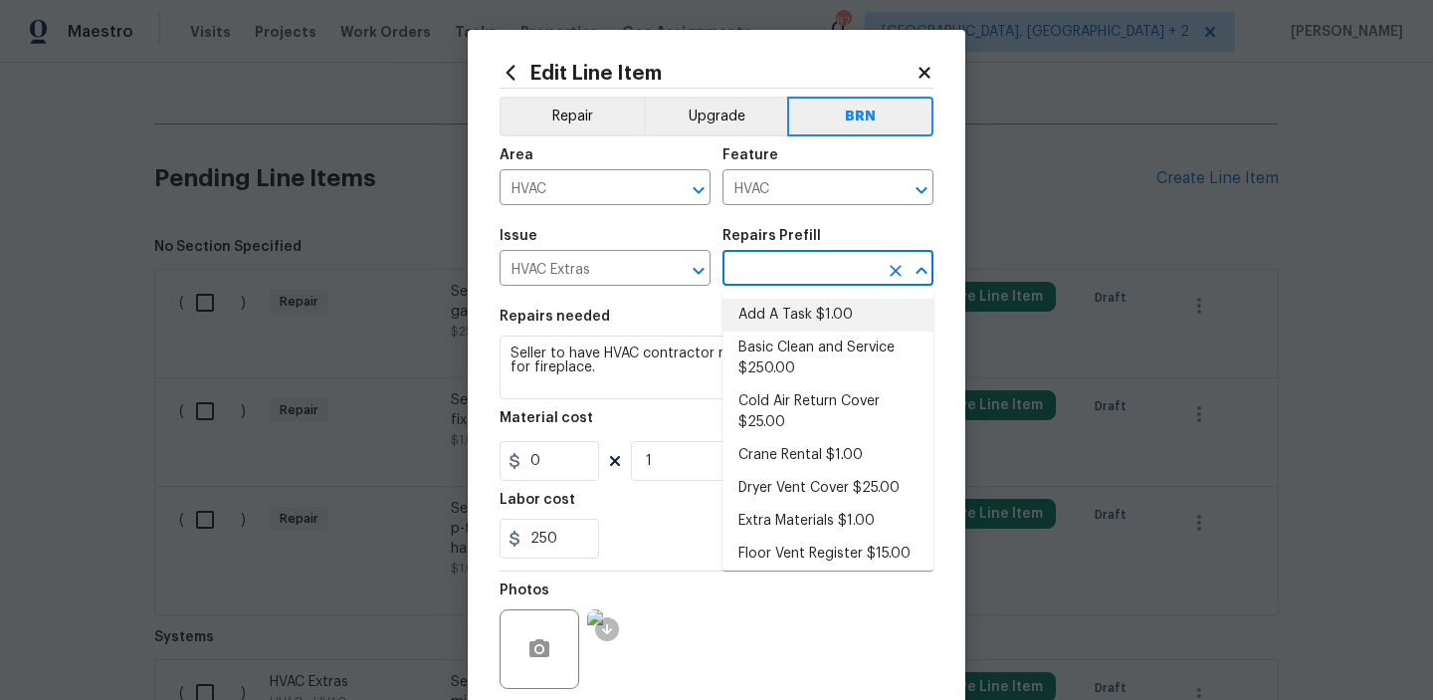
click at [766, 303] on li "Add A Task $1.00" at bounding box center [828, 315] width 211 height 33
type input "Add A Task $1.00"
type textarea "HPM to detail"
type input "1"
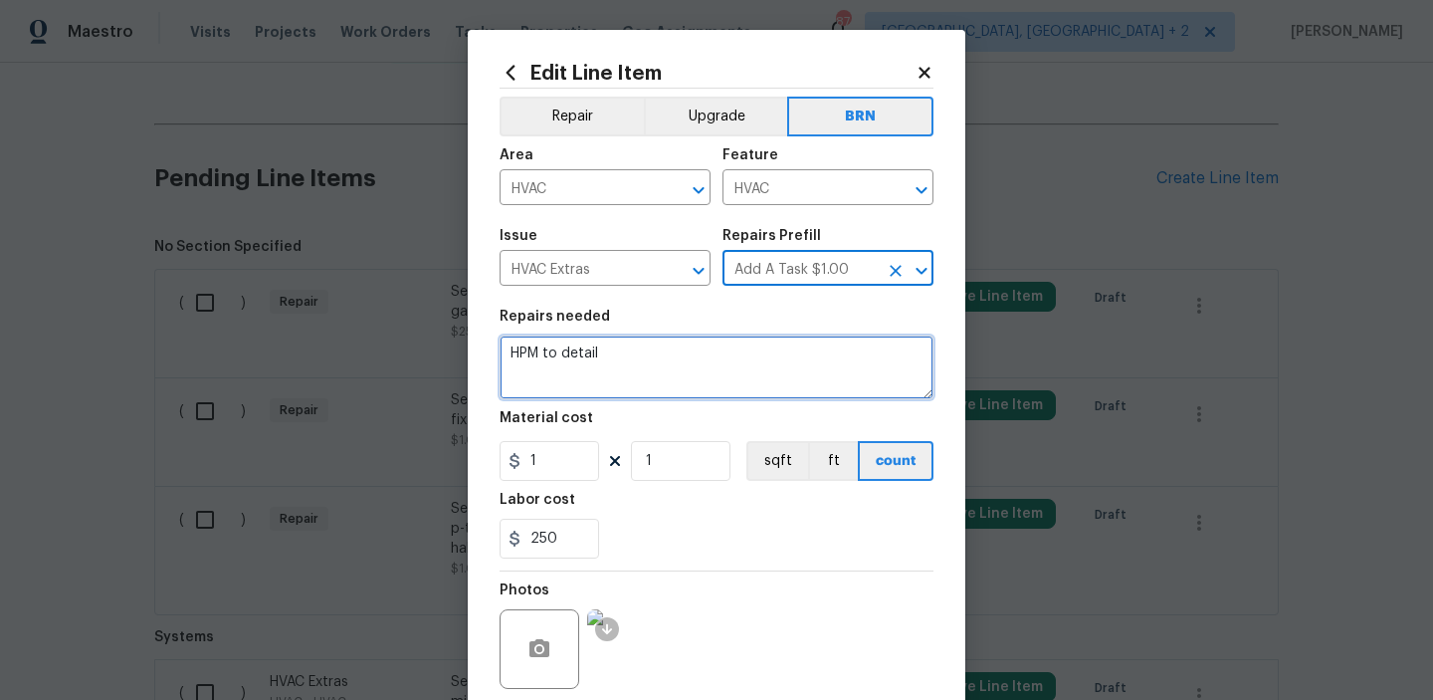
click at [636, 363] on textarea "HPM to detail" at bounding box center [717, 367] width 434 height 64
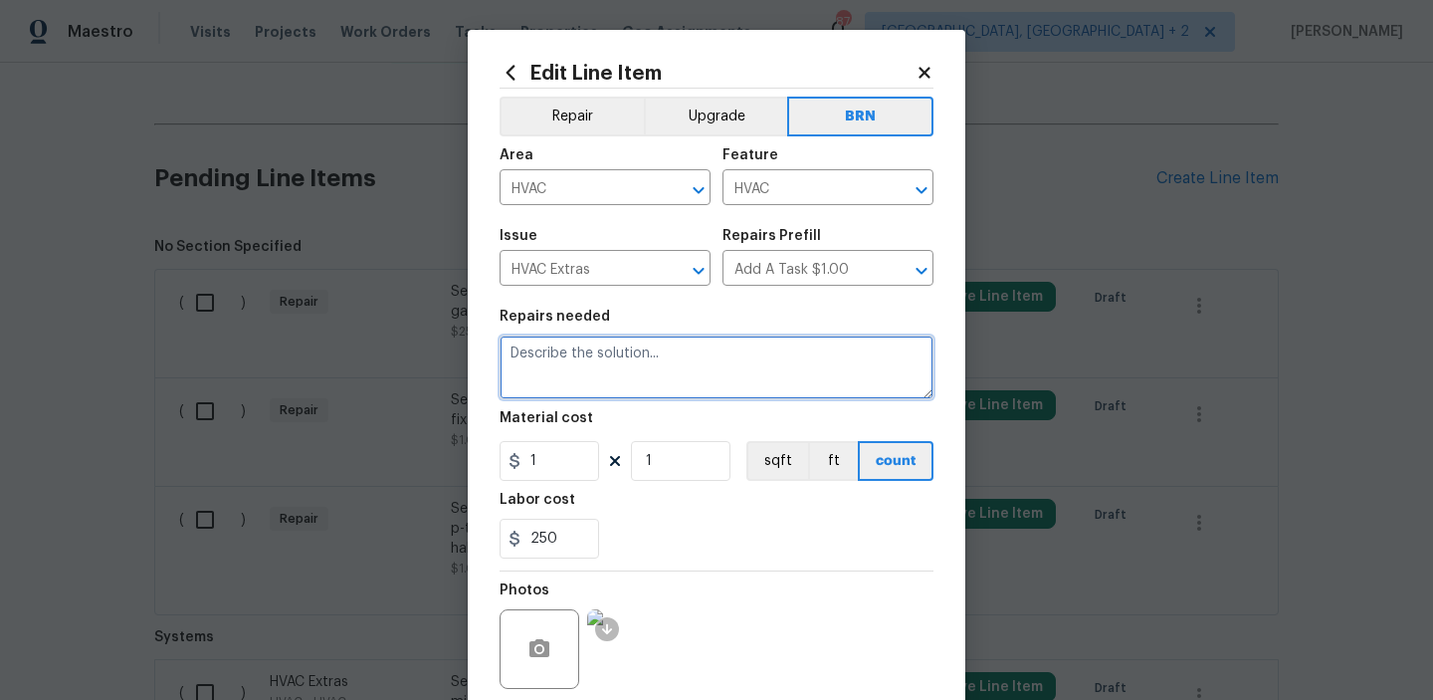
paste textarea "Seller to have HVAC contractor repair/replace broken gas line for fireplace."
type textarea "Seller to have HVAC contractor repair/replace broken gas line for fireplace."
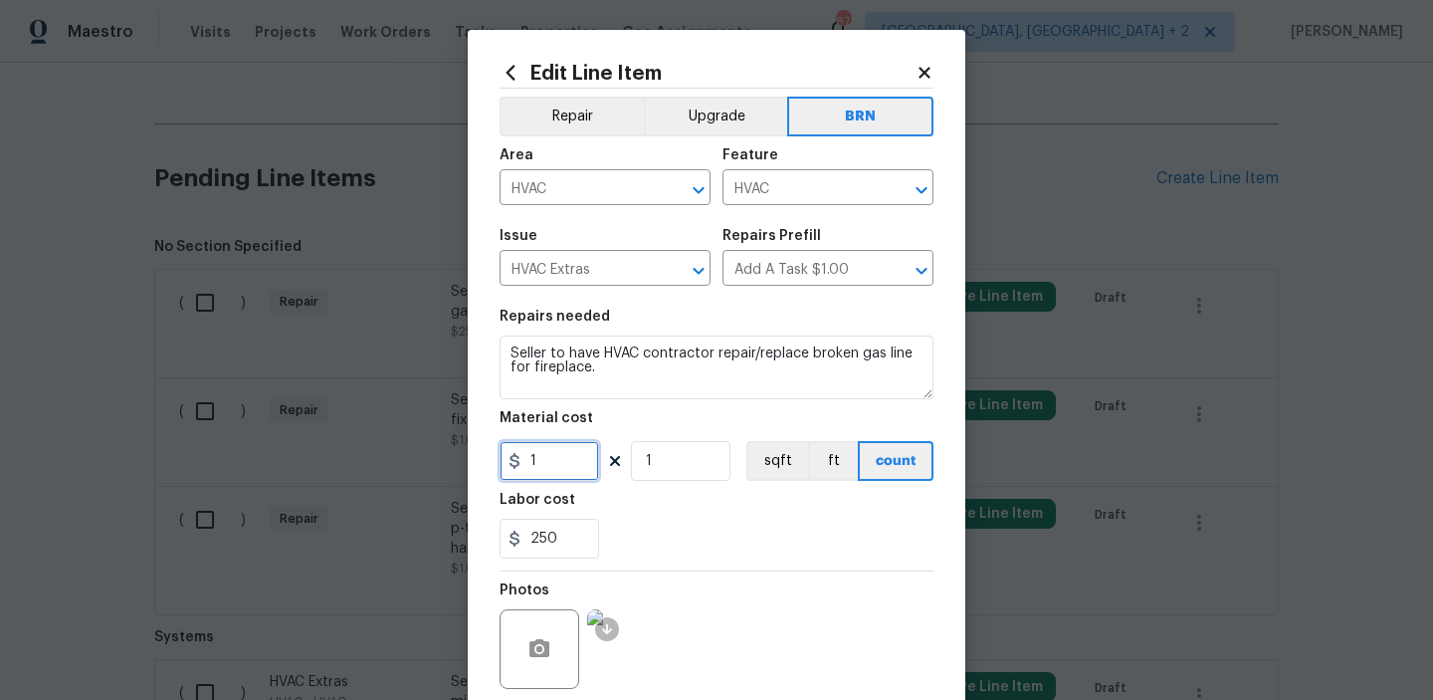
click at [575, 448] on input "1" at bounding box center [550, 461] width 100 height 40
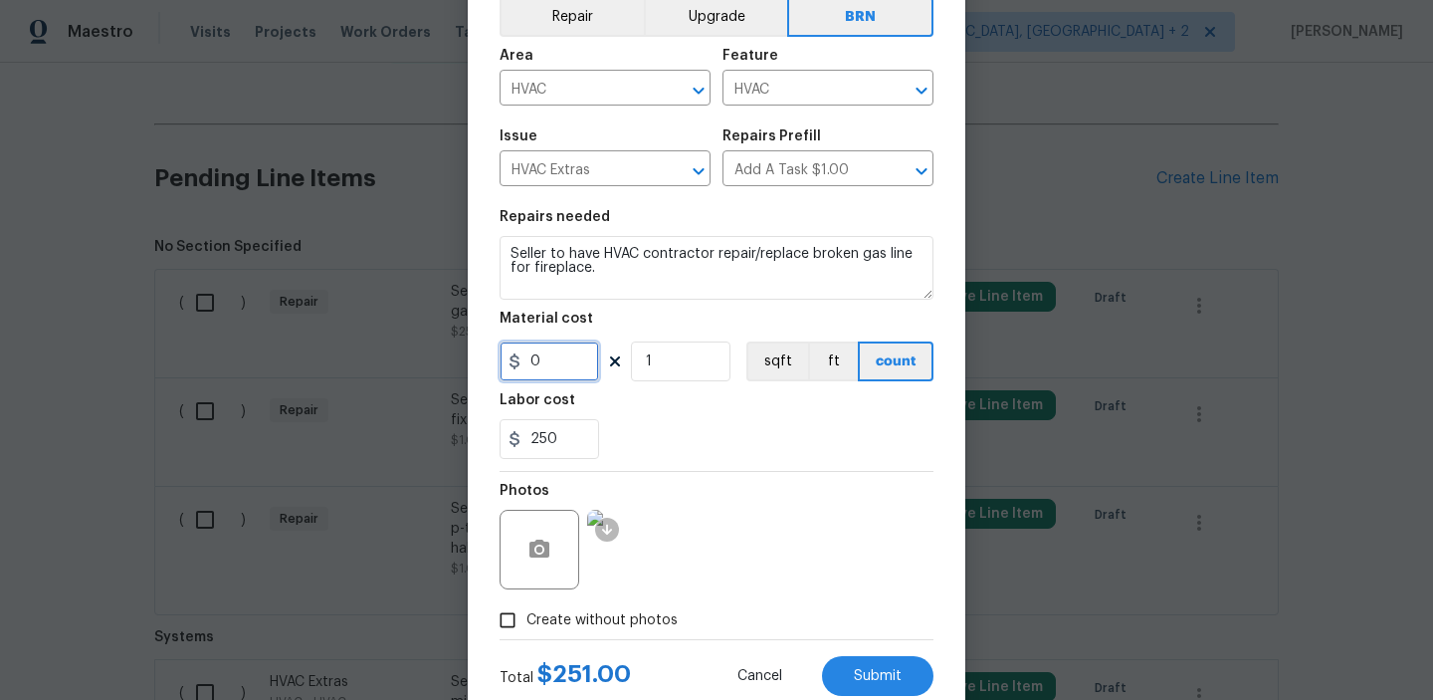
scroll to position [158, 0]
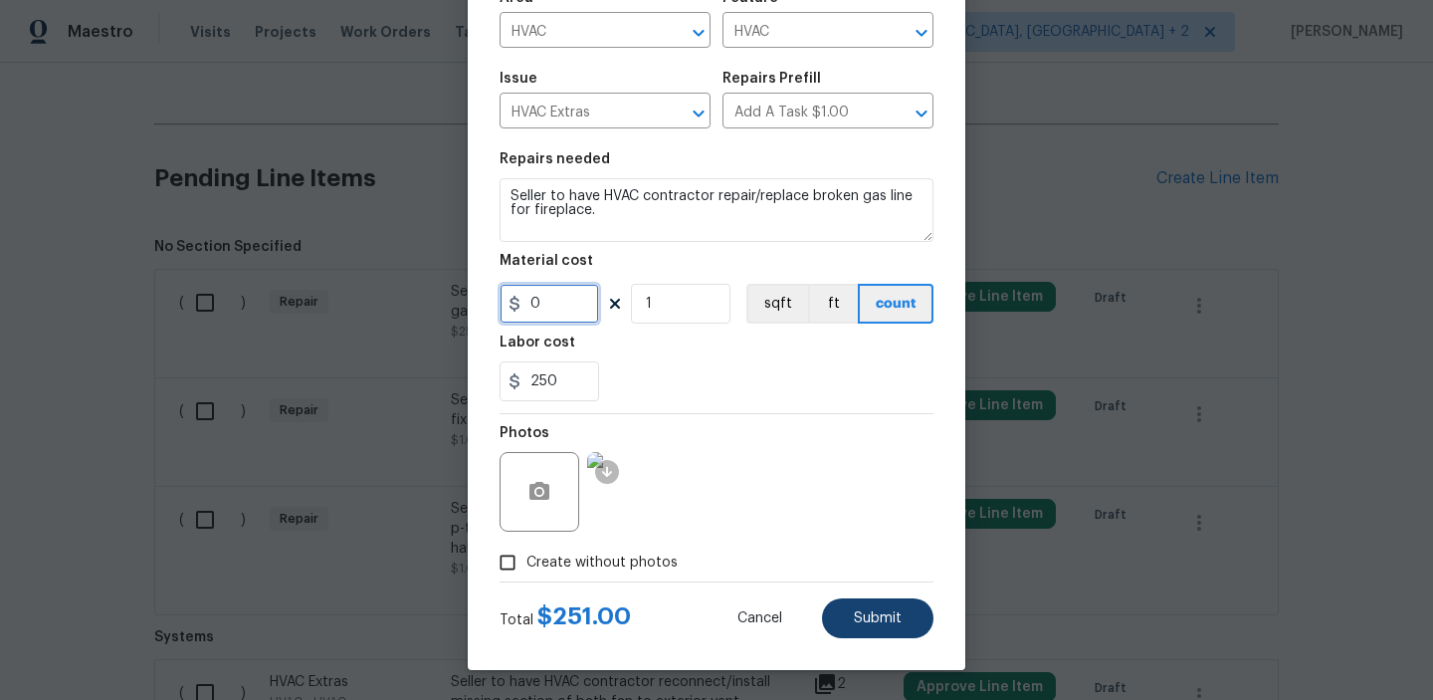
type input "0"
click at [883, 602] on button "Submit" at bounding box center [877, 618] width 111 height 40
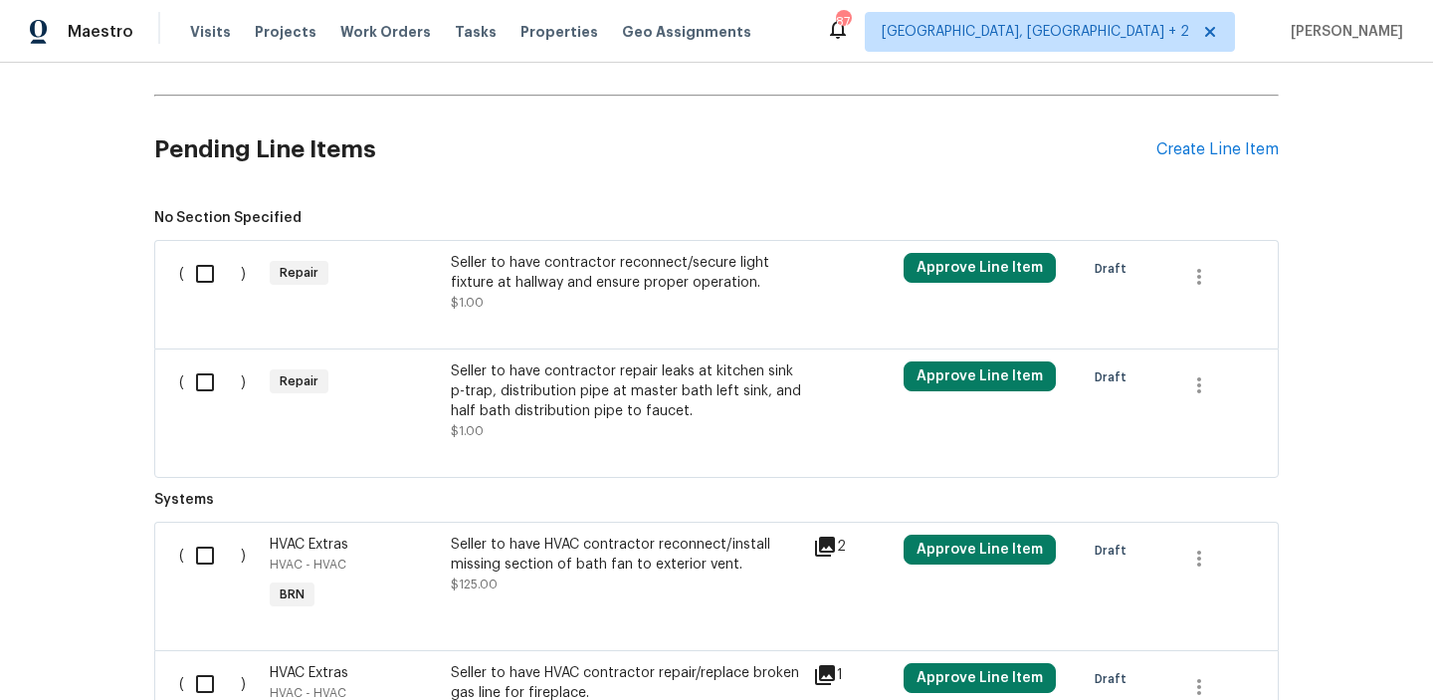
scroll to position [747, 0]
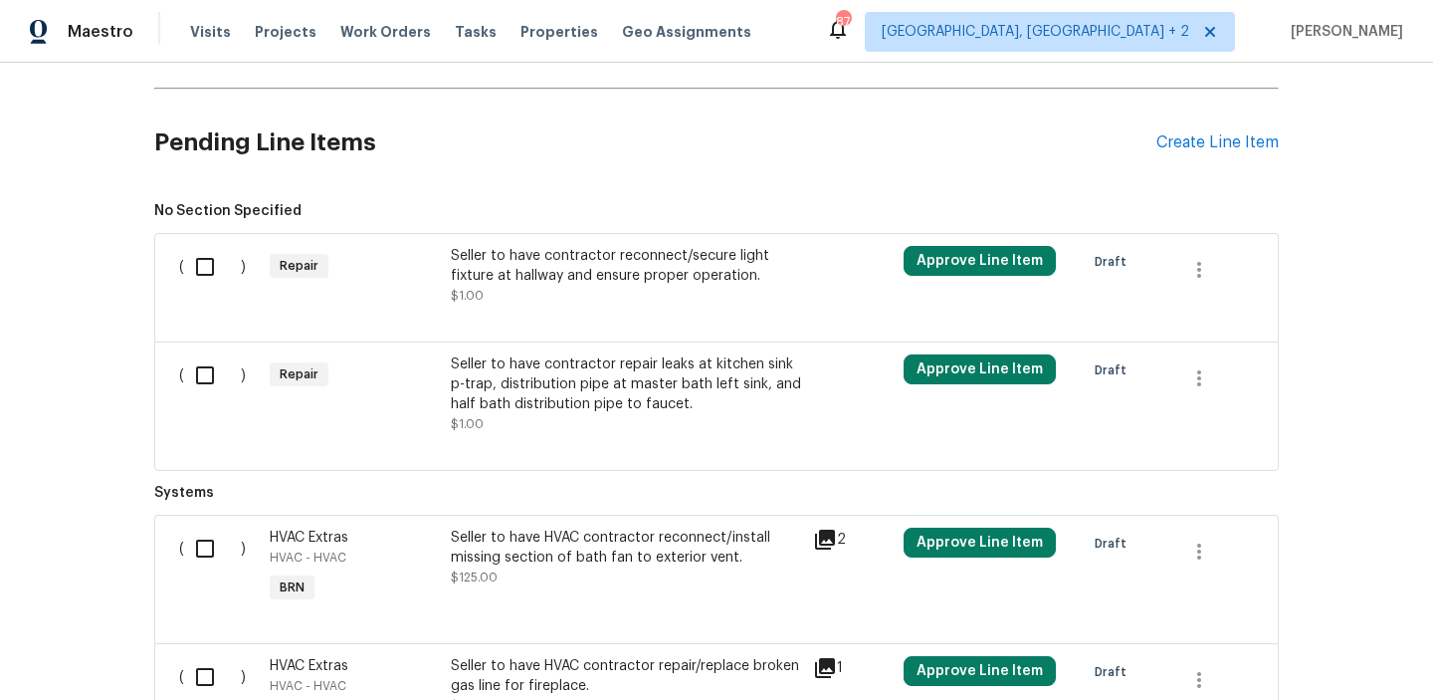
click at [525, 271] on div "Seller to have contractor reconnect/secure light fixture at hallway and ensure …" at bounding box center [626, 266] width 350 height 40
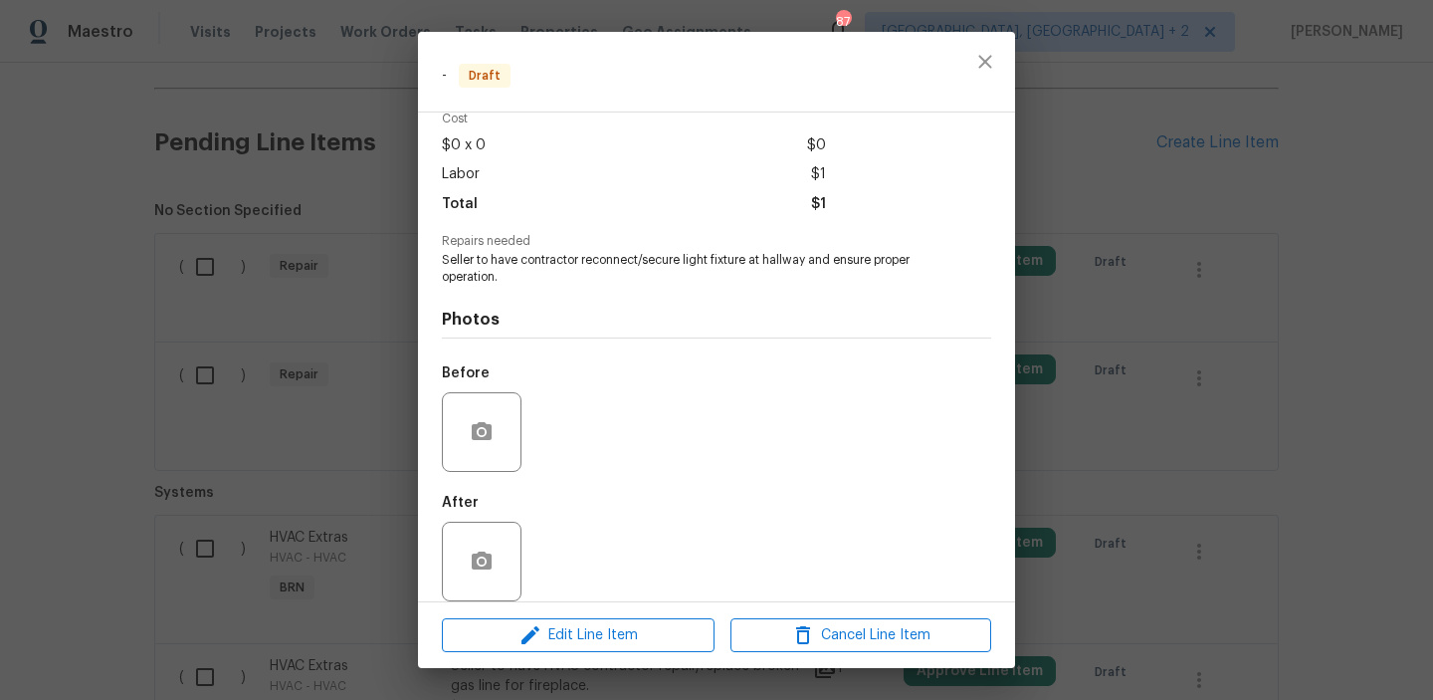
scroll to position [112, 0]
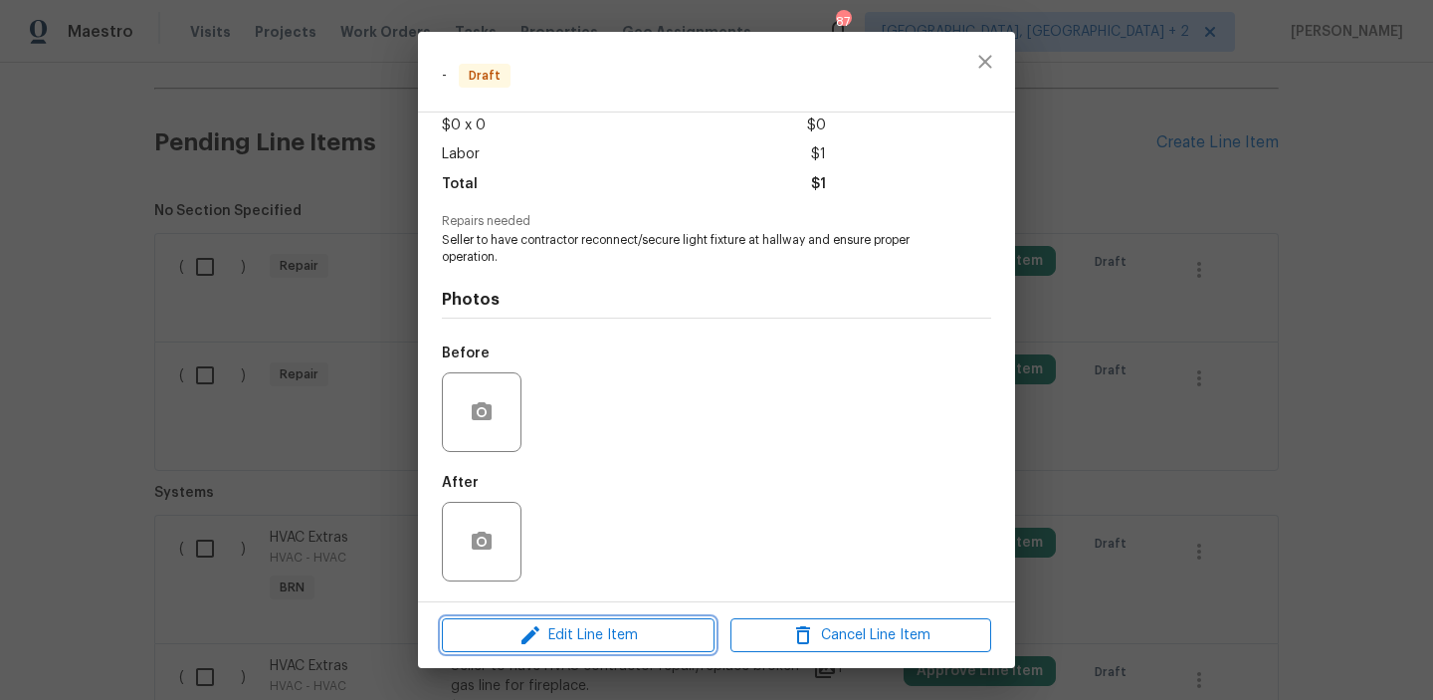
click at [556, 634] on span "Edit Line Item" at bounding box center [578, 635] width 261 height 25
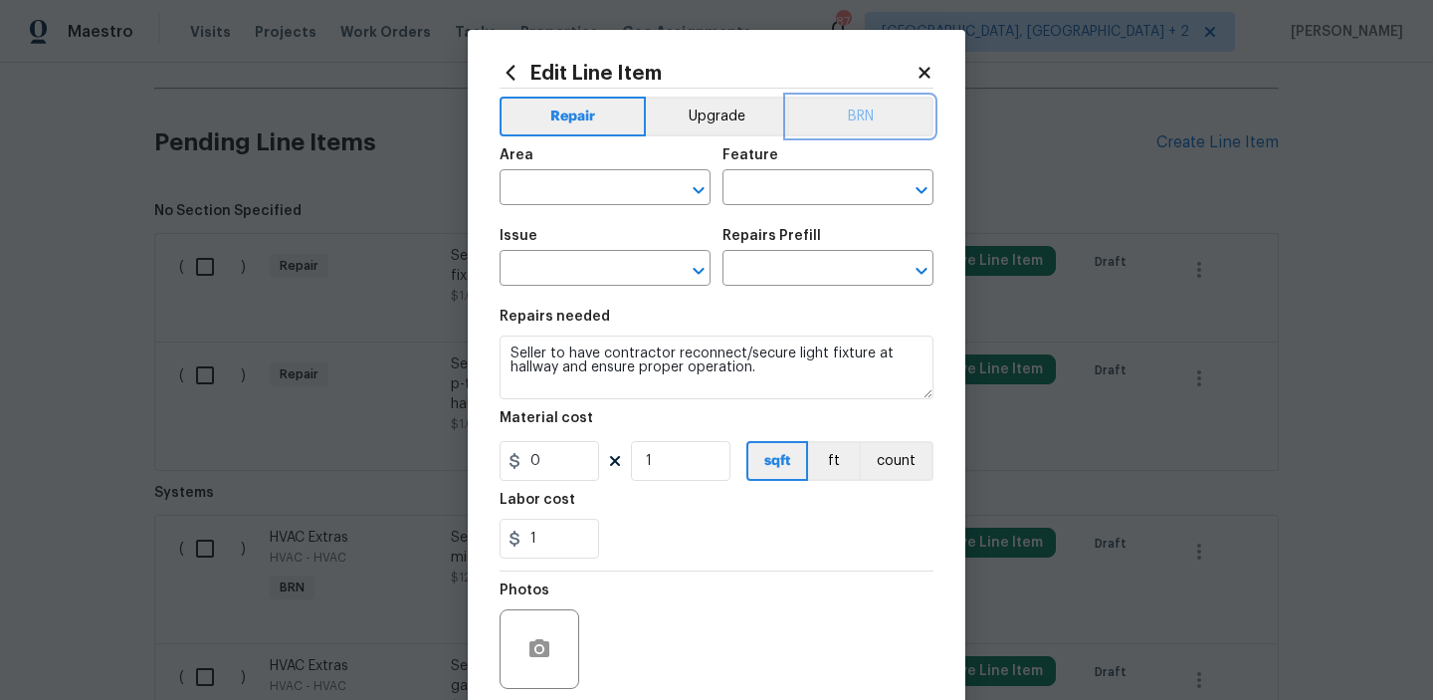
click at [847, 120] on button "BRN" at bounding box center [860, 117] width 146 height 40
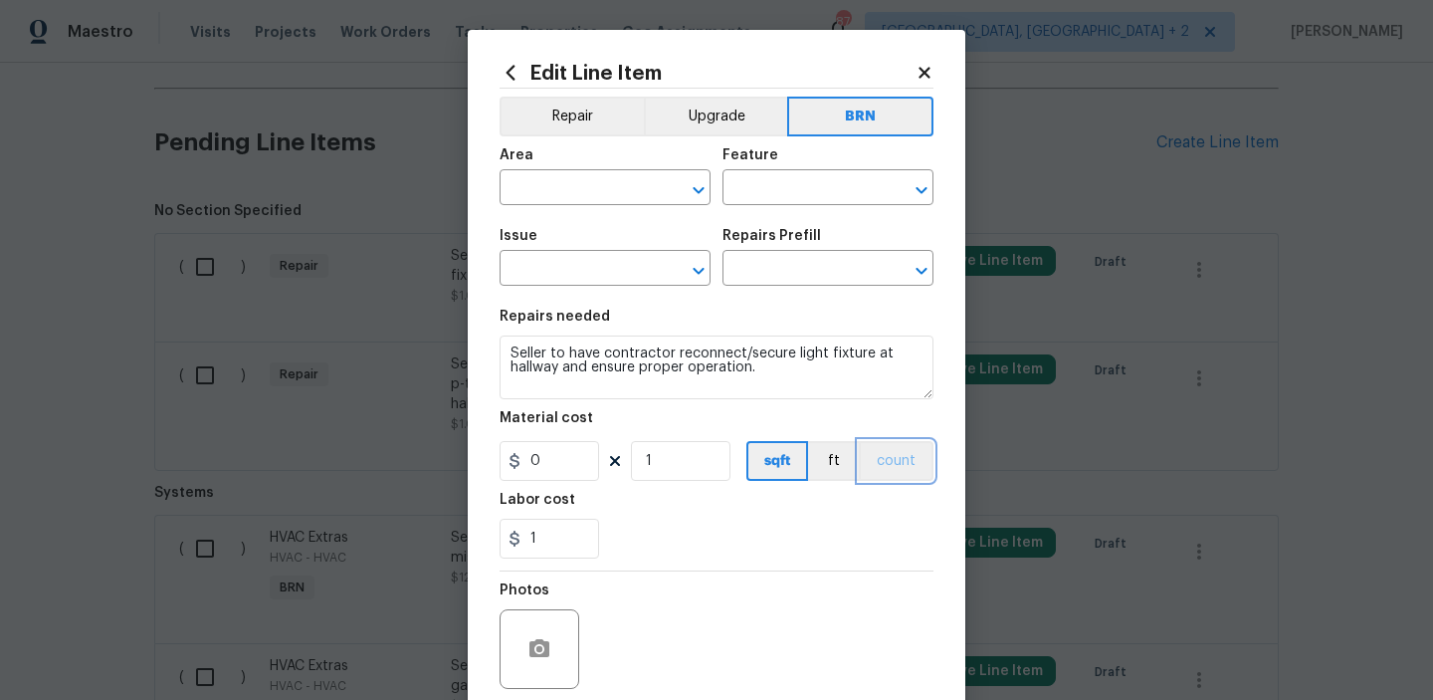
click at [894, 451] on button "count" at bounding box center [896, 461] width 75 height 40
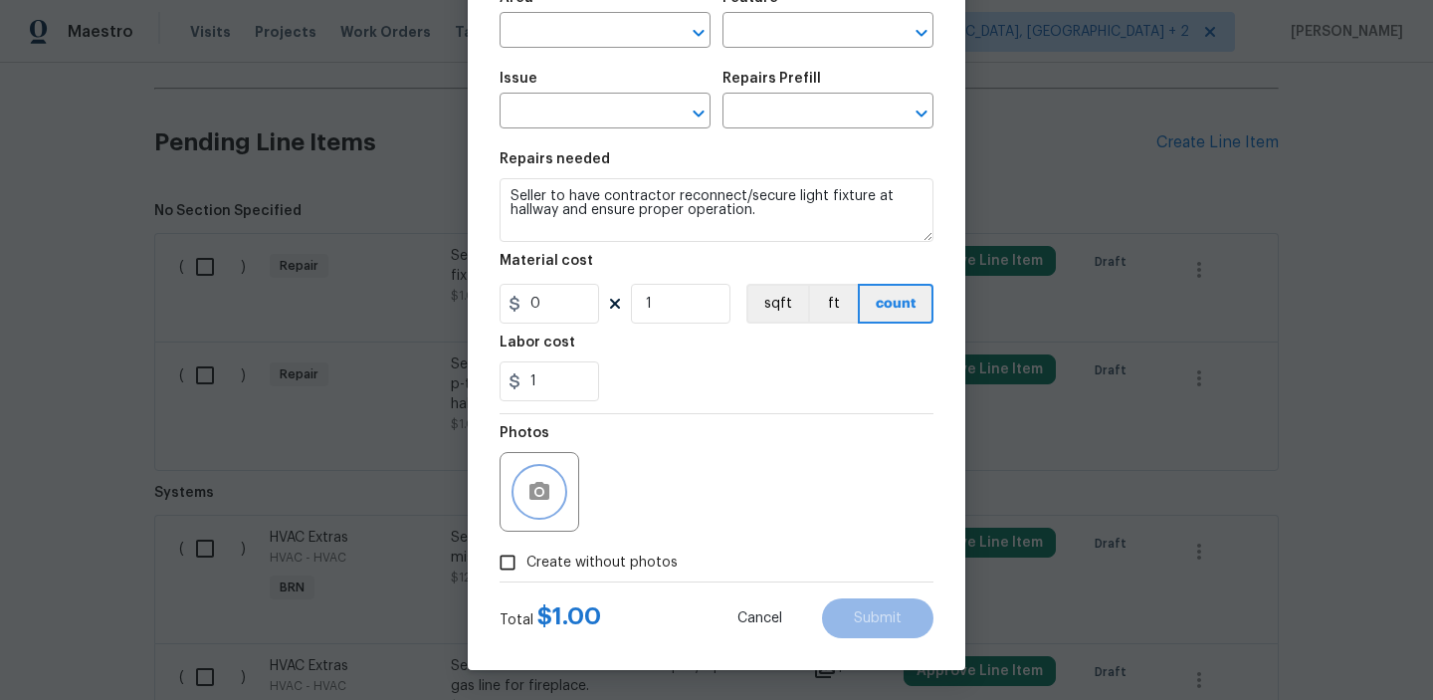
click at [552, 492] on button "button" at bounding box center [540, 492] width 48 height 48
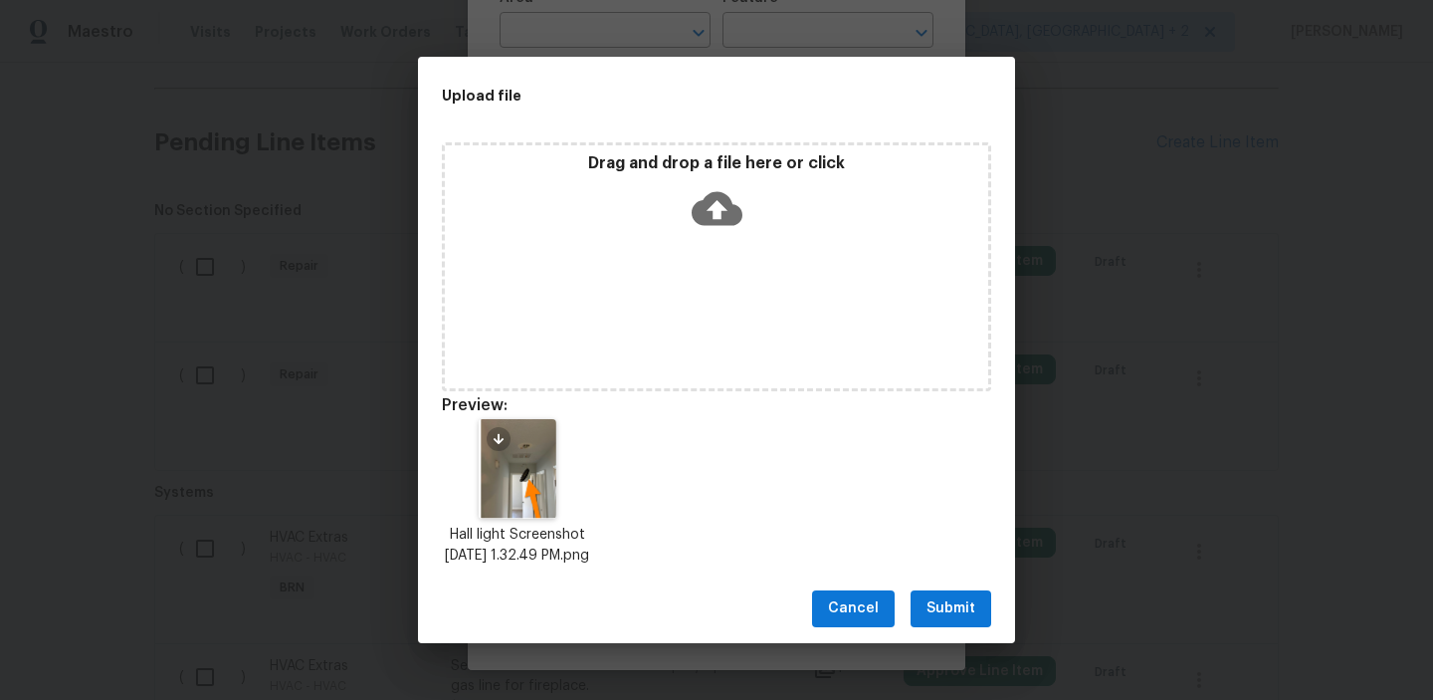
click at [948, 621] on span "Submit" at bounding box center [951, 608] width 49 height 25
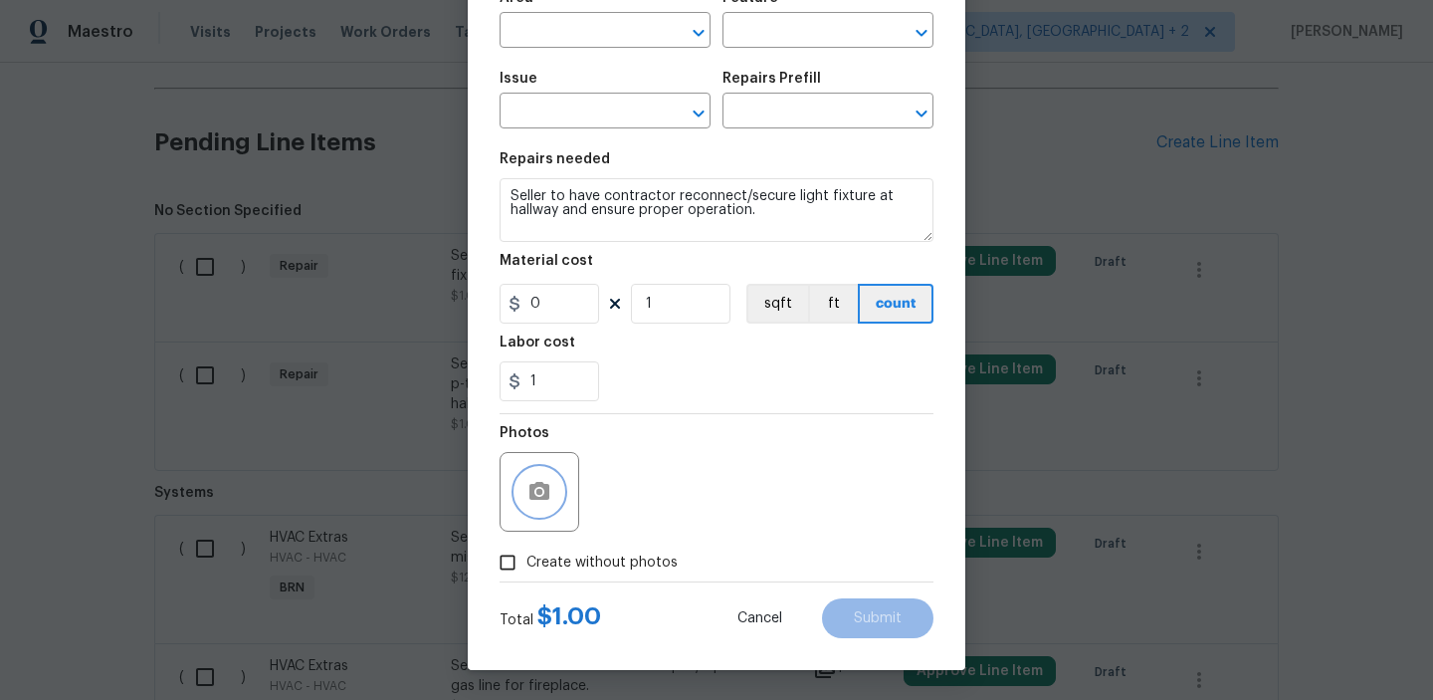
scroll to position [0, 0]
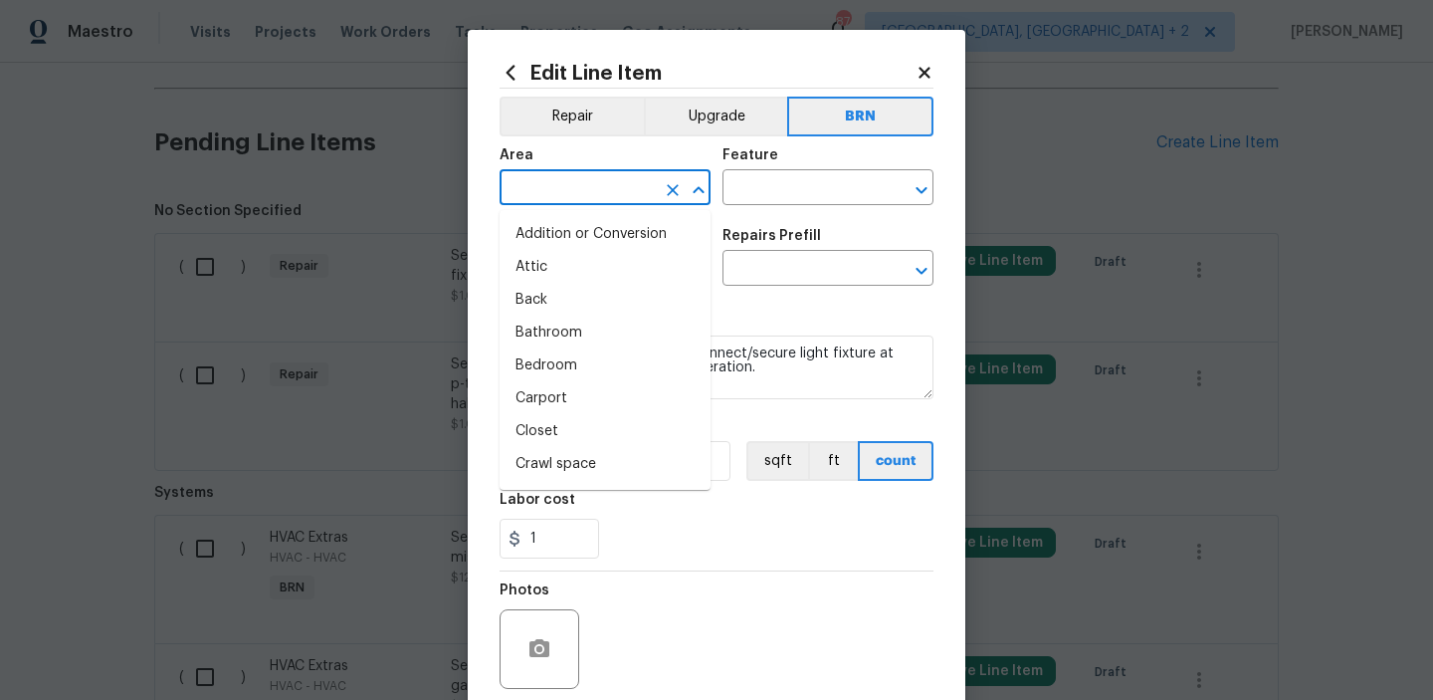
click at [583, 190] on input "text" at bounding box center [577, 189] width 155 height 31
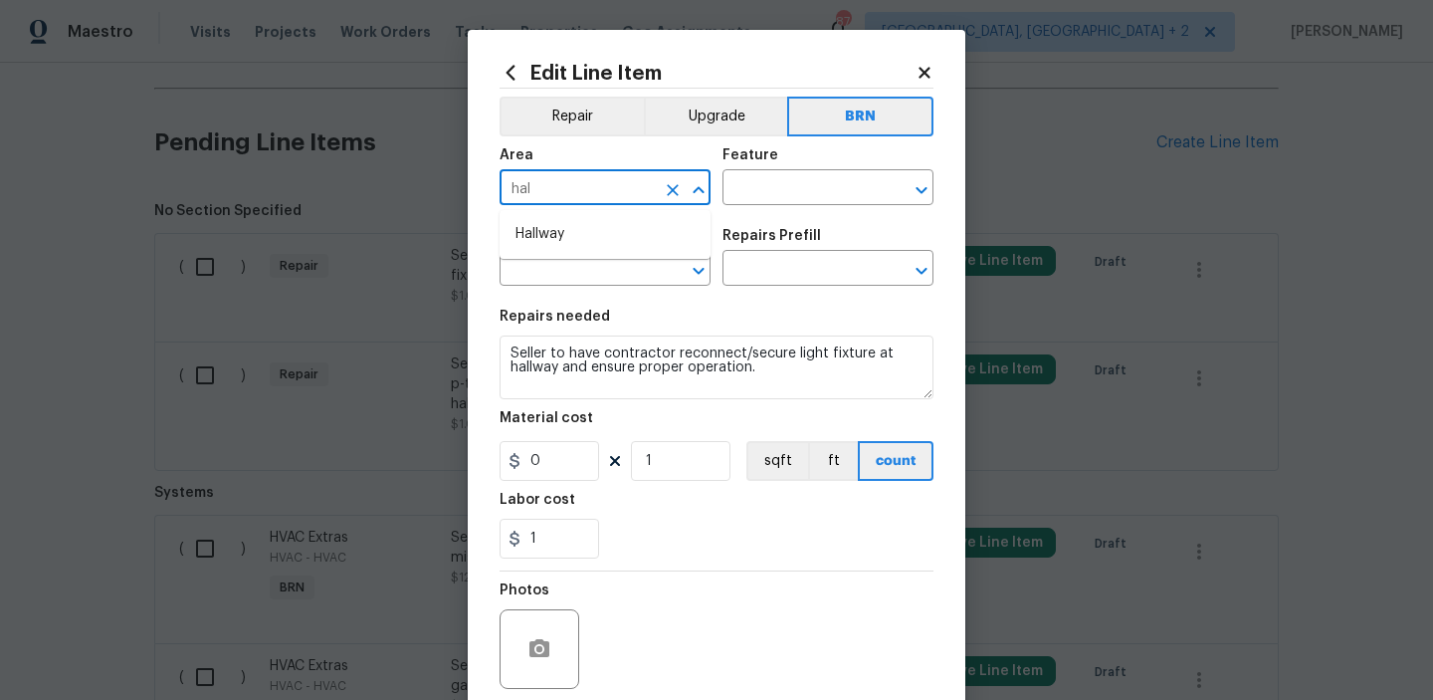
type input "hall"
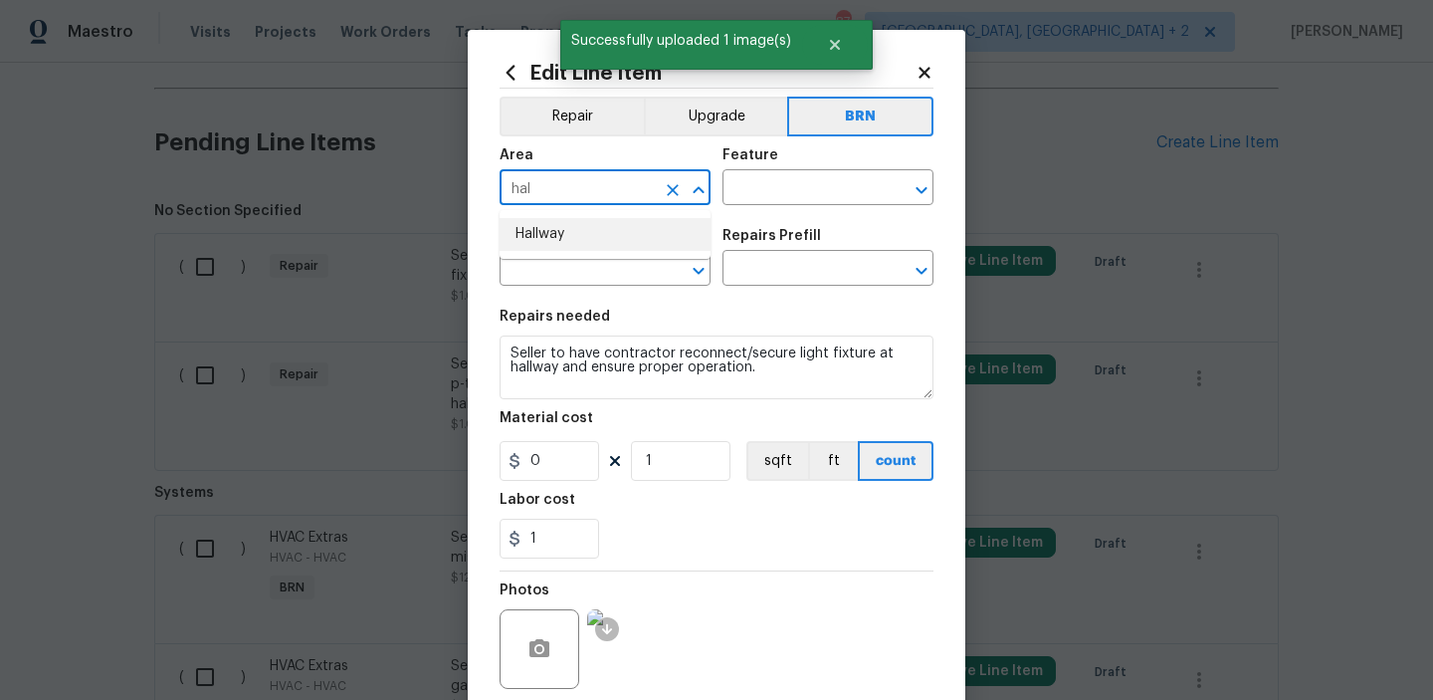
click at [579, 236] on li "Hallway" at bounding box center [605, 234] width 211 height 33
type input "Hallway"
click at [797, 172] on div "Feature" at bounding box center [828, 161] width 211 height 26
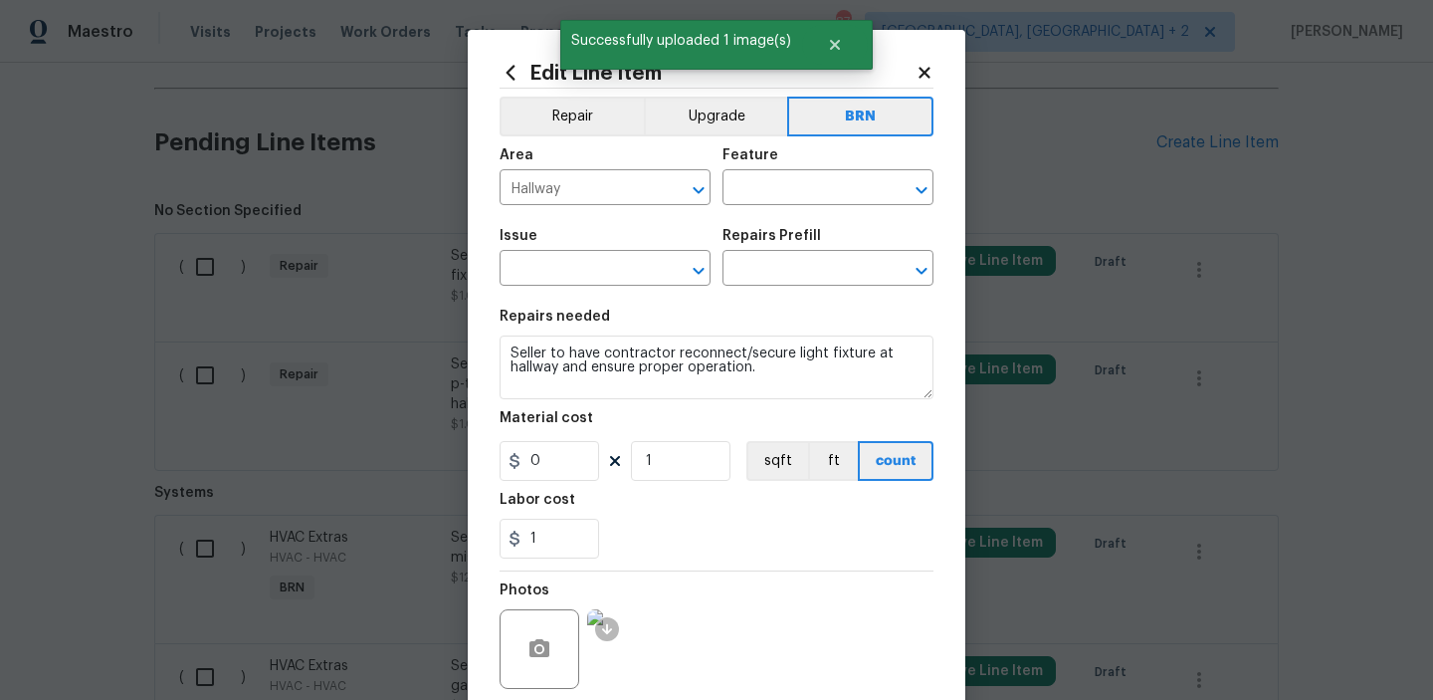
click at [784, 173] on div "Feature" at bounding box center [828, 161] width 211 height 26
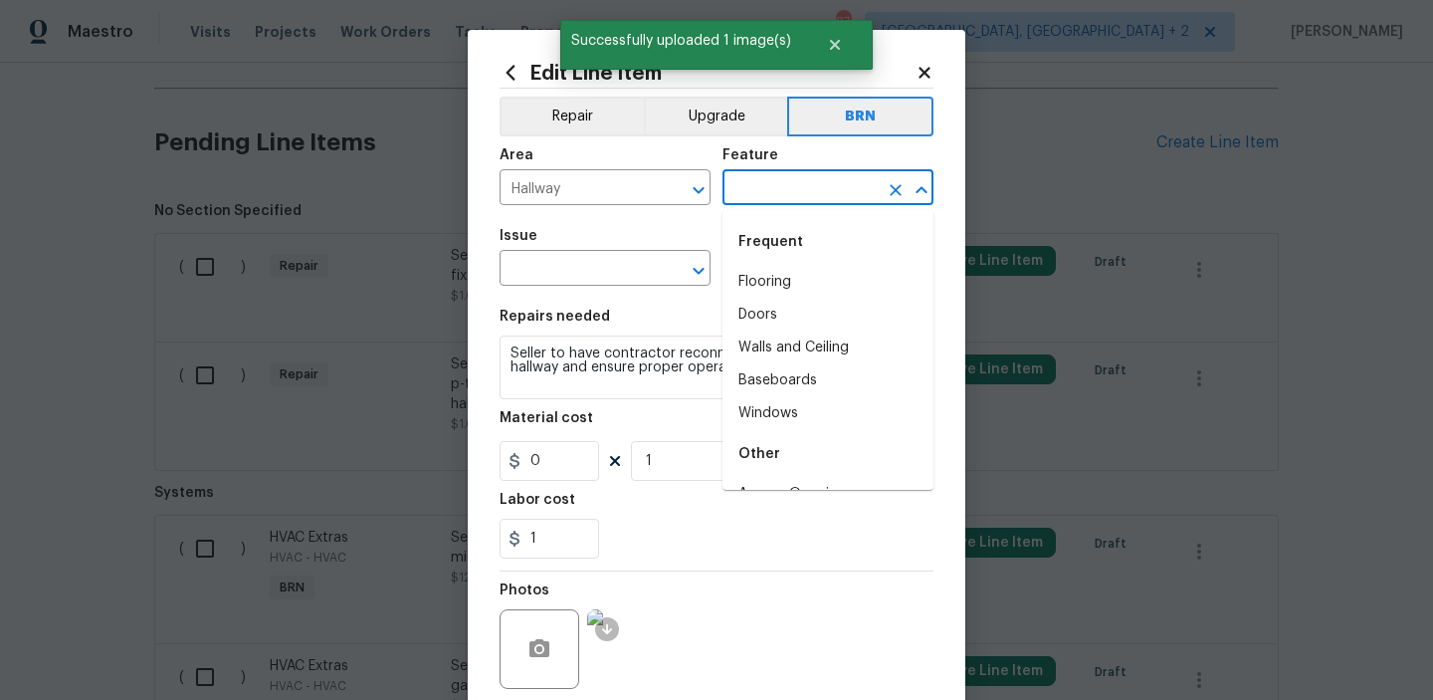
click at [752, 196] on input "text" at bounding box center [800, 189] width 155 height 31
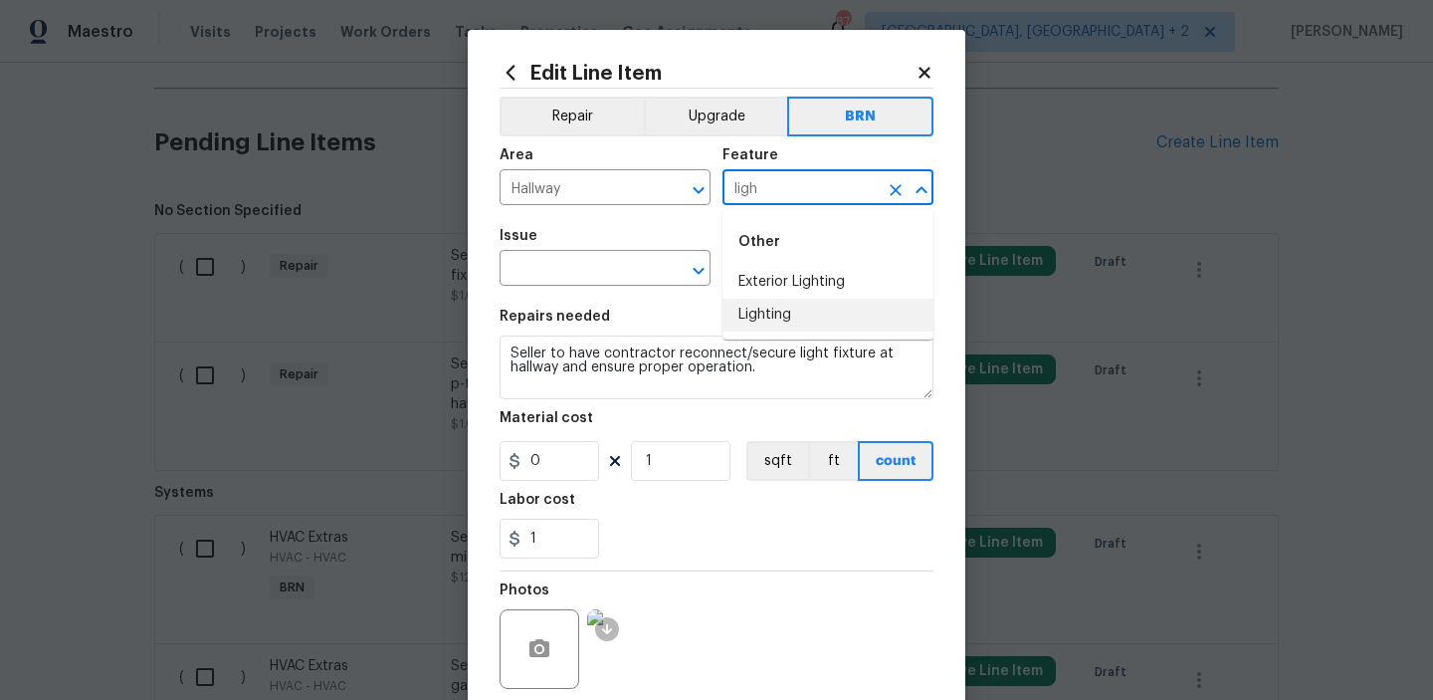
click at [768, 310] on li "Lighting" at bounding box center [828, 315] width 211 height 33
type input "Lighting"
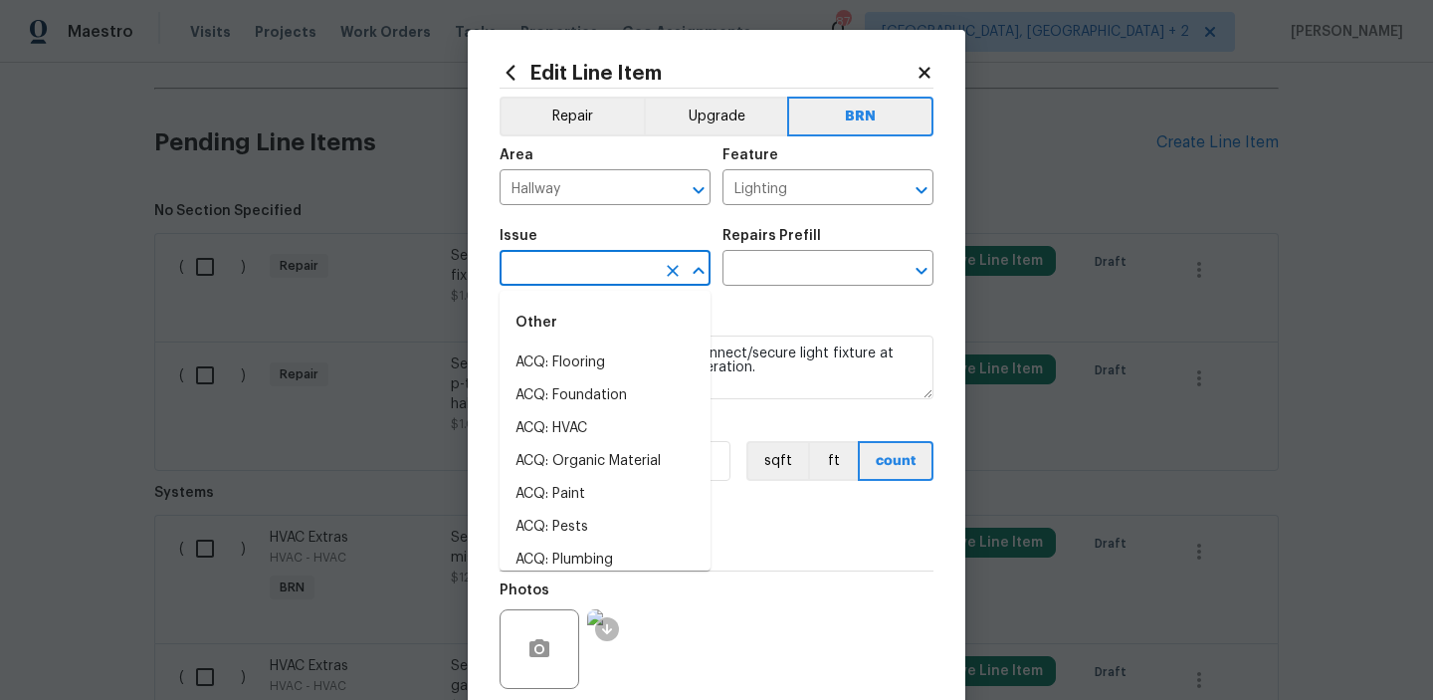
click at [609, 274] on input "text" at bounding box center [577, 270] width 155 height 31
click at [575, 357] on li "Electrical Lighting" at bounding box center [605, 362] width 211 height 33
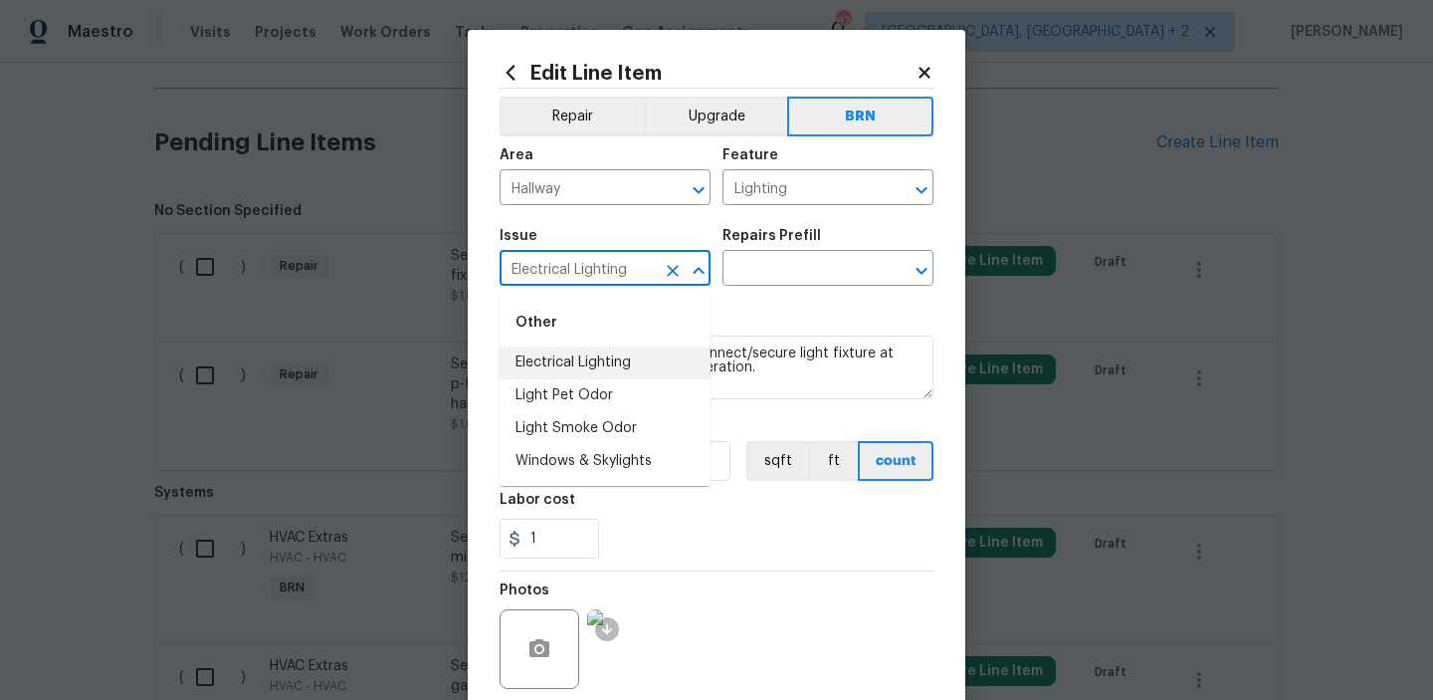
type input "Electrical Lighting"
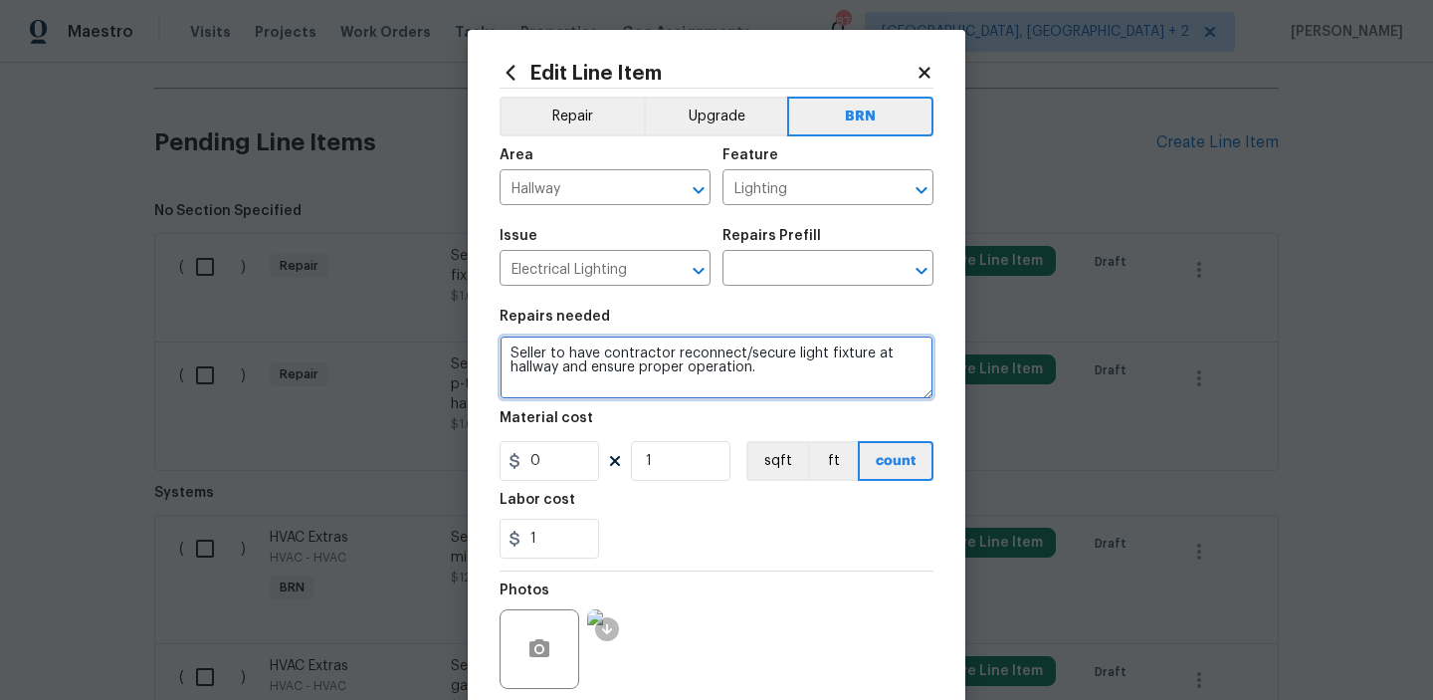
click at [575, 357] on textarea "Seller to have contractor reconnect/secure light fixture at hallway and ensure …" at bounding box center [717, 367] width 434 height 64
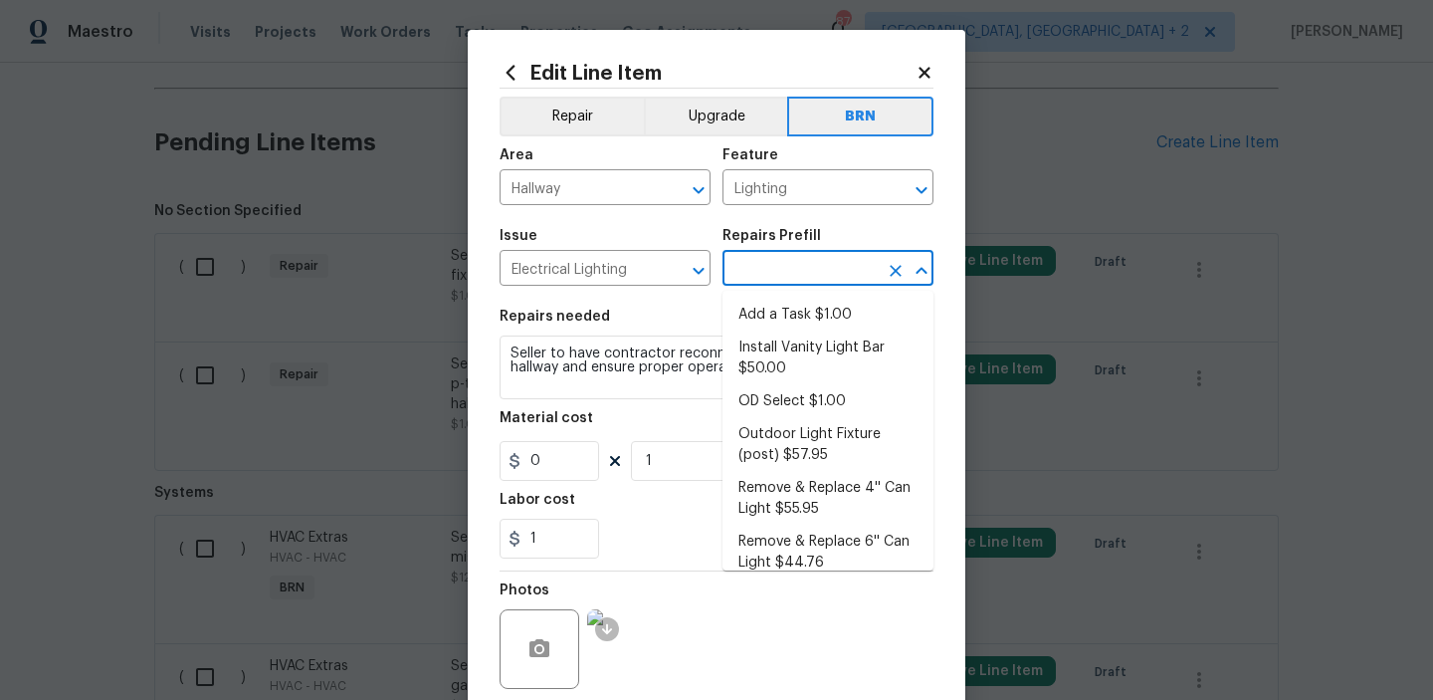
click at [758, 261] on input "text" at bounding box center [800, 270] width 155 height 31
click at [768, 311] on li "Add a Task $1.00" at bounding box center [828, 315] width 211 height 33
type input "Add a Task $1.00"
type textarea "HPM to detail"
type input "1"
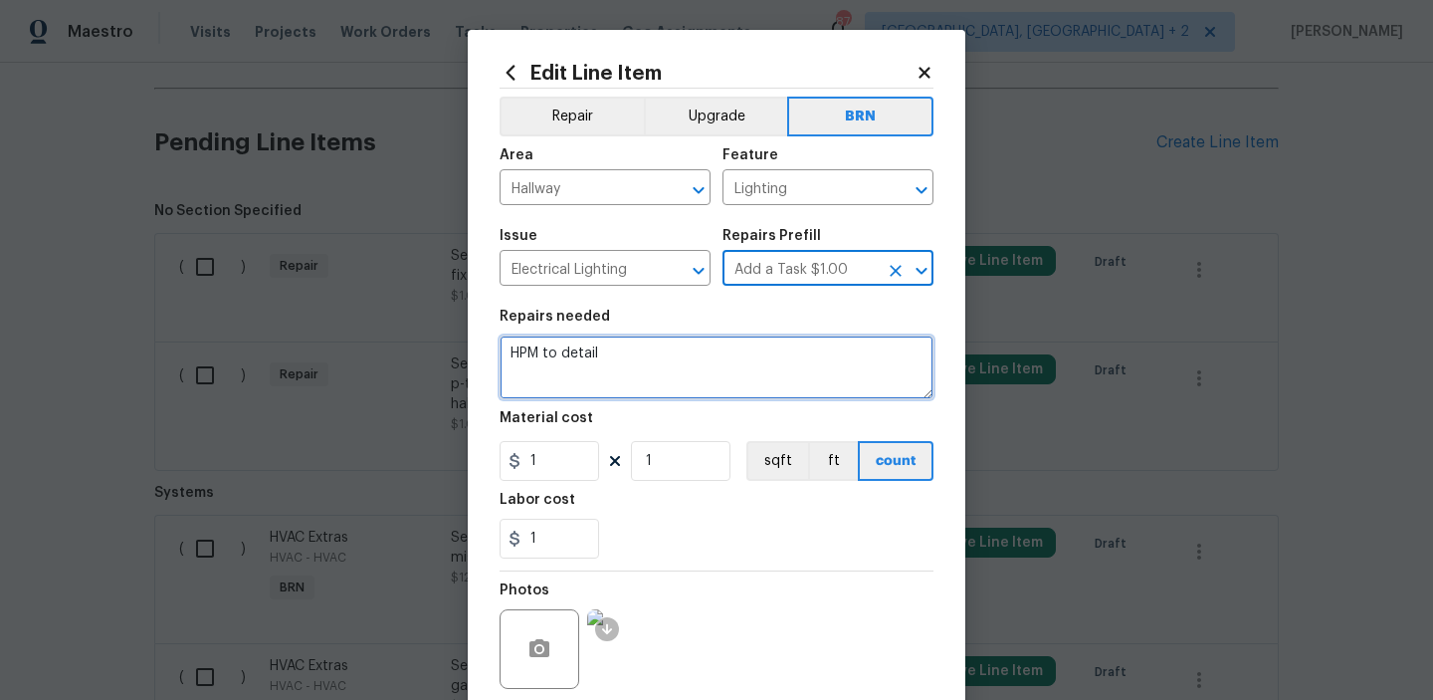
click at [664, 348] on textarea "HPM to detail" at bounding box center [717, 367] width 434 height 64
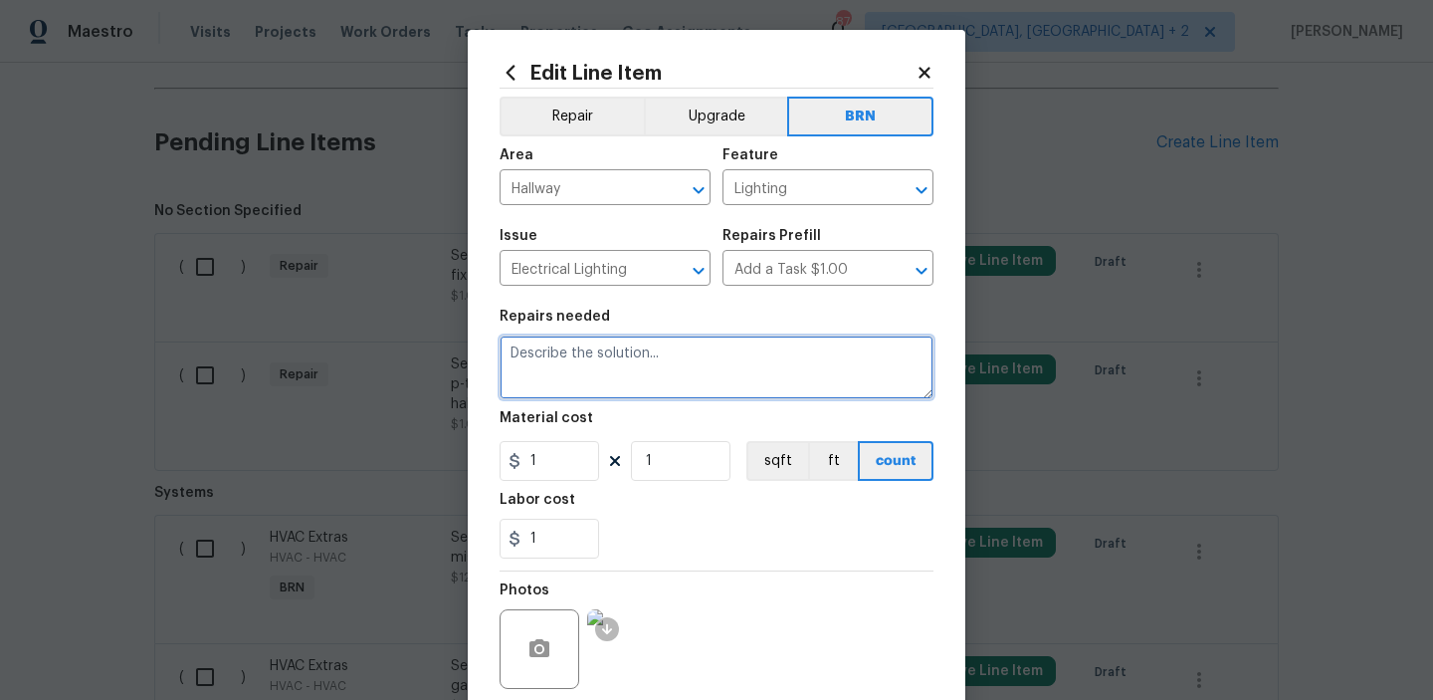
paste textarea "Seller to have contractor reconnect/secure light fixture at hallway and ensure …"
type textarea "Seller to have contractor reconnect/secure light fixture at hallway and ensure …"
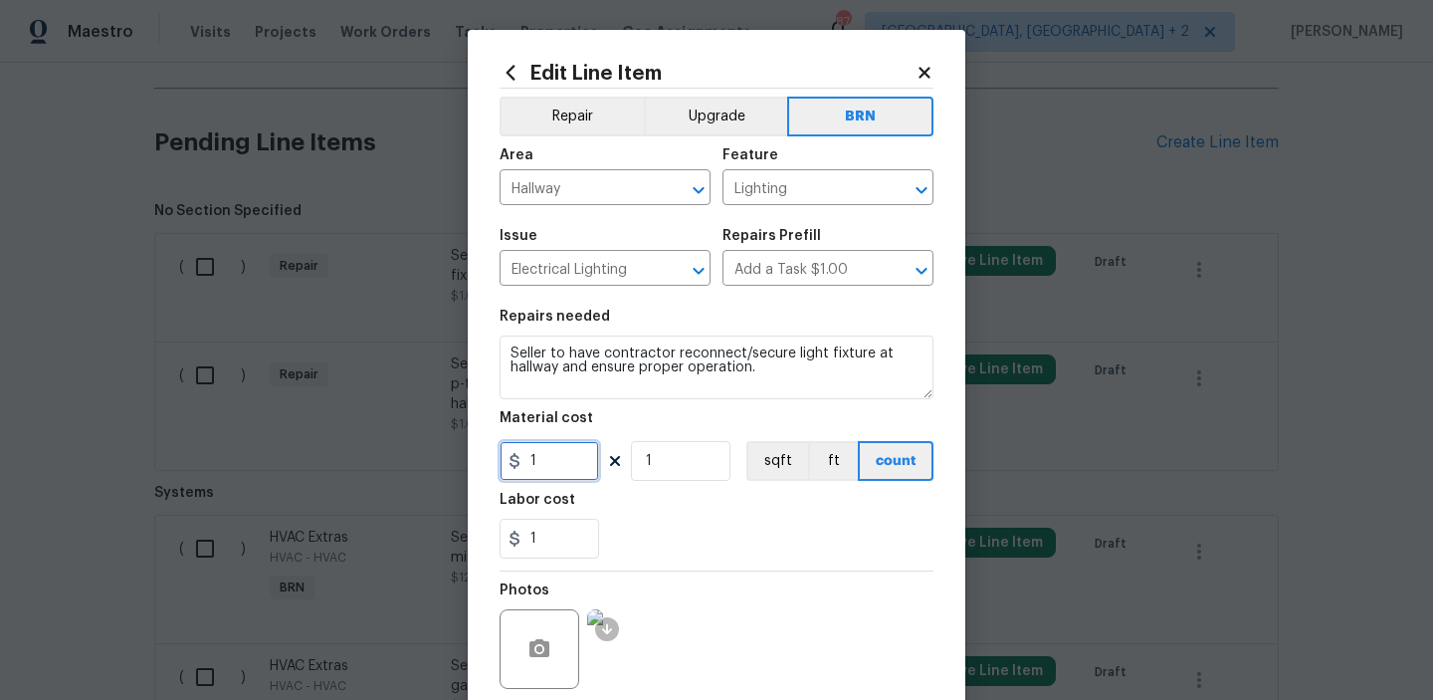
click at [577, 469] on input "1" at bounding box center [550, 461] width 100 height 40
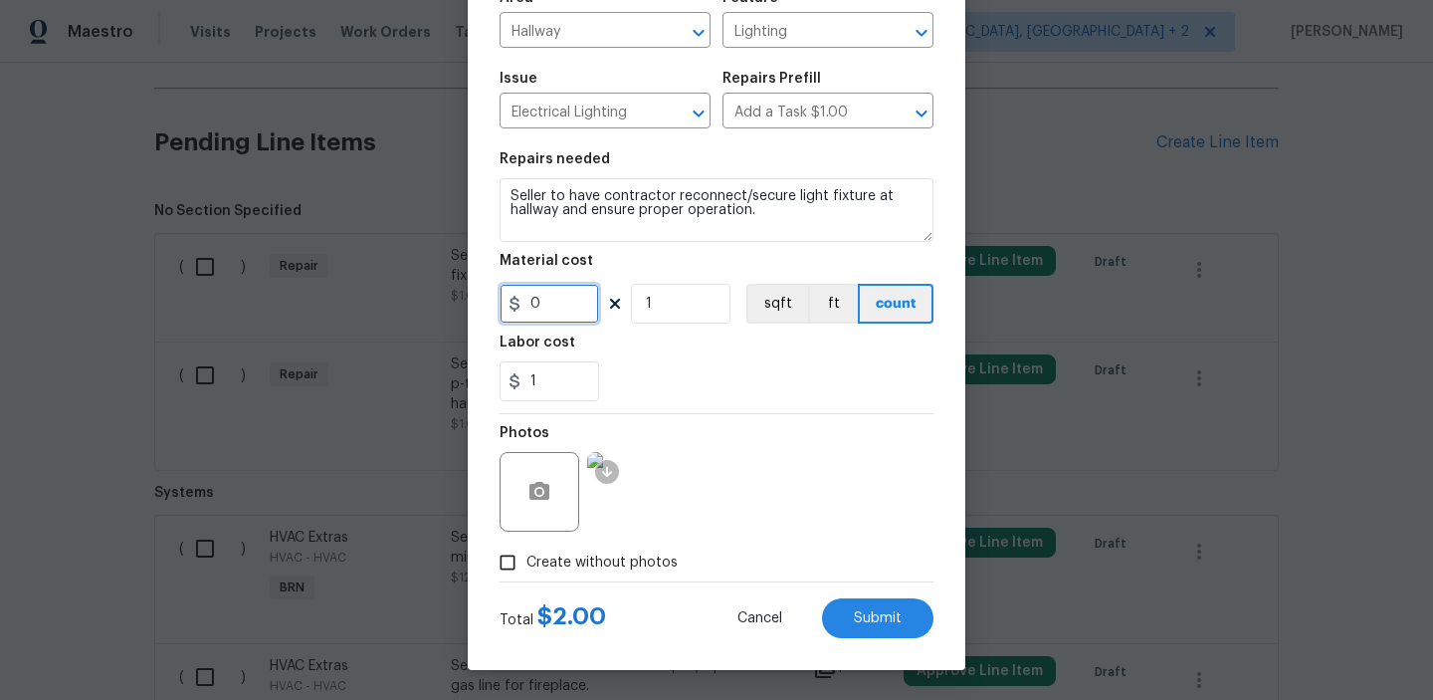
type input "0"
click at [867, 638] on div "Edit Line Item Repair Upgrade BRN Area Hallway ​ Feature Lighting ​ Issue Elect…" at bounding box center [717, 271] width 498 height 797
click at [864, 631] on button "Submit" at bounding box center [877, 618] width 111 height 40
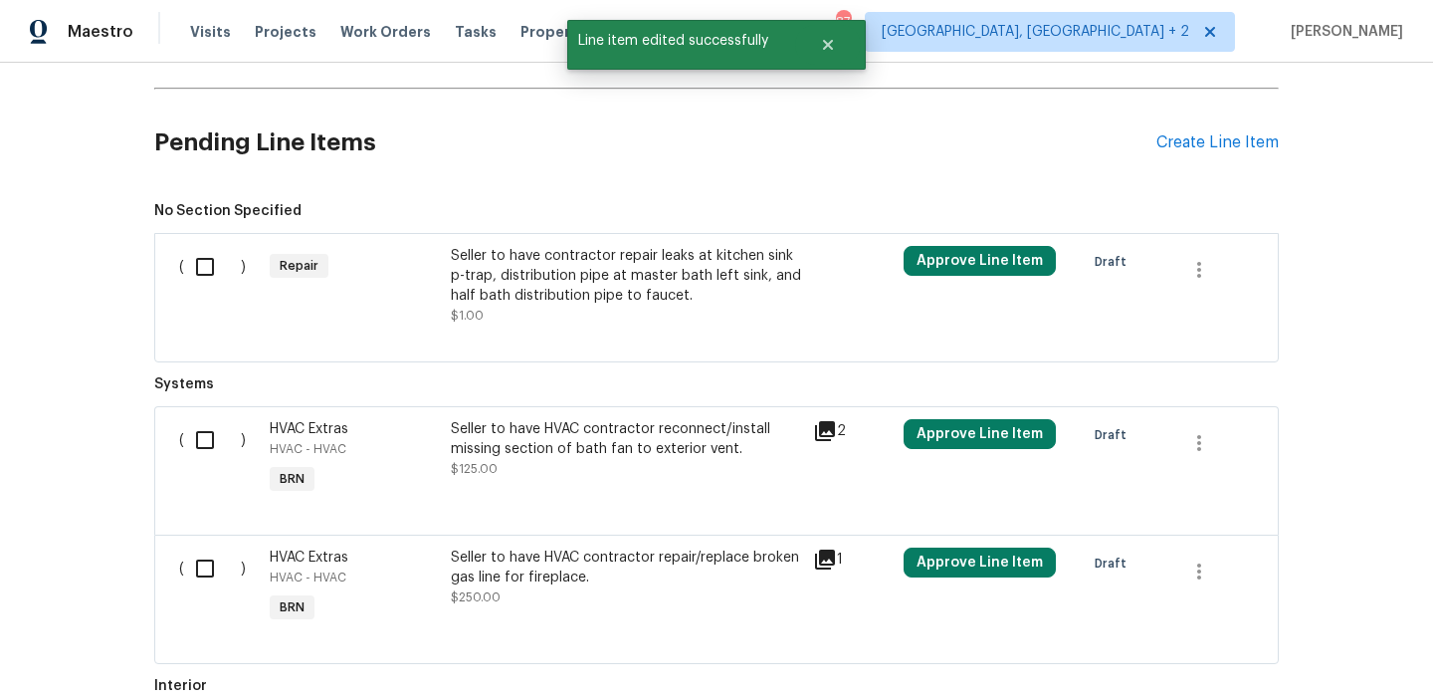
click at [527, 255] on div "Seller to have contractor repair leaks at kitchen sink p-trap, distribution pip…" at bounding box center [626, 276] width 350 height 60
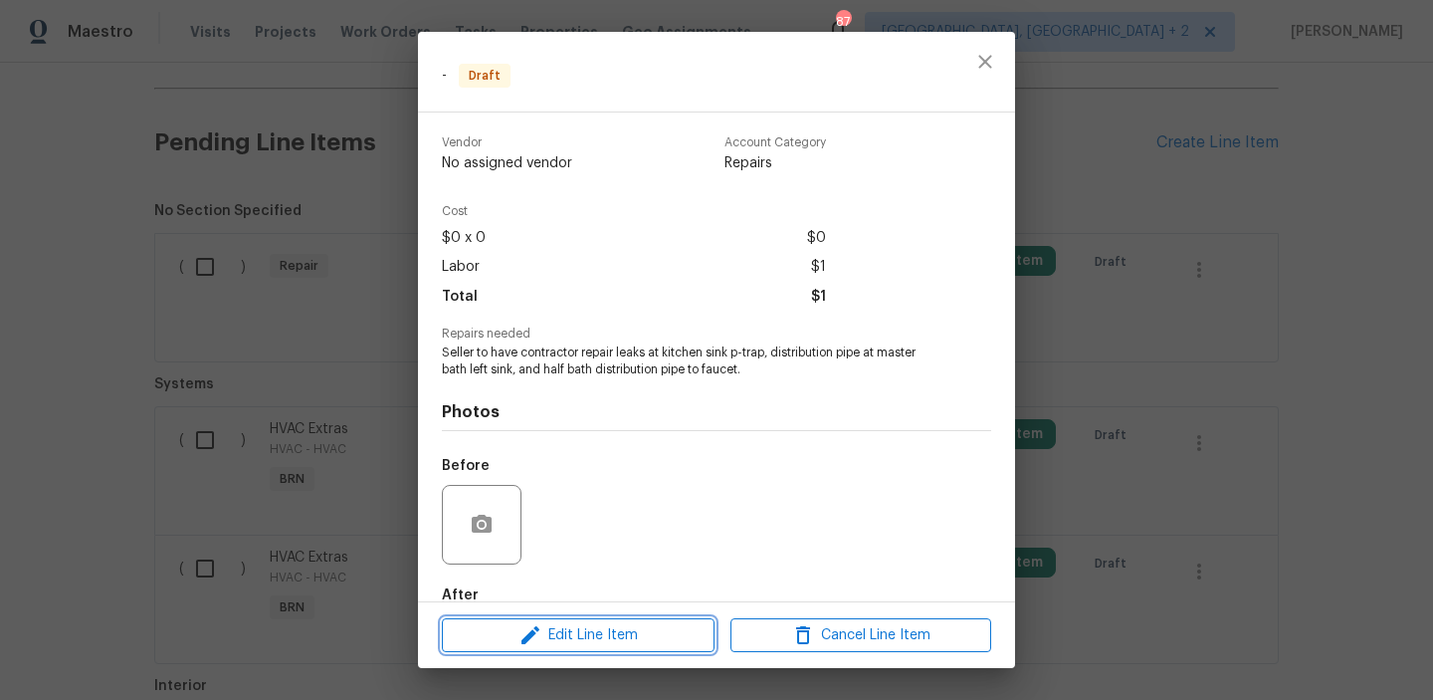
click at [583, 641] on span "Edit Line Item" at bounding box center [578, 635] width 261 height 25
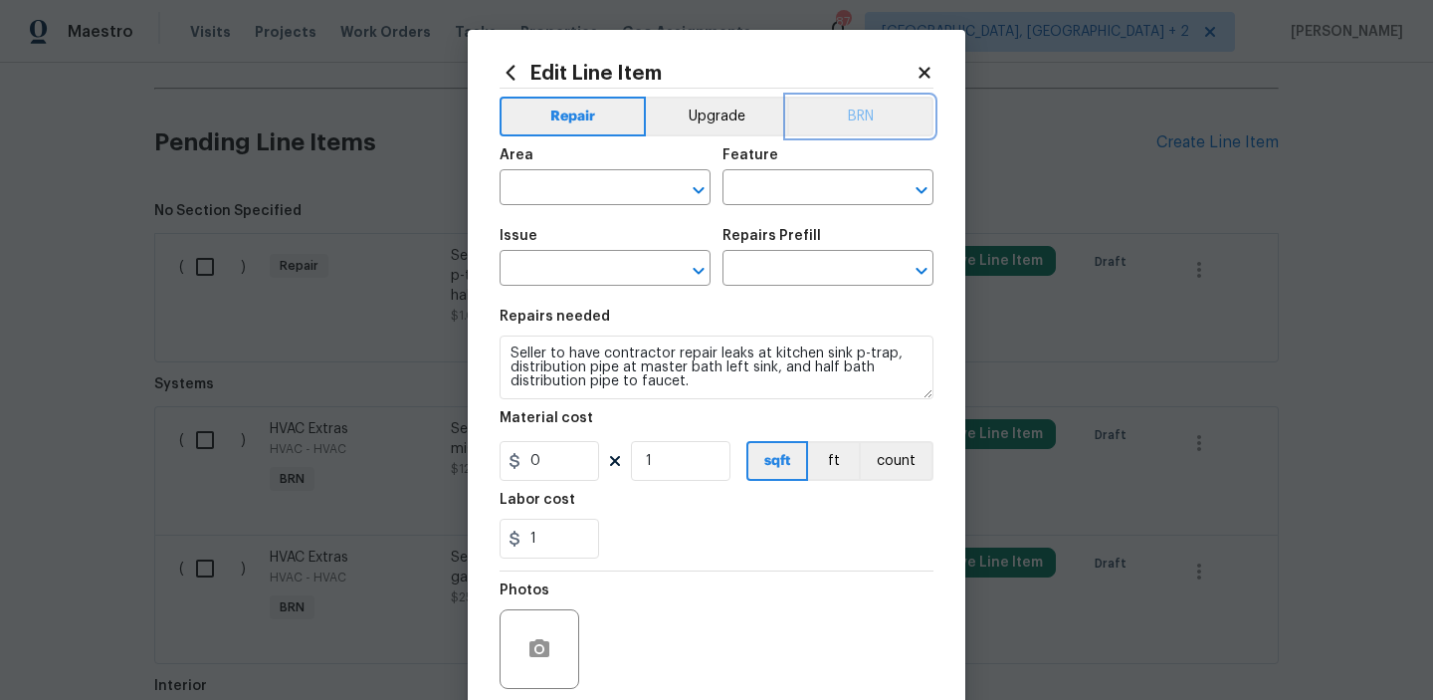
click at [844, 112] on button "BRN" at bounding box center [860, 117] width 146 height 40
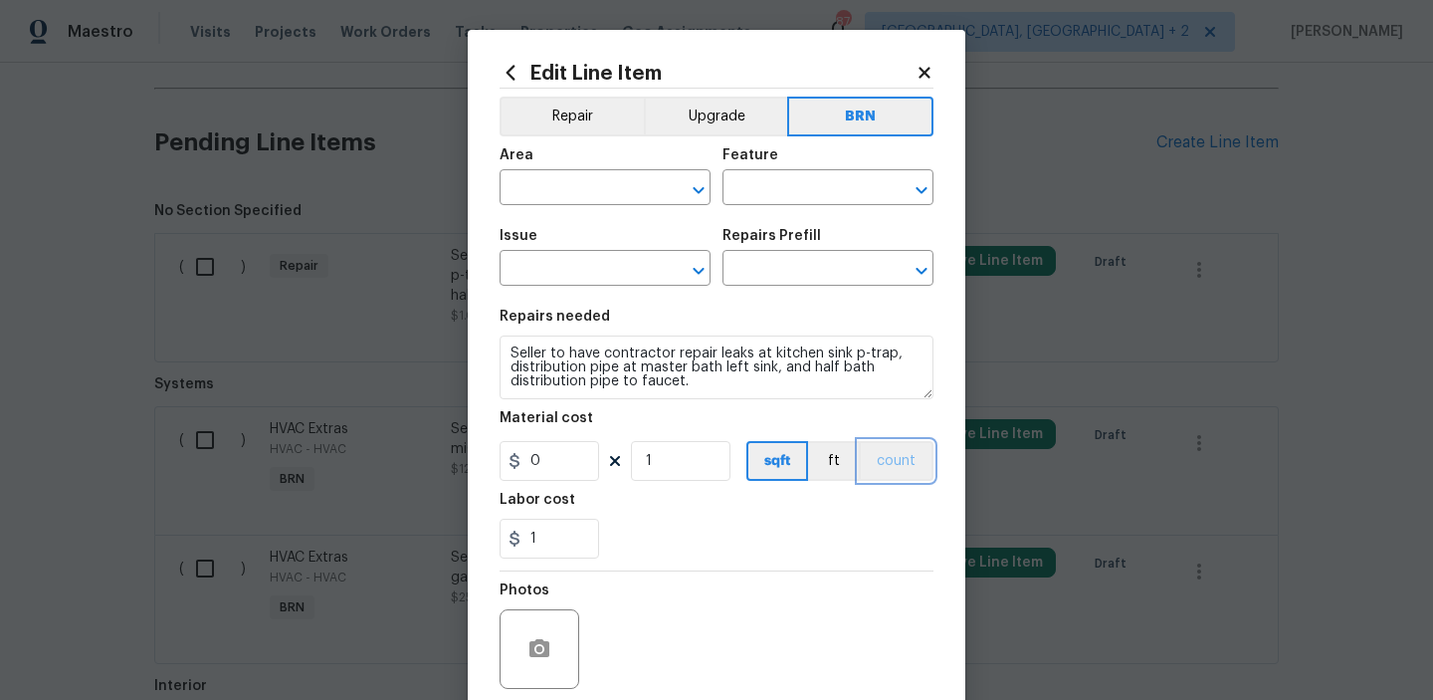
click at [919, 471] on button "count" at bounding box center [896, 461] width 75 height 40
click at [552, 181] on input "text" at bounding box center [577, 189] width 155 height 31
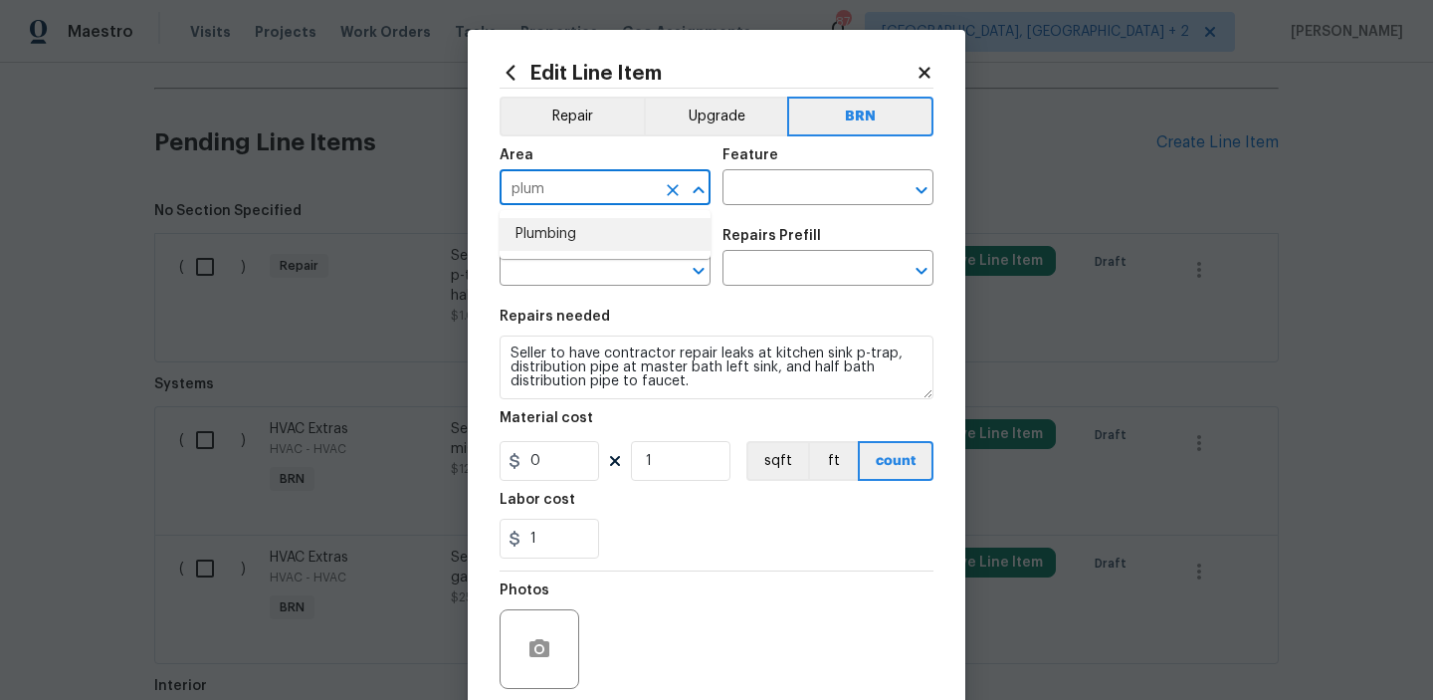
click at [569, 246] on li "Plumbing" at bounding box center [605, 234] width 211 height 33
type input "Plumbing"
click at [729, 188] on input "text" at bounding box center [800, 189] width 155 height 31
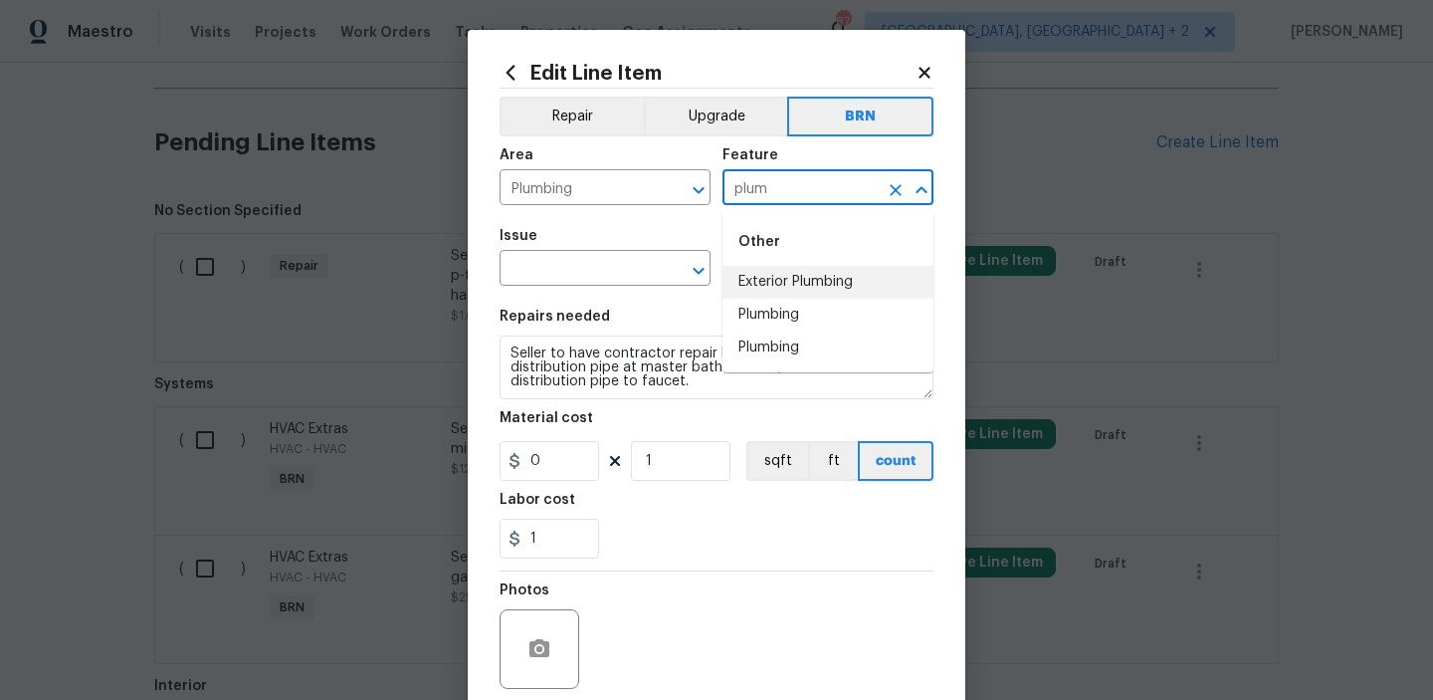
click at [765, 310] on li "Plumbing" at bounding box center [828, 315] width 211 height 33
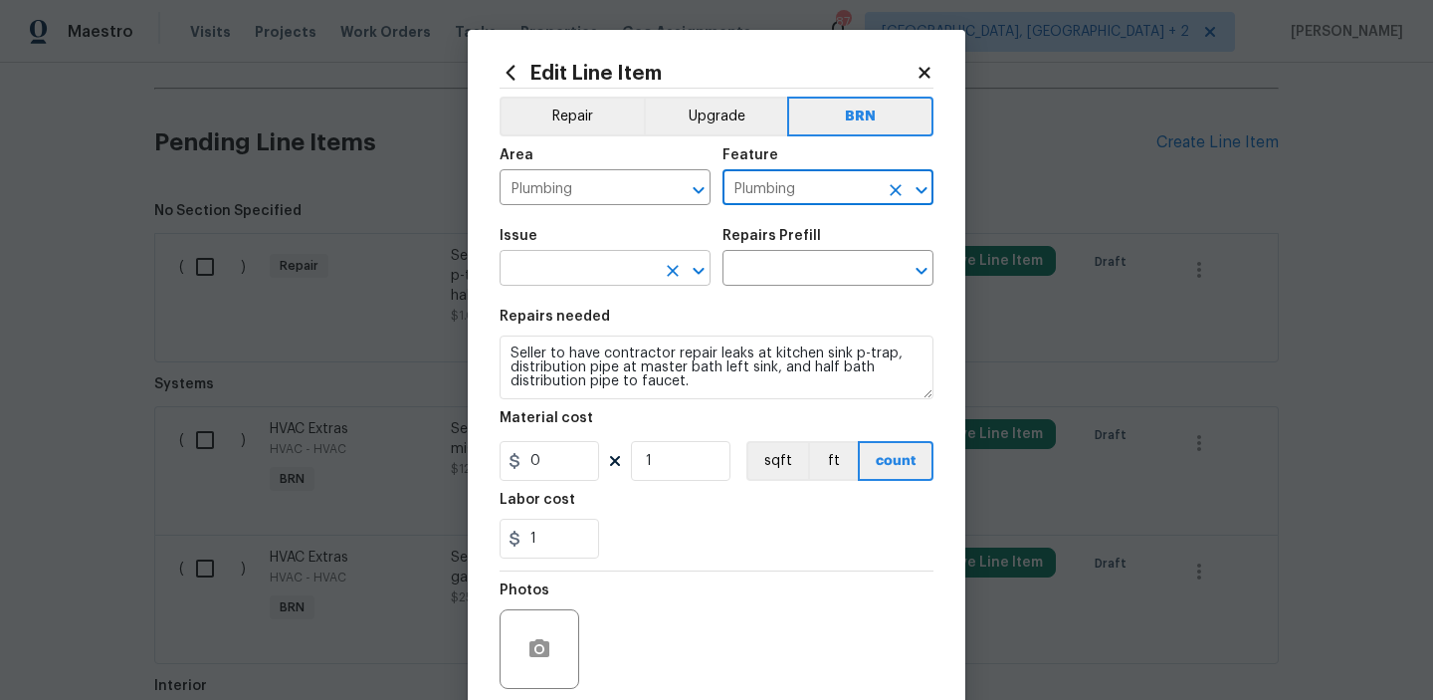
type input "Plumbing"
click at [614, 262] on input "text" at bounding box center [577, 270] width 155 height 31
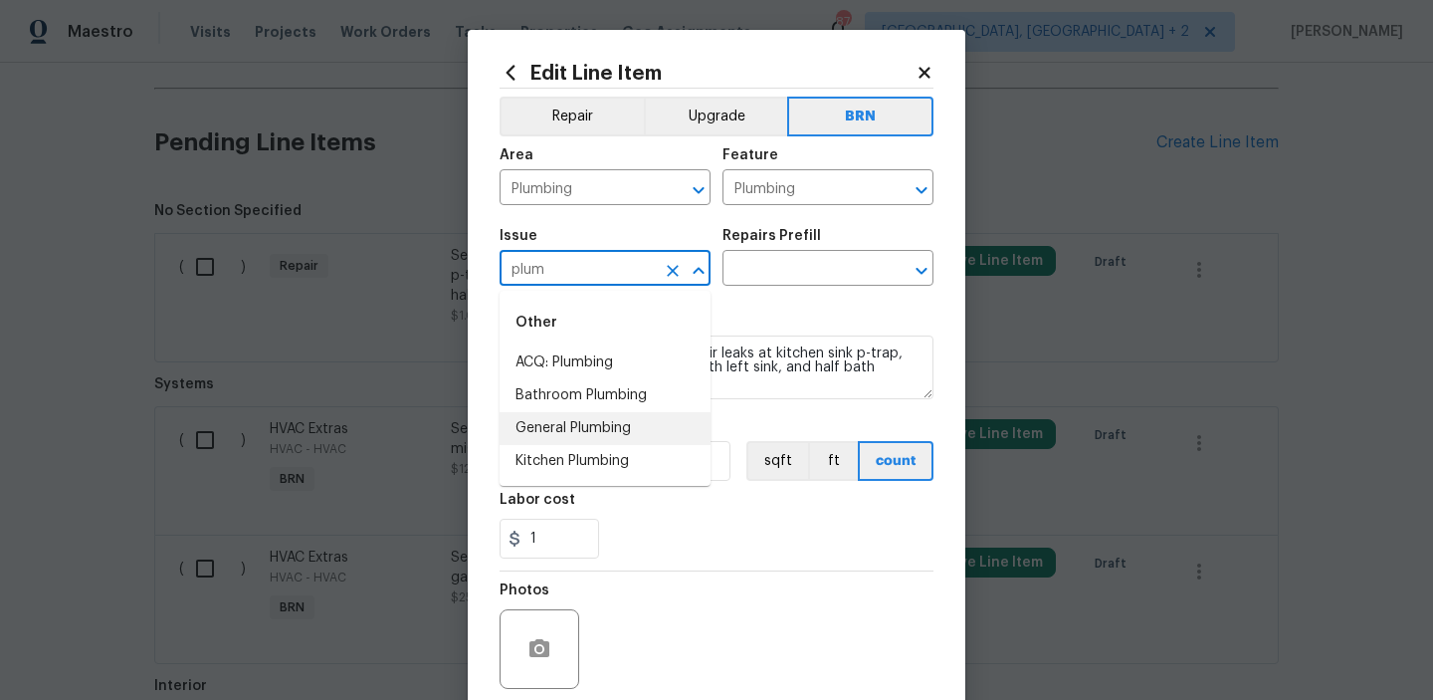
click at [599, 418] on li "General Plumbing" at bounding box center [605, 428] width 211 height 33
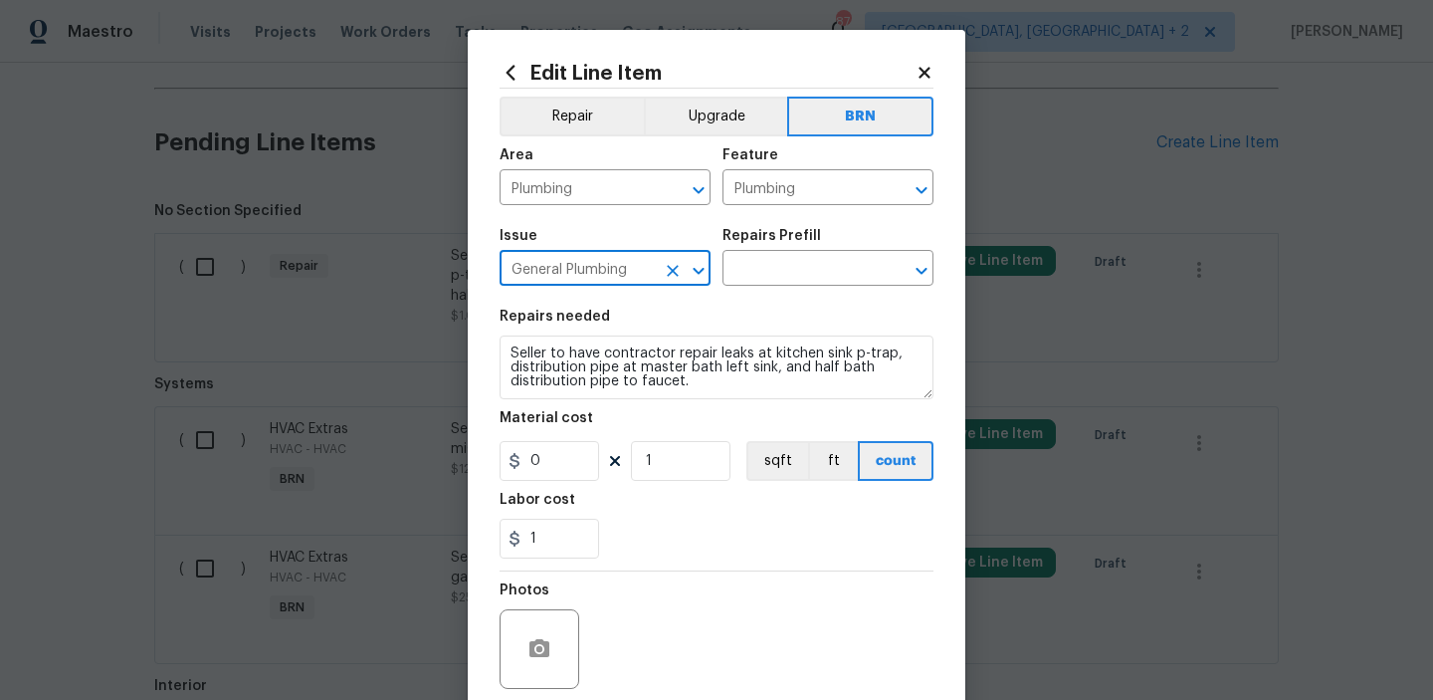
type input "General Plumbing"
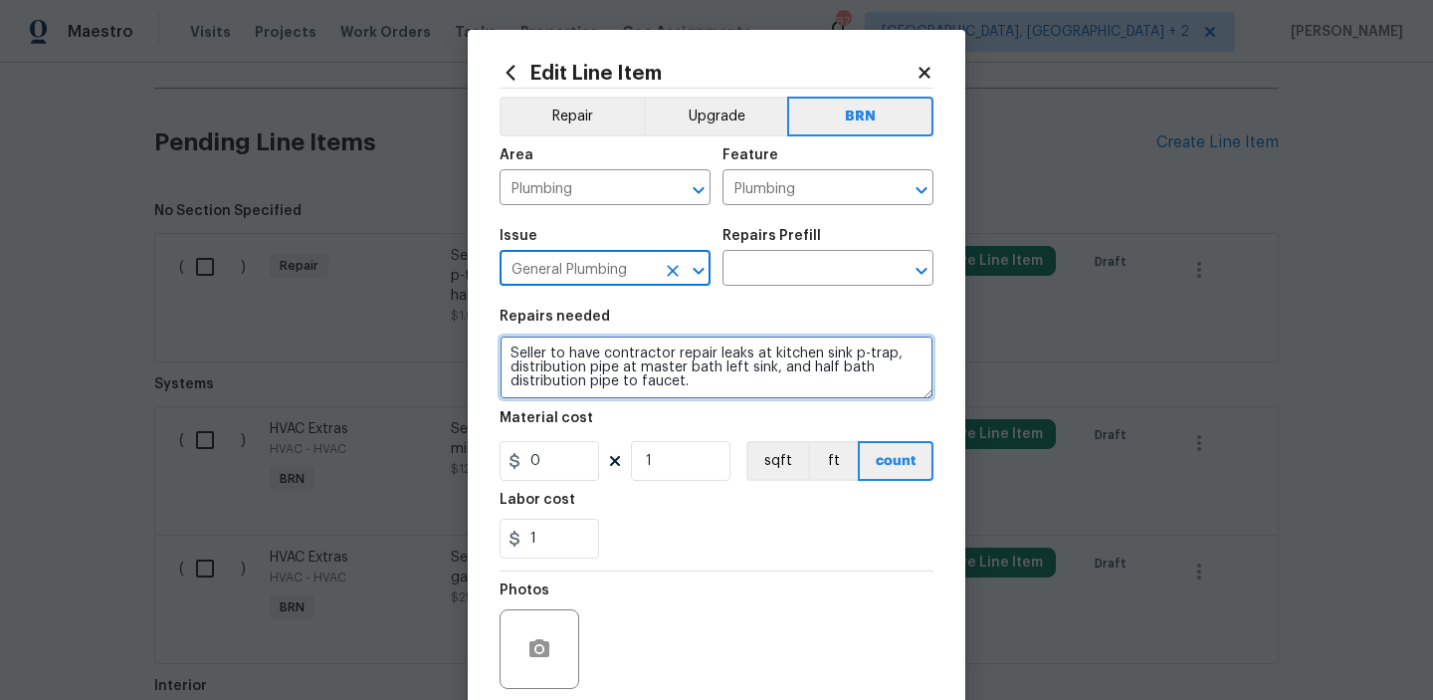
click at [597, 371] on textarea "Seller to have contractor repair leaks at kitchen sink p-trap, distribution pip…" at bounding box center [717, 367] width 434 height 64
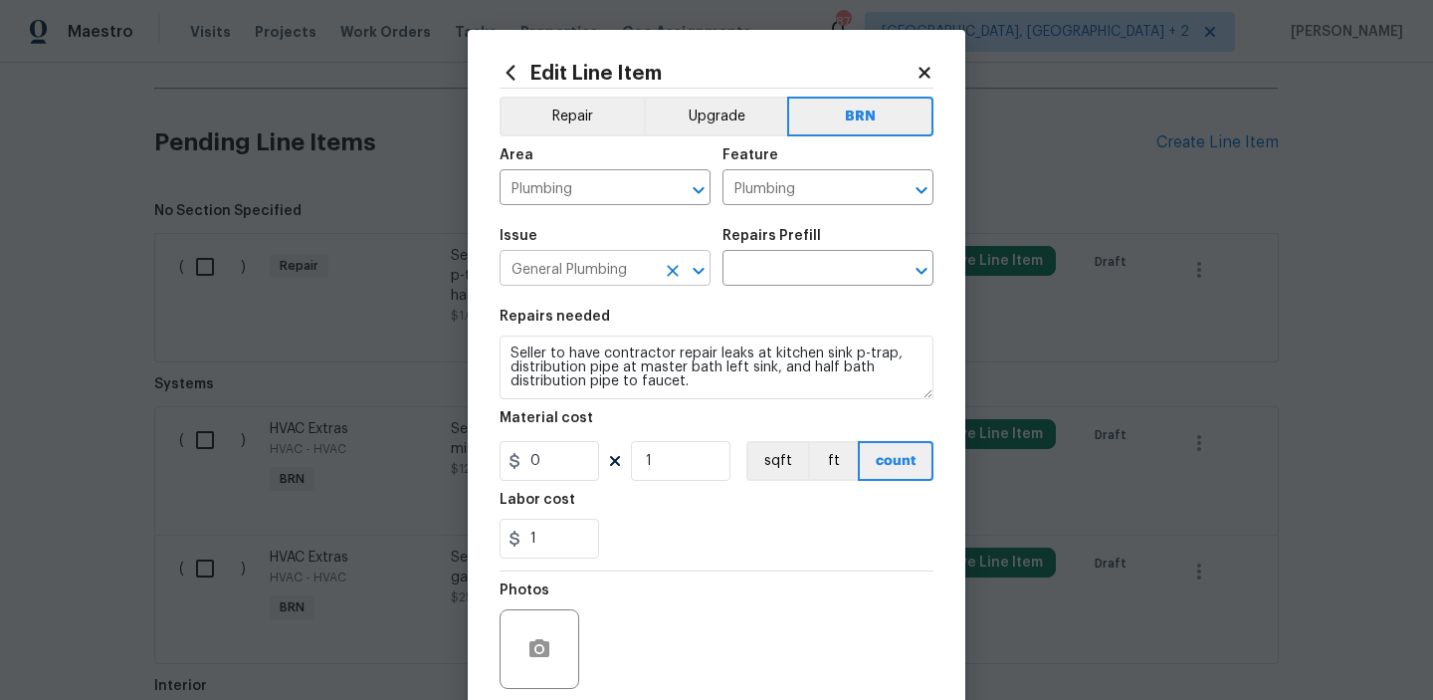
click at [650, 273] on input "General Plumbing" at bounding box center [577, 270] width 155 height 31
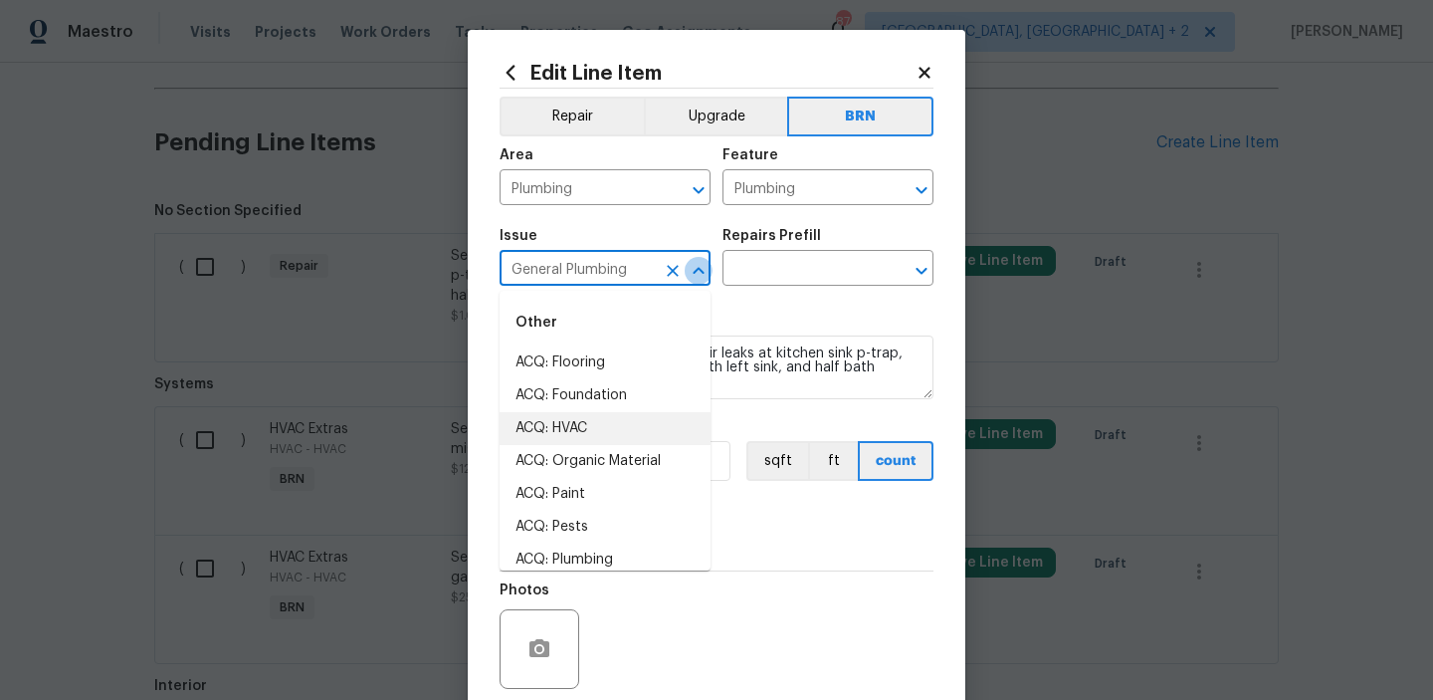
click at [685, 272] on button "Close" at bounding box center [699, 271] width 28 height 28
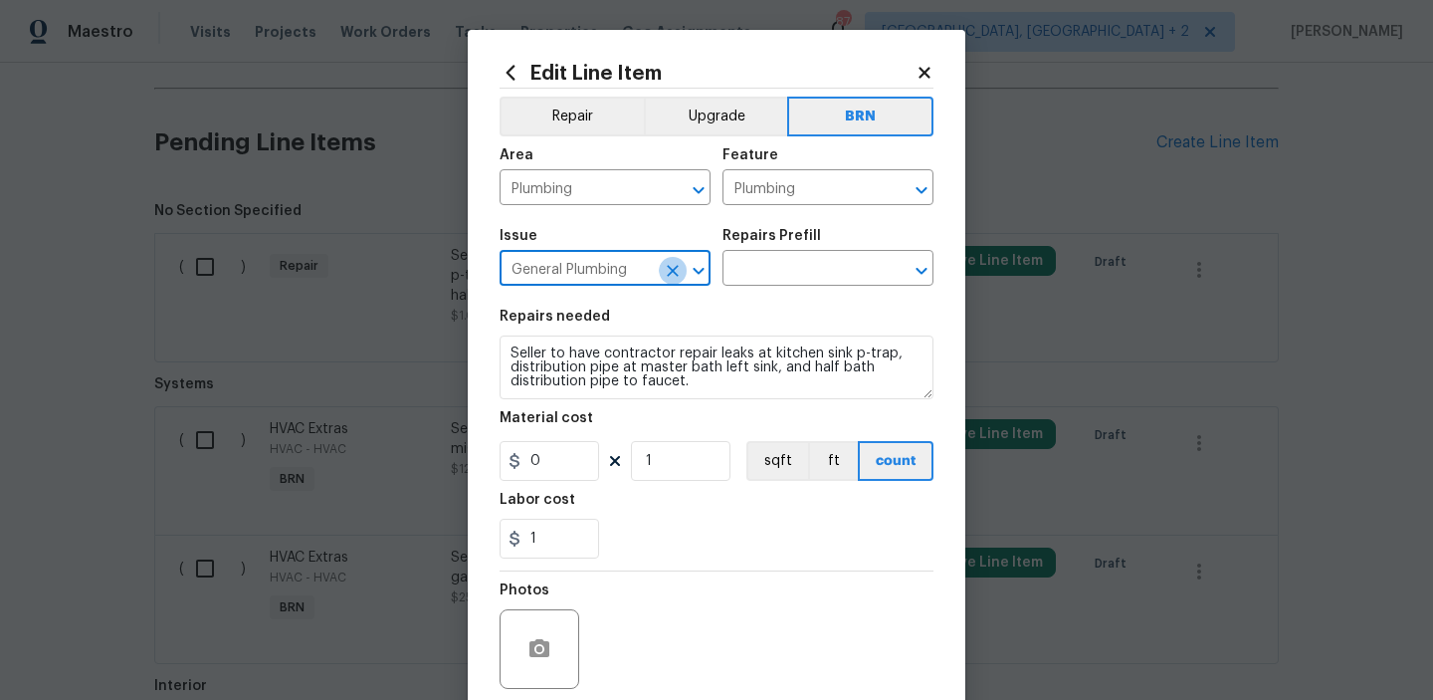
click at [672, 272] on icon "Clear" at bounding box center [673, 271] width 12 height 12
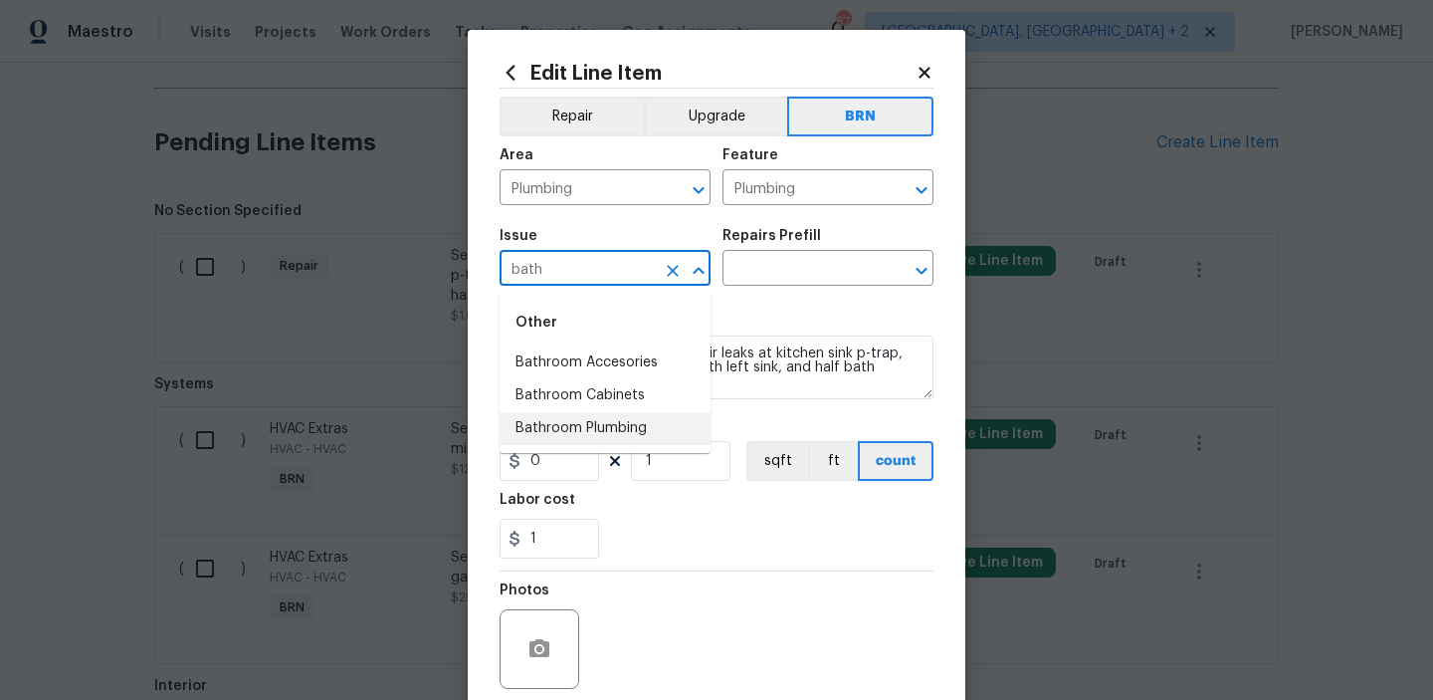
click at [559, 434] on li "Bathroom Plumbing" at bounding box center [605, 428] width 211 height 33
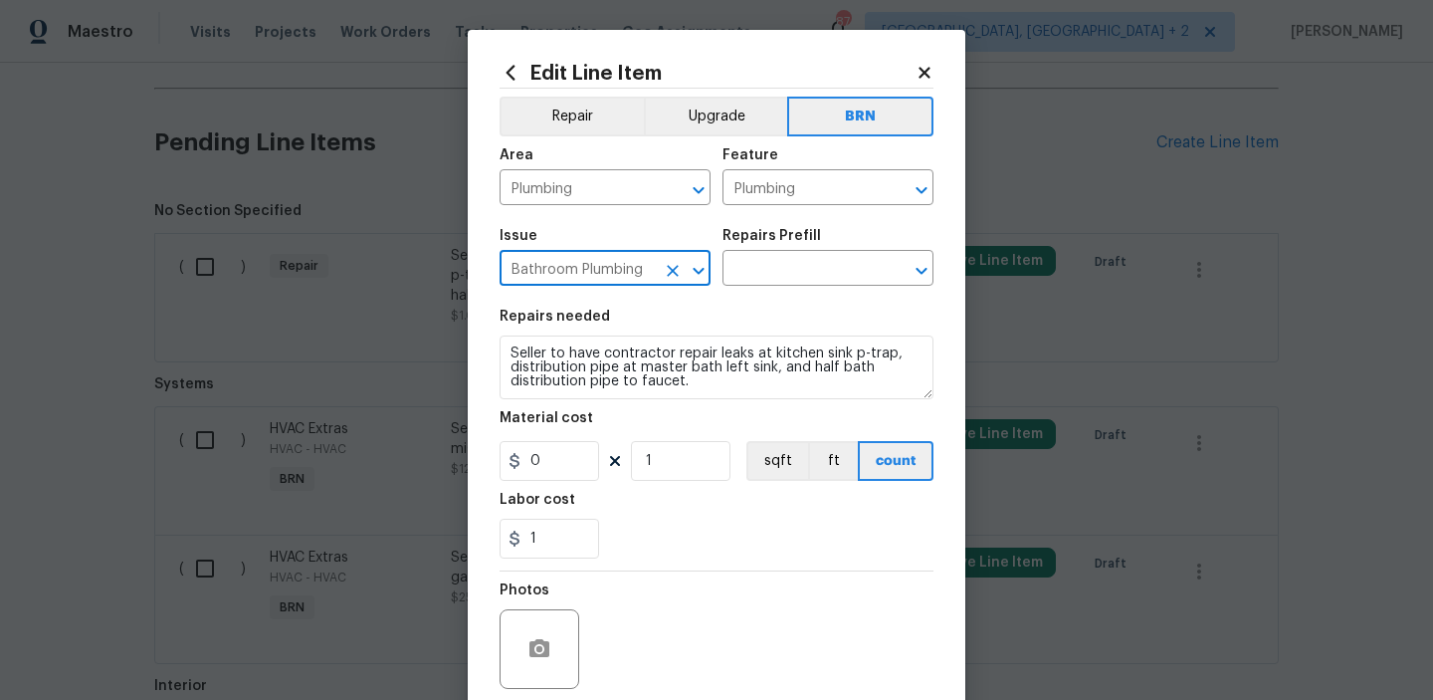
type input "Bathroom Plumbing"
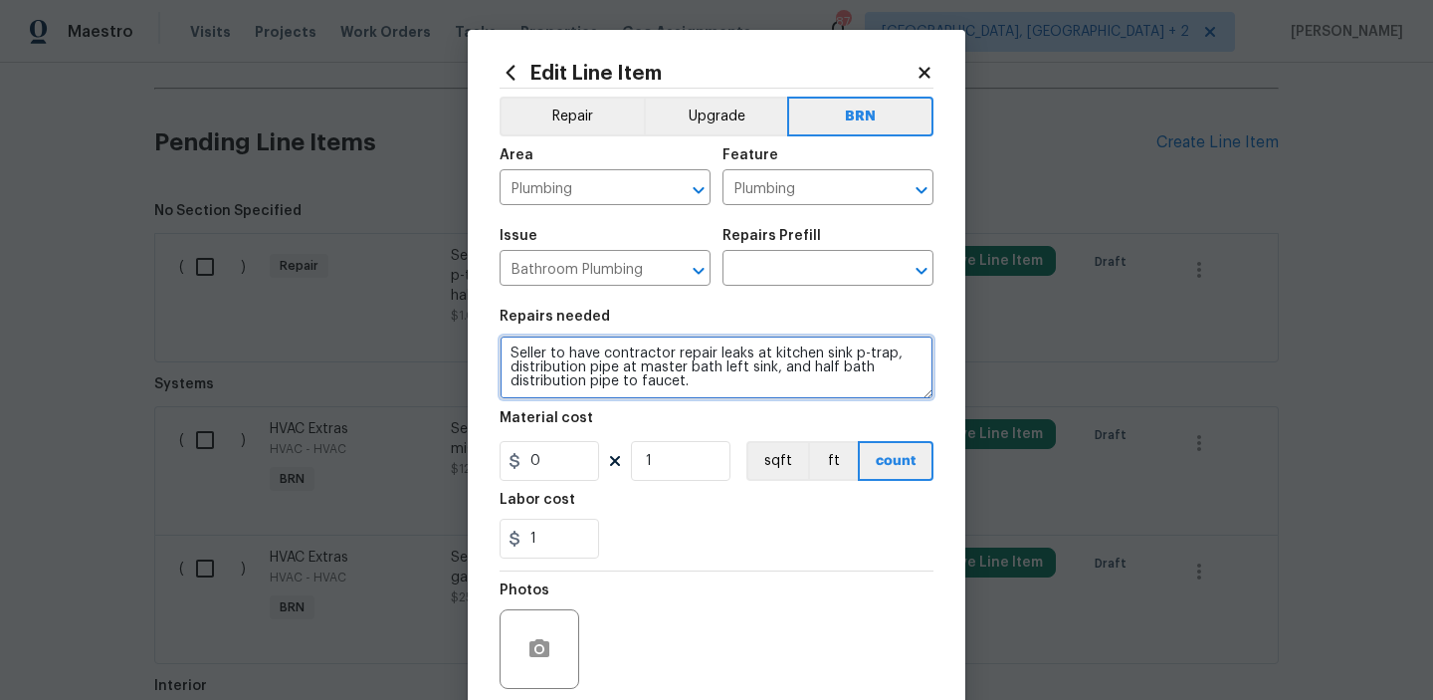
click at [567, 377] on textarea "Seller to have contractor repair leaks at kitchen sink p-trap, distribution pip…" at bounding box center [717, 367] width 434 height 64
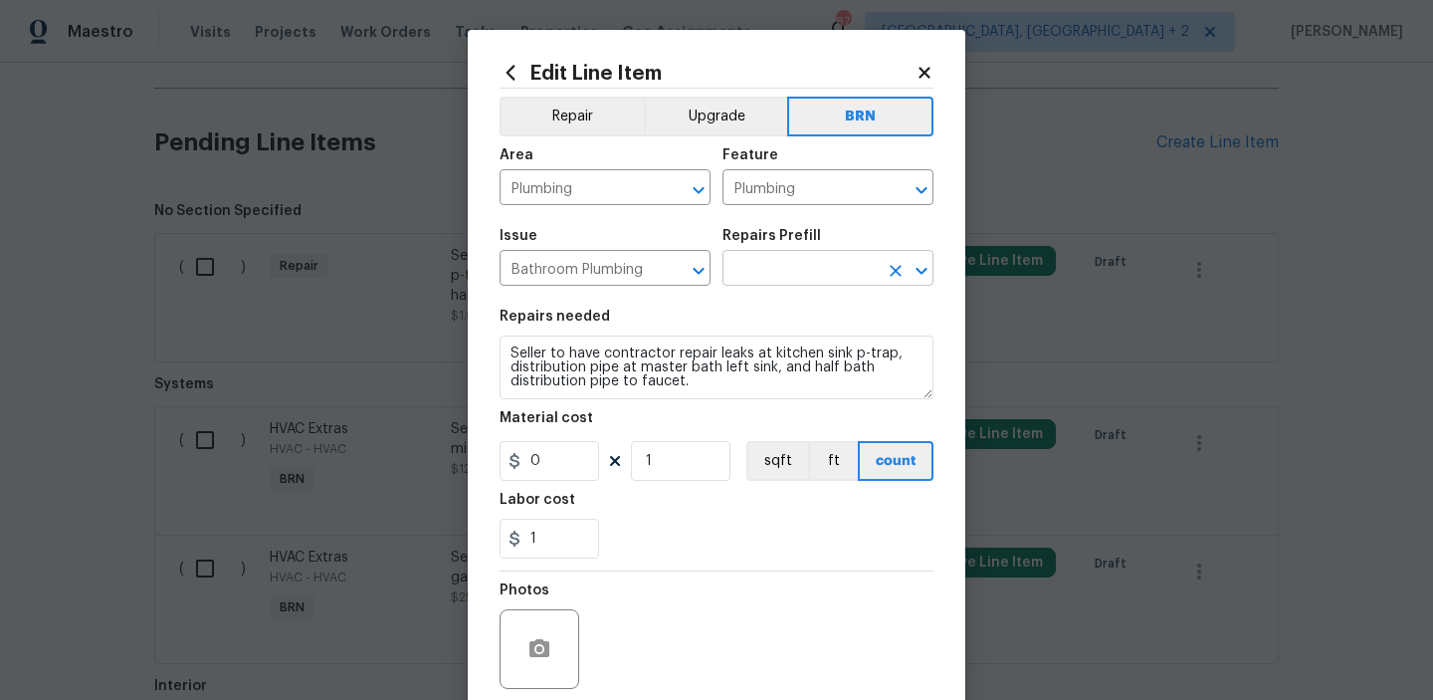
click at [747, 266] on input "text" at bounding box center [800, 270] width 155 height 31
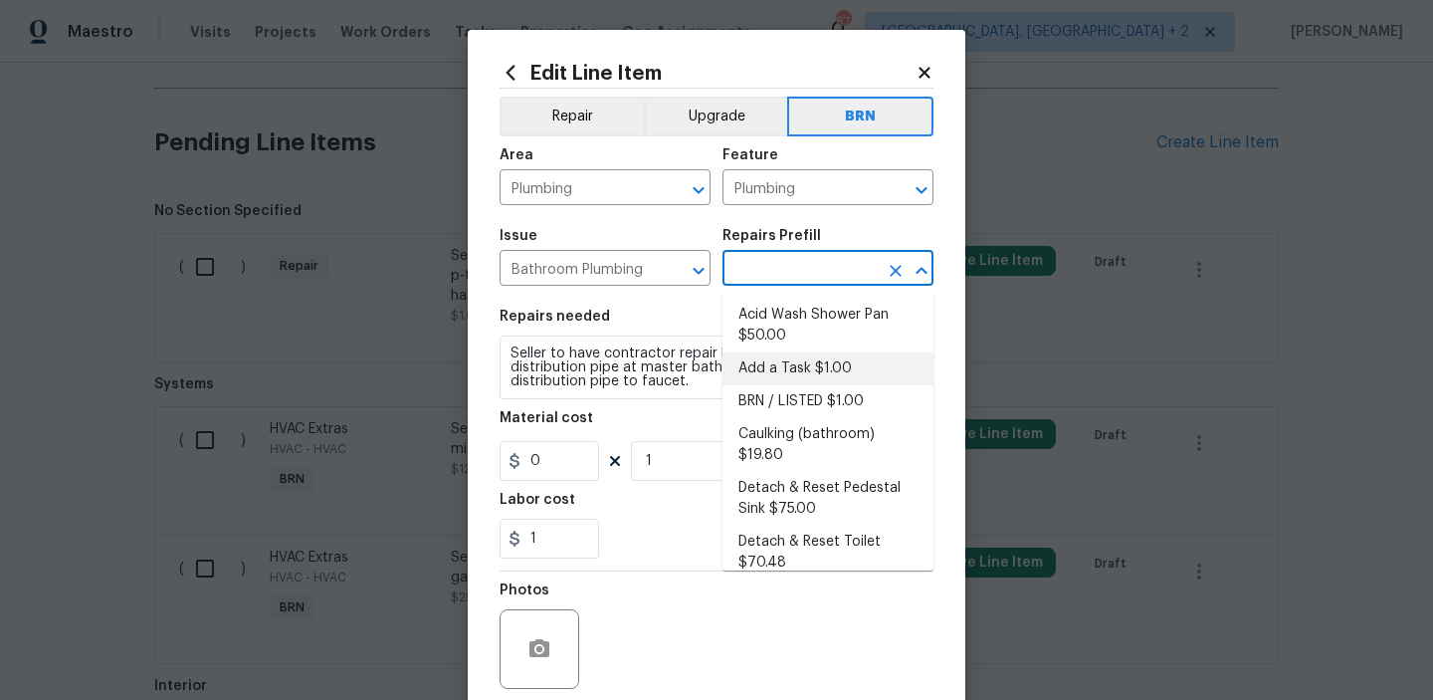
click at [775, 366] on li "Add a Task $1.00" at bounding box center [828, 368] width 211 height 33
type input "Add a Task $1.00"
type textarea "HPM to detail"
type input "1"
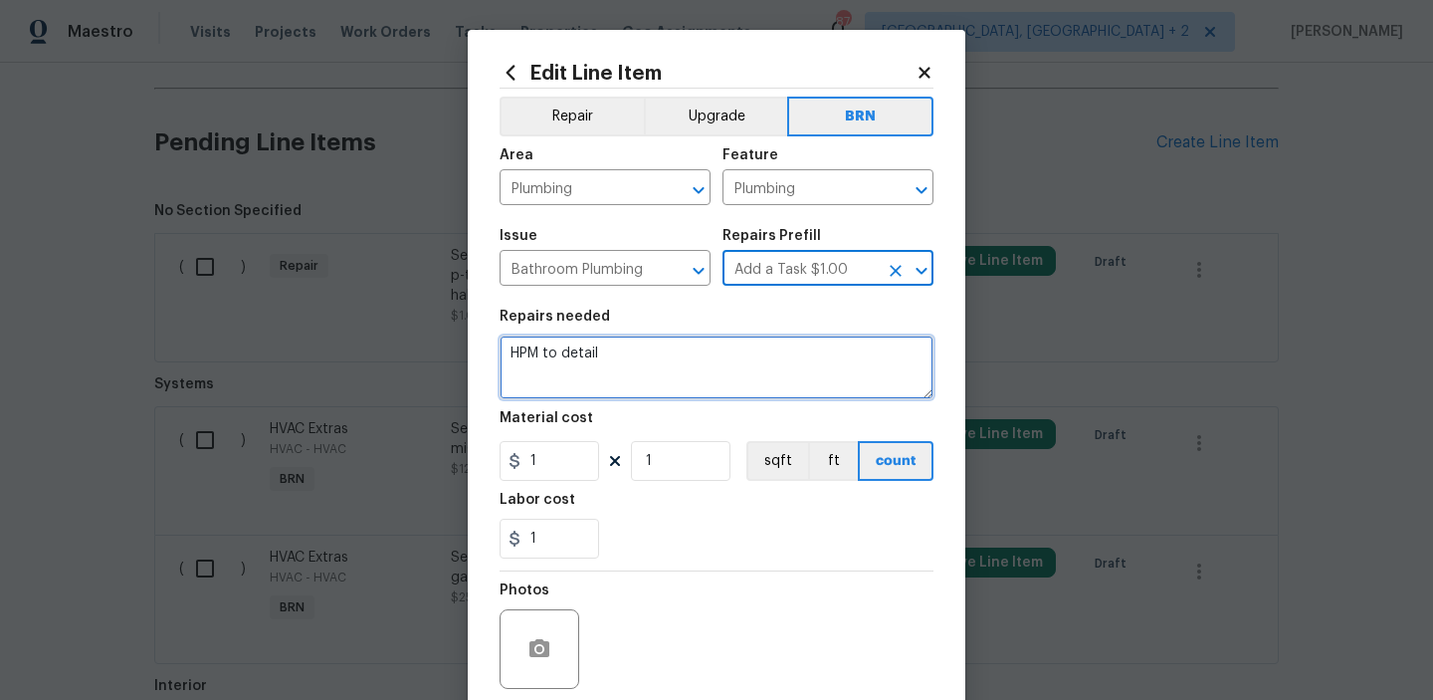
click at [670, 367] on textarea "HPM to detail" at bounding box center [717, 367] width 434 height 64
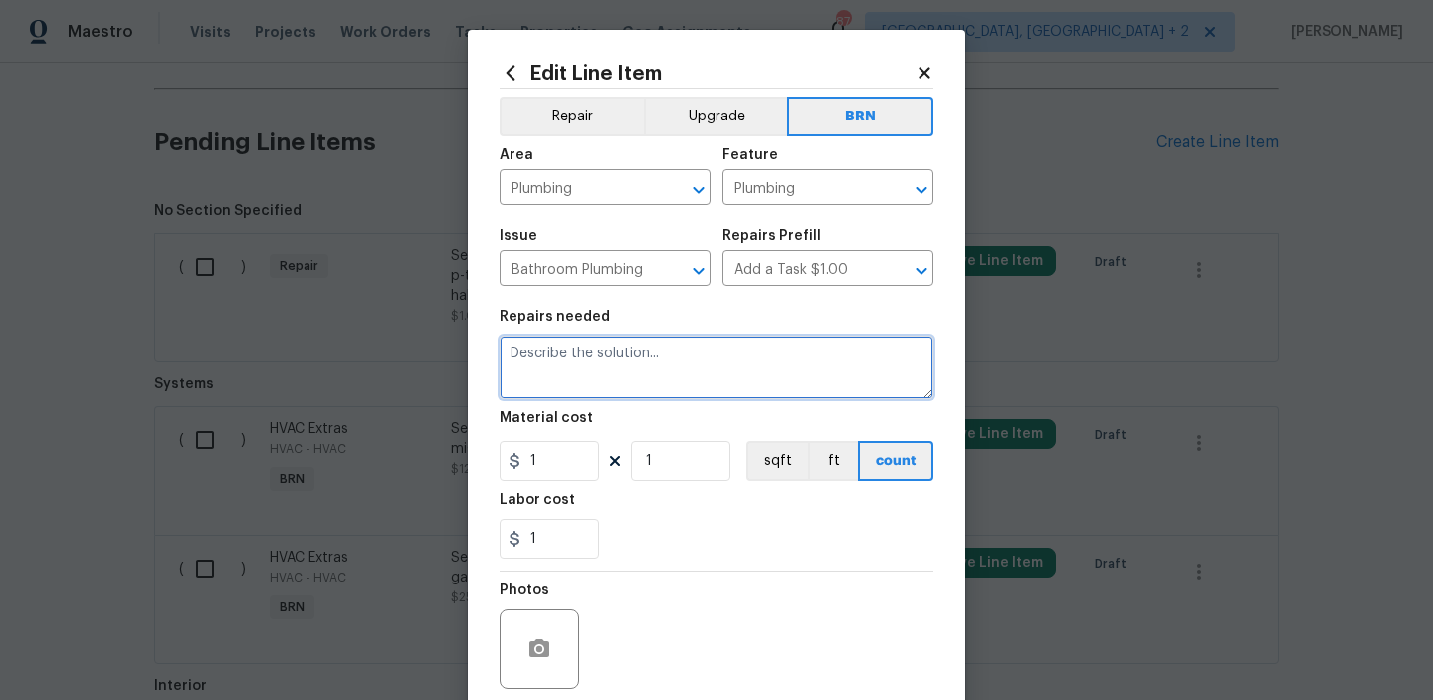
paste textarea "Seller to have contractor repair leaks at kitchen sink p-trap, distribution pip…"
type textarea "Seller to have contractor repair leaks at kitchen sink p-trap, distribution pip…"
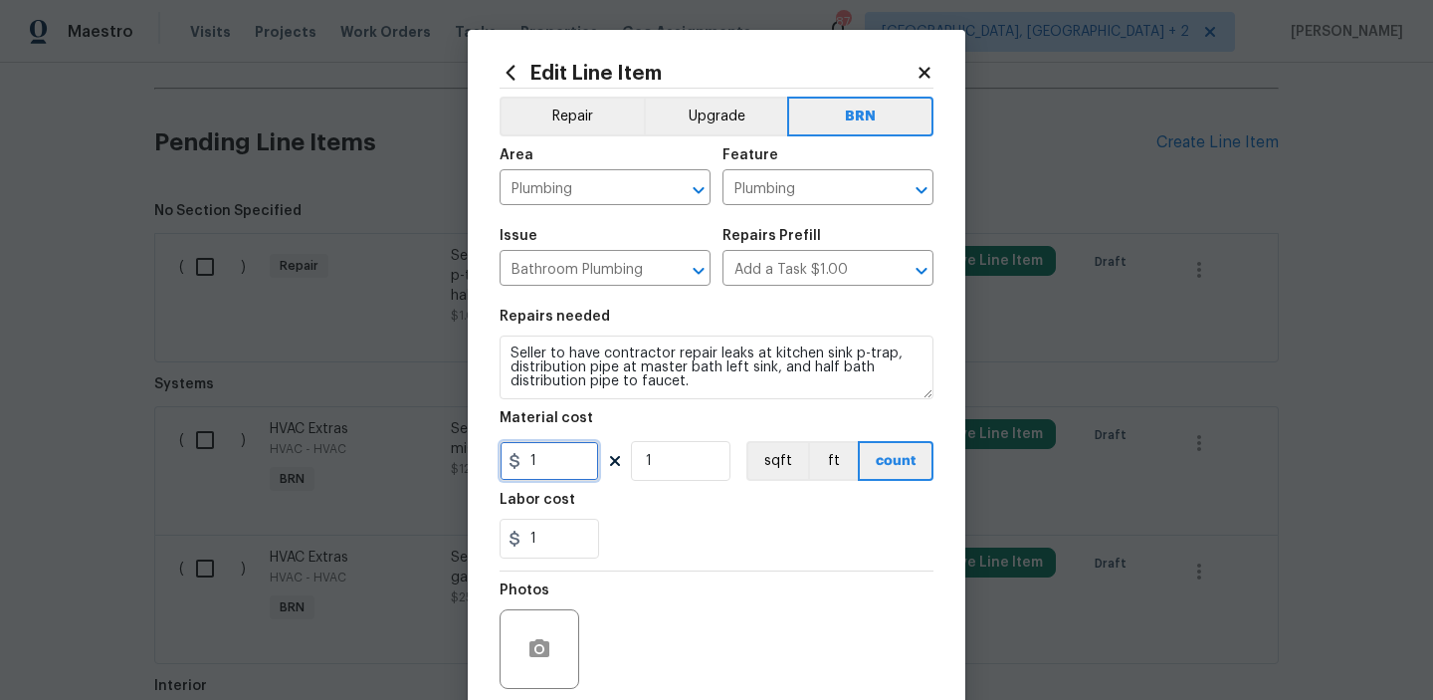
click at [571, 451] on input "1" at bounding box center [550, 461] width 100 height 40
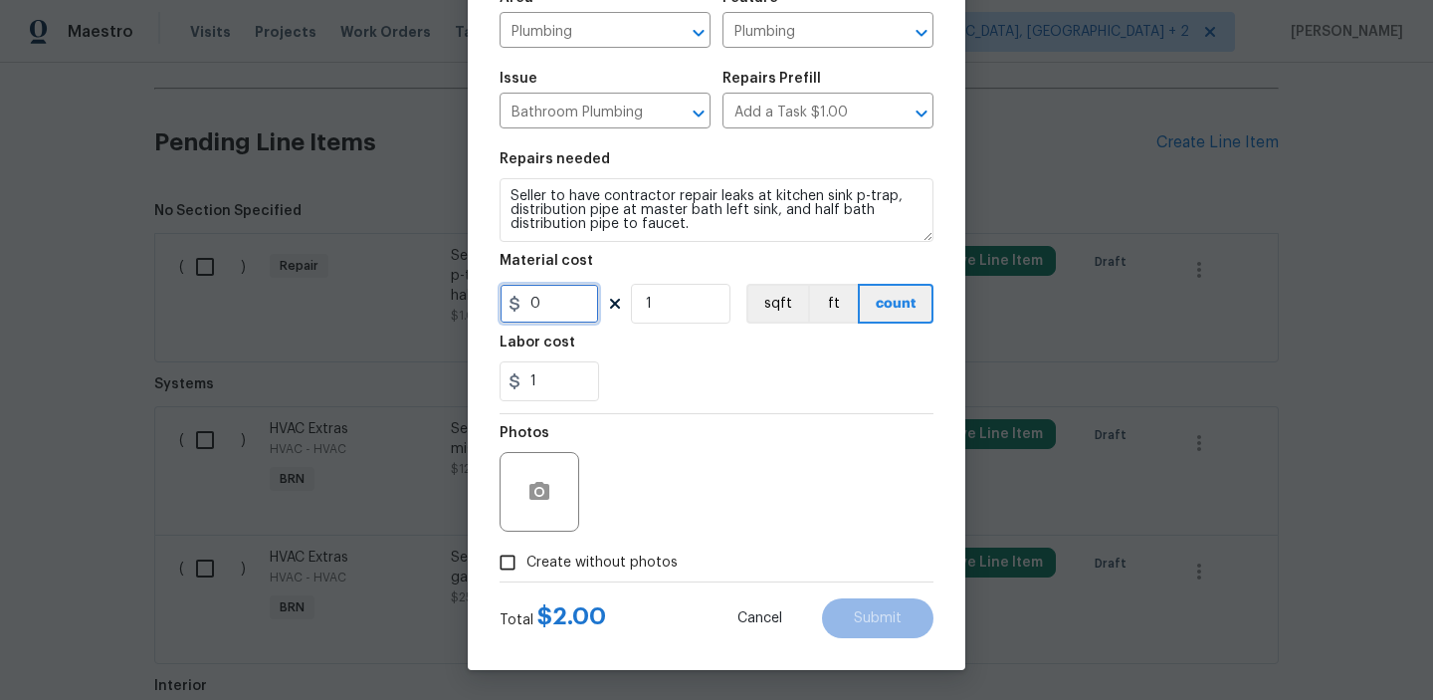
type input "0"
click at [532, 574] on label "Create without photos" at bounding box center [583, 562] width 189 height 38
click at [526, 574] on input "Create without photos" at bounding box center [508, 562] width 38 height 38
checkbox input "true"
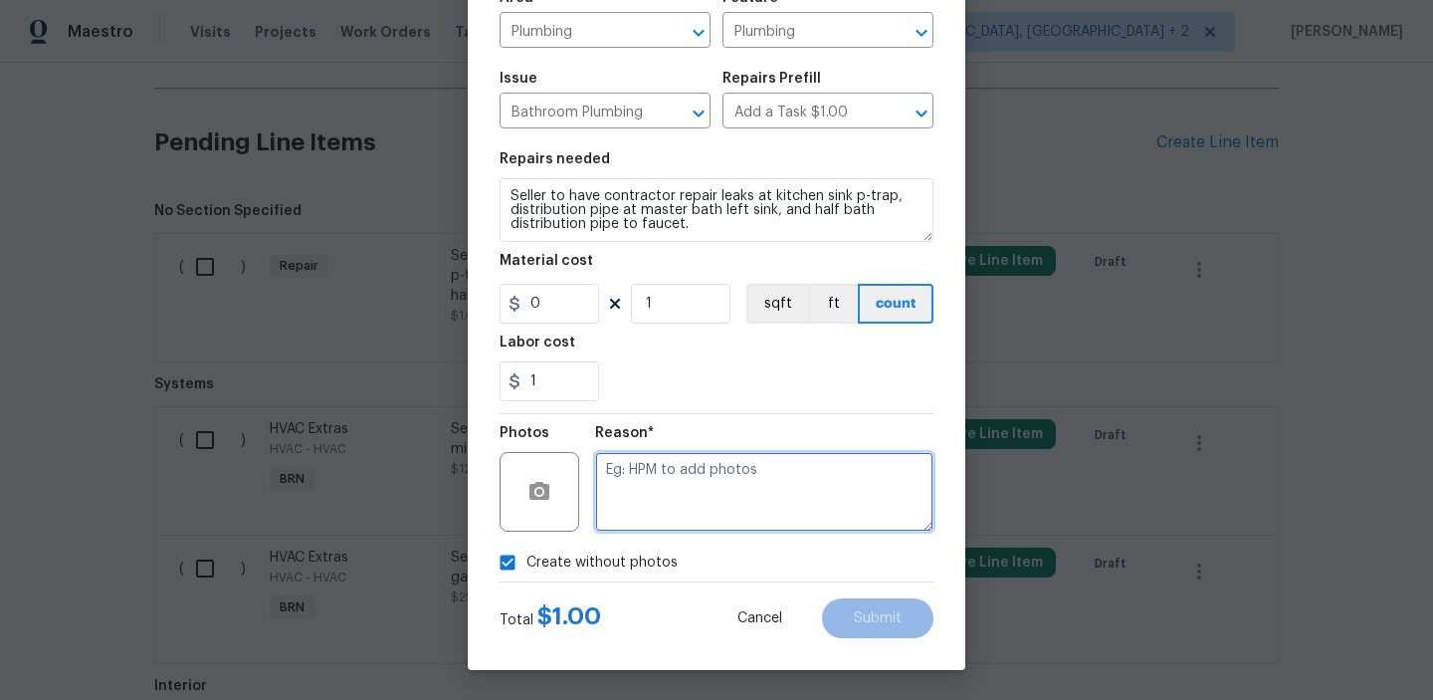
click at [637, 521] on textarea at bounding box center [764, 492] width 338 height 80
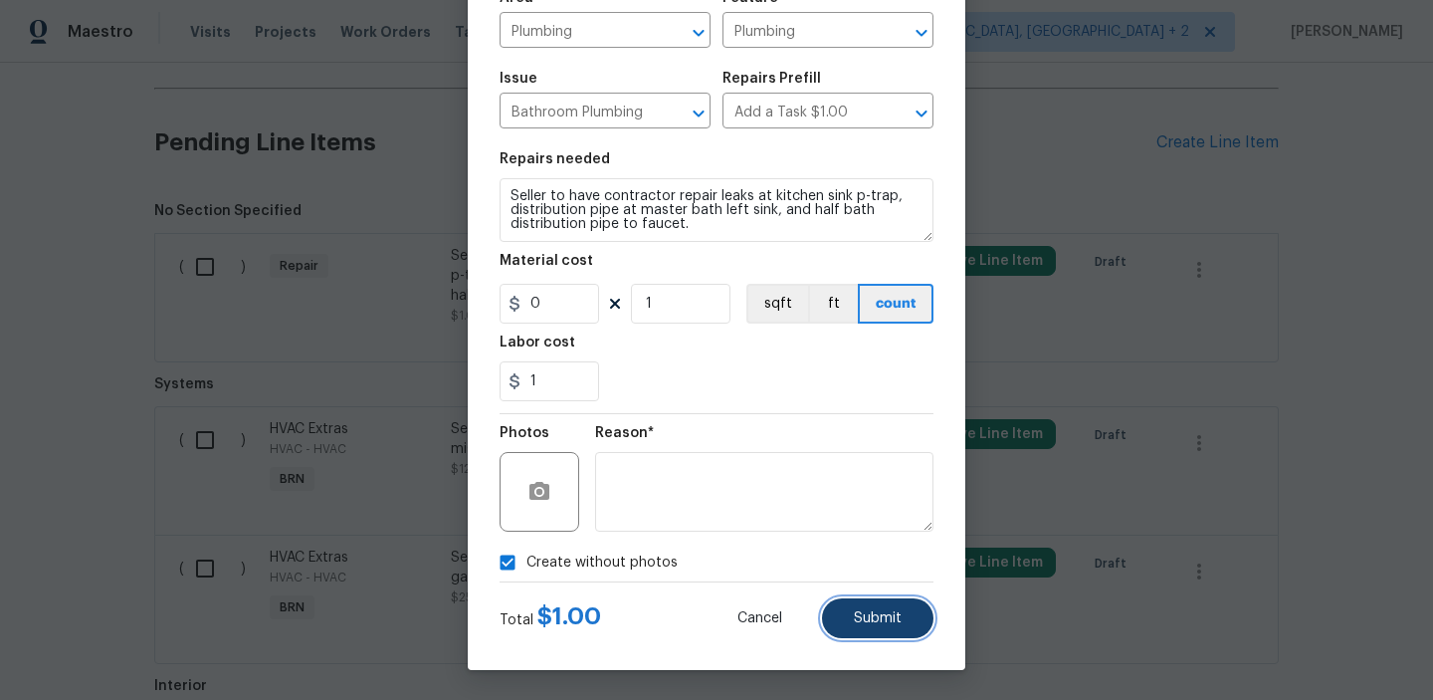
click at [854, 621] on button "Submit" at bounding box center [877, 618] width 111 height 40
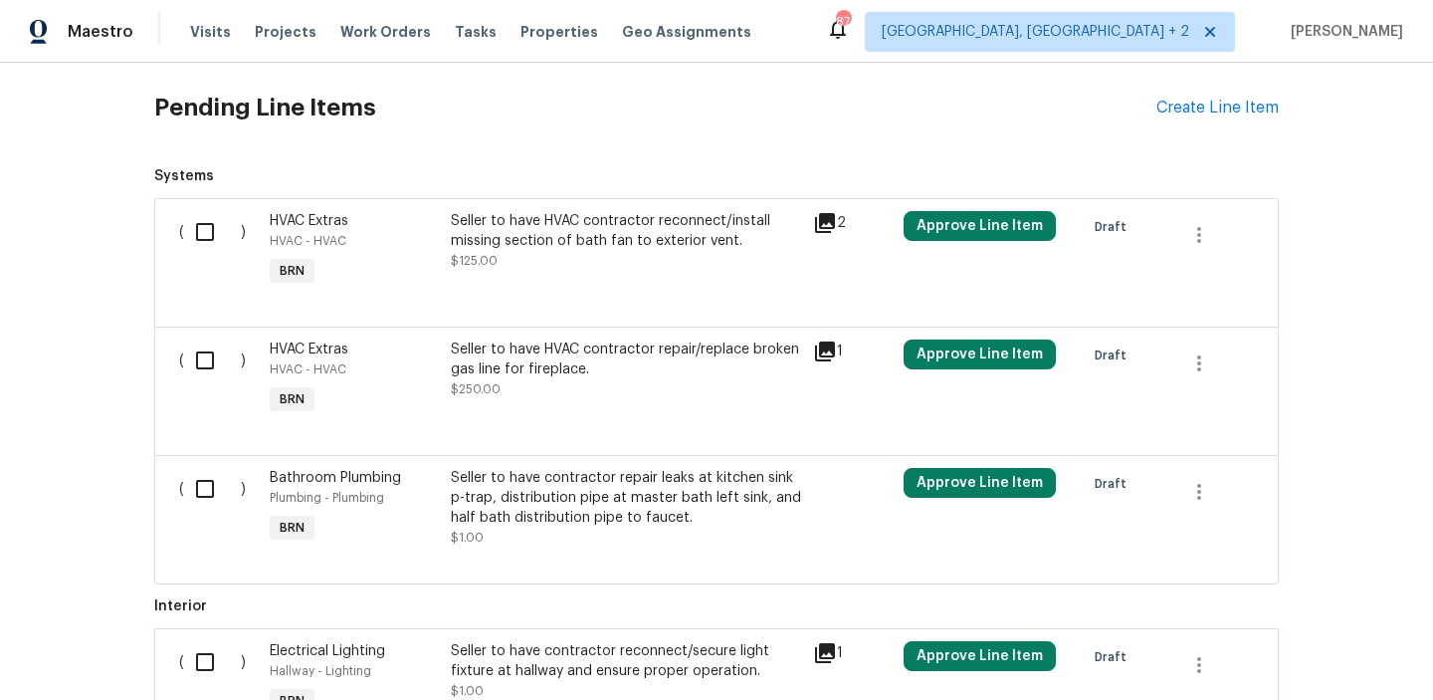
scroll to position [783, 0]
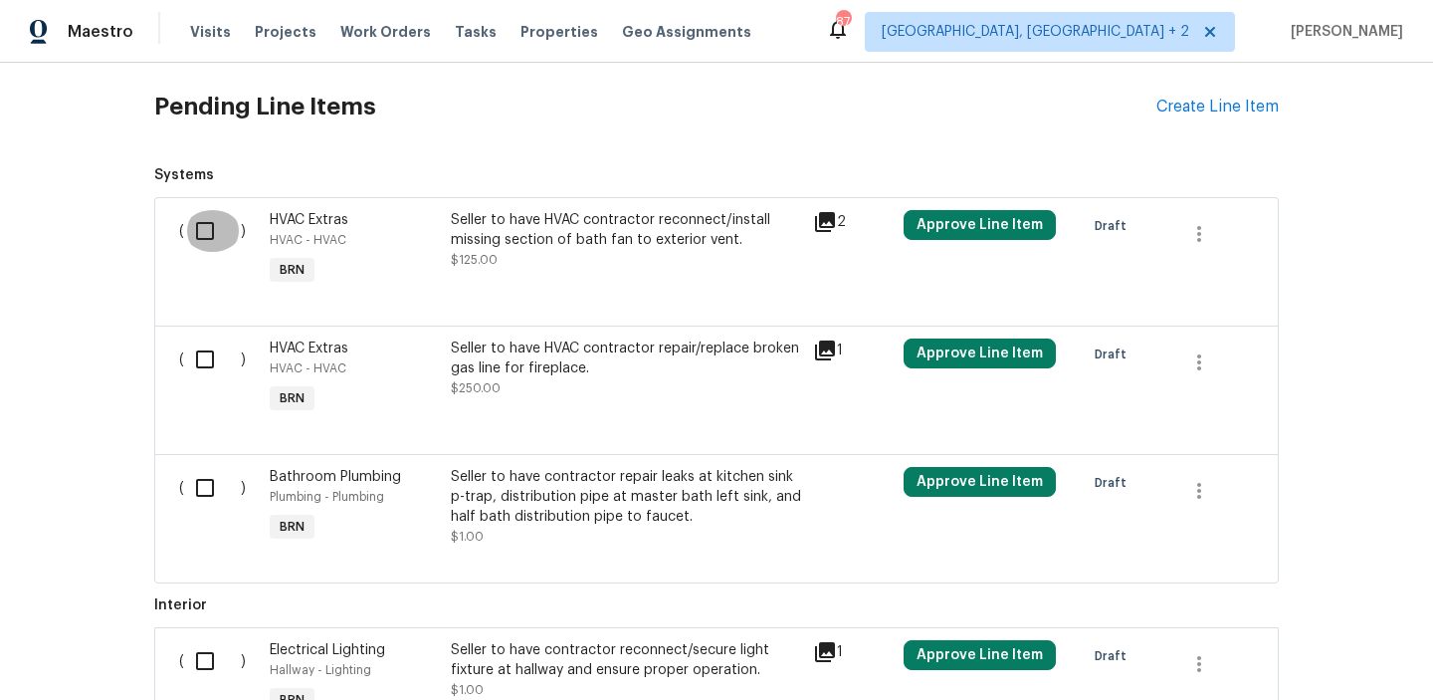
click at [196, 219] on input "checkbox" at bounding box center [212, 231] width 57 height 42
checkbox input "true"
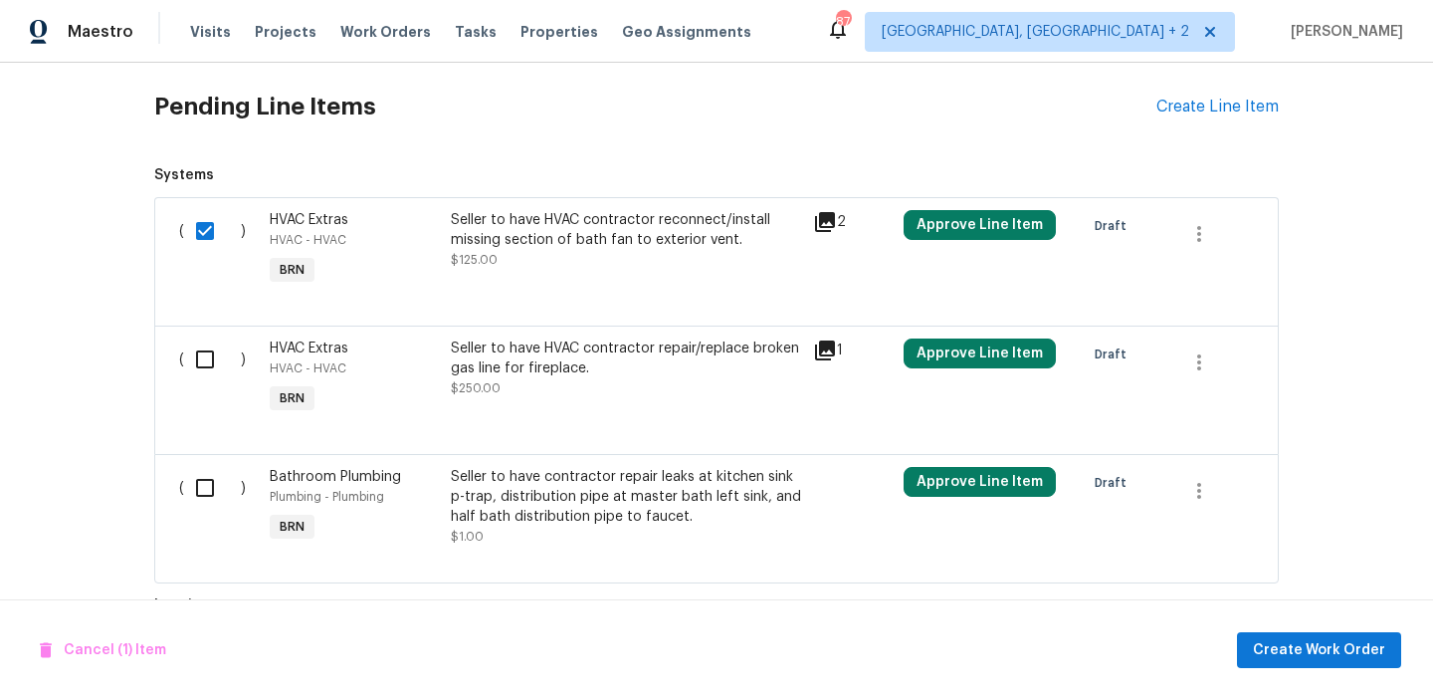
click at [203, 345] on input "checkbox" at bounding box center [212, 359] width 57 height 42
checkbox input "true"
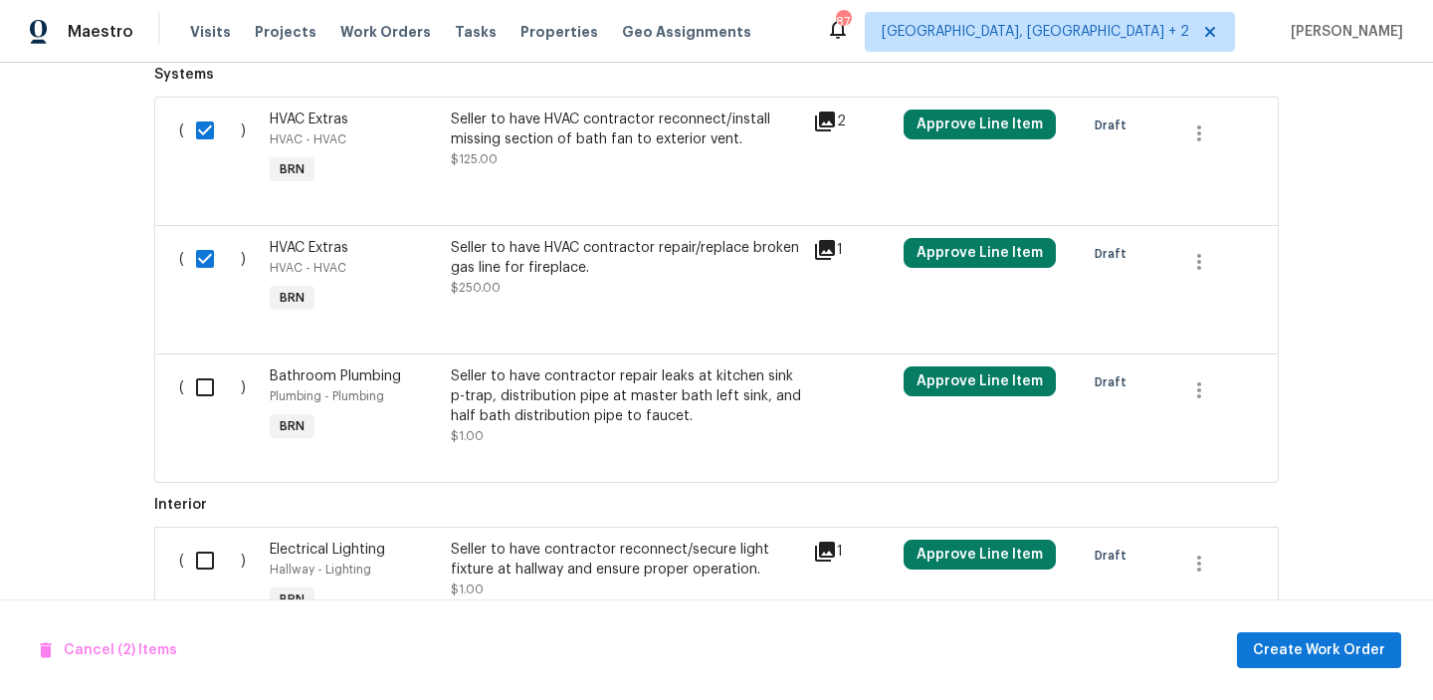
scroll to position [977, 0]
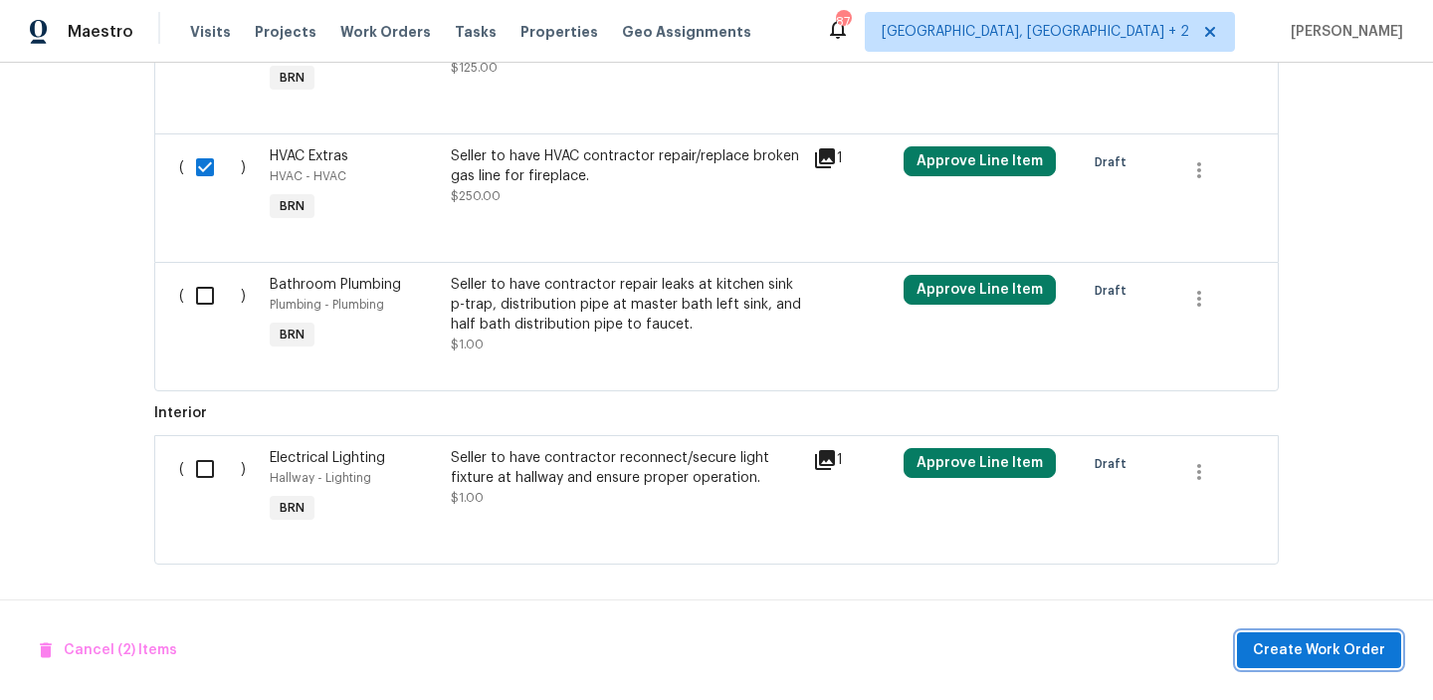
click at [1281, 651] on span "Create Work Order" at bounding box center [1319, 650] width 132 height 25
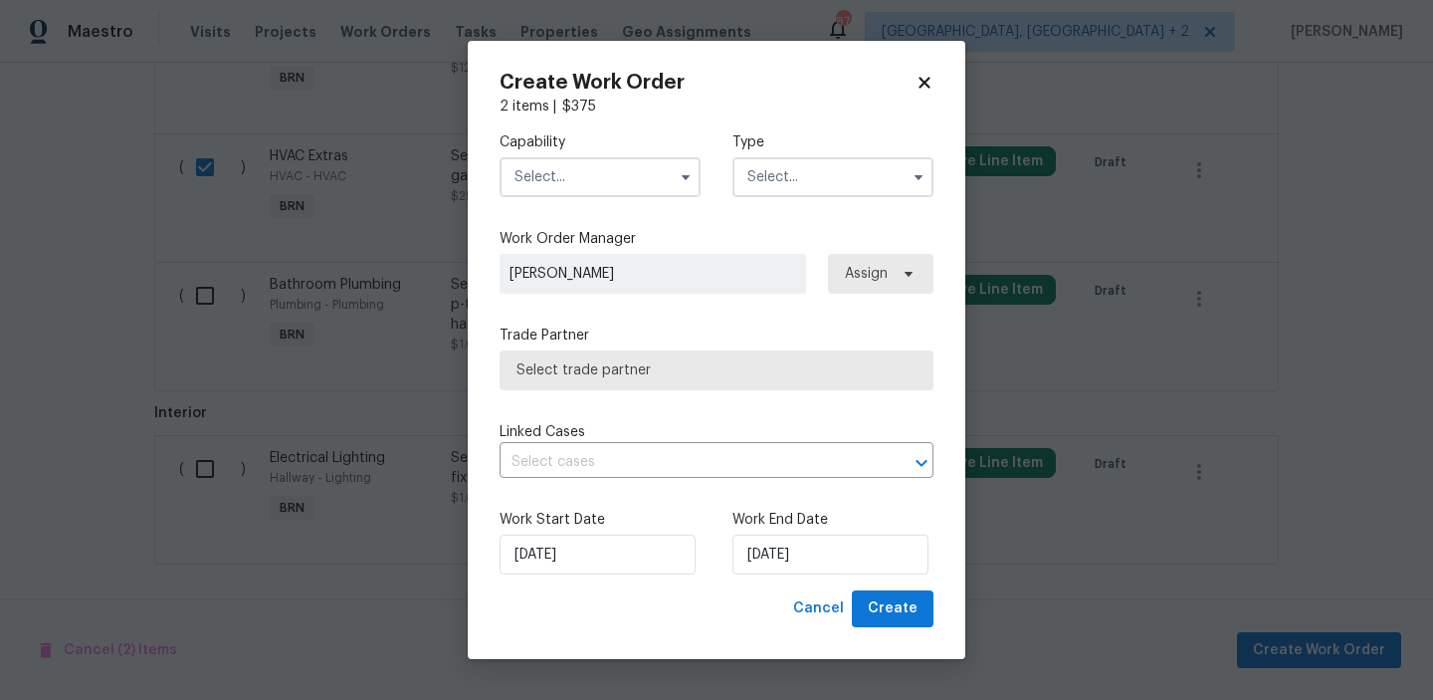
click at [619, 184] on input "text" at bounding box center [600, 177] width 201 height 40
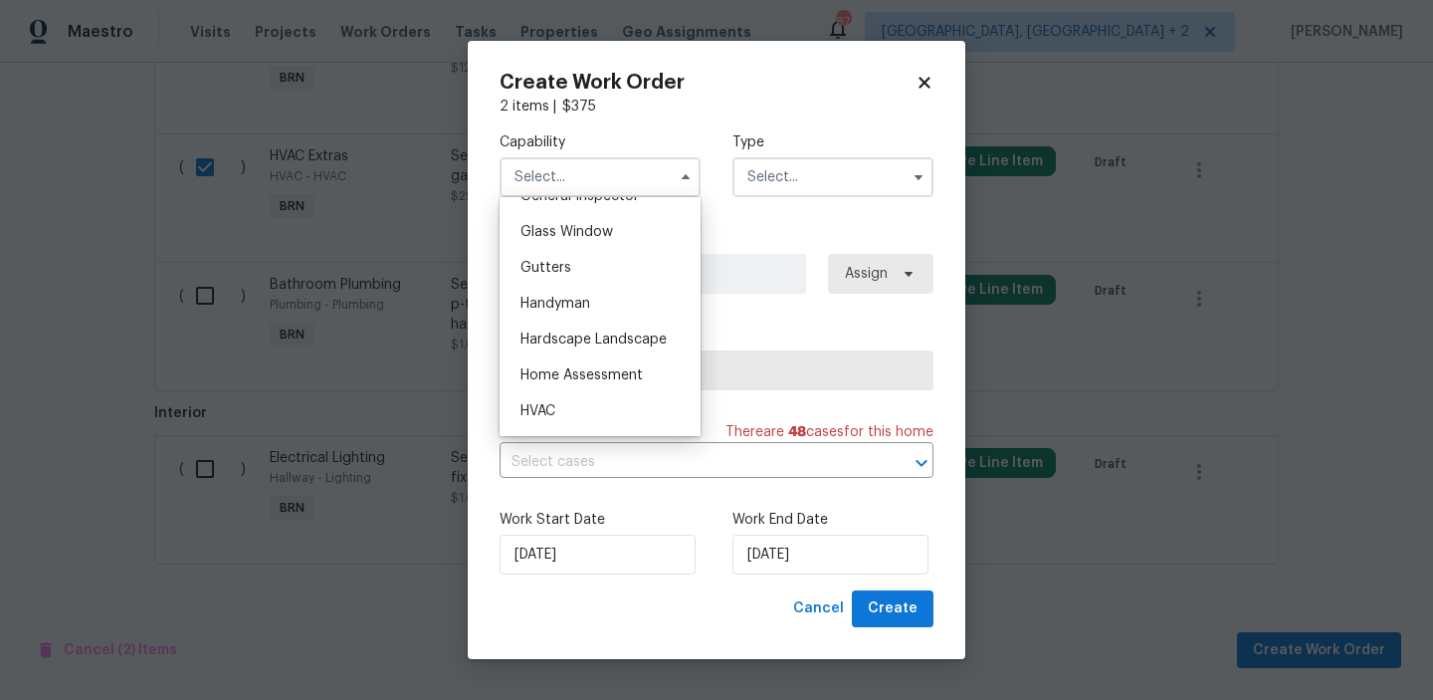
scroll to position [1018, 0]
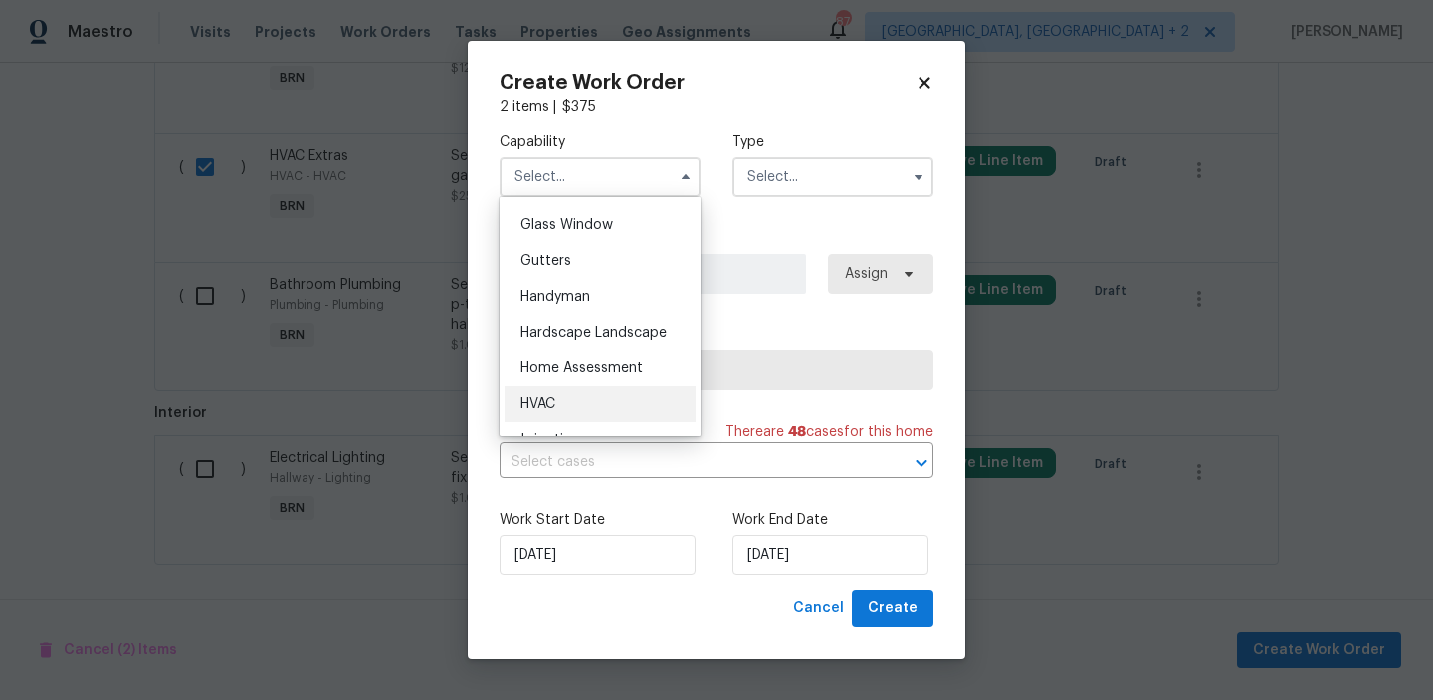
click at [567, 397] on div "HVAC" at bounding box center [600, 404] width 191 height 36
type input "HVAC"
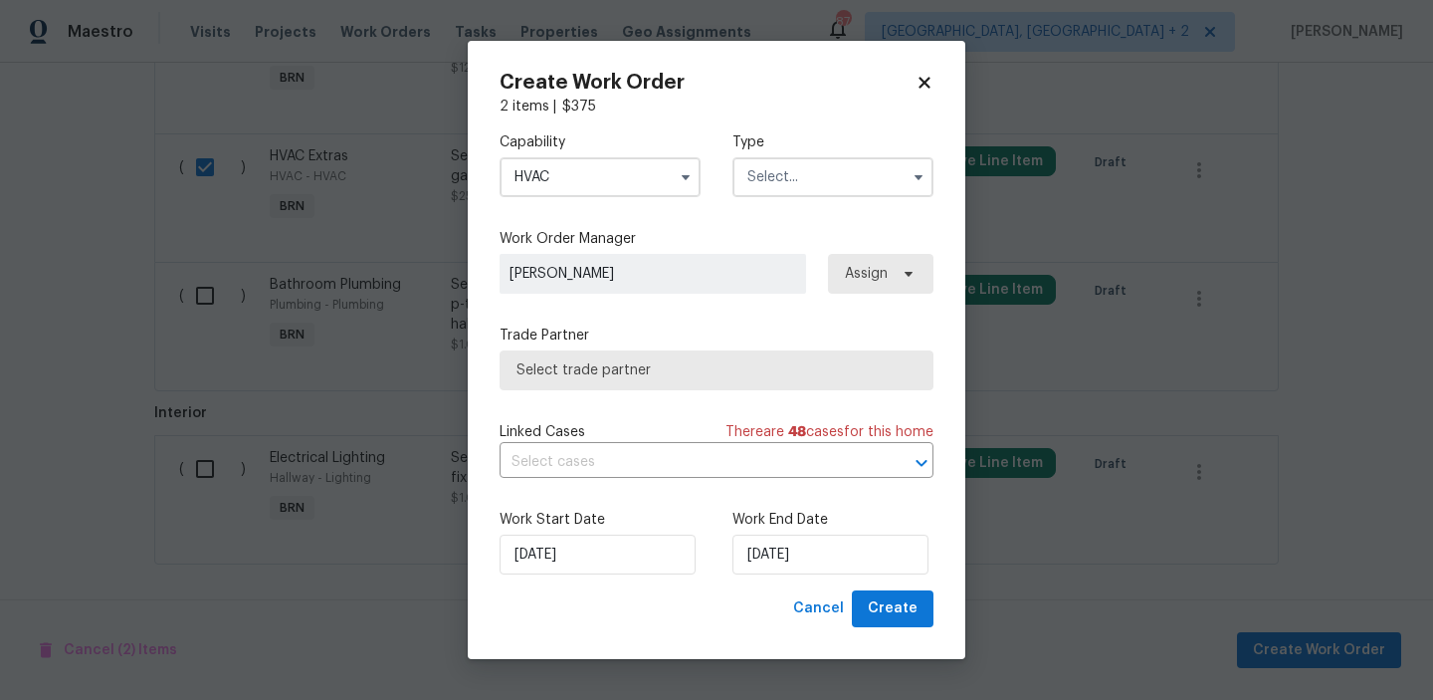
click at [799, 180] on input "text" at bounding box center [832, 177] width 201 height 40
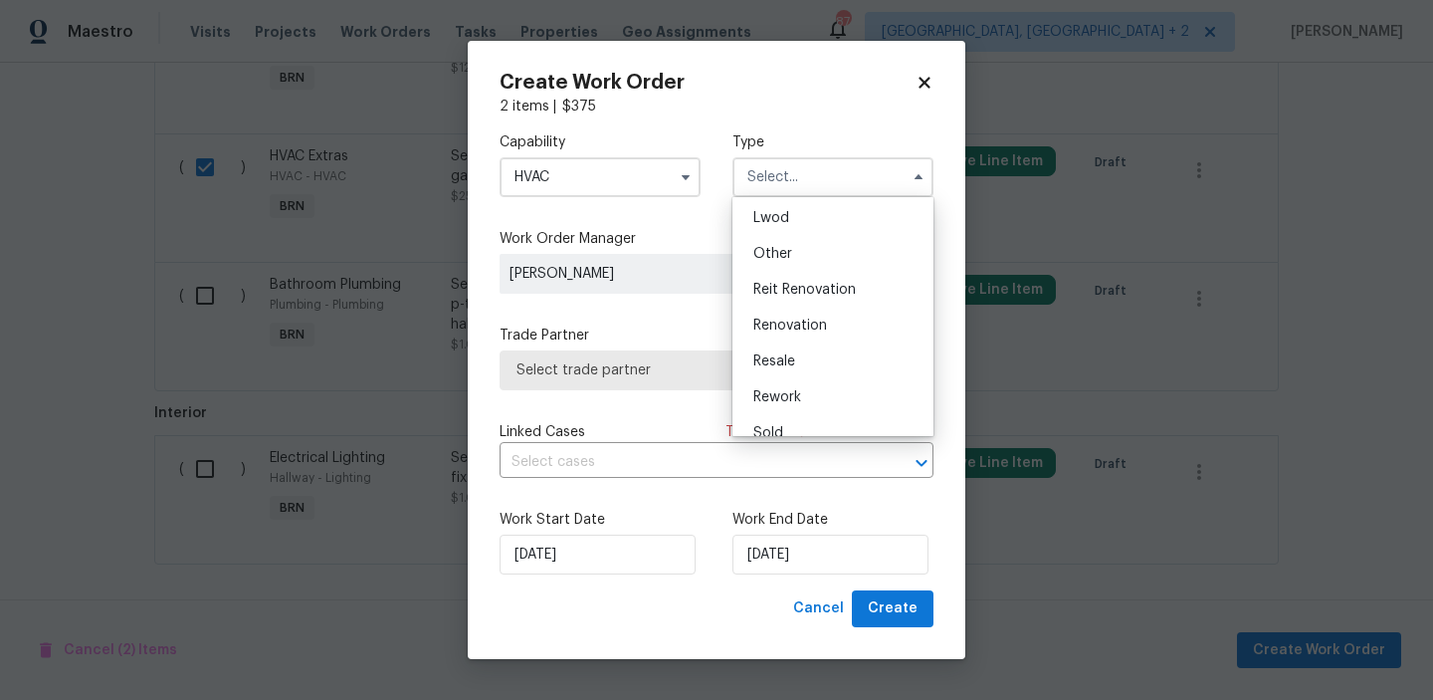
scroll to position [237, 0]
click at [801, 334] on div "Resale" at bounding box center [832, 341] width 191 height 36
type input "Resale"
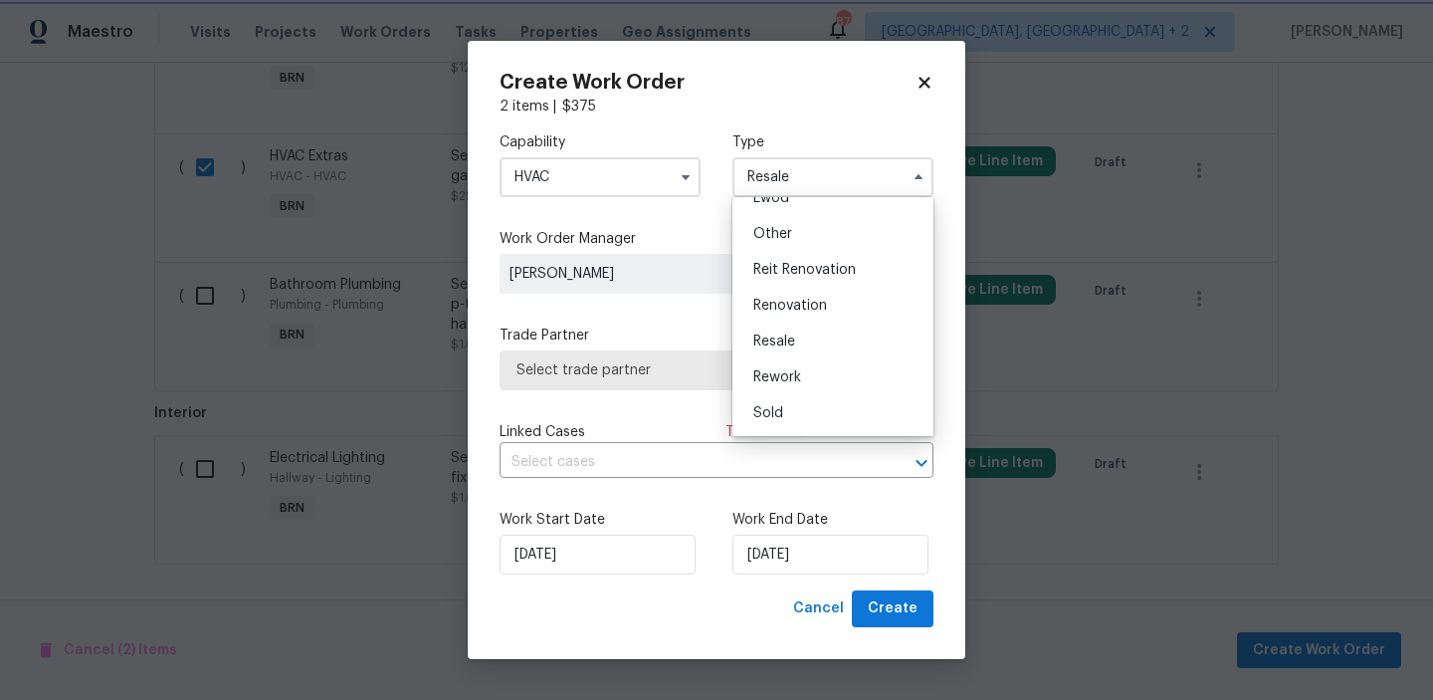
scroll to position [0, 0]
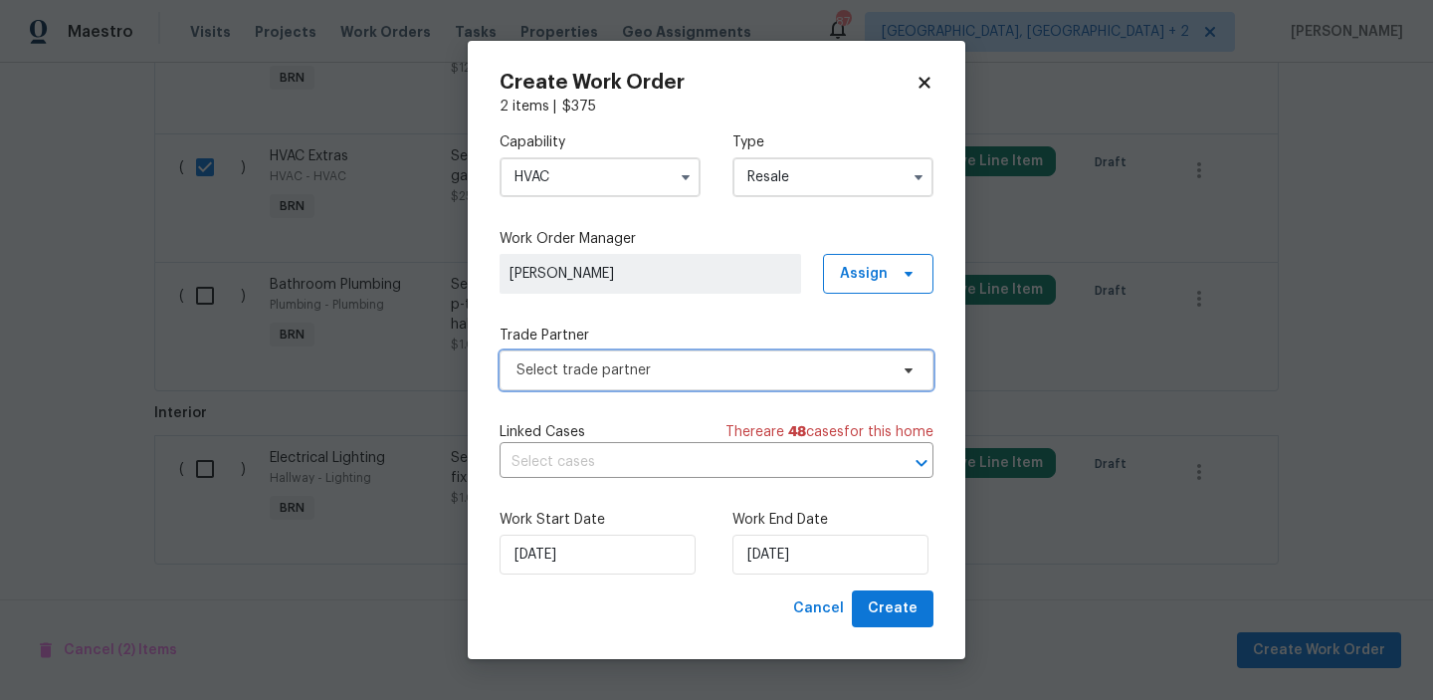
click at [588, 382] on span "Select trade partner" at bounding box center [717, 370] width 434 height 40
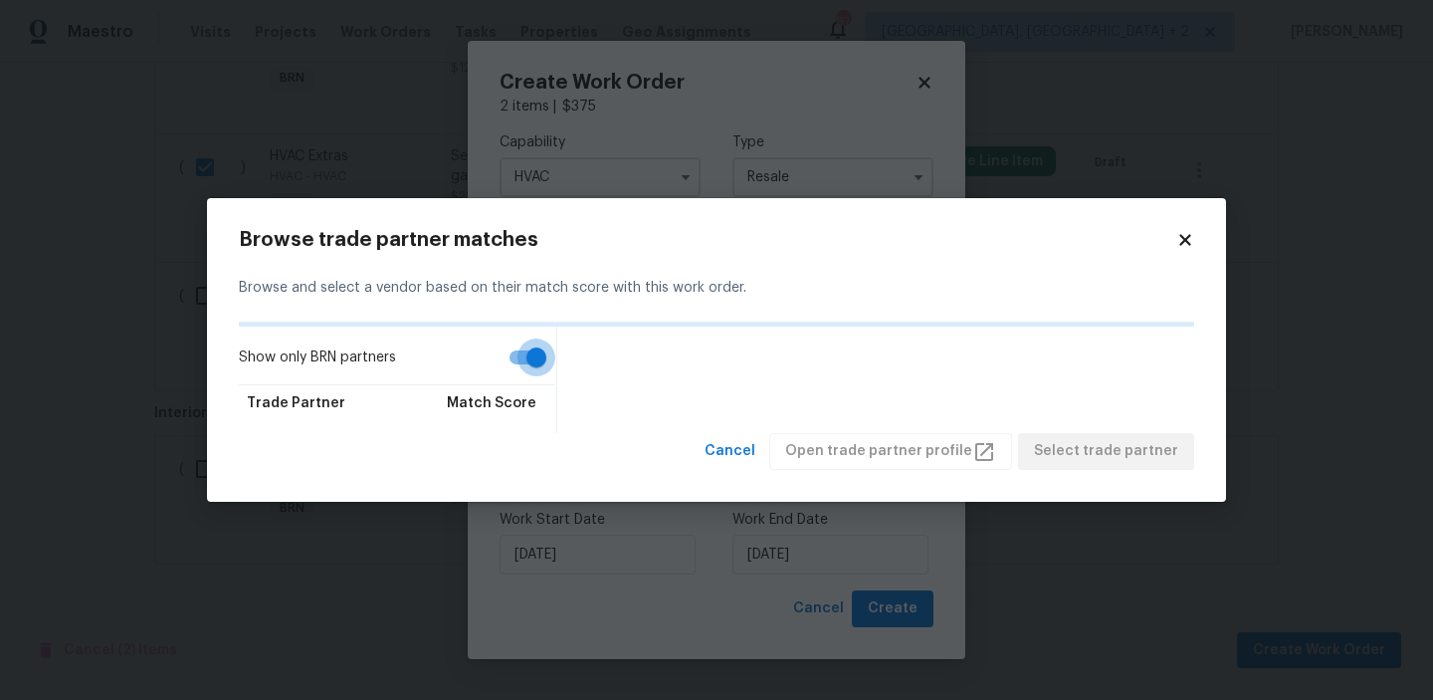
click at [522, 353] on input "Show only BRN partners" at bounding box center [536, 357] width 113 height 38
checkbox input "false"
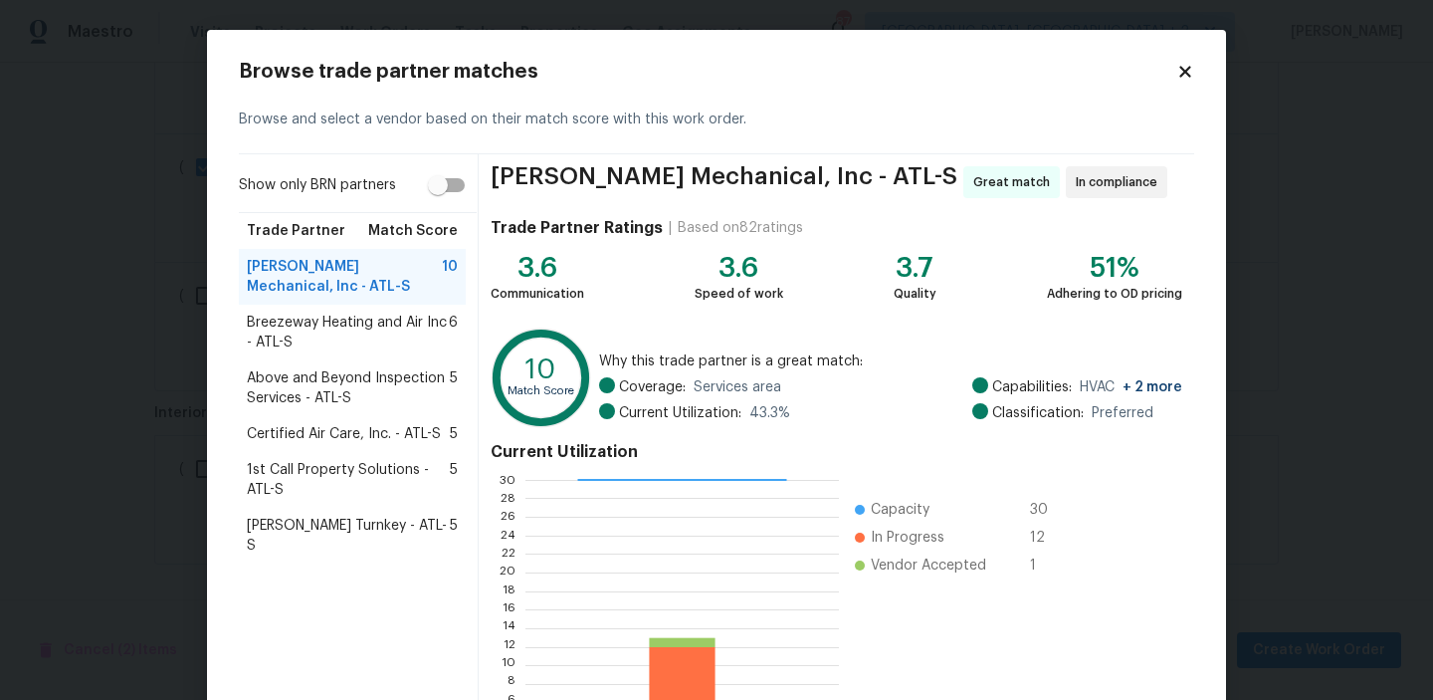
scroll to position [178, 0]
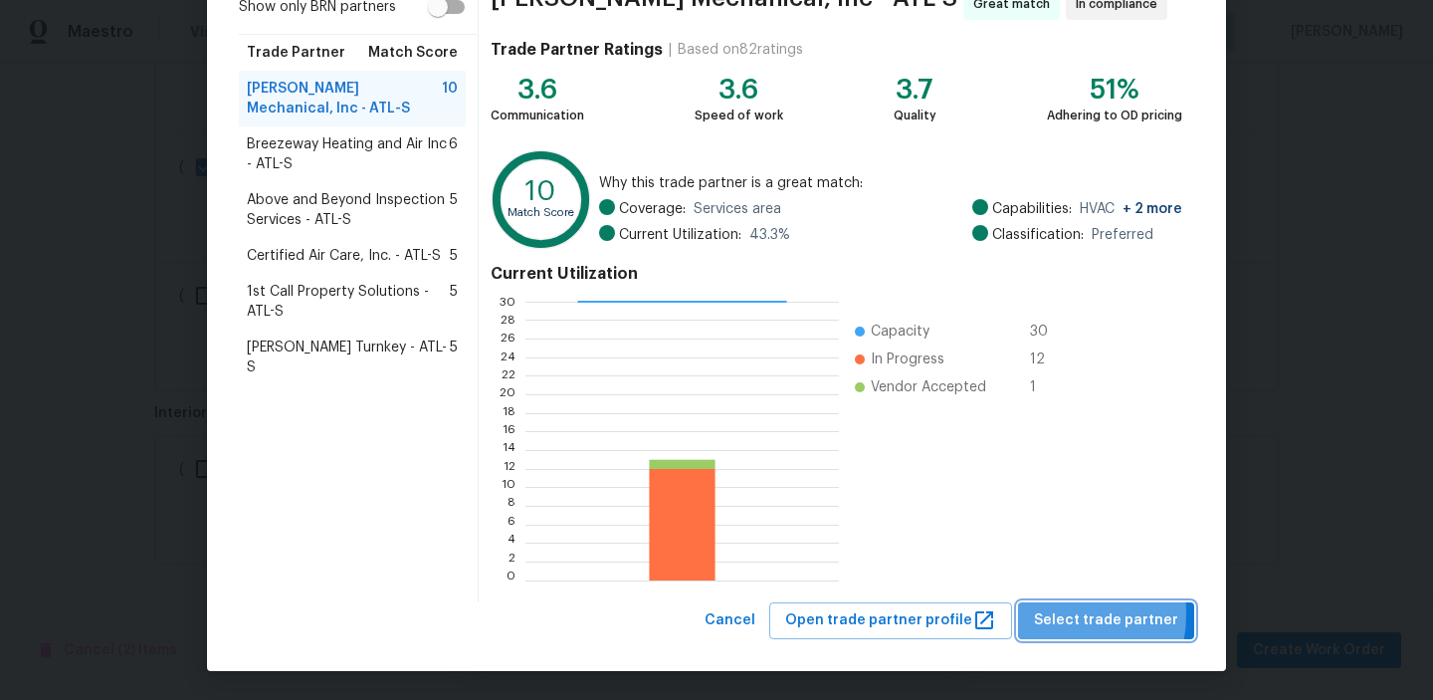
click at [1049, 613] on span "Select trade partner" at bounding box center [1106, 620] width 144 height 25
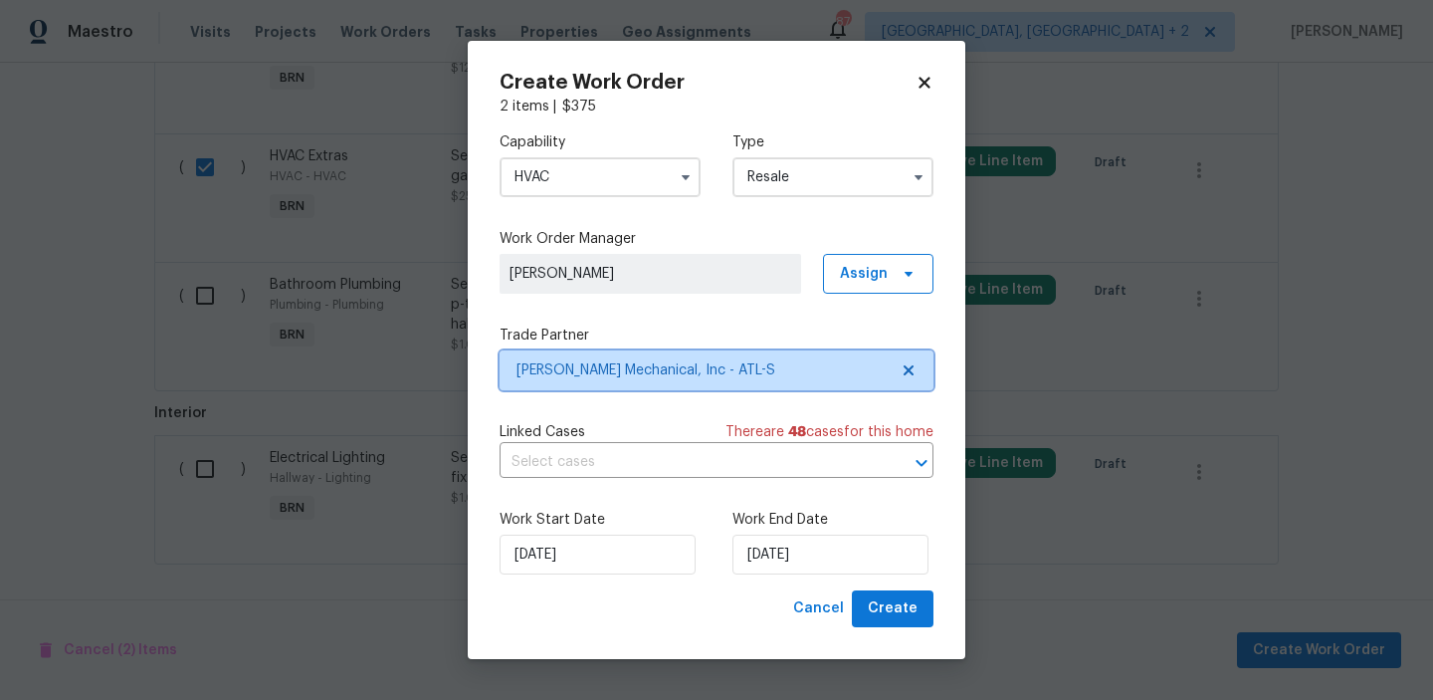
scroll to position [0, 0]
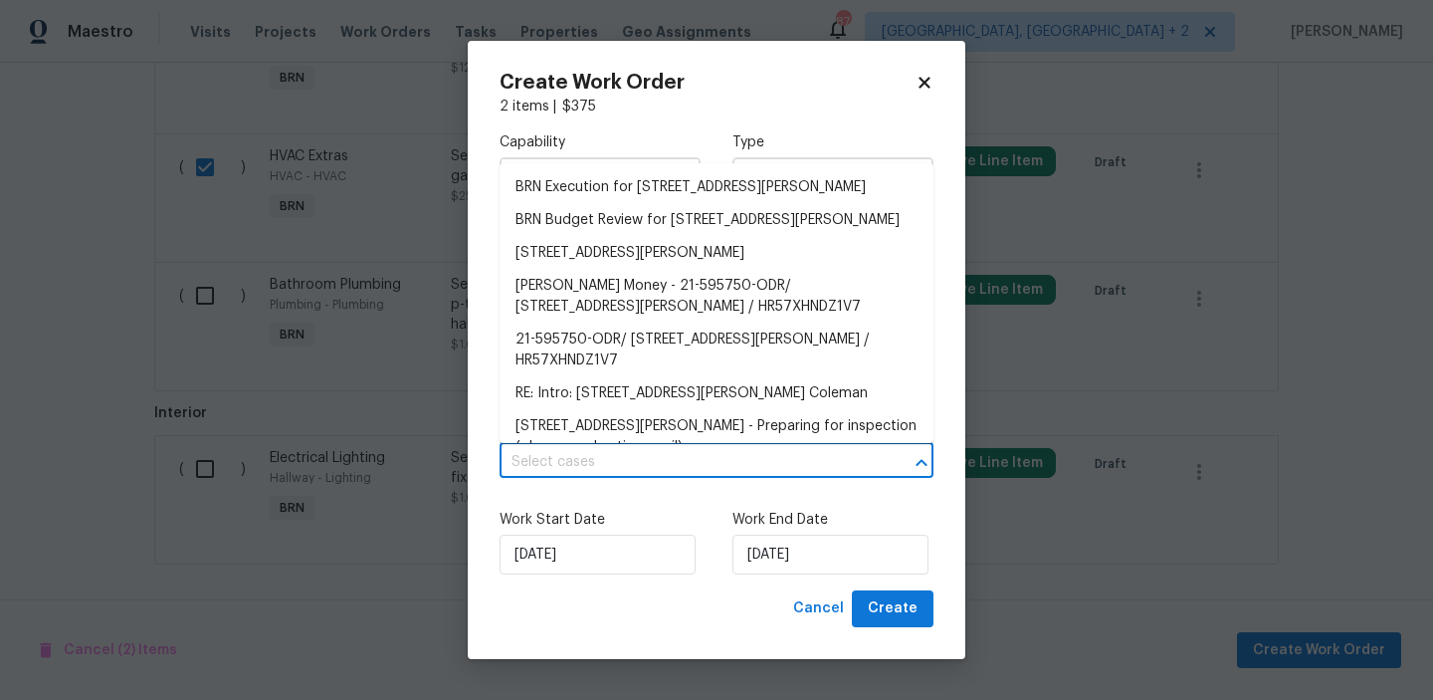
click at [634, 461] on input "text" at bounding box center [689, 462] width 378 height 31
click at [558, 191] on li "BRN Execution for 6262 Phillips Lake Ct, Lithonia, GA 30058" at bounding box center [717, 187] width 434 height 33
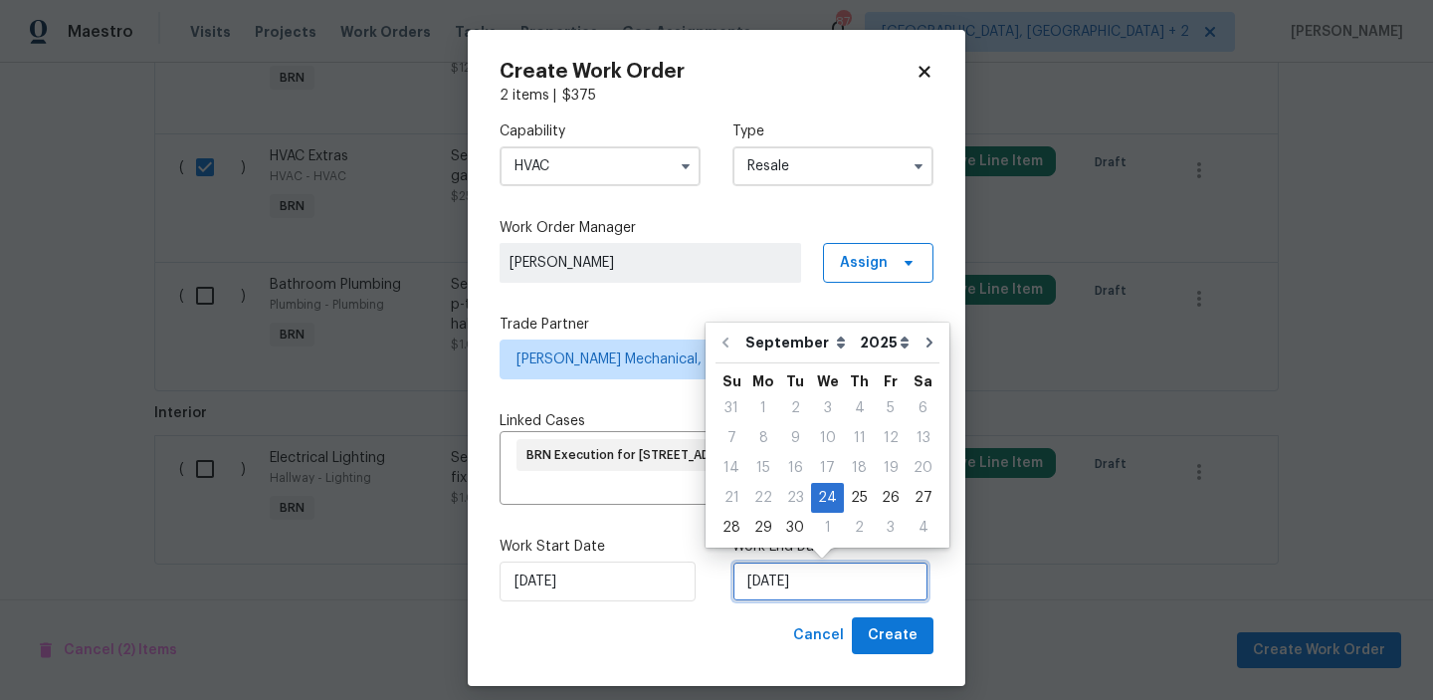
click at [777, 570] on input "24/09/2025" at bounding box center [830, 581] width 196 height 40
click at [876, 498] on div "26" at bounding box center [891, 498] width 32 height 28
type input "26/09/2025"
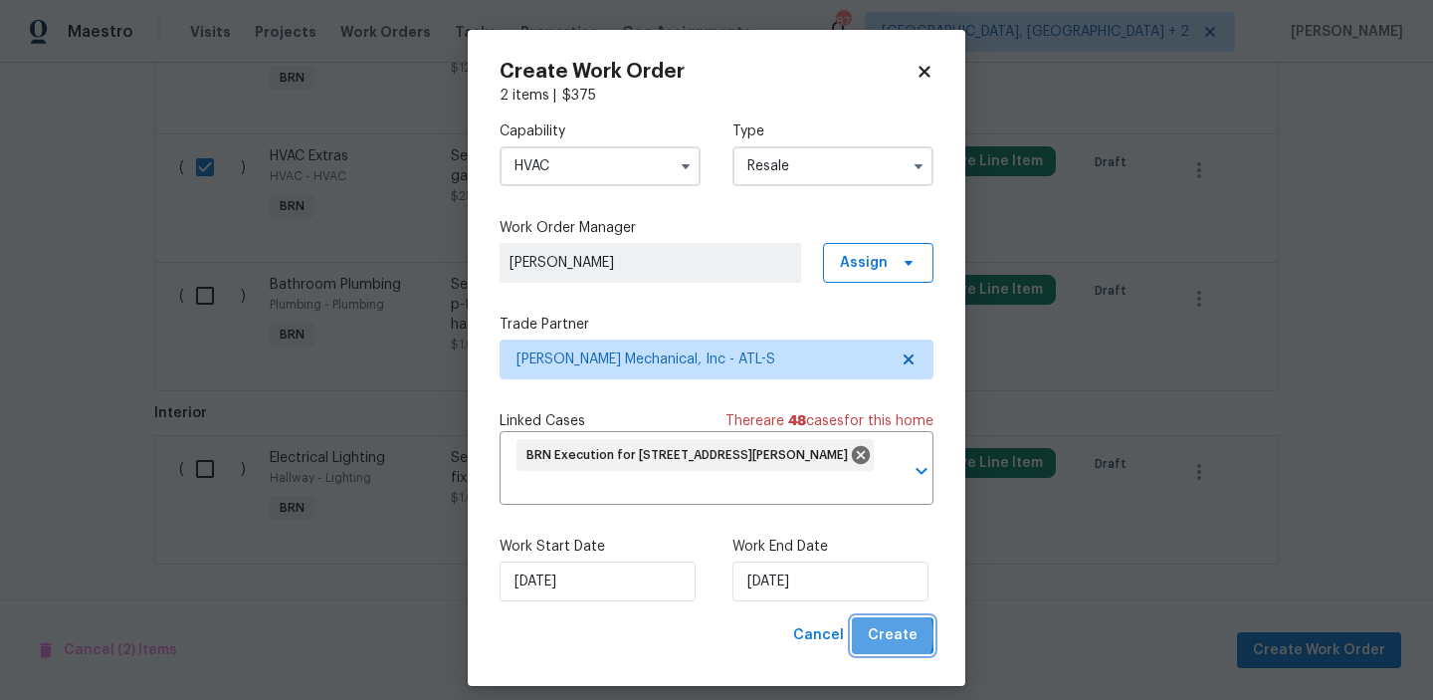
click at [874, 634] on span "Create" at bounding box center [893, 635] width 50 height 25
checkbox input "false"
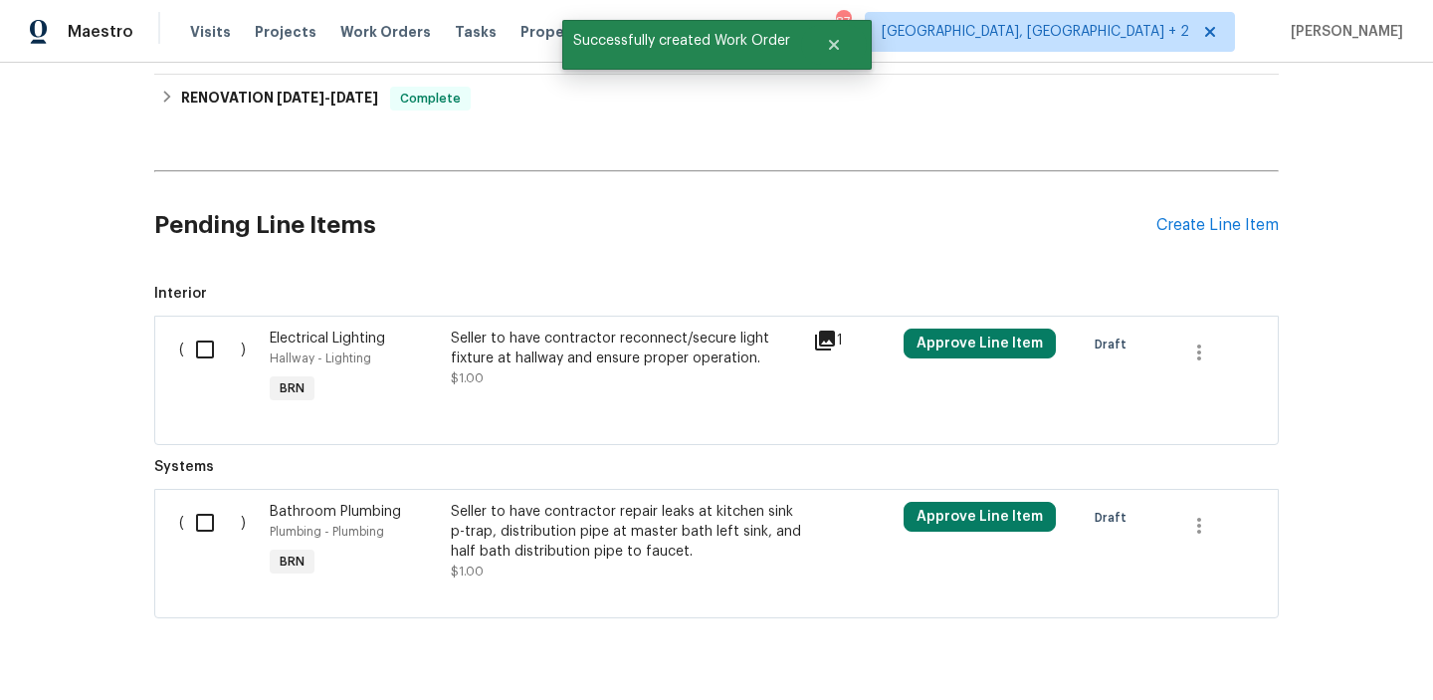
scroll to position [772, 0]
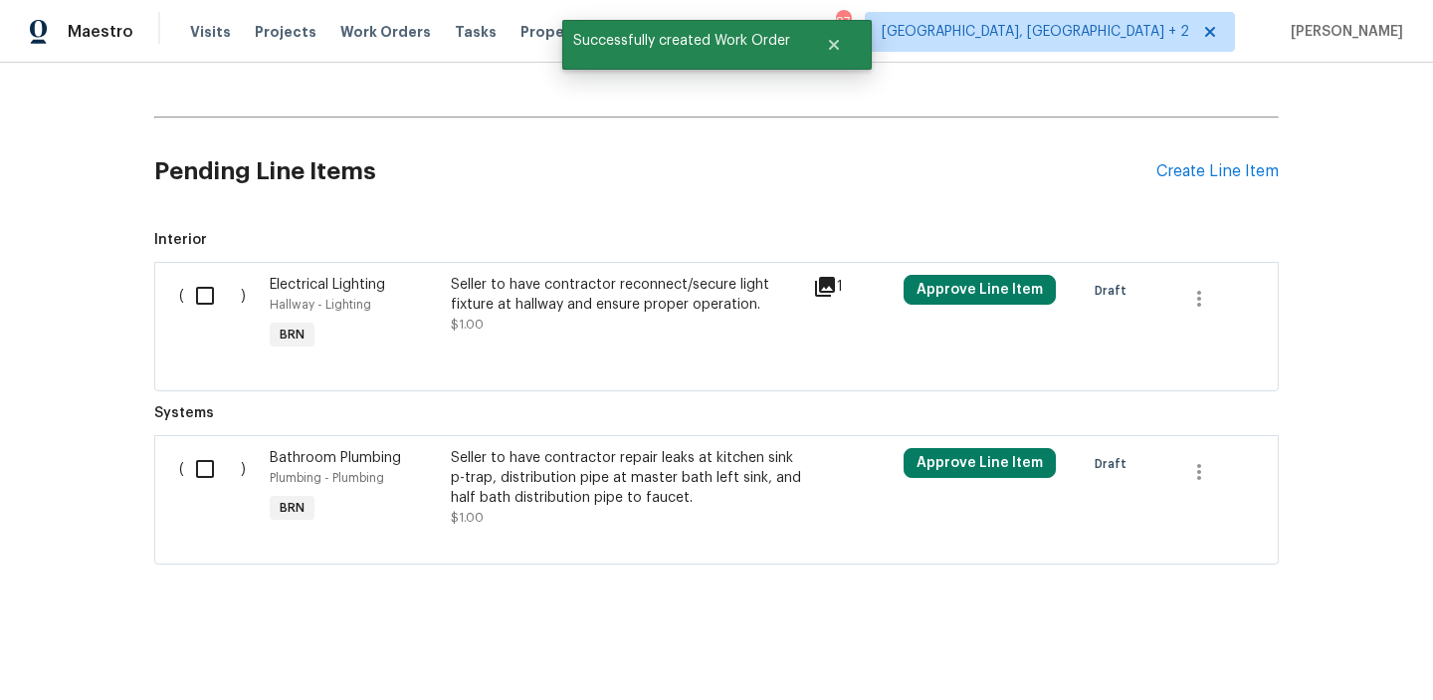
click at [190, 293] on input "checkbox" at bounding box center [212, 296] width 57 height 42
checkbox input "true"
click at [199, 474] on input "checkbox" at bounding box center [212, 469] width 57 height 42
checkbox input "true"
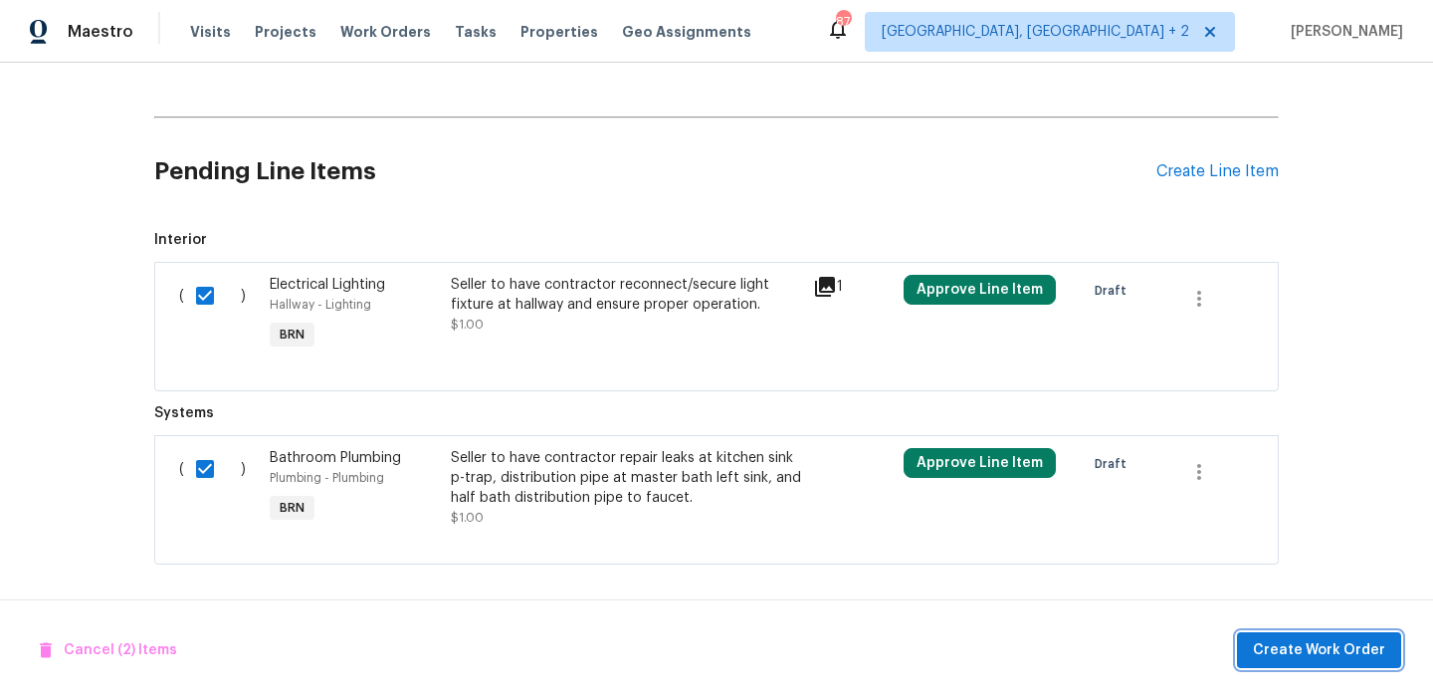
click at [1289, 651] on span "Create Work Order" at bounding box center [1319, 650] width 132 height 25
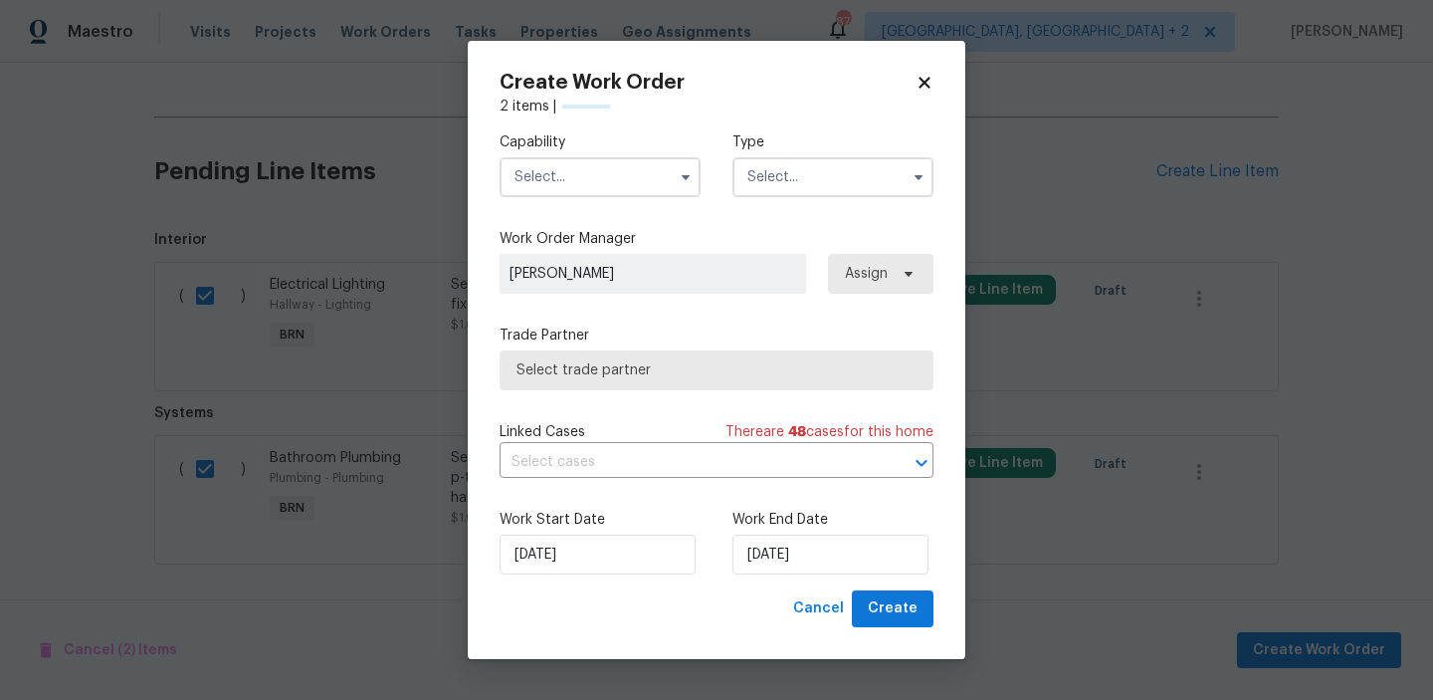
click at [629, 182] on input "text" at bounding box center [600, 177] width 201 height 40
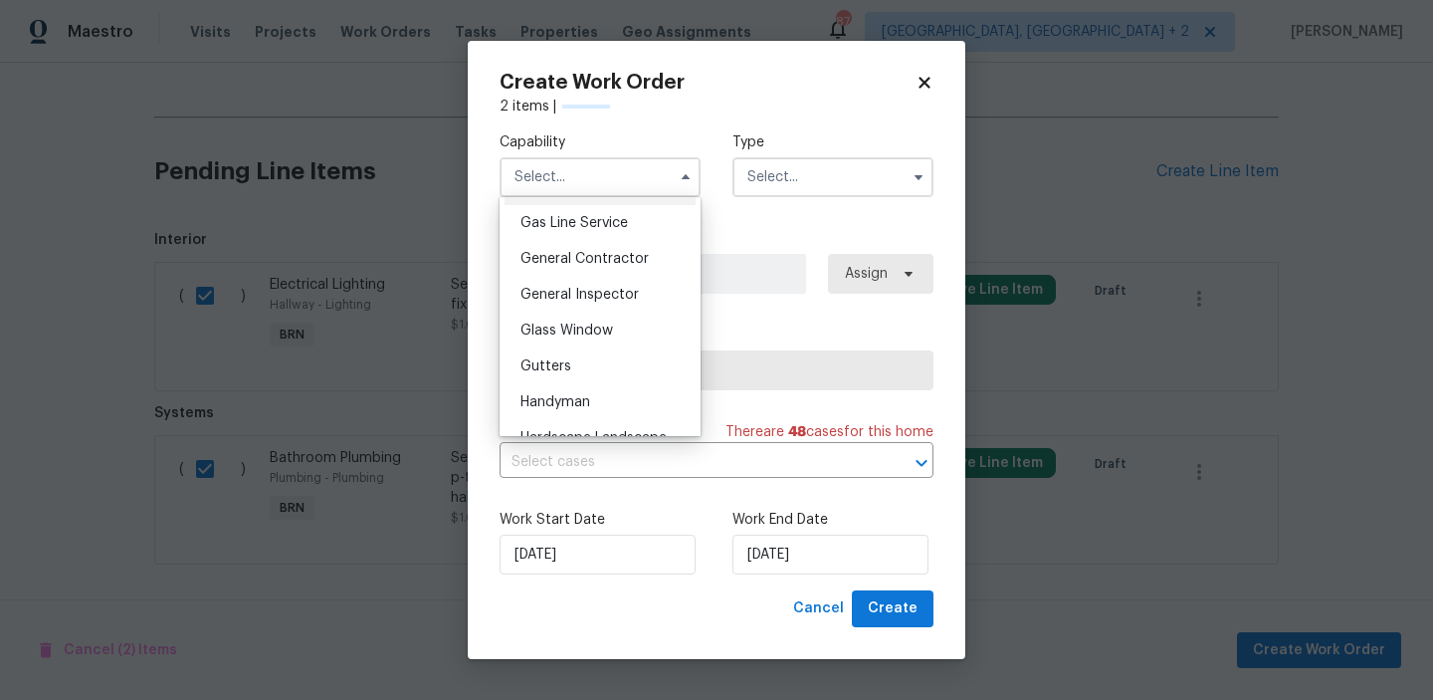
scroll to position [923, 0]
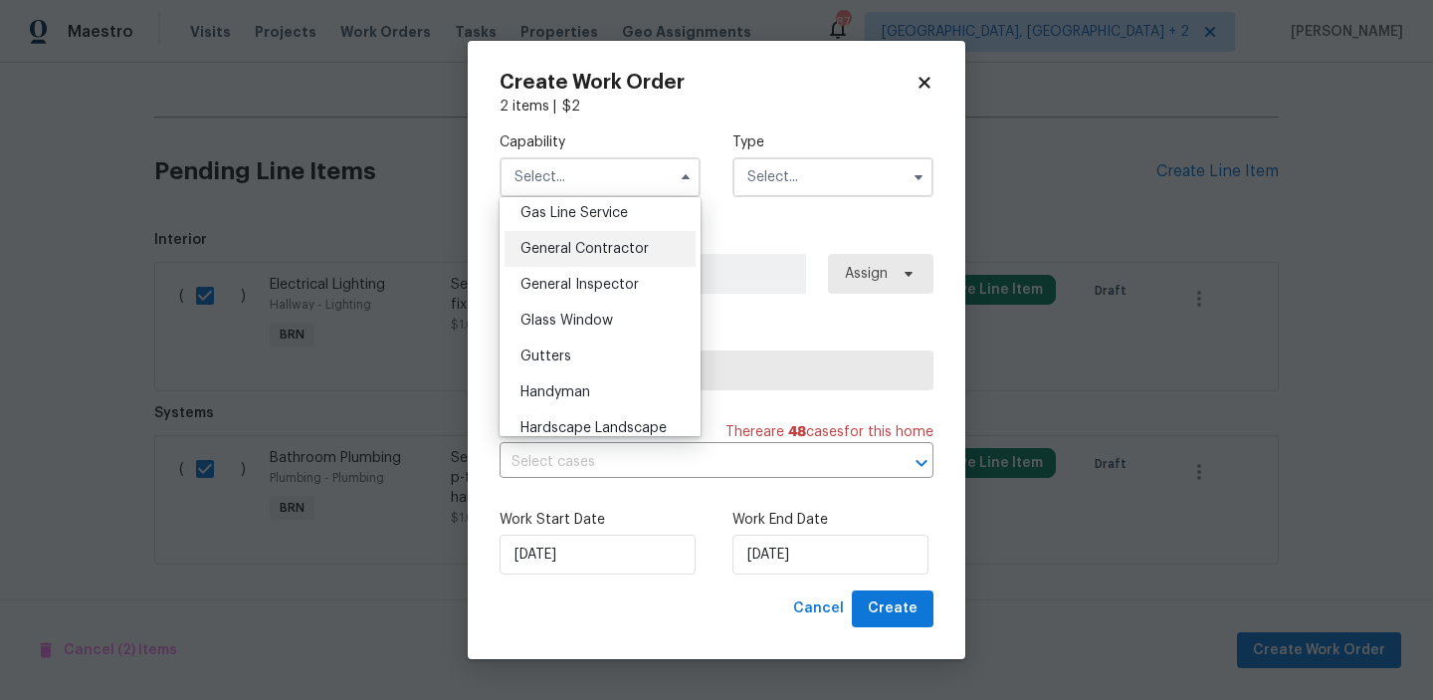
click at [599, 252] on span "General Contractor" at bounding box center [584, 249] width 128 height 14
type input "General Contractor"
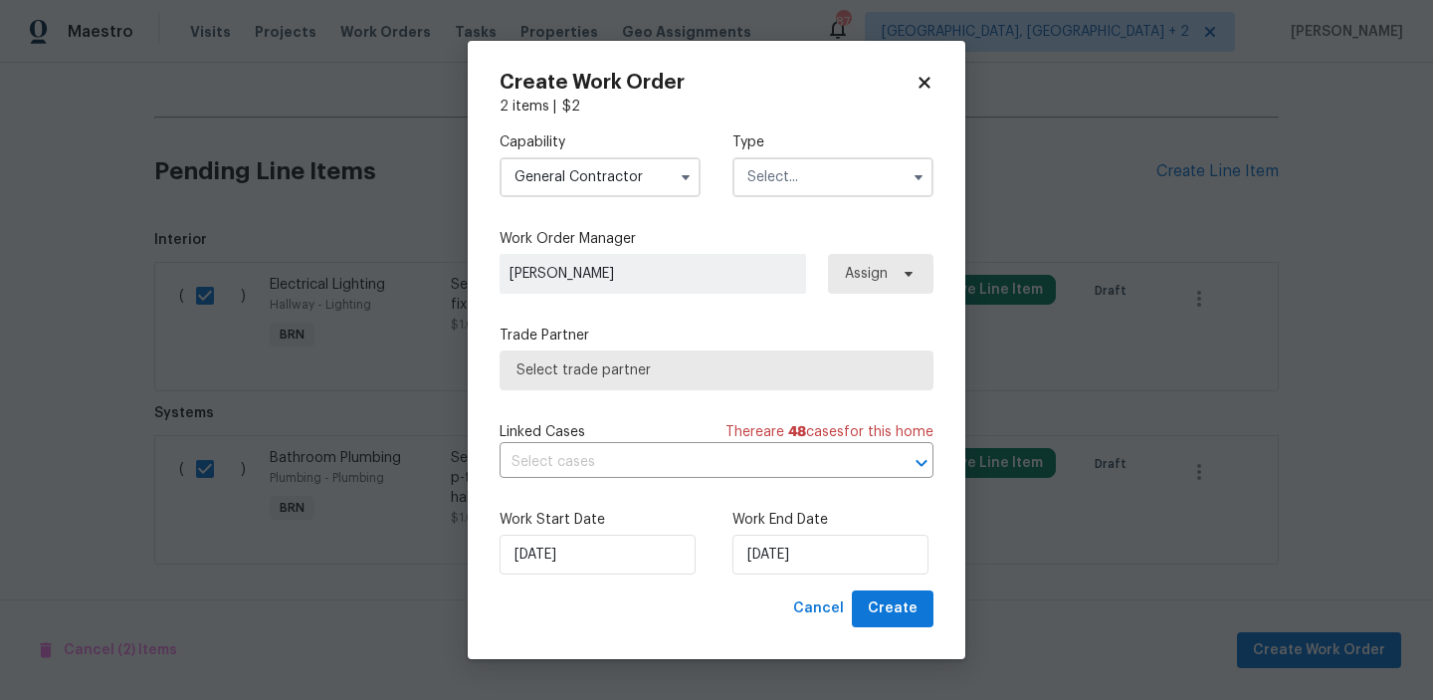
click at [843, 170] on input "text" at bounding box center [832, 177] width 201 height 40
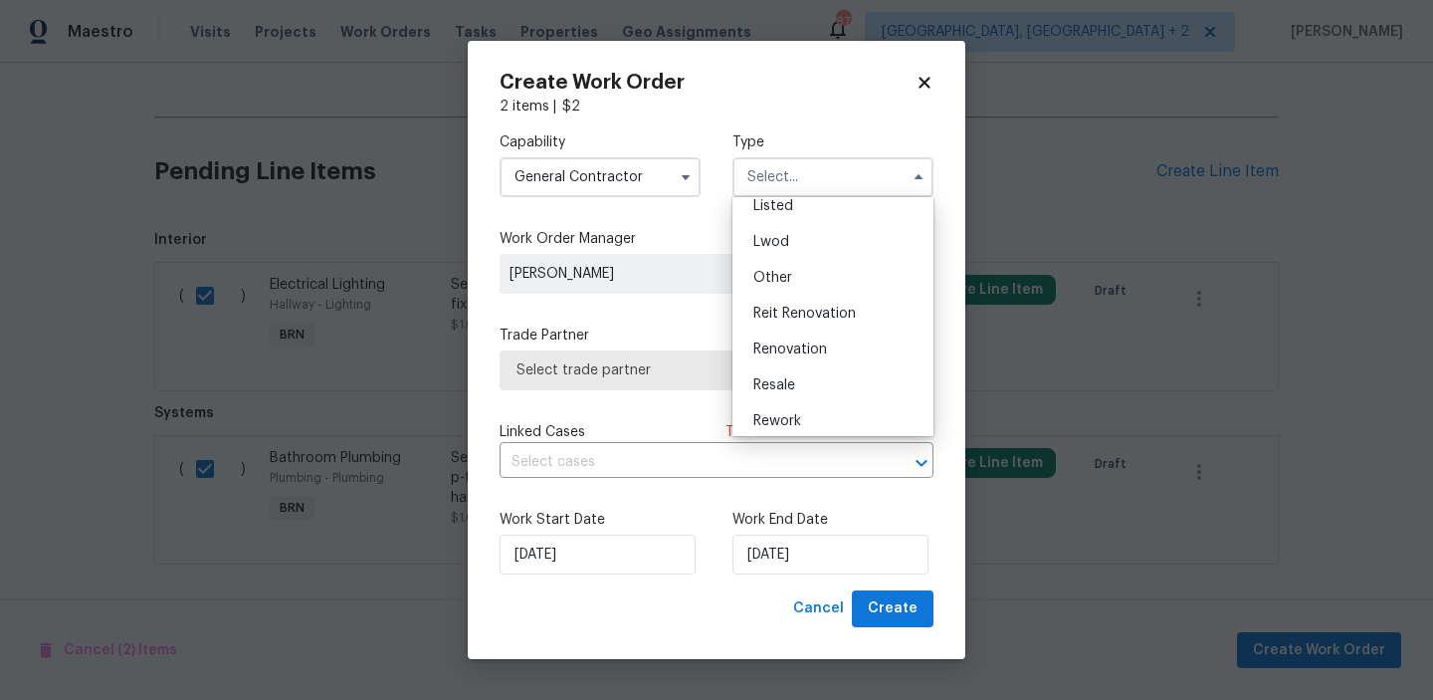
scroll to position [237, 0]
click at [800, 335] on div "Resale" at bounding box center [832, 341] width 191 height 36
type input "Resale"
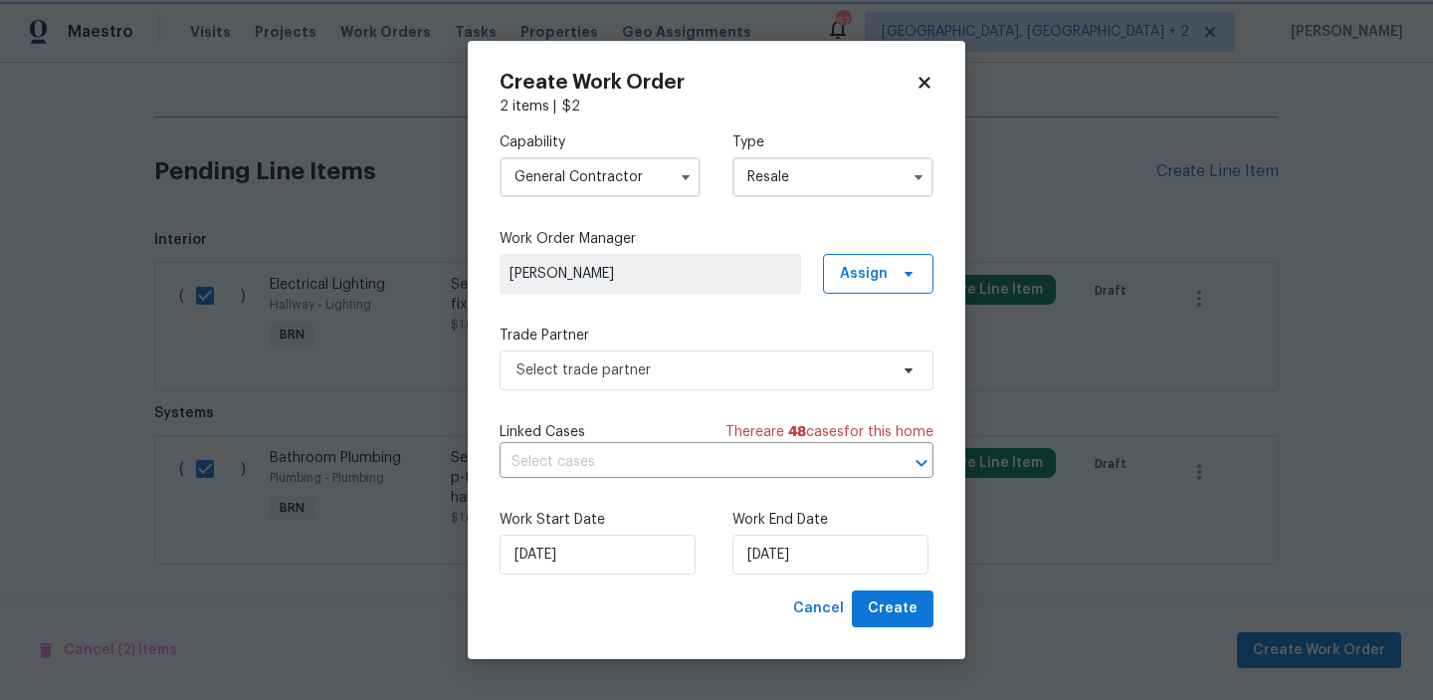
scroll to position [0, 0]
click at [677, 362] on span "Select trade partner" at bounding box center [702, 370] width 371 height 20
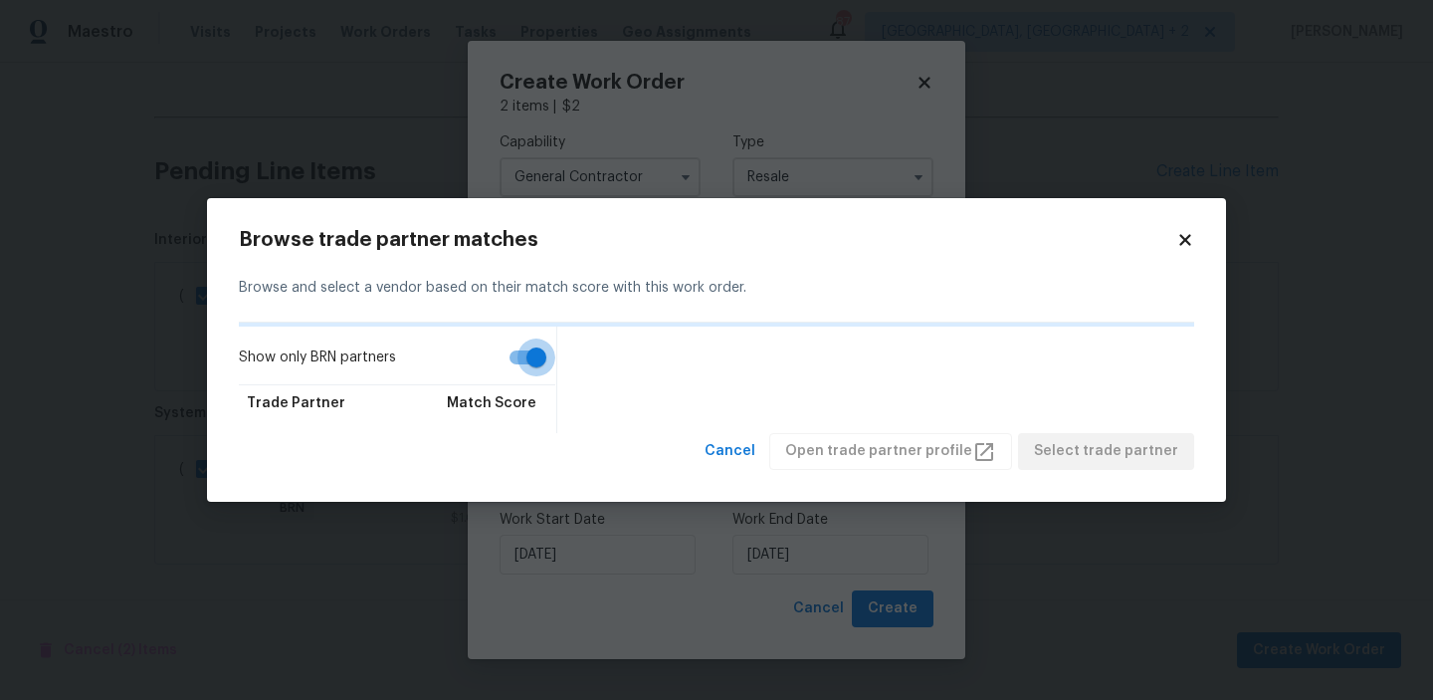
click at [512, 359] on input "Show only BRN partners" at bounding box center [536, 357] width 113 height 38
checkbox input "false"
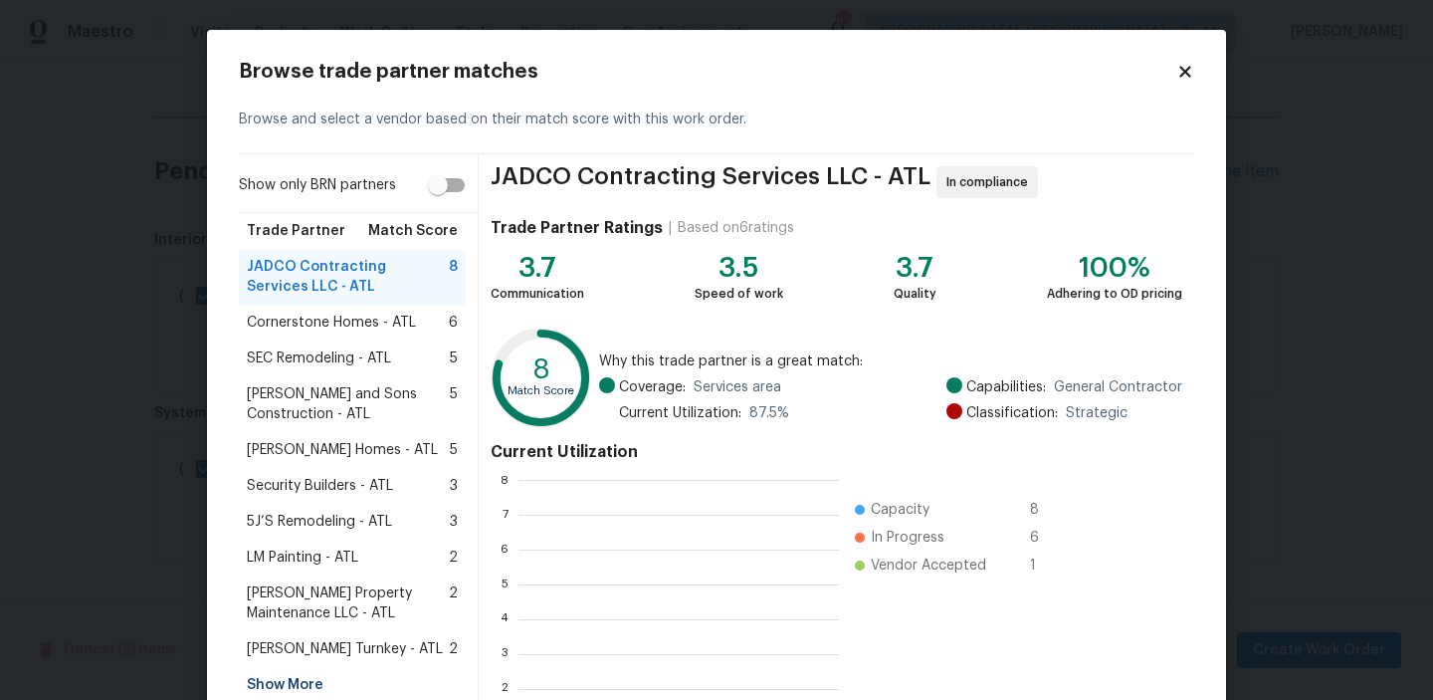
scroll to position [279, 319]
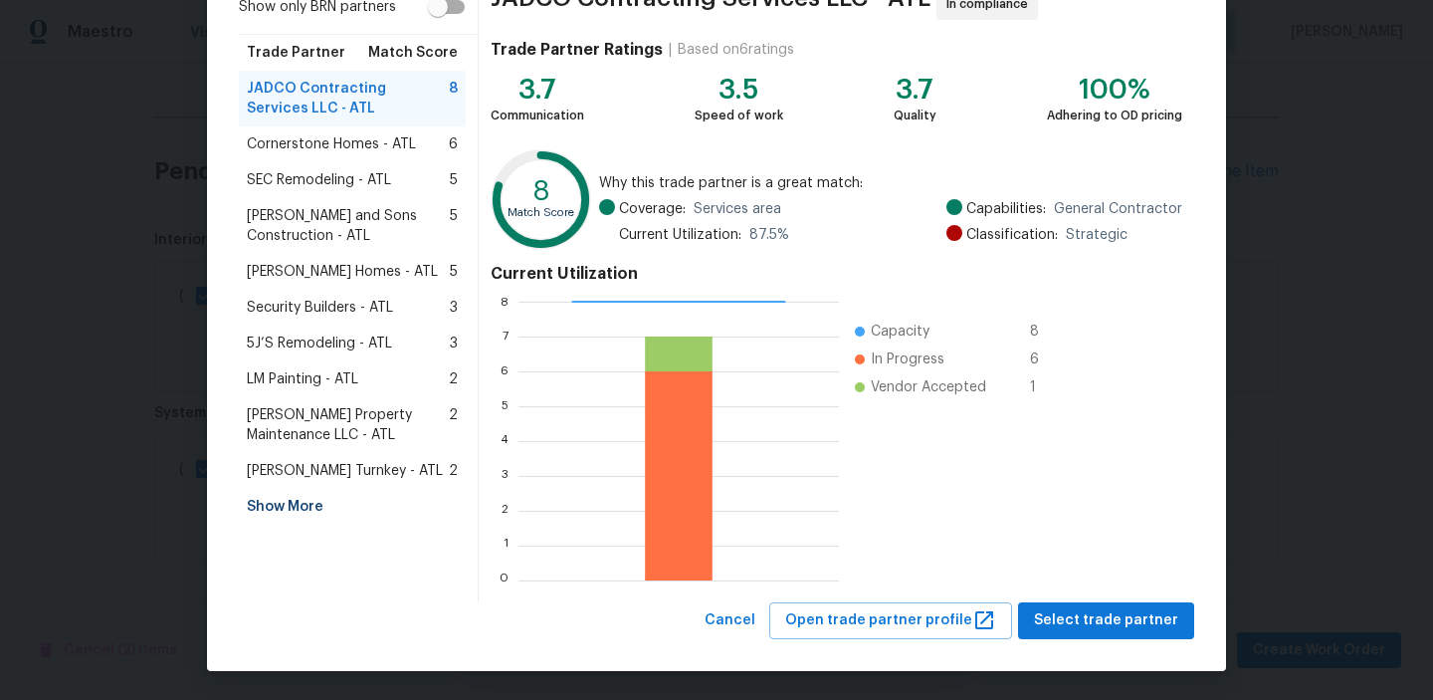
click at [299, 383] on span "LM Painting - ATL" at bounding box center [302, 379] width 111 height 20
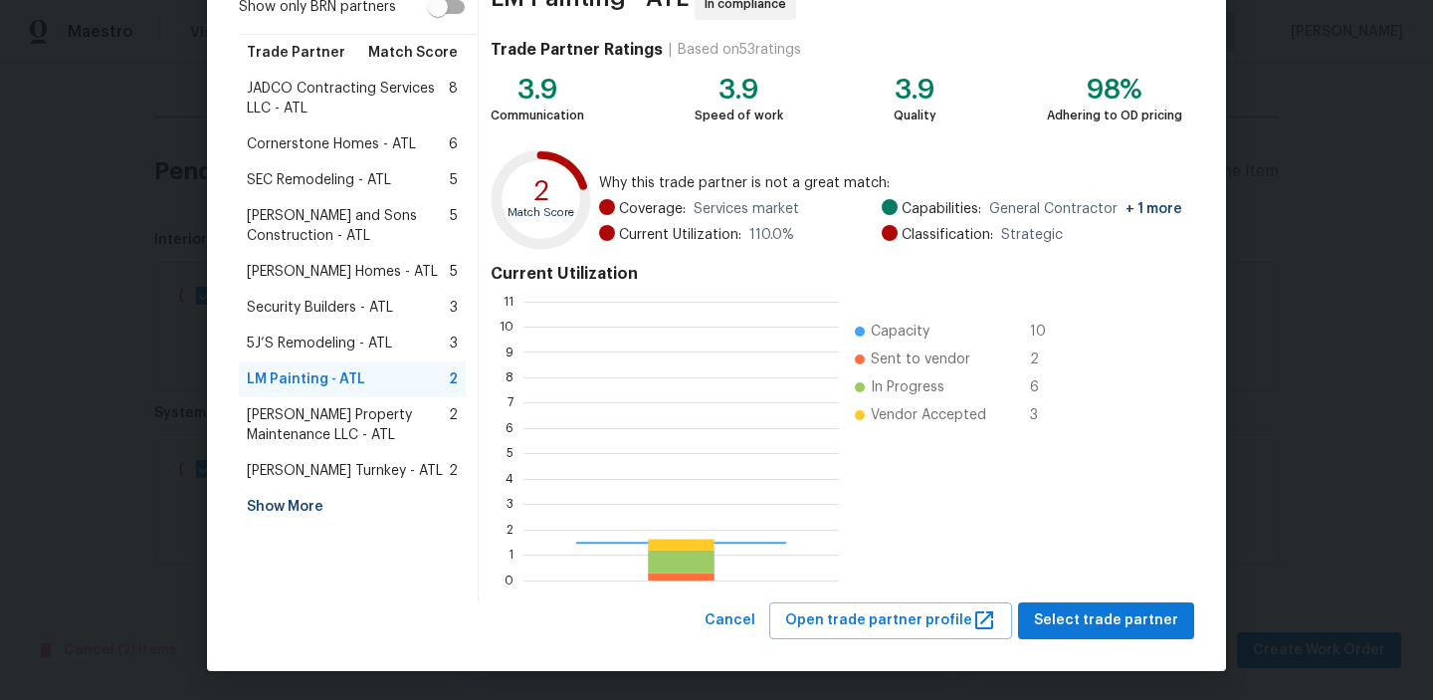
scroll to position [279, 315]
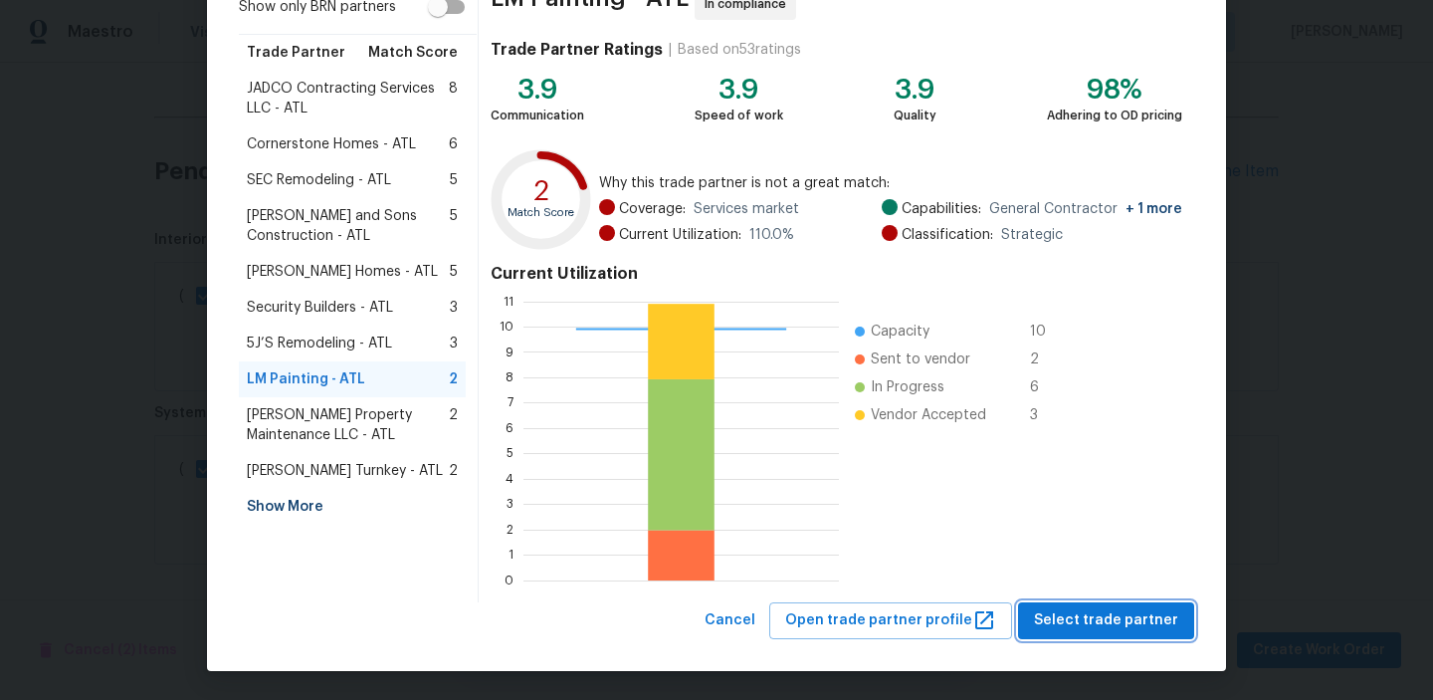
click at [1089, 633] on button "Select trade partner" at bounding box center [1106, 620] width 176 height 37
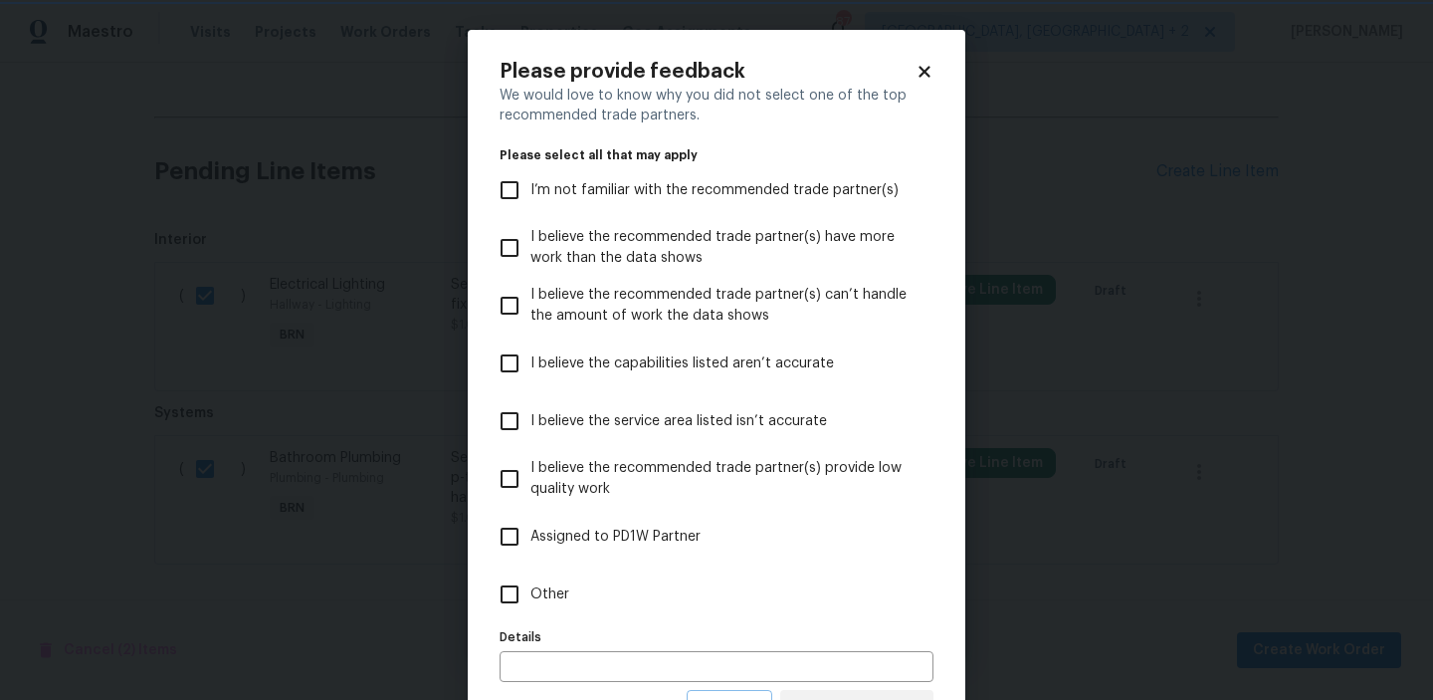
scroll to position [0, 0]
click at [513, 599] on input "Other" at bounding box center [510, 594] width 42 height 42
checkbox input "true"
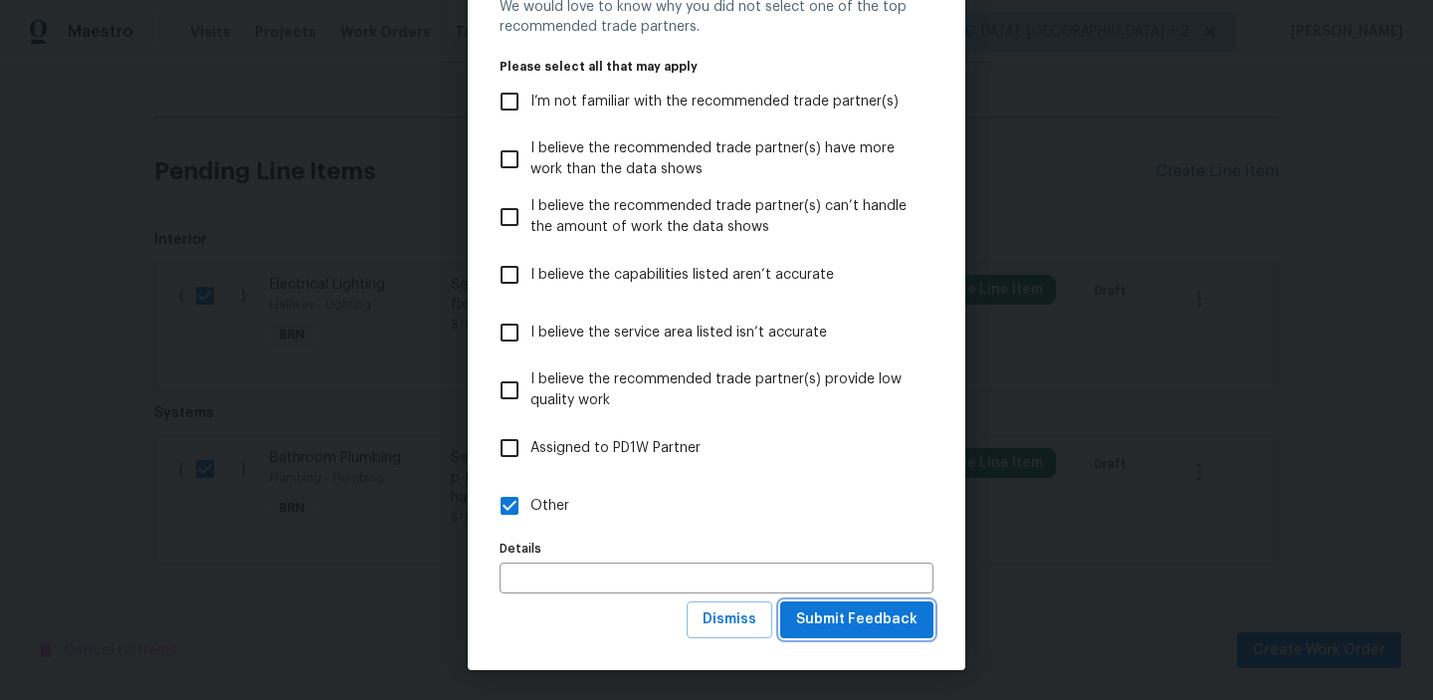
click at [841, 625] on span "Submit Feedback" at bounding box center [856, 619] width 121 height 25
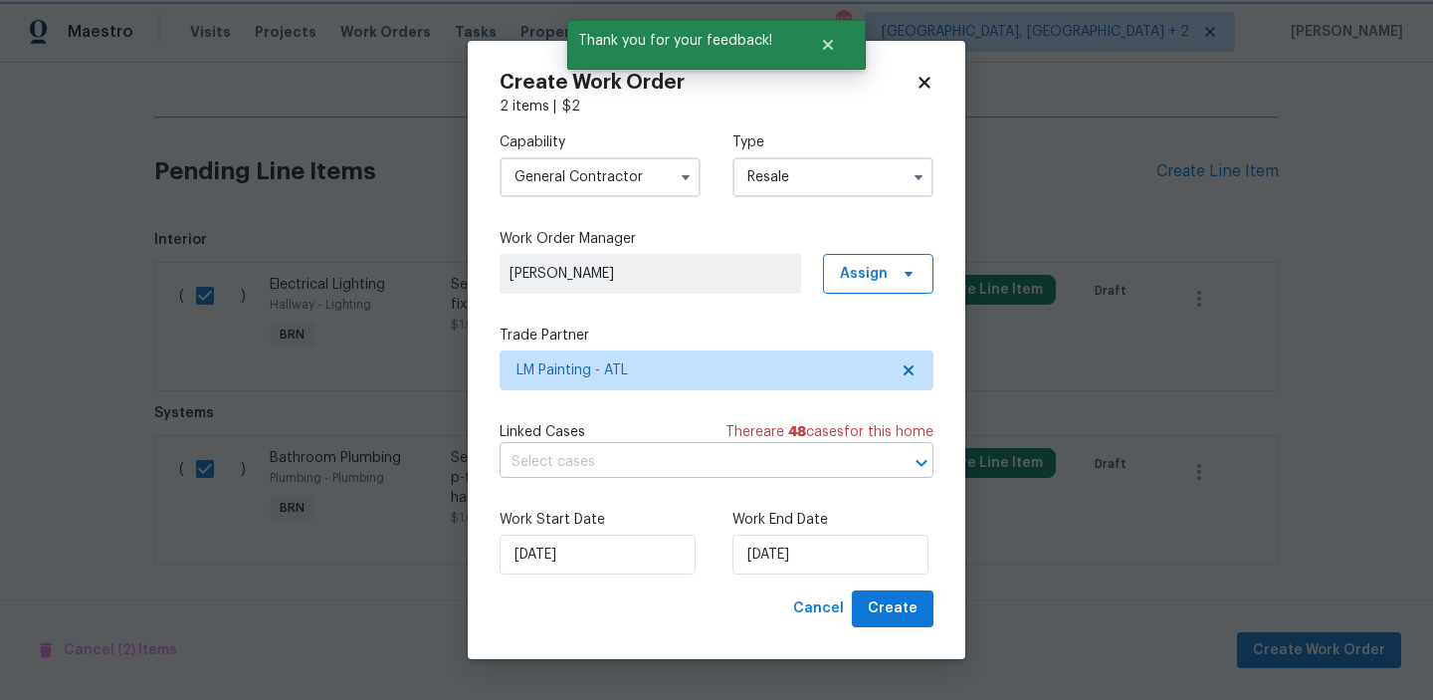
scroll to position [0, 0]
click at [580, 445] on div "Linked Cases There are 48 case s for this home ​" at bounding box center [717, 450] width 434 height 56
click at [550, 458] on input "text" at bounding box center [689, 462] width 378 height 31
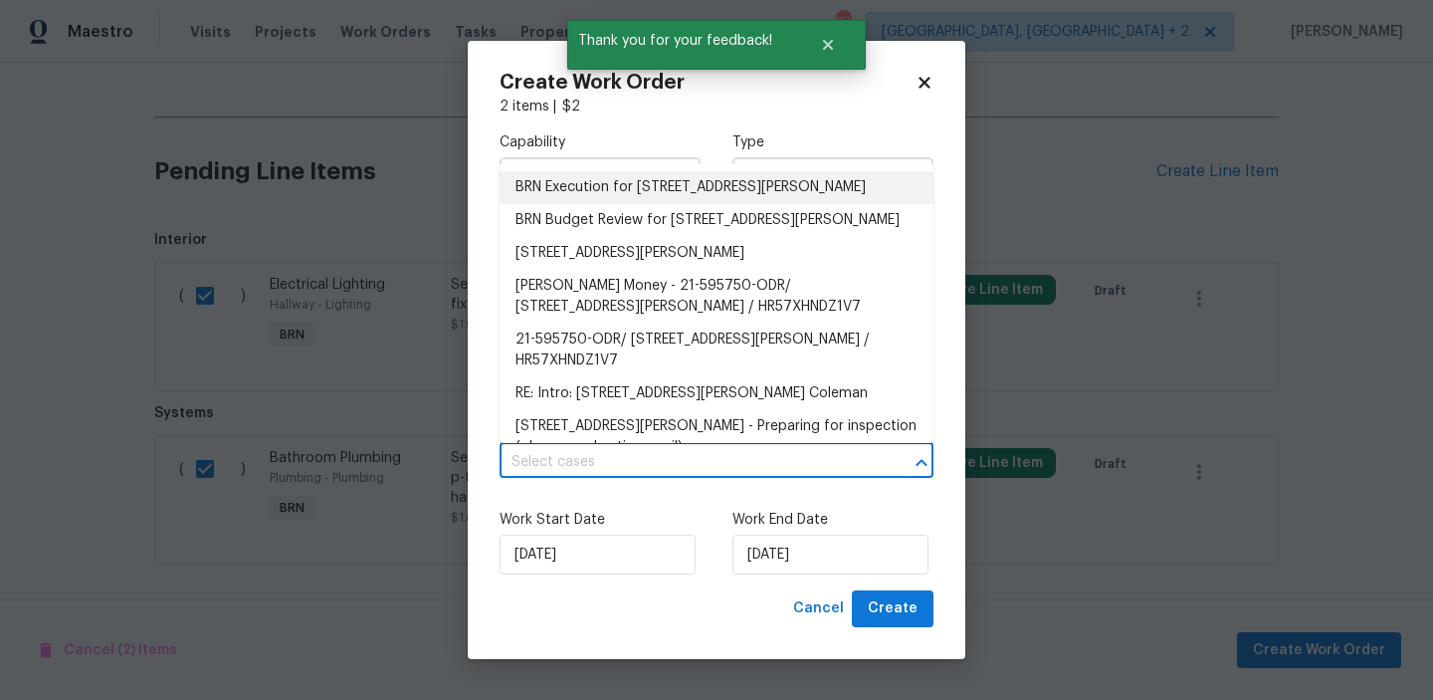
click at [546, 185] on li "BRN Execution for 6262 Phillips Lake Ct, Lithonia, GA 30058" at bounding box center [717, 187] width 434 height 33
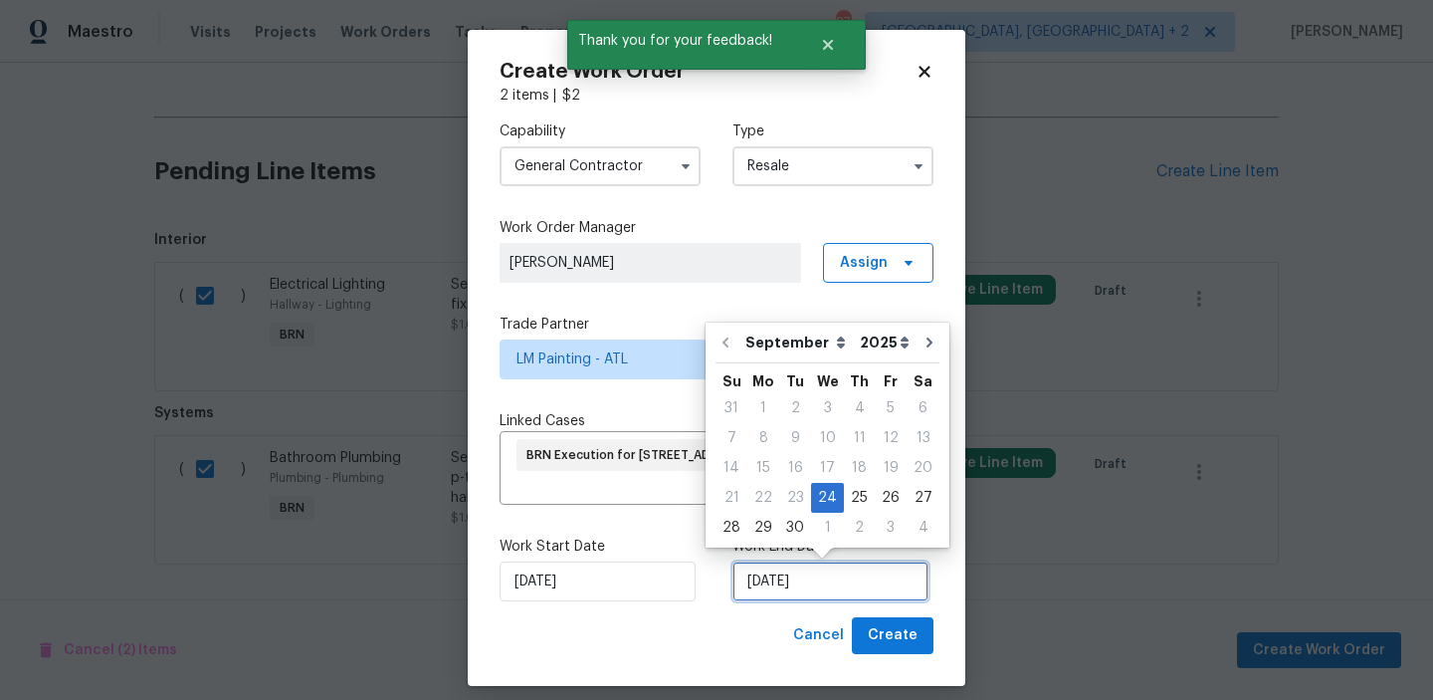
click at [779, 584] on input "24/09/2025" at bounding box center [830, 581] width 196 height 40
click at [878, 494] on div "26" at bounding box center [891, 498] width 32 height 28
type input "26/09/2025"
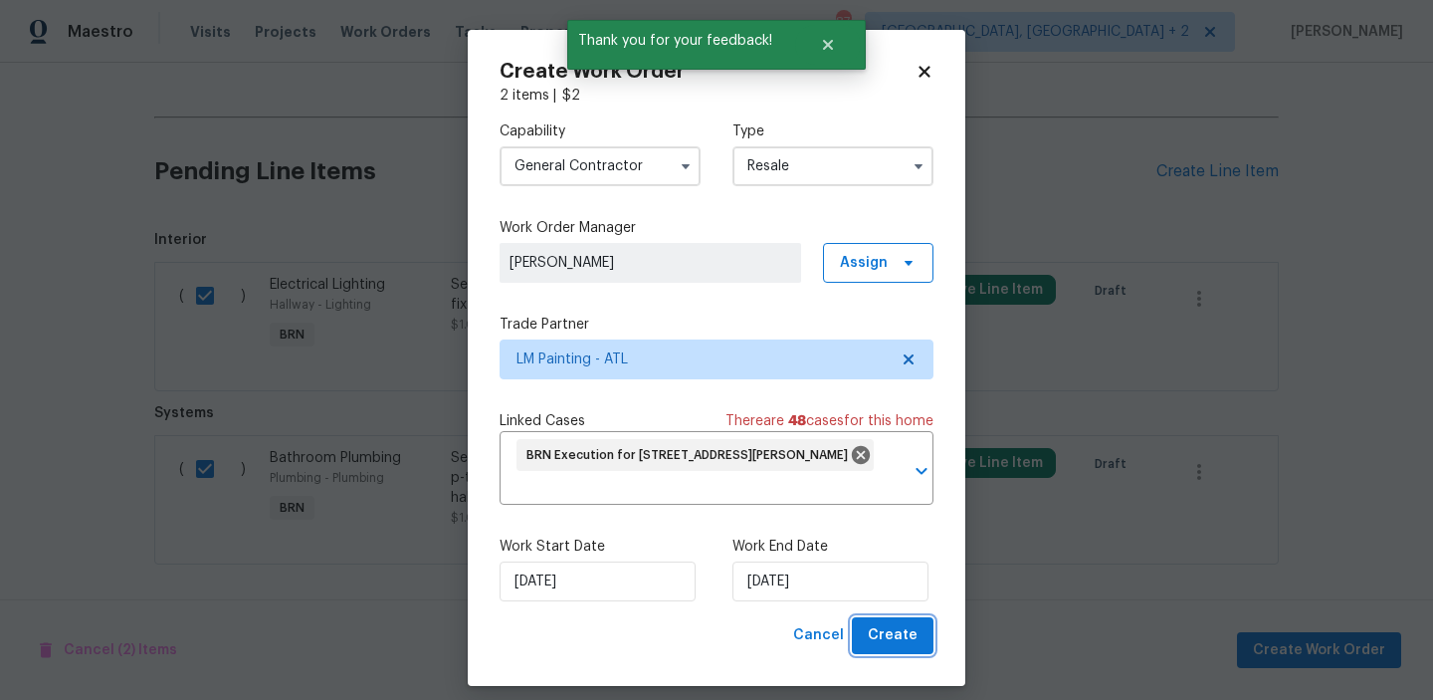
click at [873, 628] on span "Create" at bounding box center [893, 635] width 50 height 25
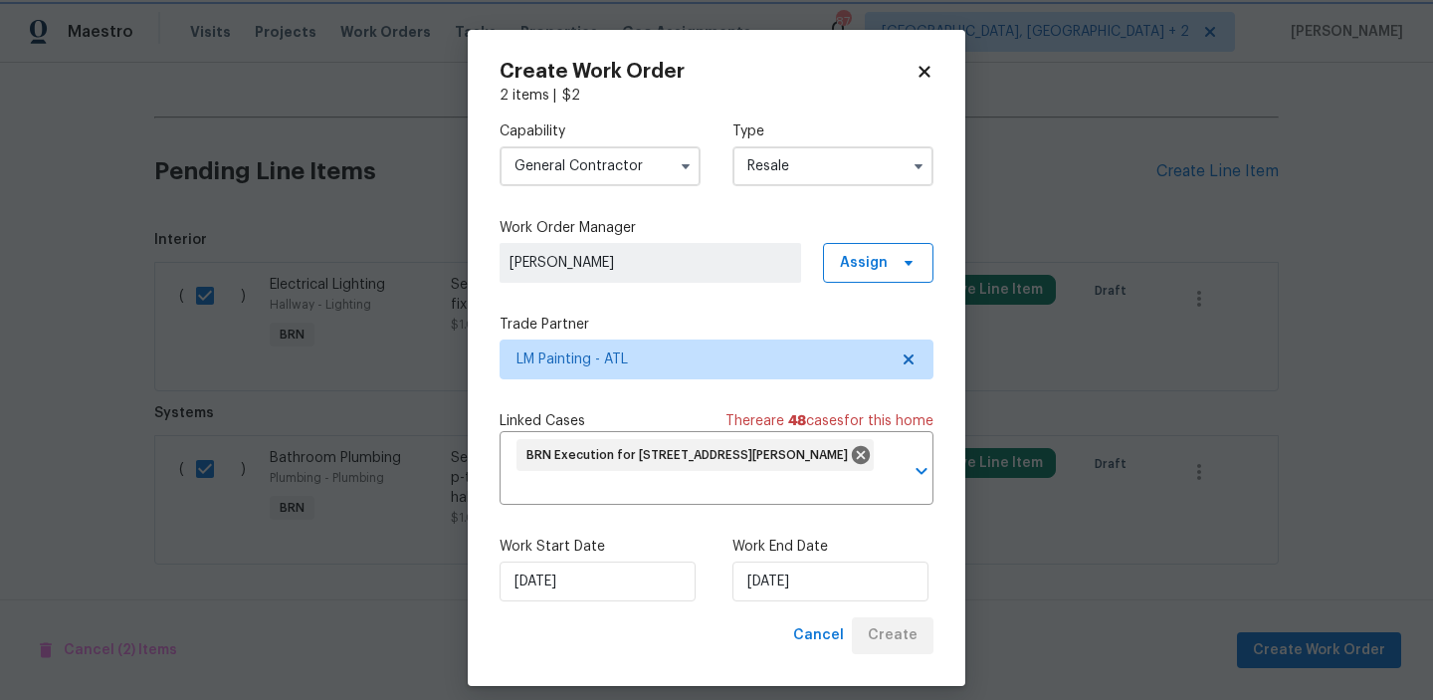
checkbox input "false"
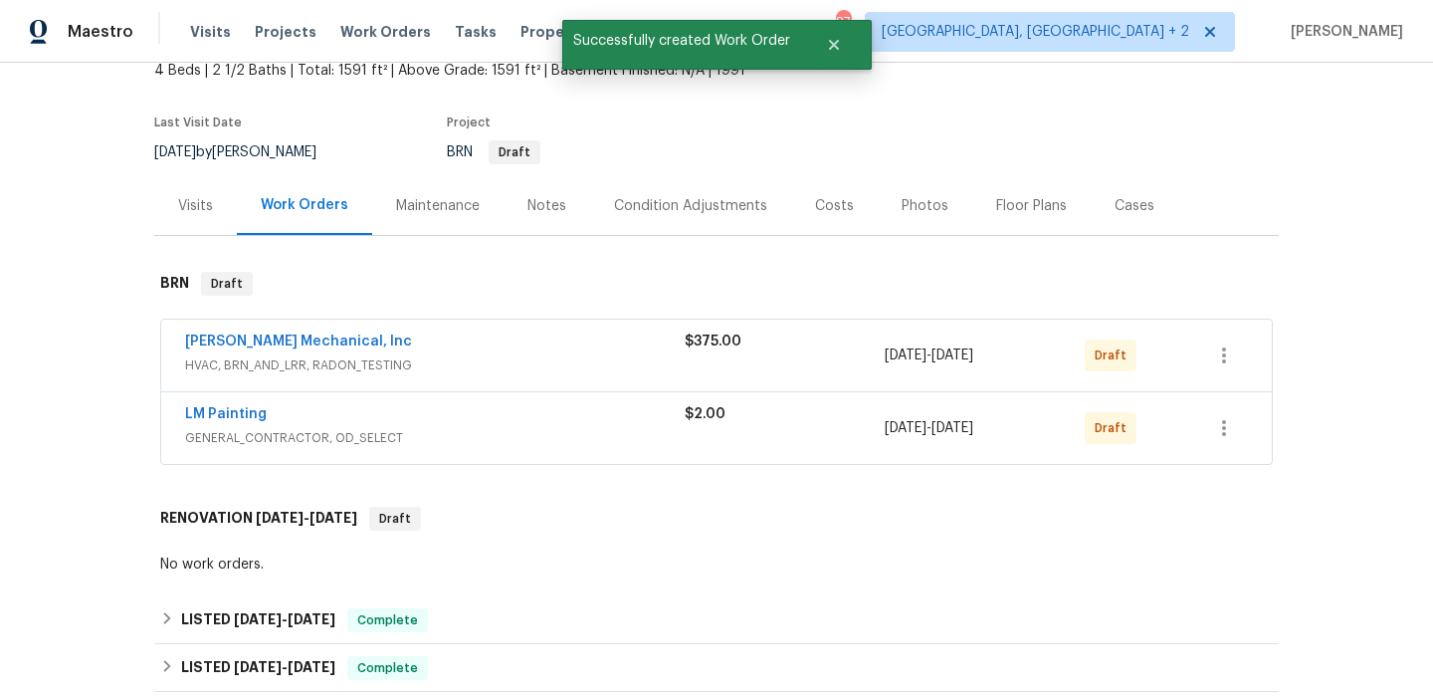
scroll to position [104, 0]
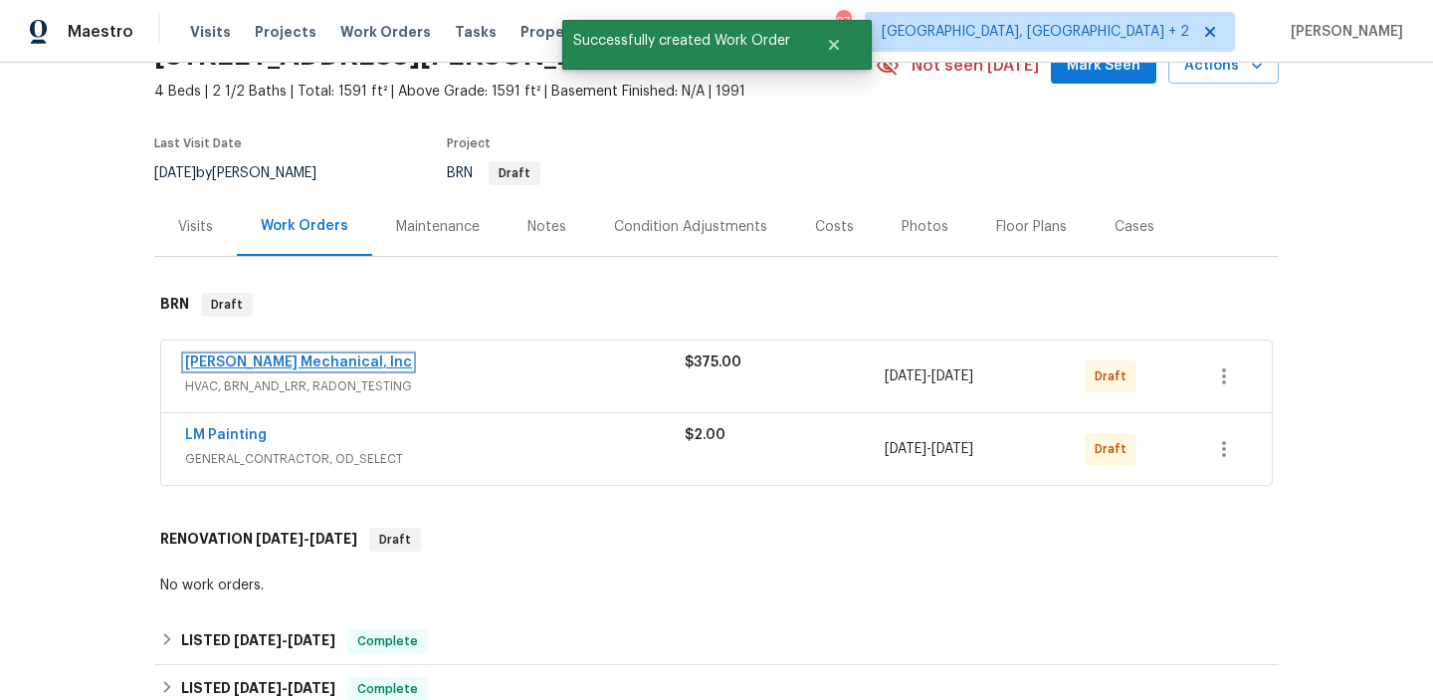
click at [226, 365] on link "JH Martin Mechanical, Inc" at bounding box center [298, 362] width 227 height 14
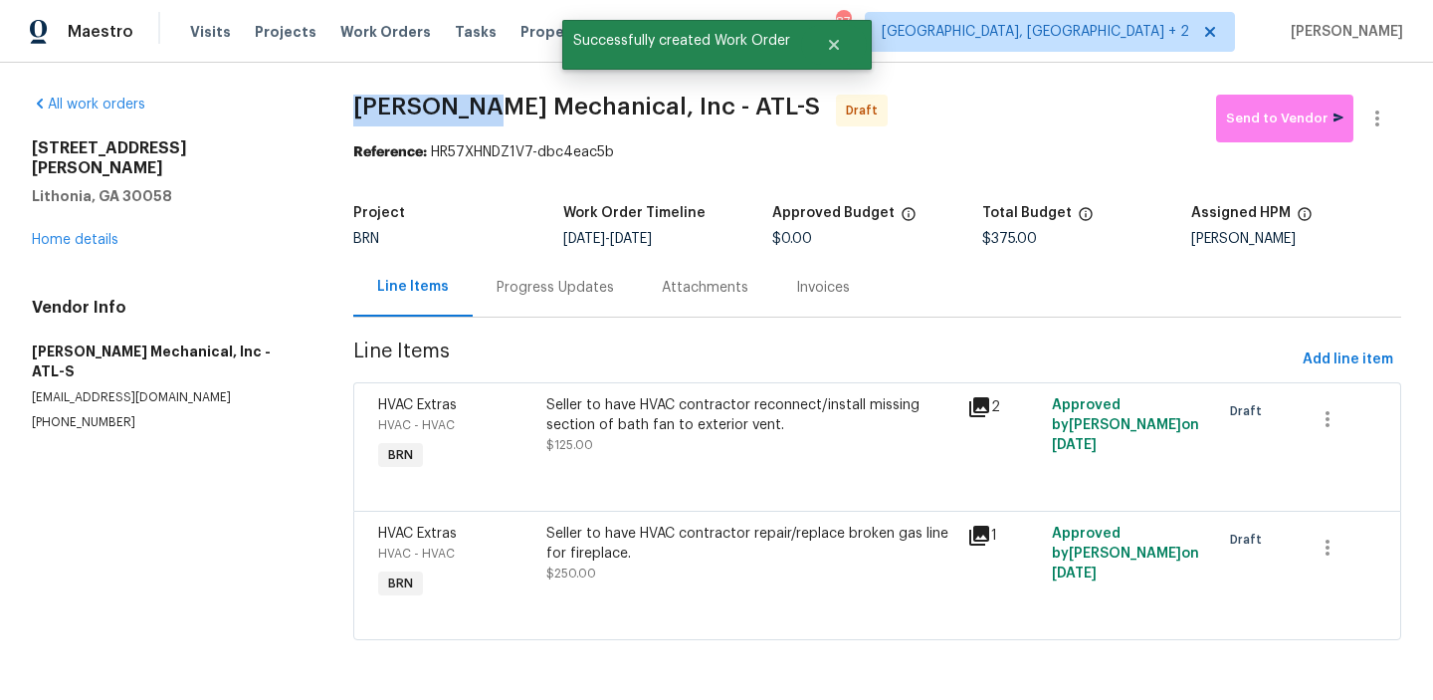
drag, startPoint x: 328, startPoint y: 110, endPoint x: 468, endPoint y: 104, distance: 139.5
click at [468, 104] on div "All work orders 6262 Phillips Lake Ct Lithonia, GA 30058 Home details Vendor In…" at bounding box center [716, 379] width 1433 height 633
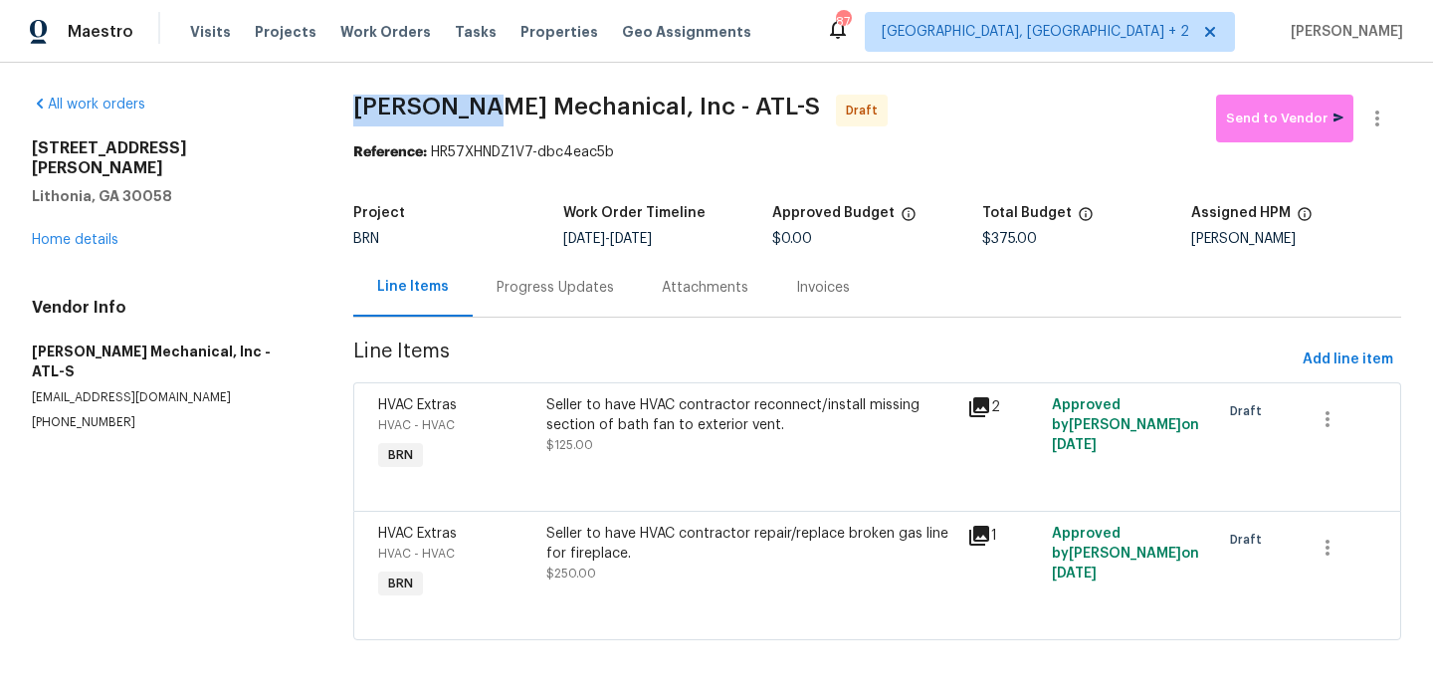
copy span "JH Martin"
click at [552, 307] on div "Progress Updates" at bounding box center [555, 287] width 165 height 59
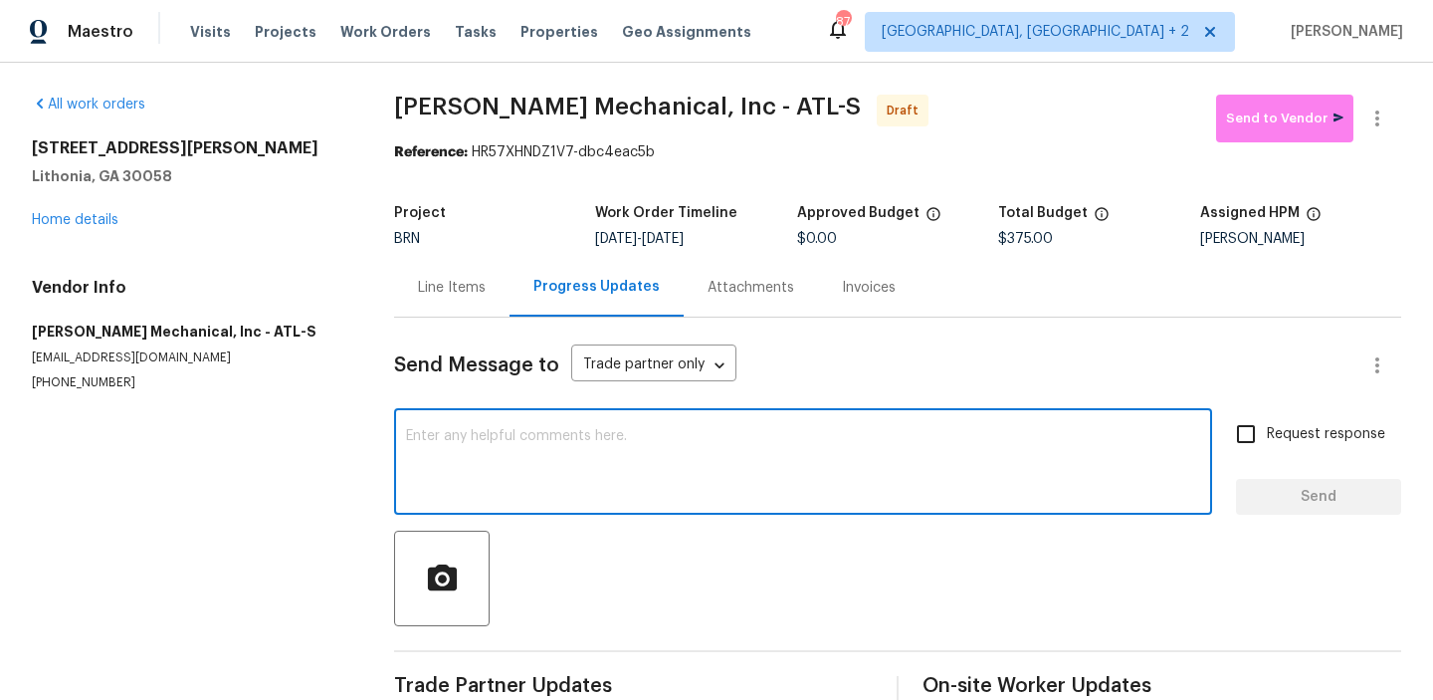
click at [579, 431] on textarea at bounding box center [803, 464] width 794 height 70
paste textarea "Hi, I'm Ananthi from Opendoor. Just wanted to check if you received the WO for …"
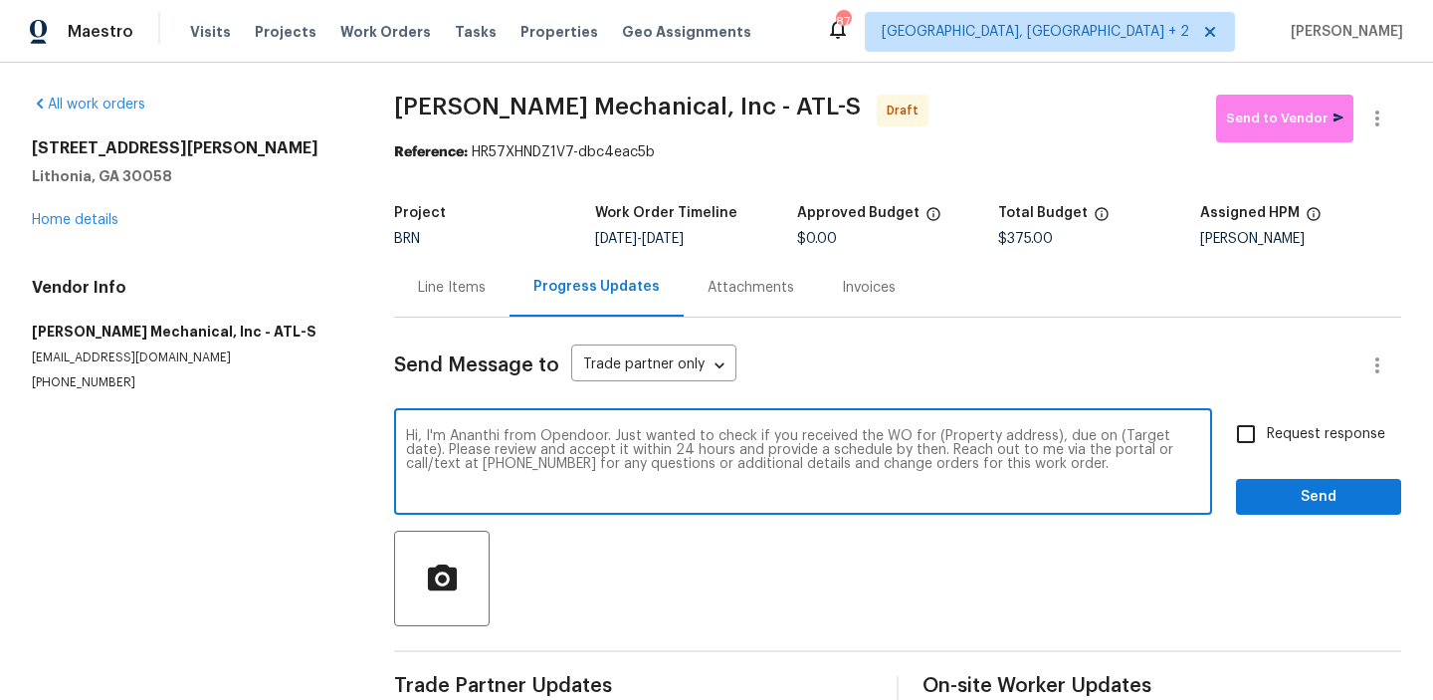
drag, startPoint x: 1048, startPoint y: 441, endPoint x: 933, endPoint y: 435, distance: 114.6
click at [933, 435] on textarea "Hi, I'm Ananthi from Opendoor. Just wanted to check if you received the WO for …" at bounding box center [803, 464] width 794 height 70
paste textarea "6262 Phillips Lake Ct, Lithonia, GA 30058"
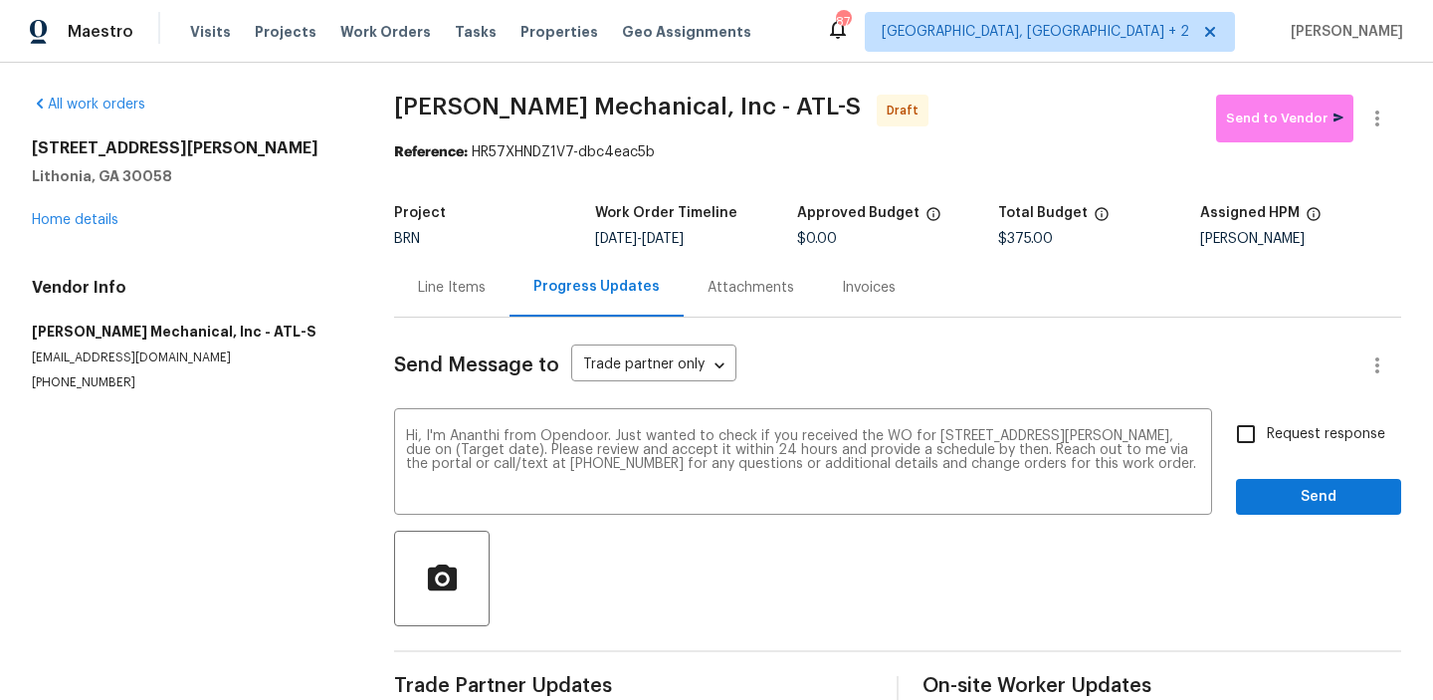
drag, startPoint x: 669, startPoint y: 241, endPoint x: 756, endPoint y: 239, distance: 87.6
click at [756, 239] on div "9/24/2025 - 9/26/2025" at bounding box center [695, 239] width 201 height 14
copy span "9/26/2025"
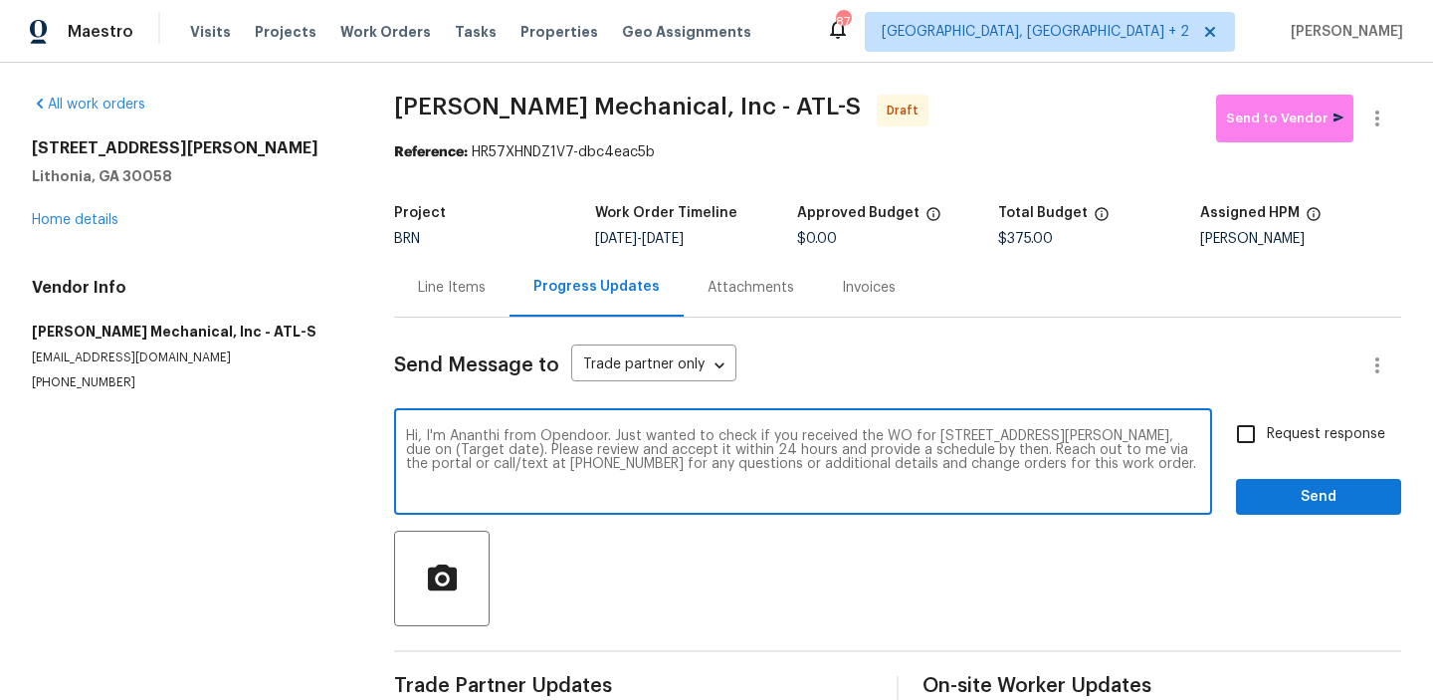
drag, startPoint x: 540, startPoint y: 444, endPoint x: 455, endPoint y: 449, distance: 85.7
click at [455, 449] on textarea "Hi, I'm Ananthi from Opendoor. Just wanted to check if you received the WO for …" at bounding box center [803, 464] width 794 height 70
paste textarea "9/26/2025"
type textarea "Hi, I'm Ananthi from Opendoor. Just wanted to check if you received the WO for …"
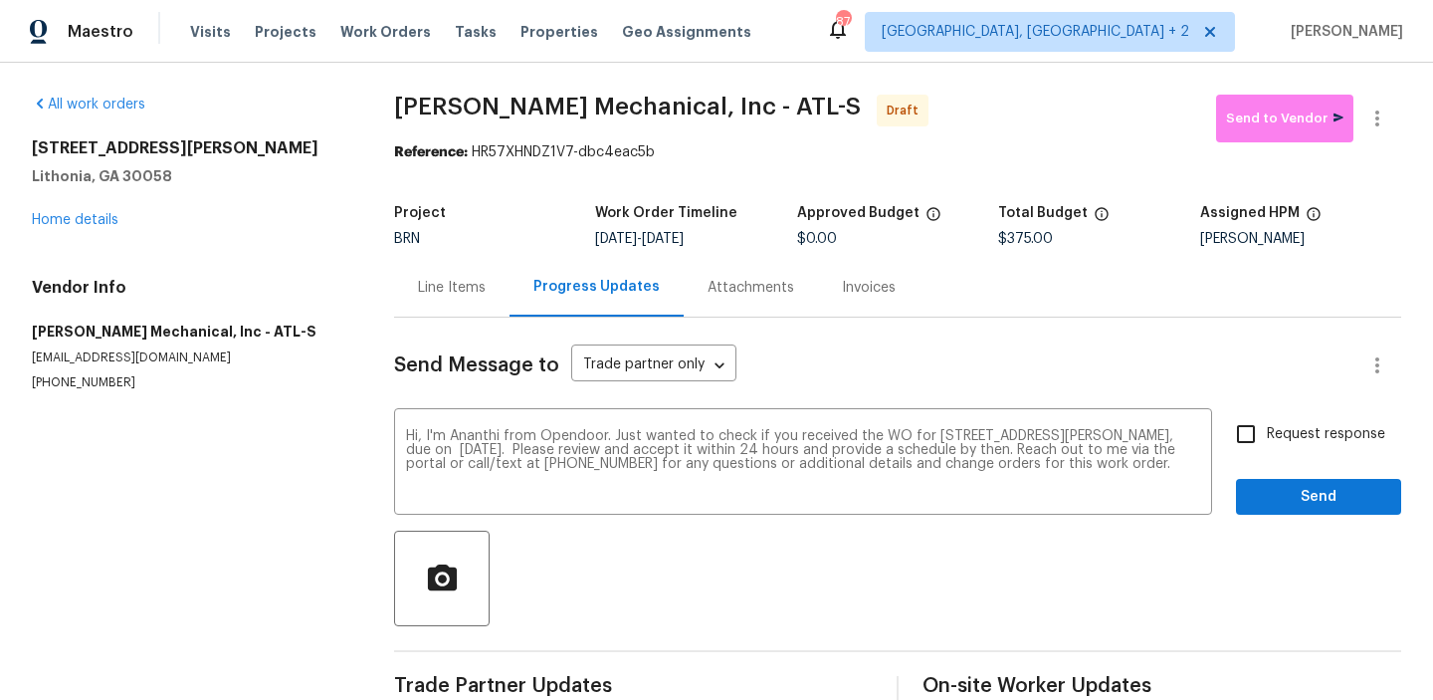
click at [1291, 439] on span "Request response" at bounding box center [1326, 434] width 118 height 21
click at [1267, 439] on input "Request response" at bounding box center [1246, 434] width 42 height 42
checkbox input "true"
click at [1279, 486] on span "Send" at bounding box center [1318, 497] width 133 height 25
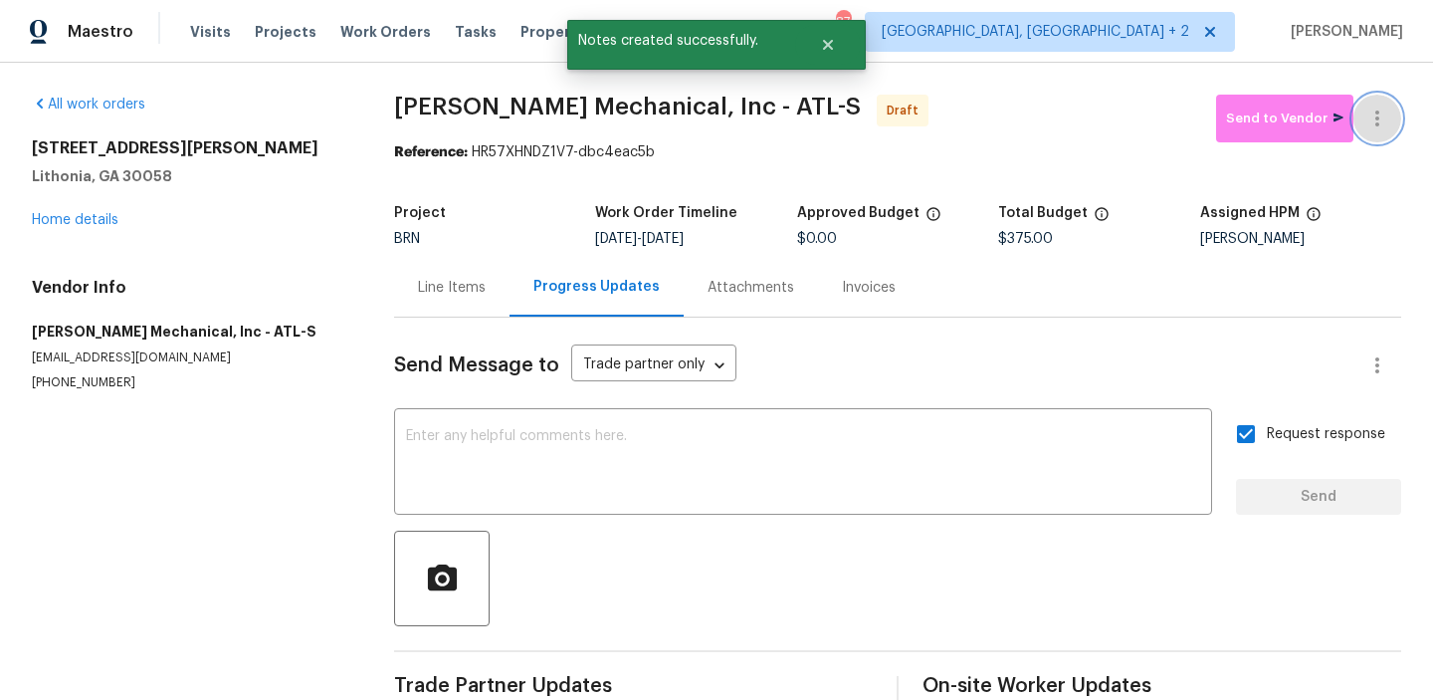
click at [1373, 118] on icon "button" at bounding box center [1377, 118] width 24 height 24
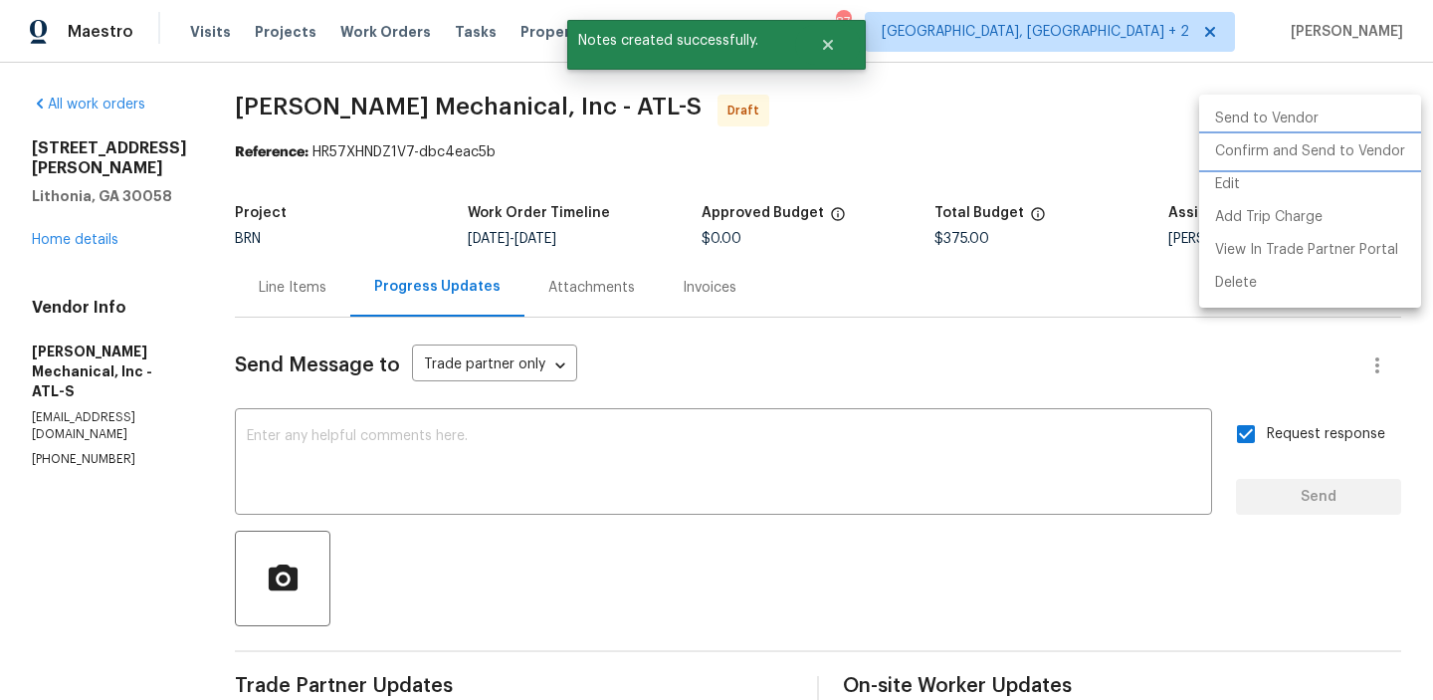
click at [1291, 158] on li "Confirm and Send to Vendor" at bounding box center [1310, 151] width 222 height 33
click at [781, 237] on div at bounding box center [716, 350] width 1433 height 700
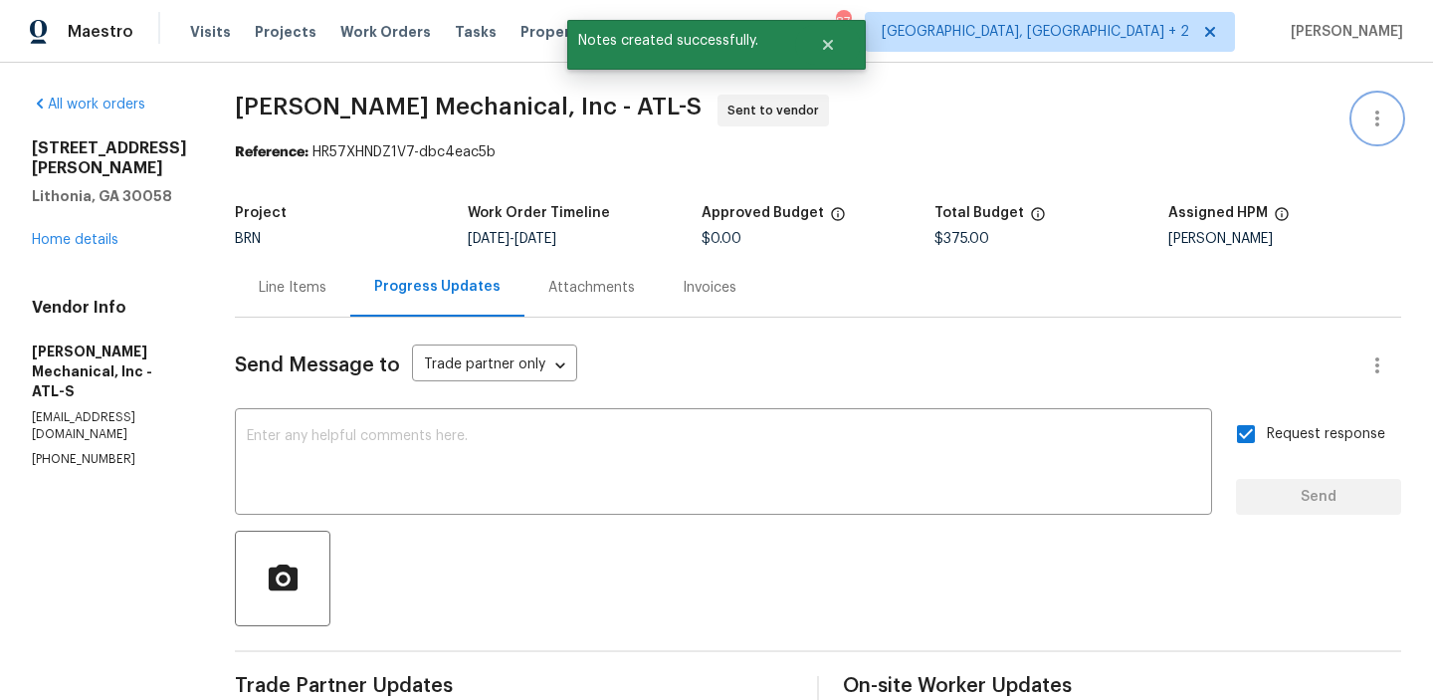
scroll to position [197, 0]
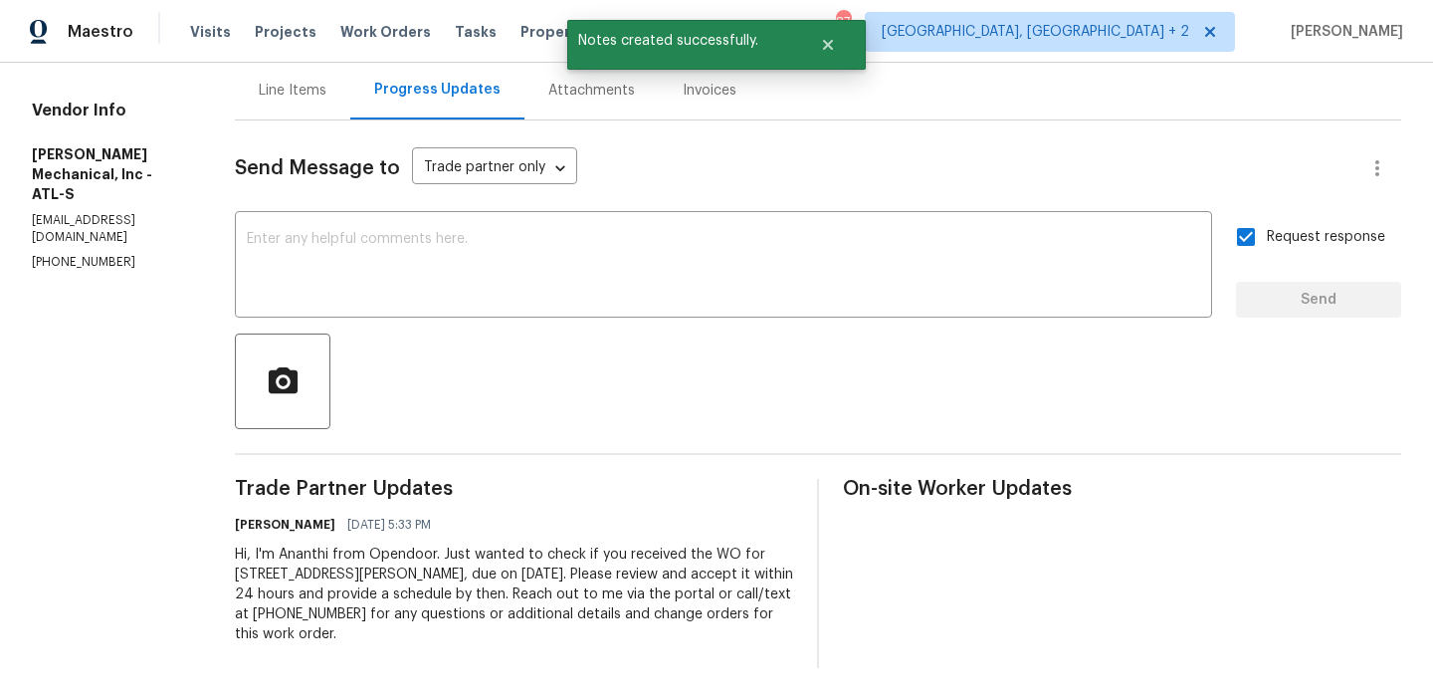
click at [436, 595] on div "Hi, I'm Ananthi from Opendoor. Just wanted to check if you received the WO for …" at bounding box center [514, 594] width 558 height 100
copy div "Trade Partner Updates Ananthi Mahendran 09/24/2025 5:33 PM"
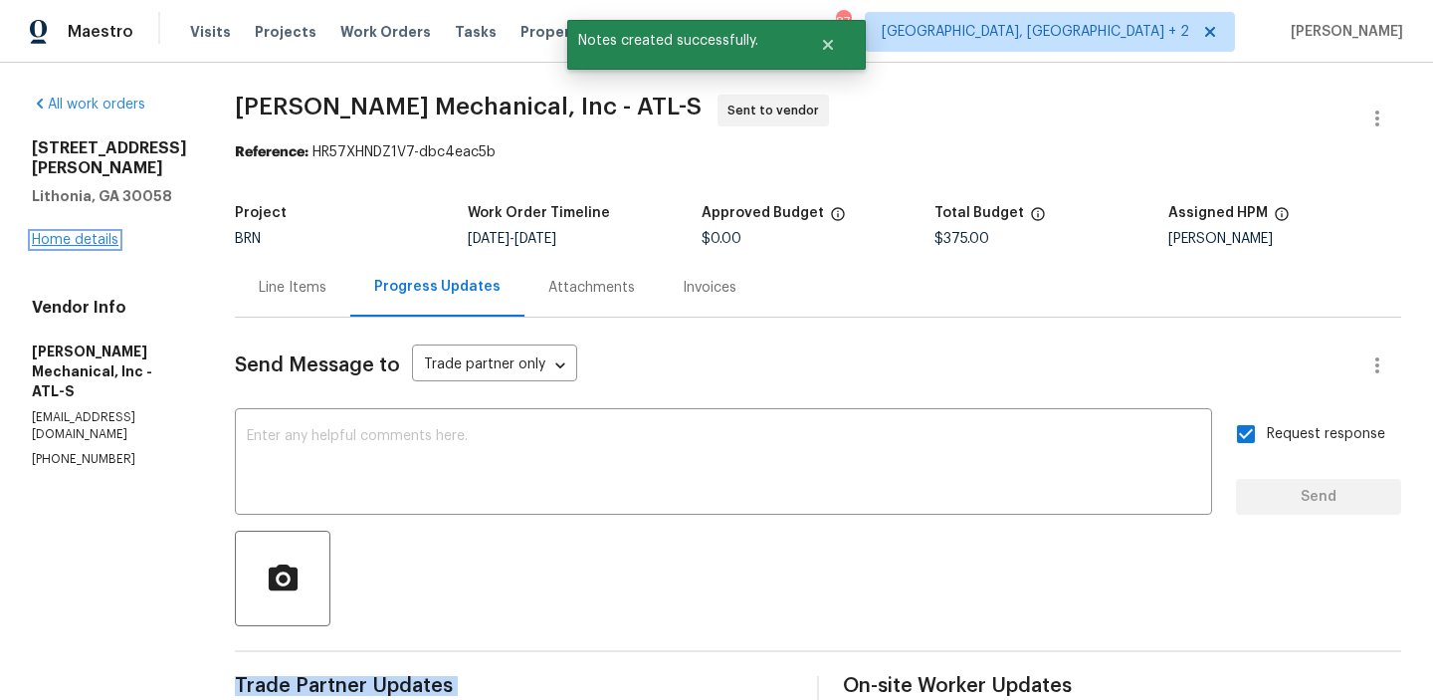
click at [70, 233] on link "Home details" at bounding box center [75, 240] width 87 height 14
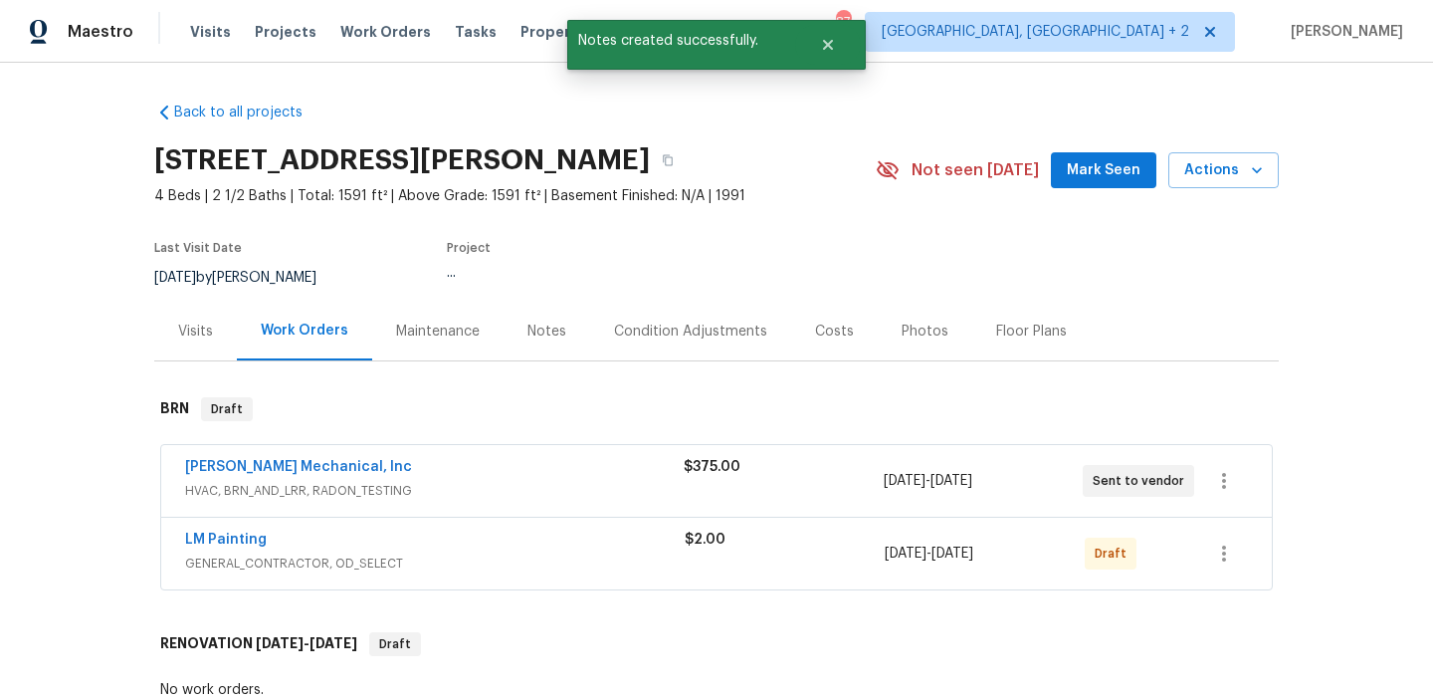
scroll to position [104, 0]
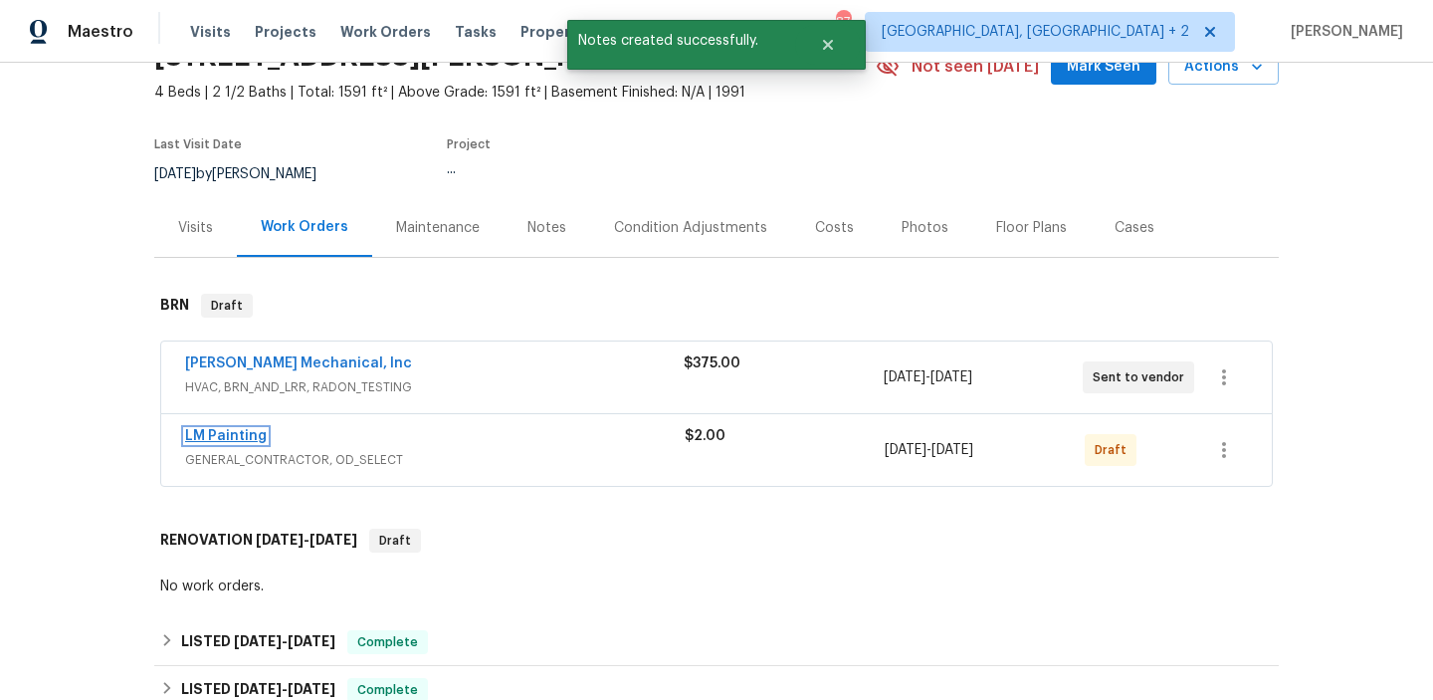
click at [233, 437] on link "LM Painting" at bounding box center [226, 436] width 82 height 14
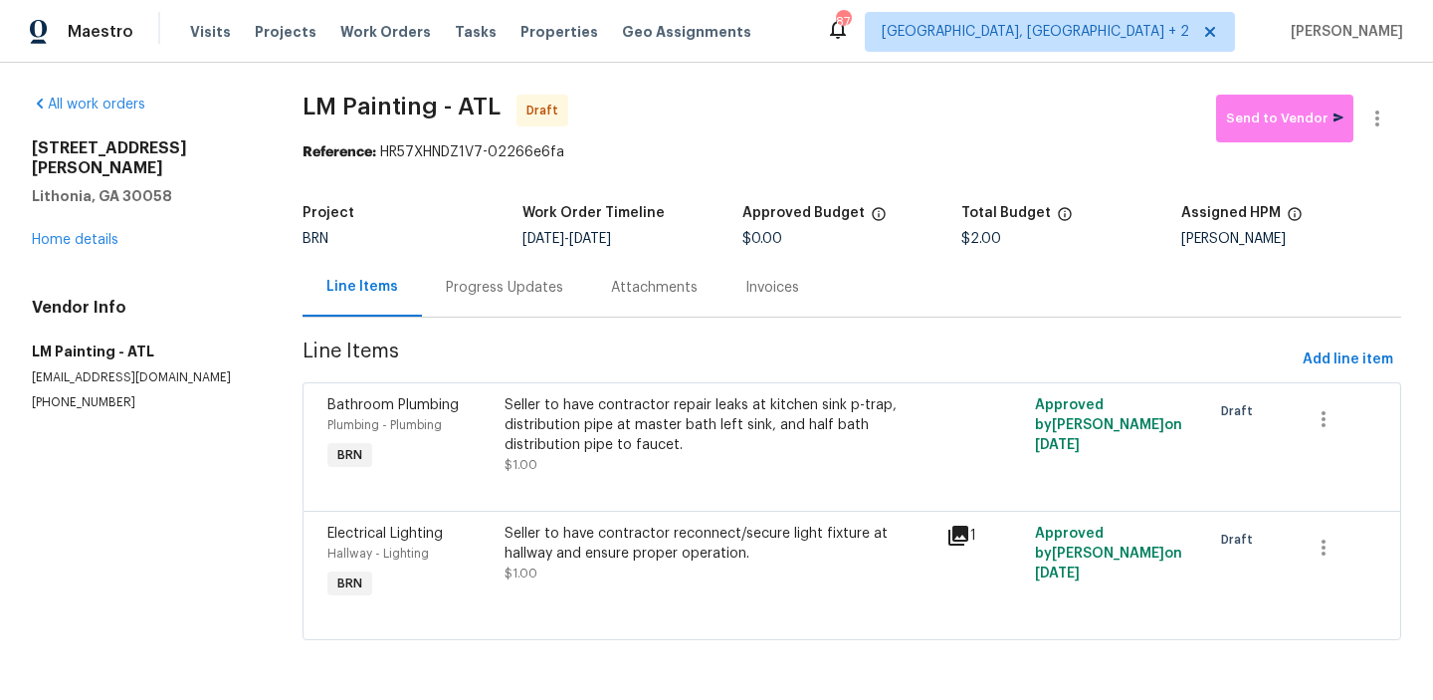
click at [491, 296] on div "Progress Updates" at bounding box center [504, 288] width 117 height 20
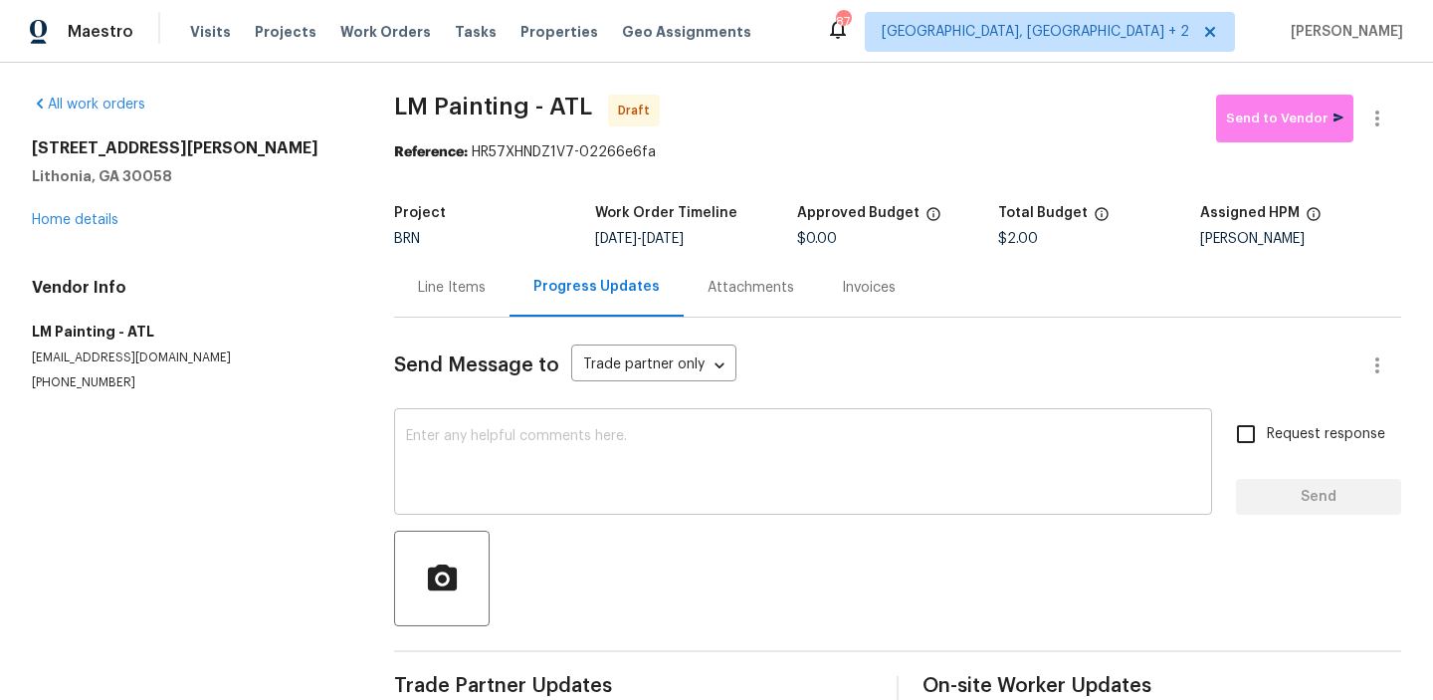
click at [497, 438] on textarea at bounding box center [803, 464] width 794 height 70
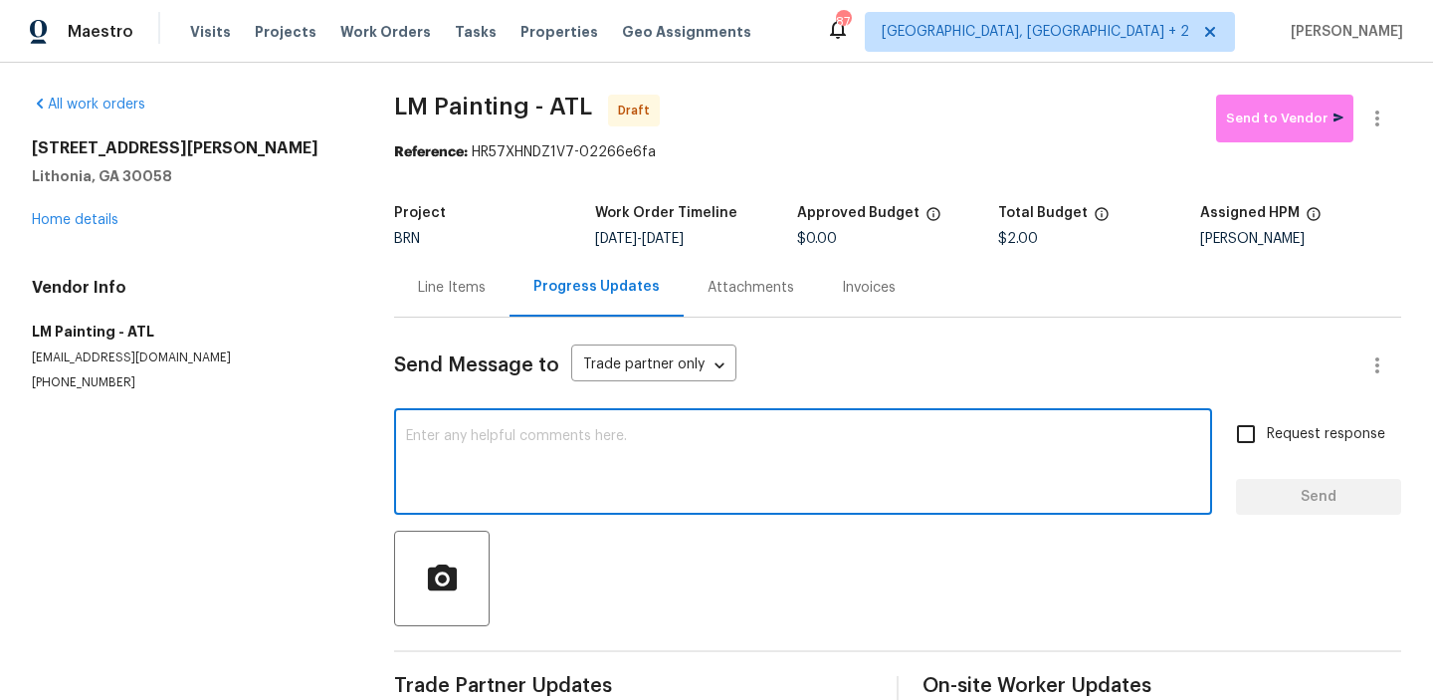
paste textarea "Hi, I'm Ananthi from Opendoor. Just wanted to check if you received the WO for …"
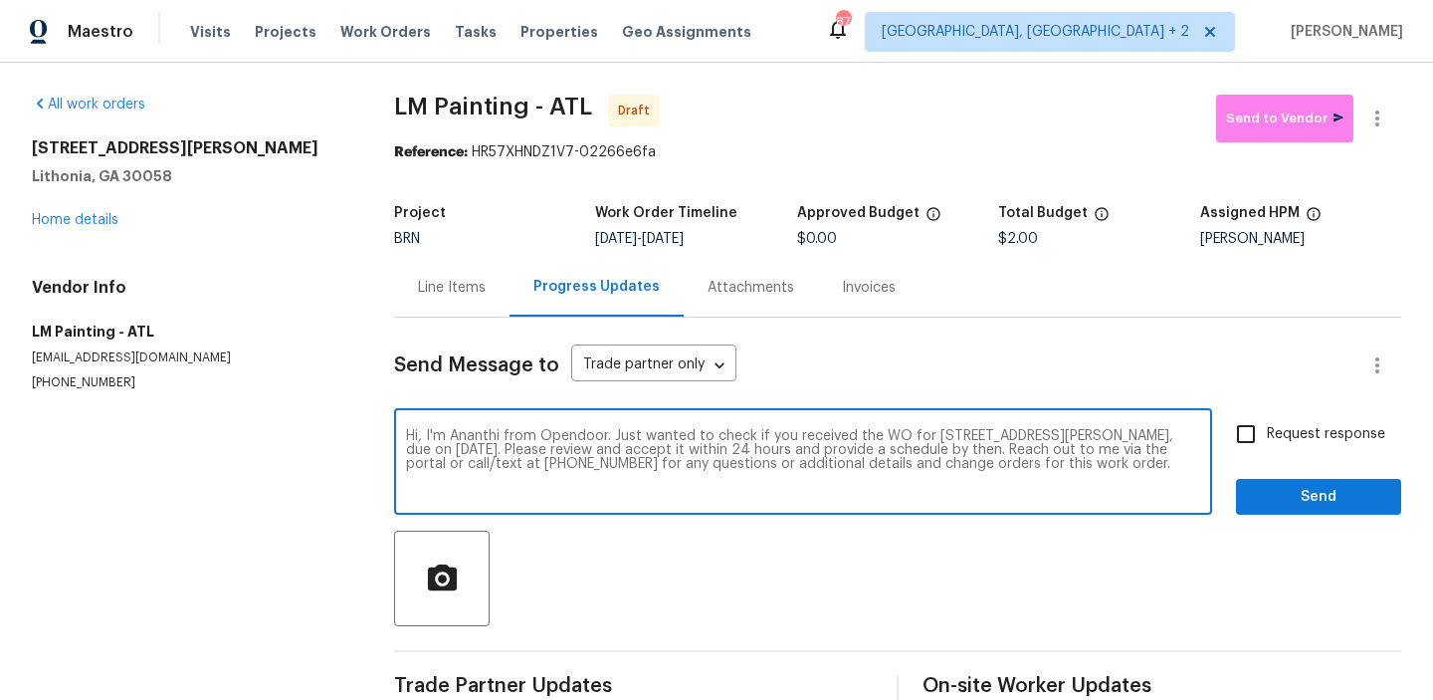
type textarea "Hi, I'm Ananthi from Opendoor. Just wanted to check if you received the WO for …"
click at [1271, 431] on span "Request response" at bounding box center [1326, 434] width 118 height 21
click at [1267, 431] on input "Request response" at bounding box center [1246, 434] width 42 height 42
checkbox input "true"
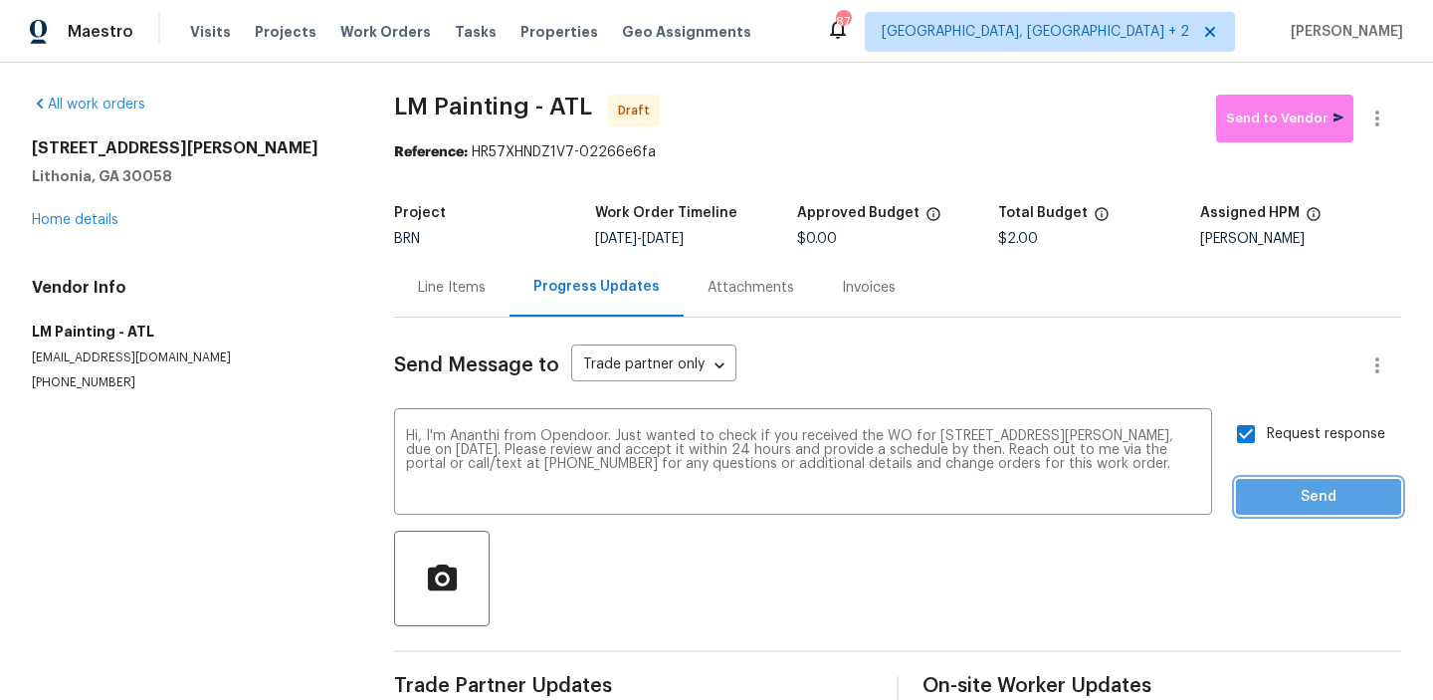
click at [1265, 482] on button "Send" at bounding box center [1318, 497] width 165 height 37
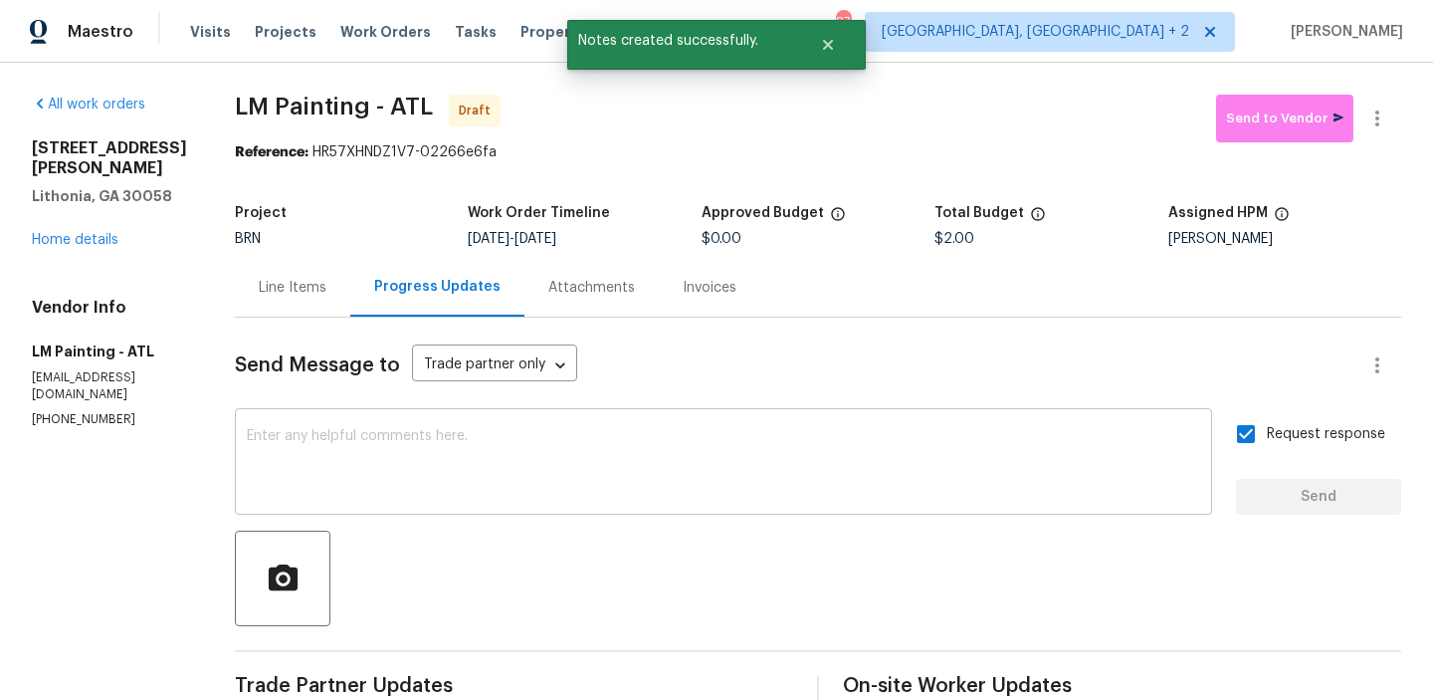
click at [466, 469] on textarea at bounding box center [723, 464] width 953 height 70
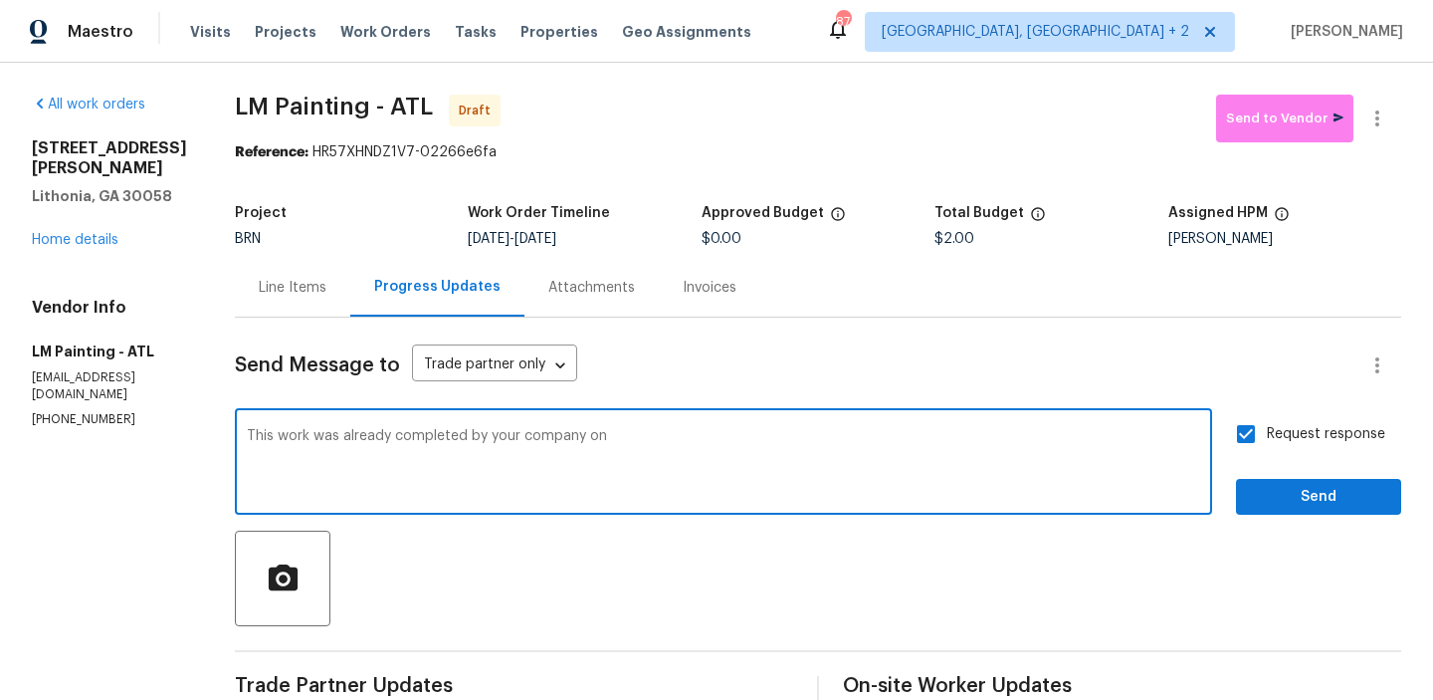
paste textarea "8/1/2025"
type textarea "This work was already completed by your company on 8/1/2025. Now, This came as …"
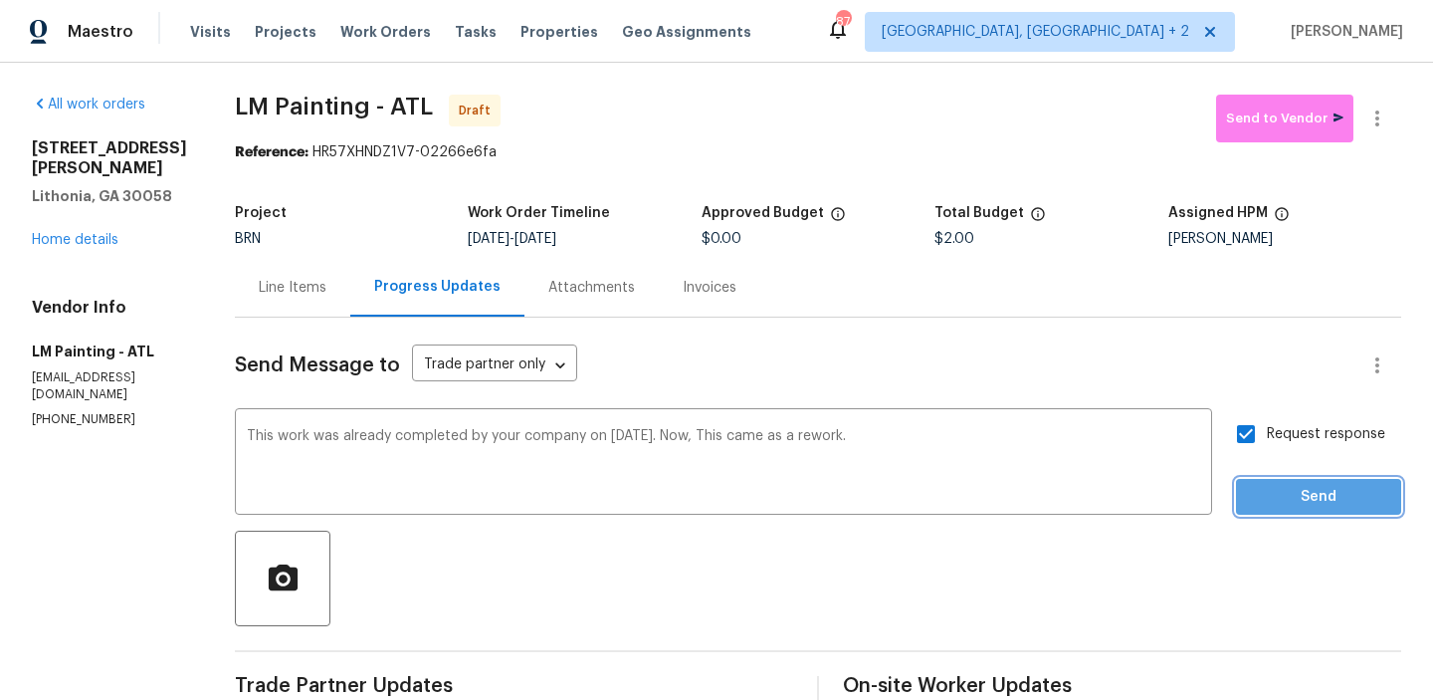
click at [1274, 499] on span "Send" at bounding box center [1318, 497] width 133 height 25
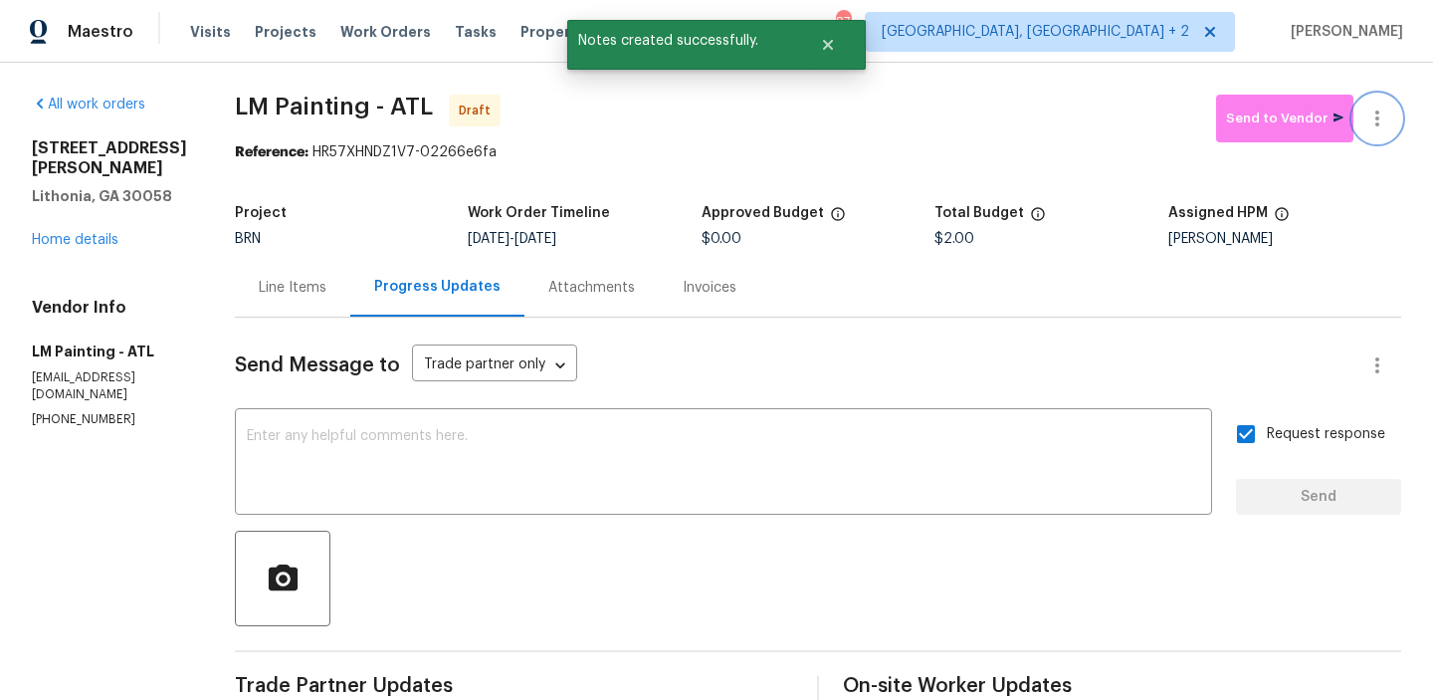
click at [1377, 118] on icon "button" at bounding box center [1377, 118] width 4 height 16
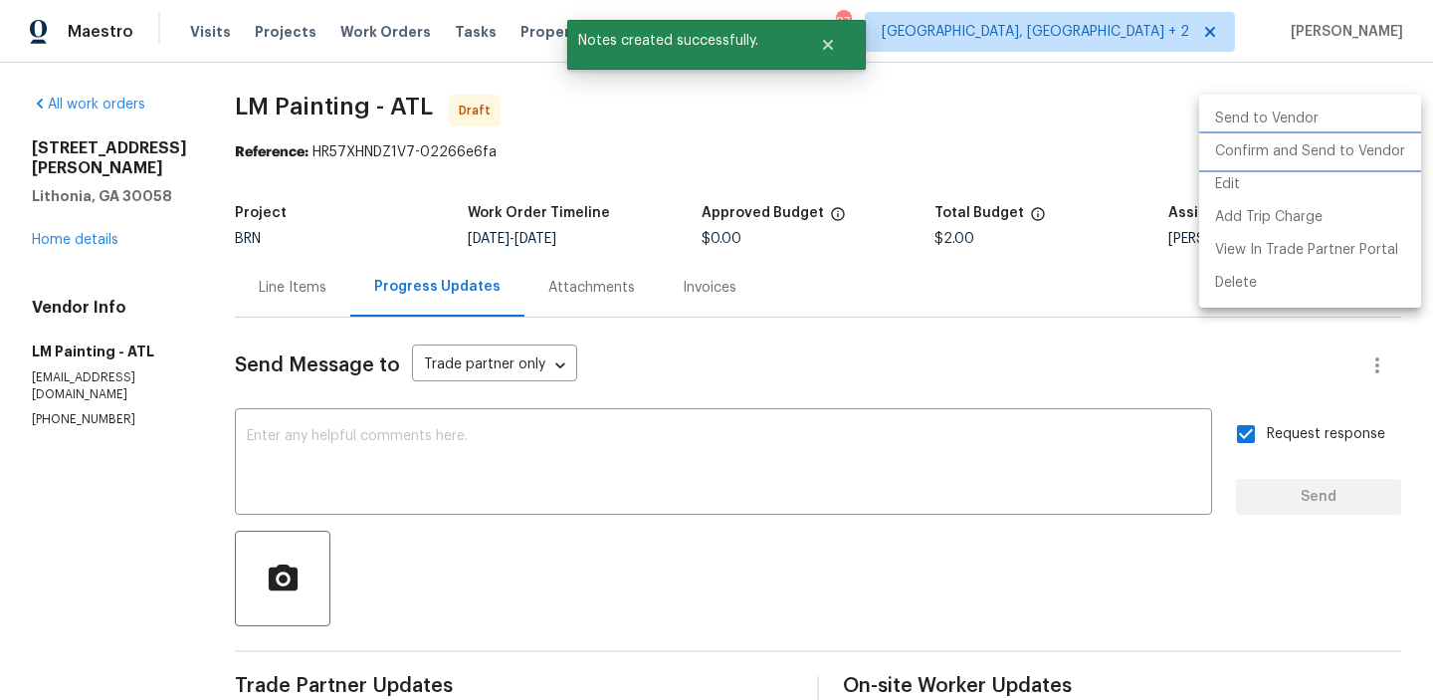
click at [1286, 143] on li "Confirm and Send to Vendor" at bounding box center [1310, 151] width 222 height 33
click at [319, 173] on div at bounding box center [716, 350] width 1433 height 700
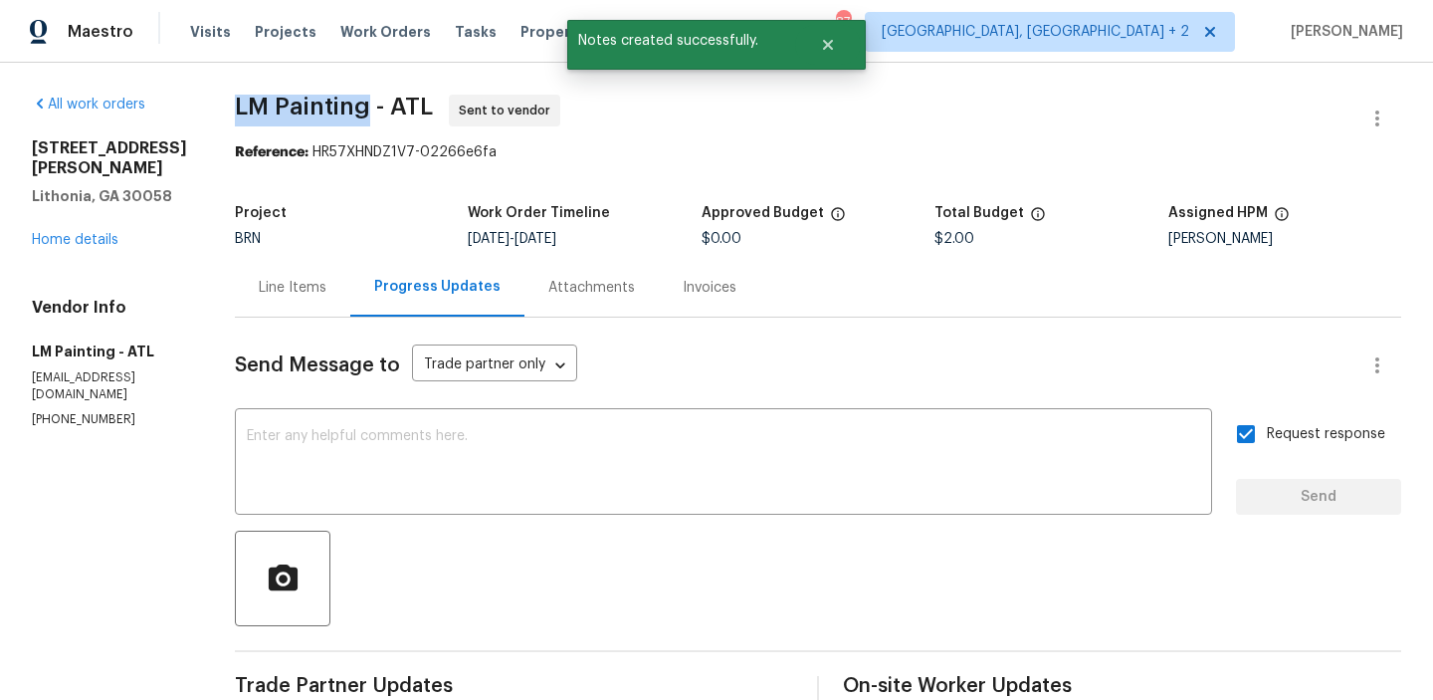
drag, startPoint x: 278, startPoint y: 105, endPoint x: 427, endPoint y: 108, distance: 149.3
click at [429, 106] on div "All work orders 6262 Phillips Lake Ct Lithonia, GA 30058 Home details Vendor In…" at bounding box center [716, 529] width 1433 height 932
copy span "LM Painting"
click at [363, 142] on div "Reference: HR57XHNDZ1V7-02266e6fa" at bounding box center [818, 152] width 1166 height 20
drag, startPoint x: 291, startPoint y: 106, endPoint x: 427, endPoint y: 103, distance: 136.4
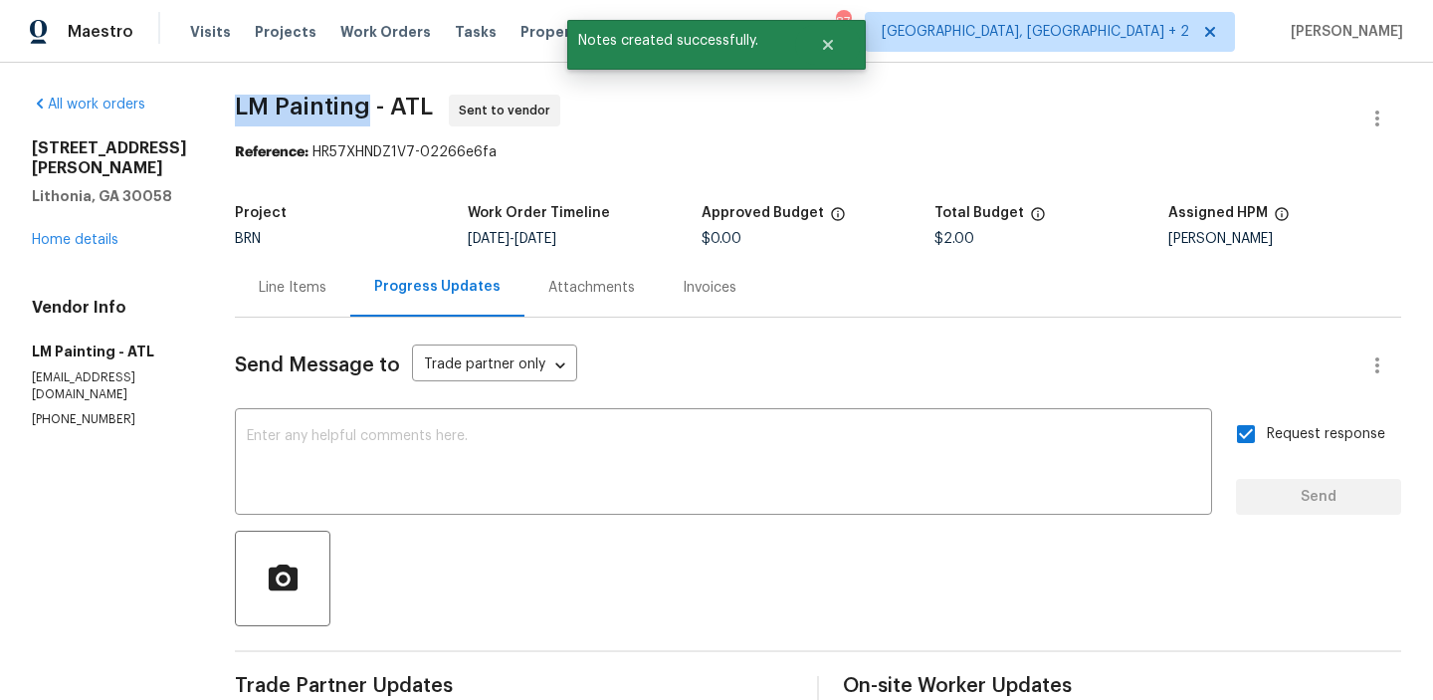
click at [427, 104] on div "All work orders 6262 Phillips Lake Ct Lithonia, GA 30058 Home details Vendor In…" at bounding box center [716, 529] width 1433 height 932
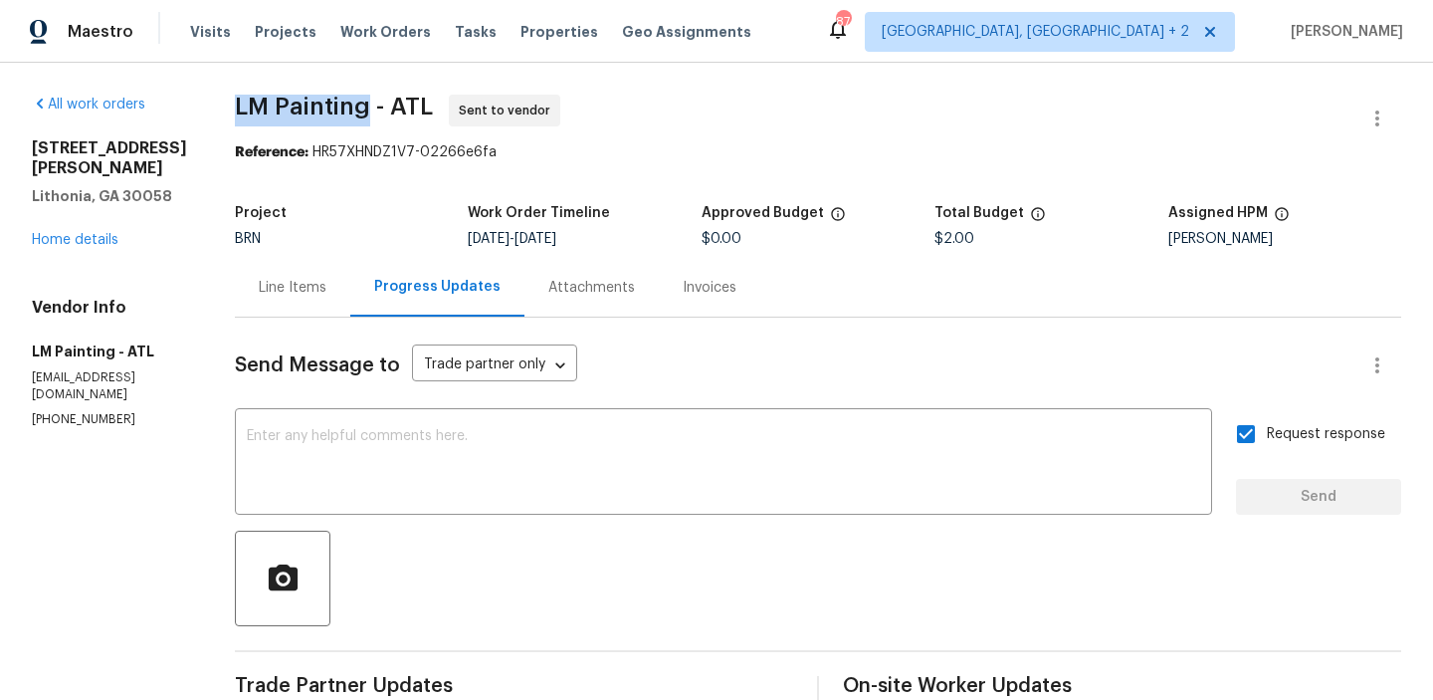
copy span "LM Painting"
click at [364, 163] on section "LM Painting - ATL Sent to vendor Reference: HR57XHNDZ1V7-02266e6fa Project BRN …" at bounding box center [818, 529] width 1166 height 868
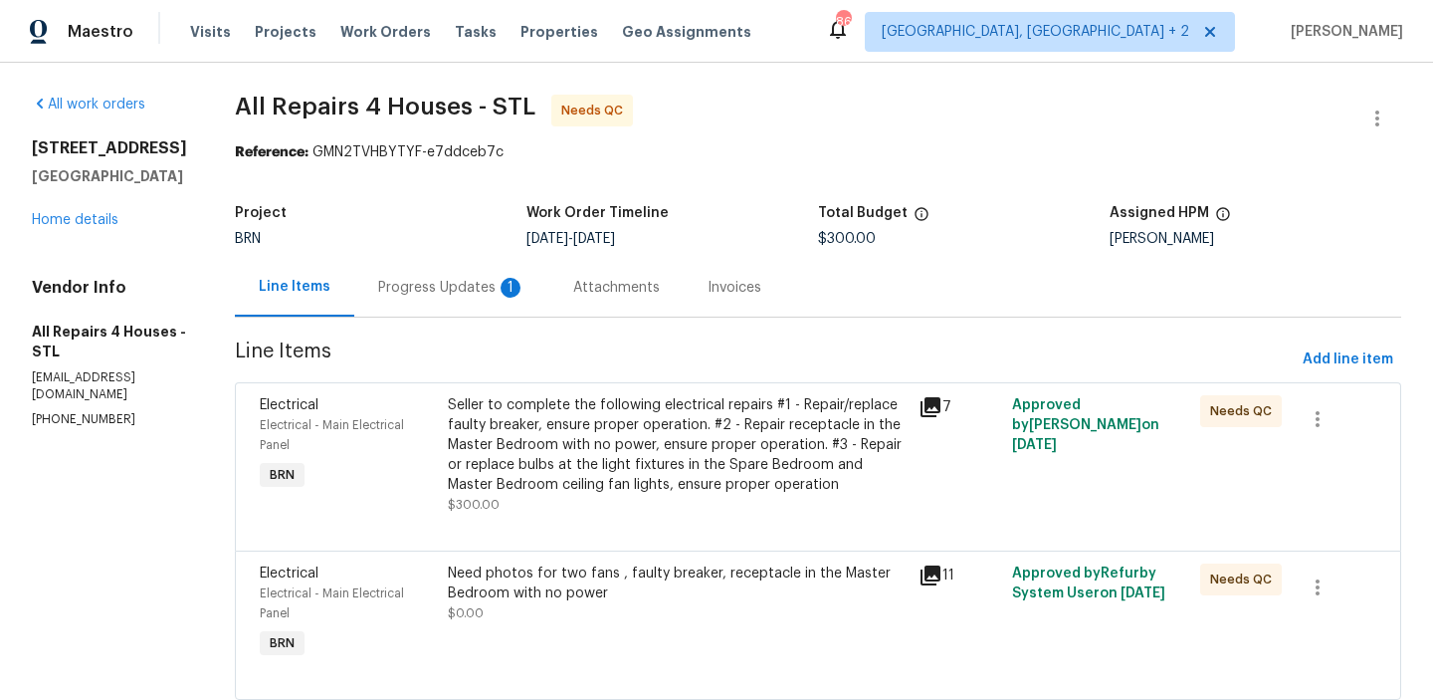
scroll to position [57, 0]
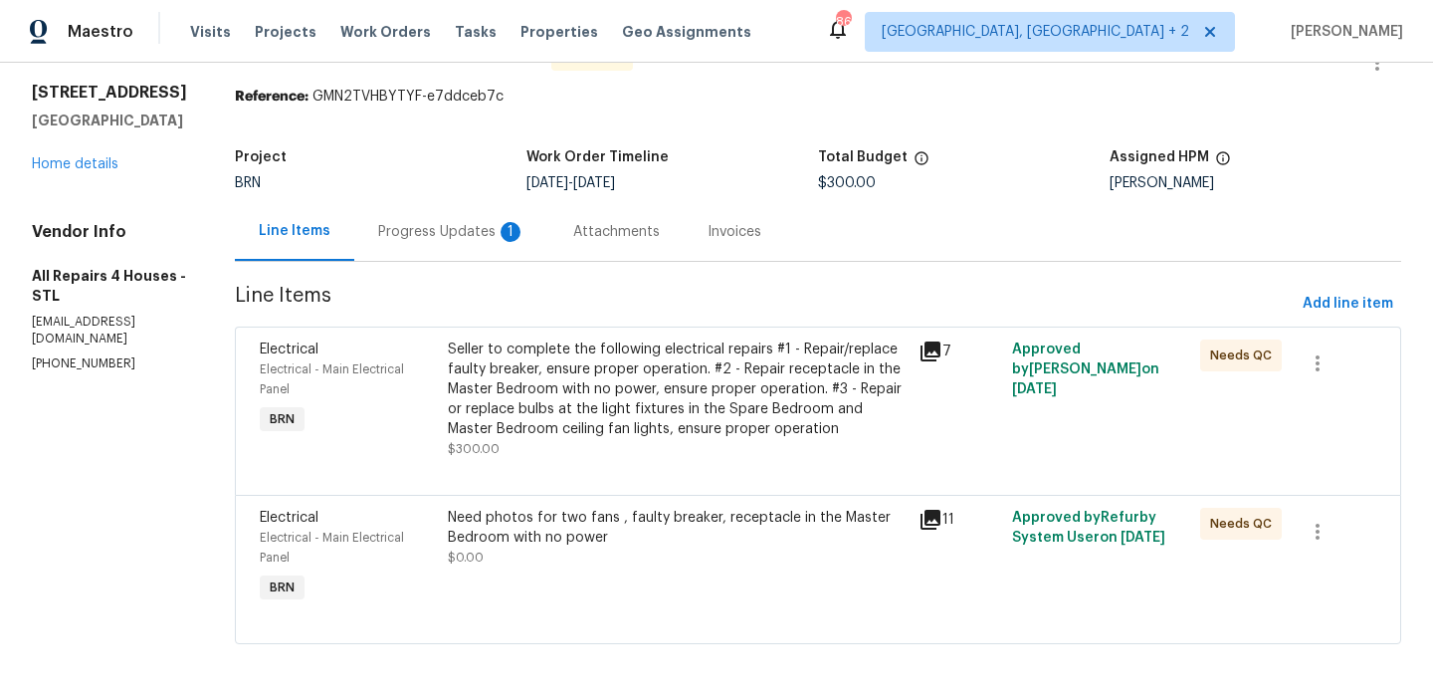
click at [558, 518] on div "Need photos for two fans , faulty breaker, receptacle in the Master Bedroom wit…" at bounding box center [677, 528] width 459 height 40
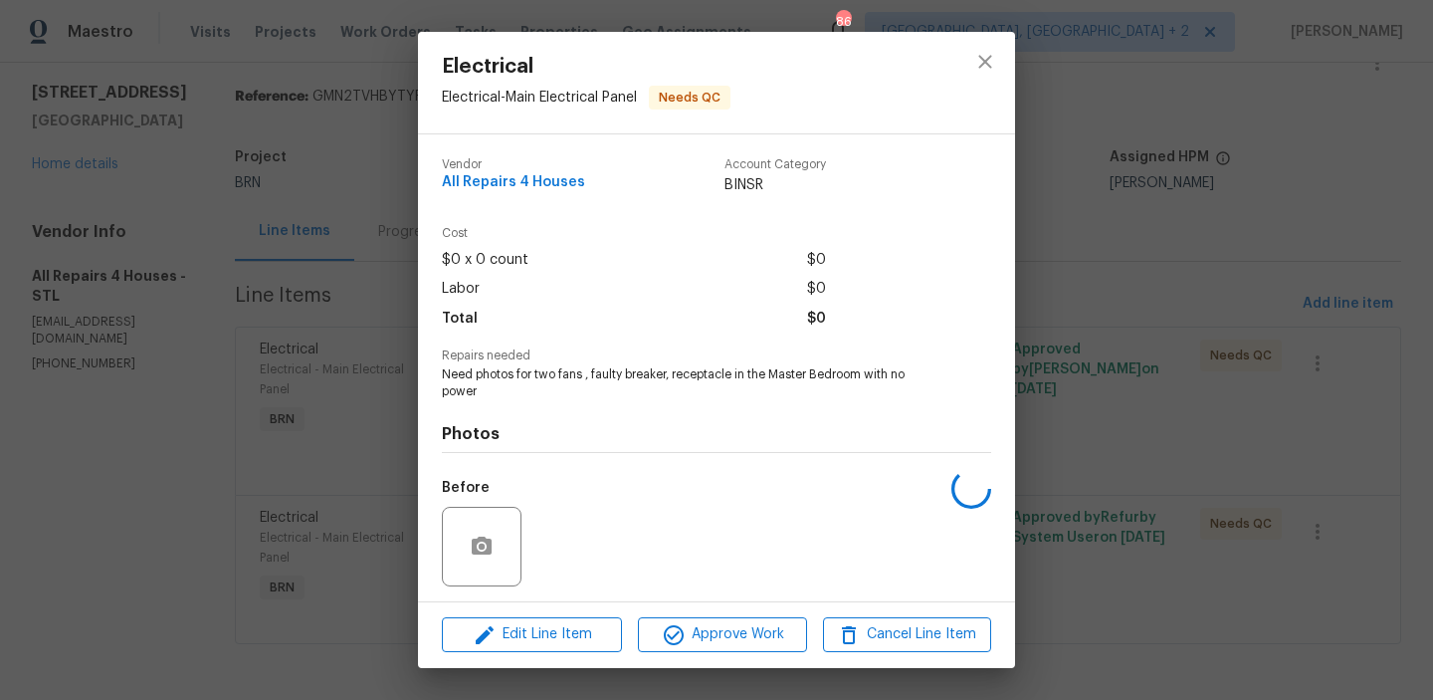
scroll to position [134, 0]
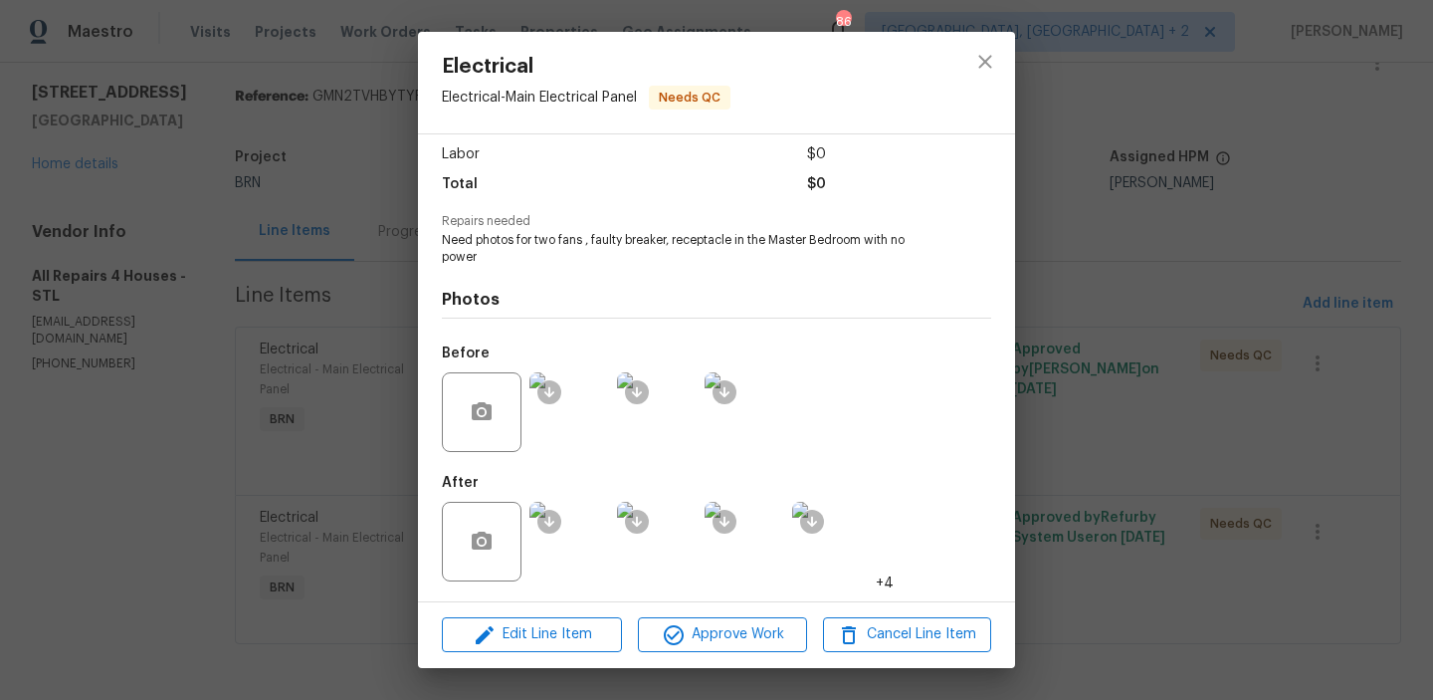
click at [828, 544] on img at bounding box center [832, 542] width 80 height 80
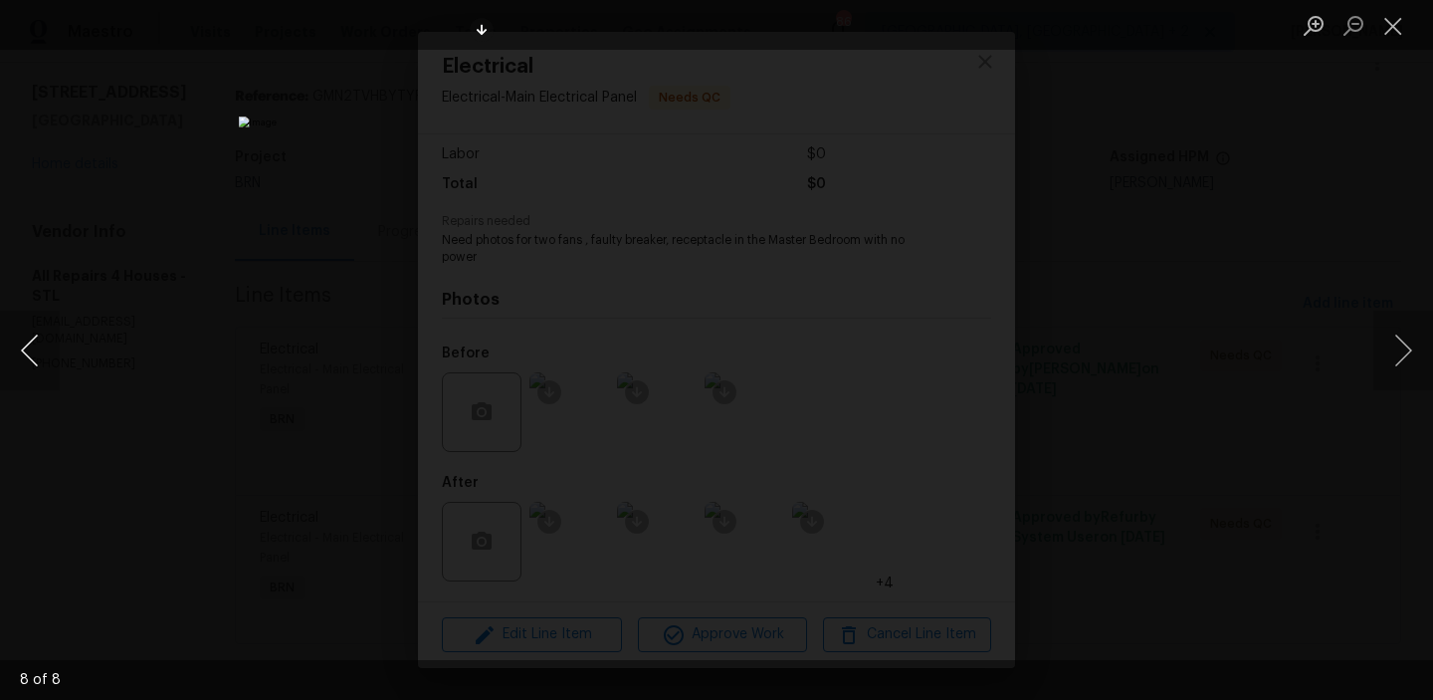
click at [29, 343] on button "Previous image" at bounding box center [30, 351] width 60 height 80
click at [646, 264] on img "Lightbox" at bounding box center [716, 349] width 955 height 467
click at [83, 210] on div "Lightbox" at bounding box center [716, 350] width 1433 height 700
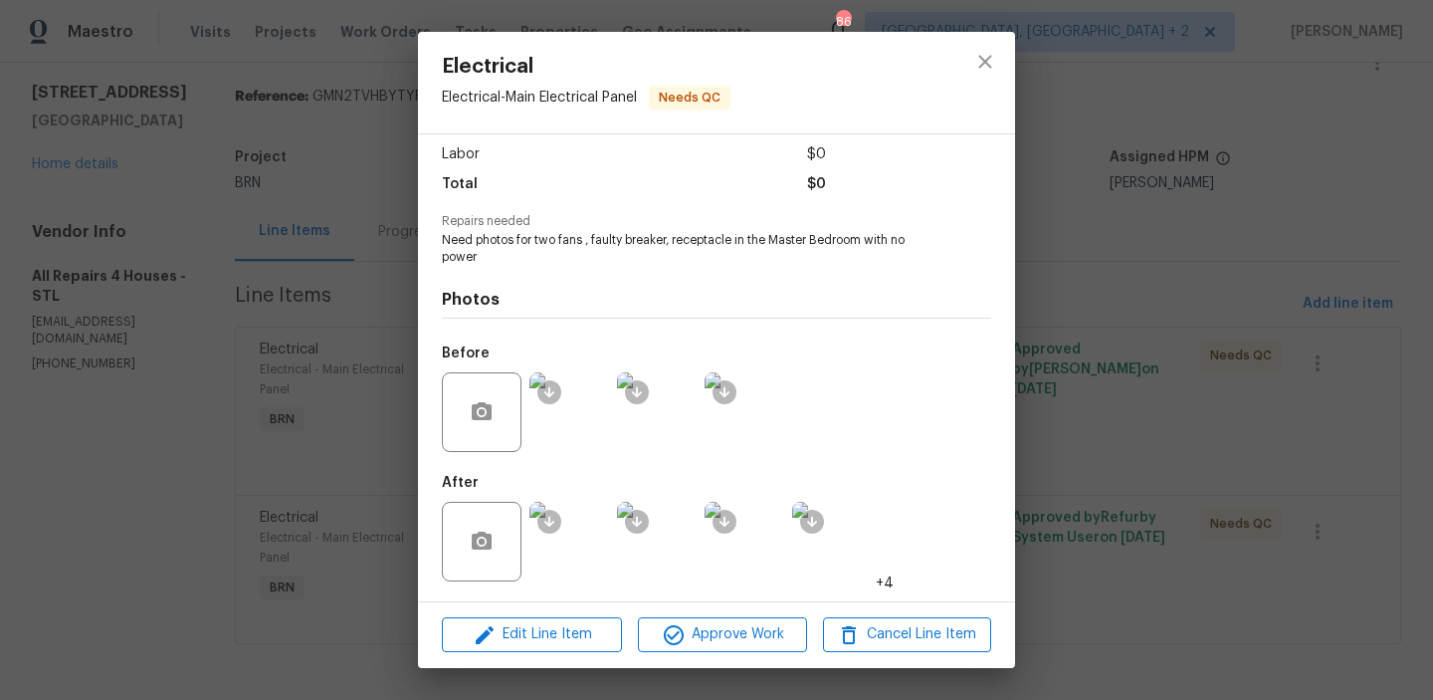
click at [306, 323] on div "Electrical Electrical - Main Electrical Panel Needs QC Vendor All Repairs 4 Hou…" at bounding box center [716, 350] width 1433 height 700
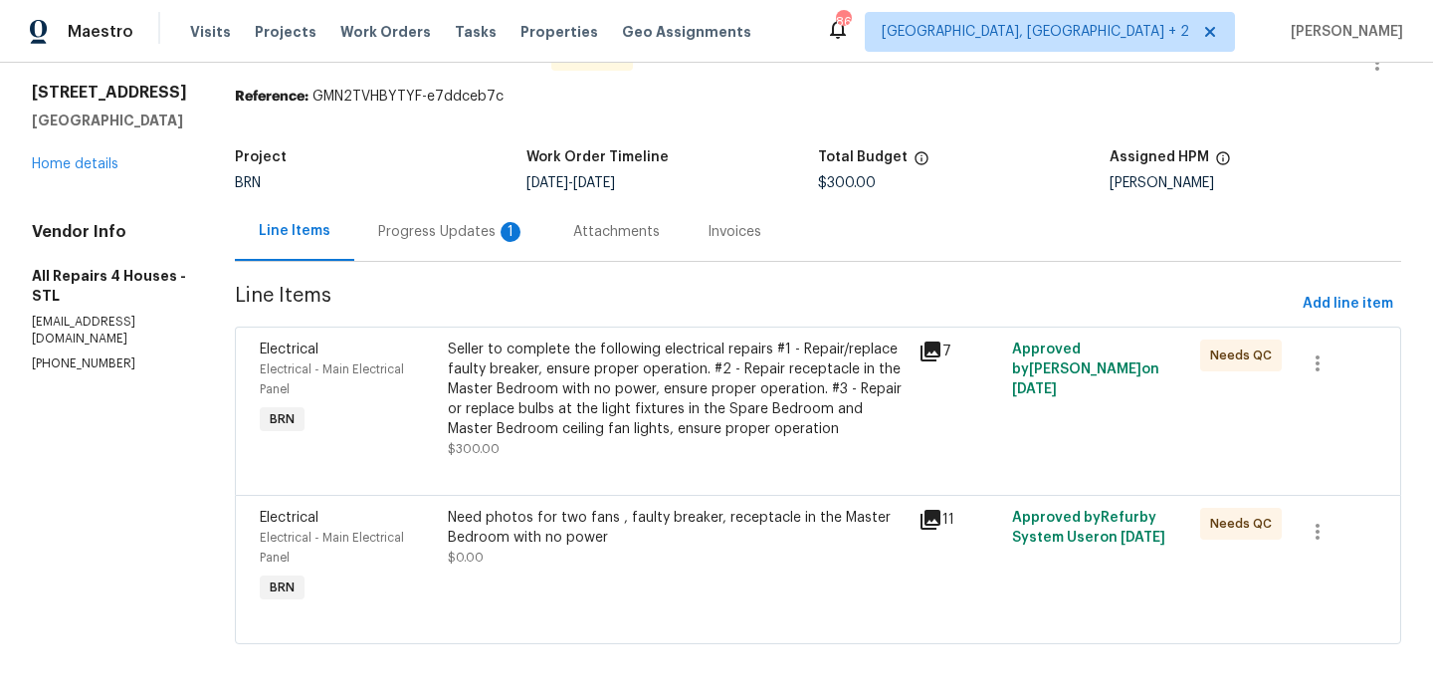
click at [790, 352] on div "Seller to complete the following electrical repairs #1 - Repair/replace faulty …" at bounding box center [677, 389] width 459 height 100
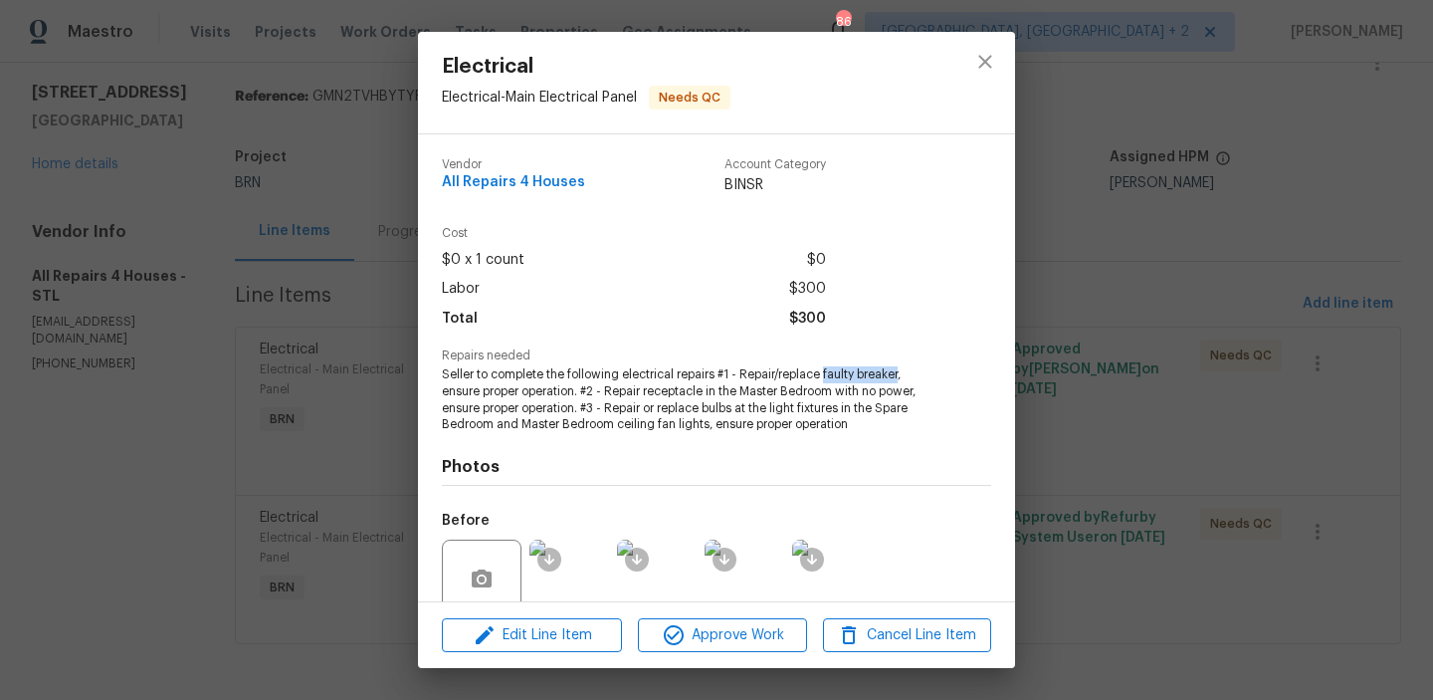
drag, startPoint x: 825, startPoint y: 372, endPoint x: 902, endPoint y: 372, distance: 76.6
click at [902, 372] on span "Seller to complete the following electrical repairs #1 - Repair/replace faulty …" at bounding box center [689, 399] width 495 height 67
copy span "faulty breaker"
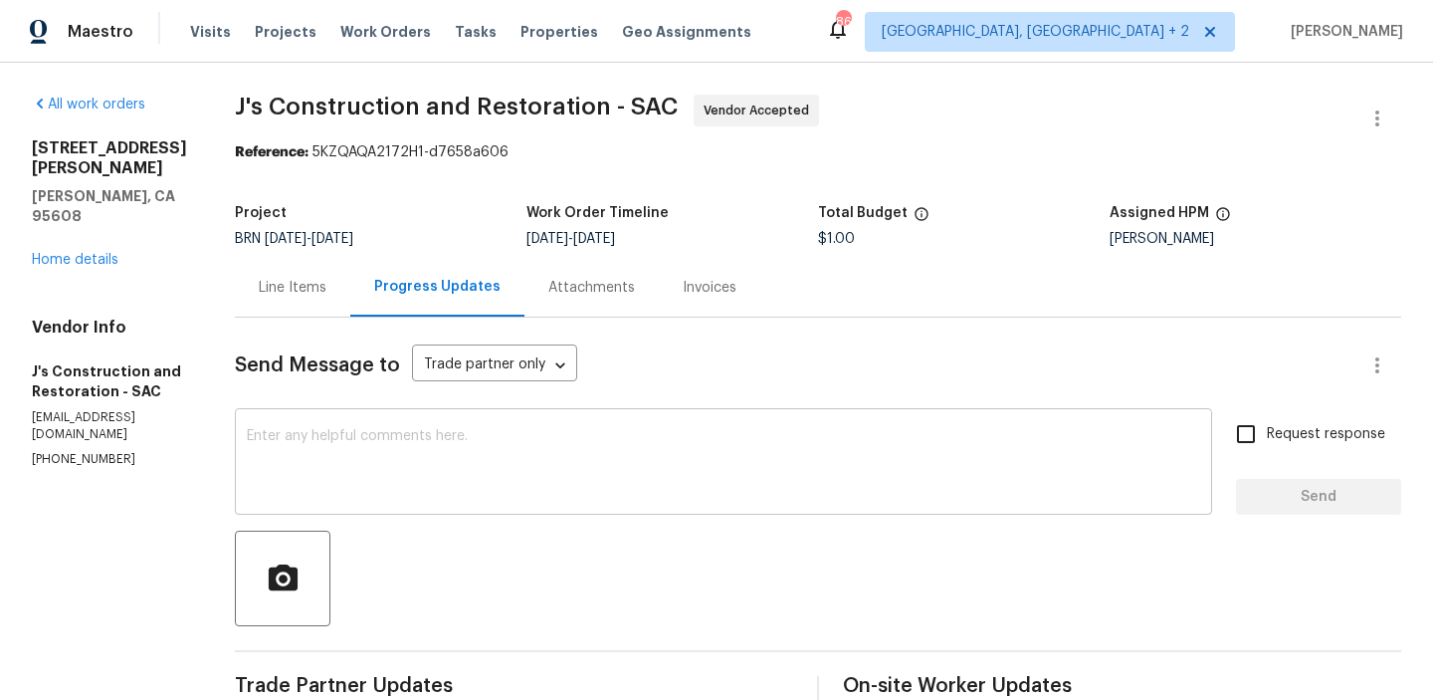
click at [410, 425] on div "x ​" at bounding box center [723, 464] width 977 height 102
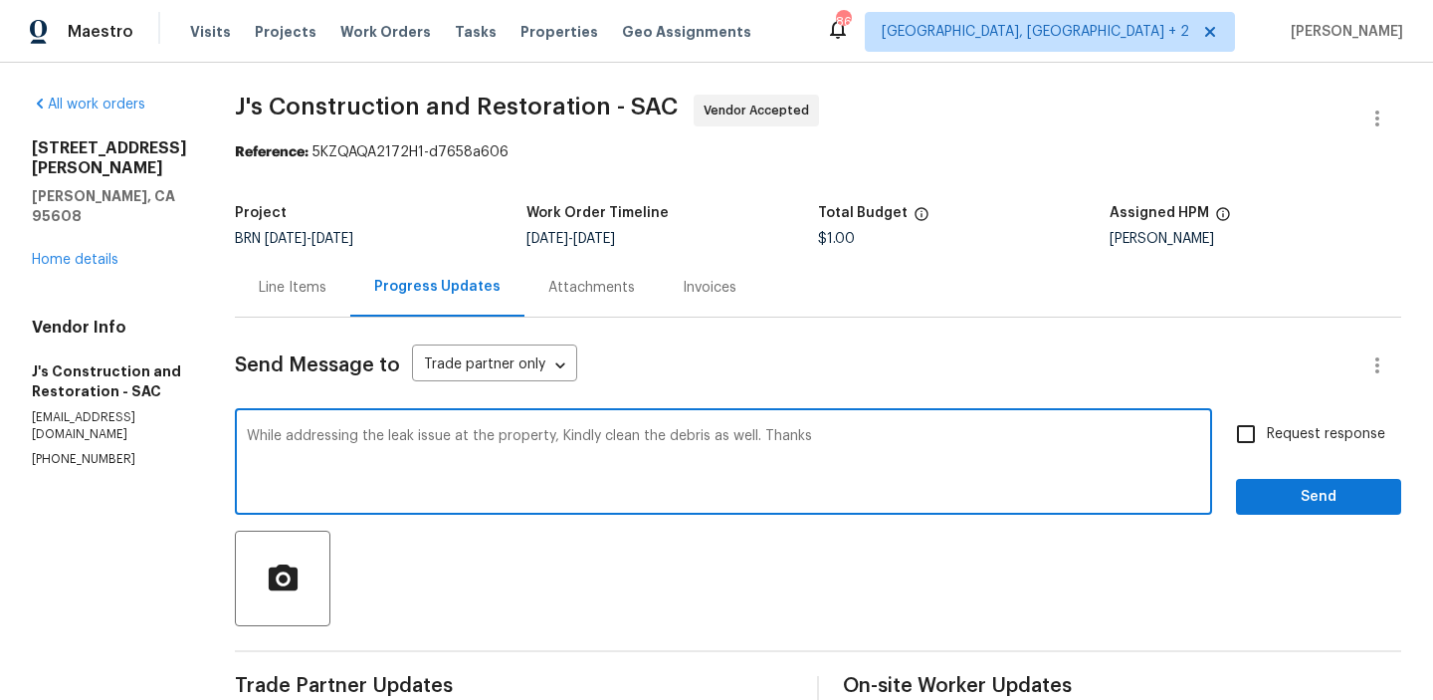
type textarea "While addressing the leak issue at the property, Kindly clean the debris as wel…"
click at [1231, 443] on input "Request response" at bounding box center [1246, 434] width 42 height 42
checkbox input "true"
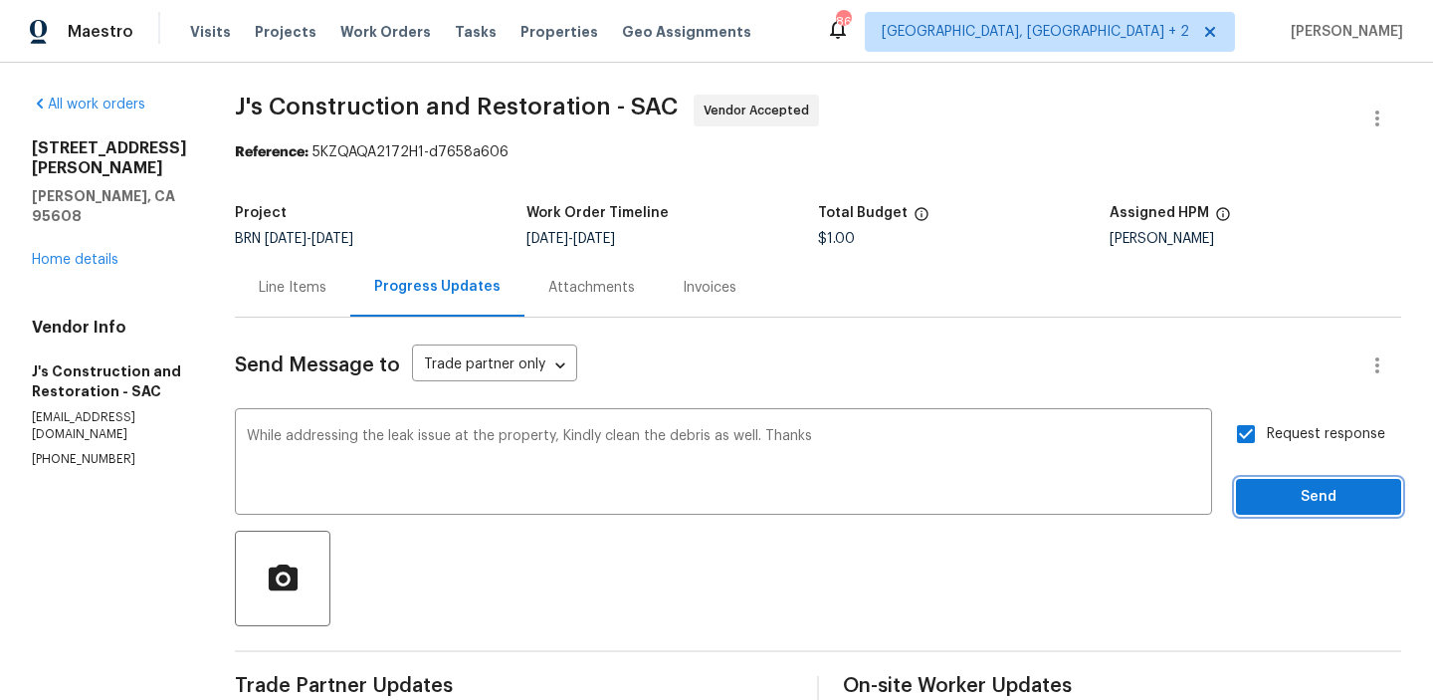
click at [1261, 497] on span "Send" at bounding box center [1318, 497] width 133 height 25
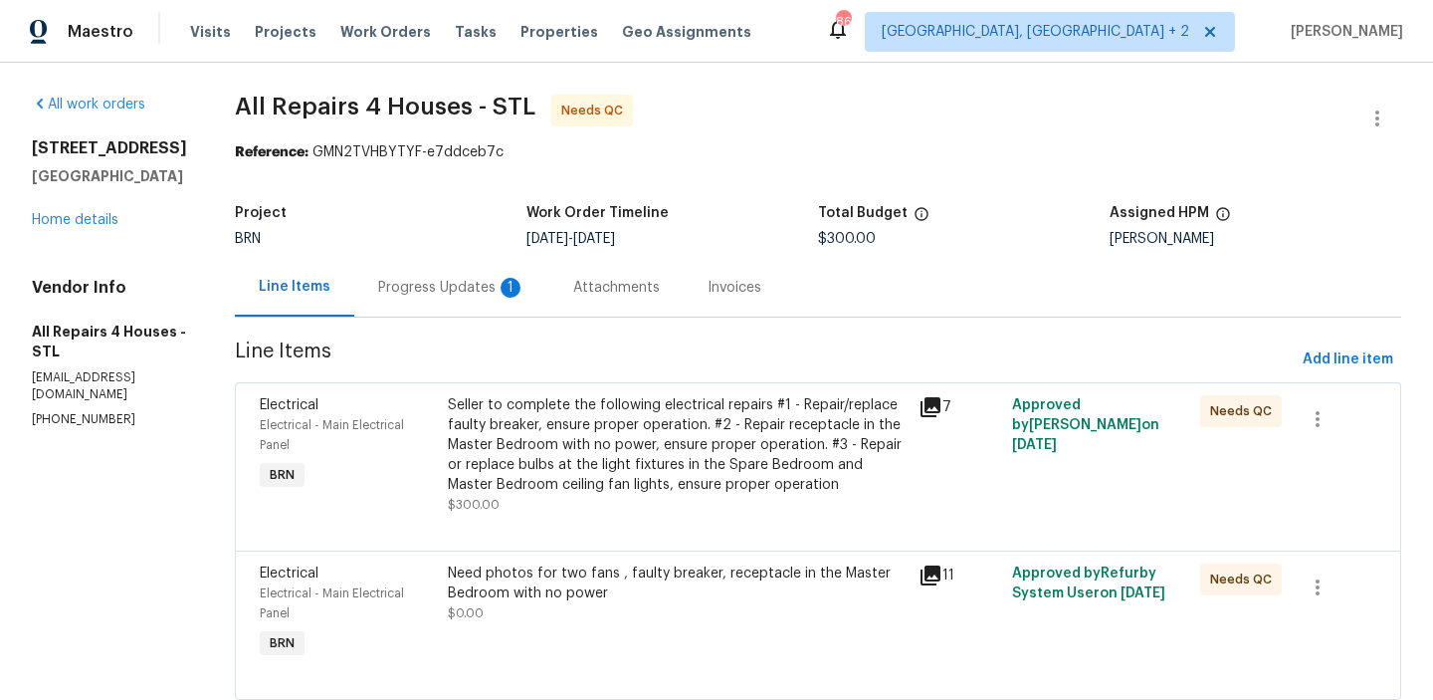
click at [563, 386] on div "Electrical Electrical - Main Electrical Panel BRN Seller to complete the follow…" at bounding box center [818, 466] width 1166 height 168
click at [559, 431] on div "Seller to complete the following electrical repairs #1 - Repair/replace faulty …" at bounding box center [677, 445] width 459 height 100
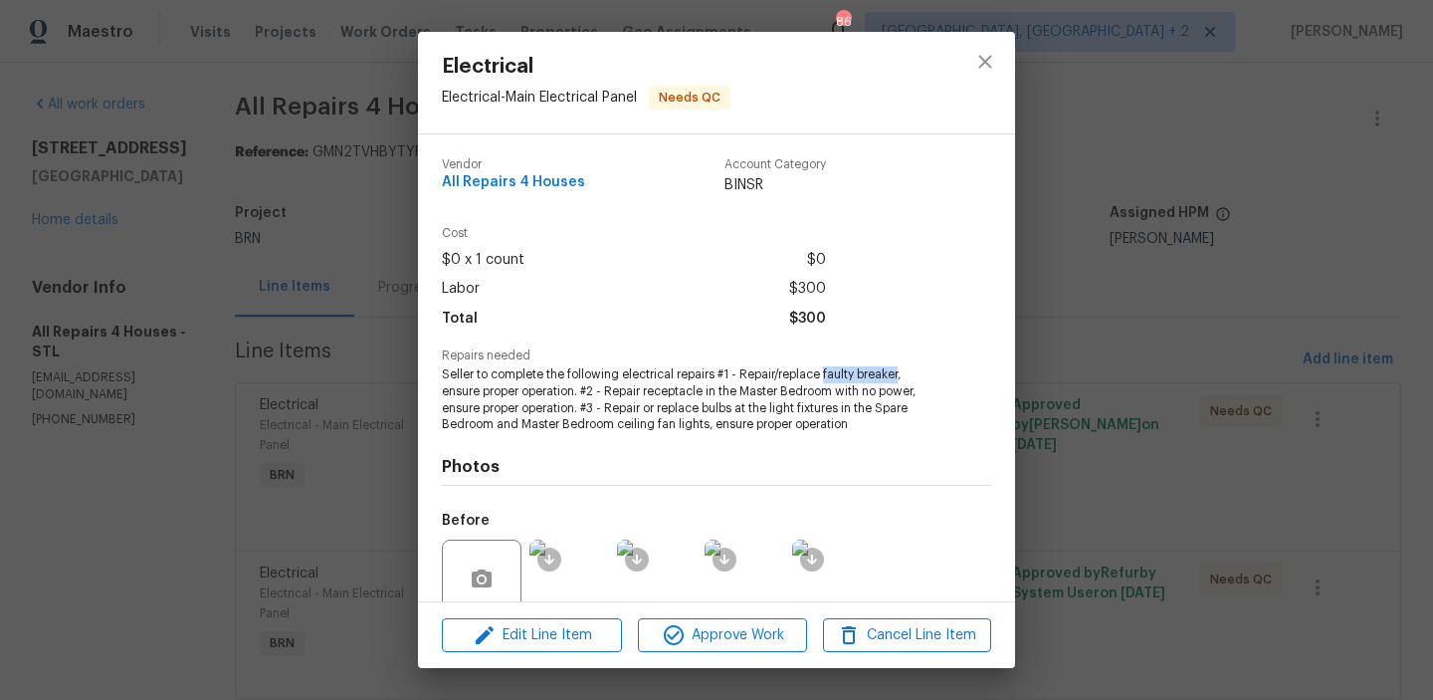
drag, startPoint x: 824, startPoint y: 376, endPoint x: 900, endPoint y: 373, distance: 75.7
click at [900, 373] on span "Seller to complete the following electrical repairs #1 - Repair/replace faulty …" at bounding box center [689, 399] width 495 height 67
copy span "faulty breaker"
